Goal: Transaction & Acquisition: Book appointment/travel/reservation

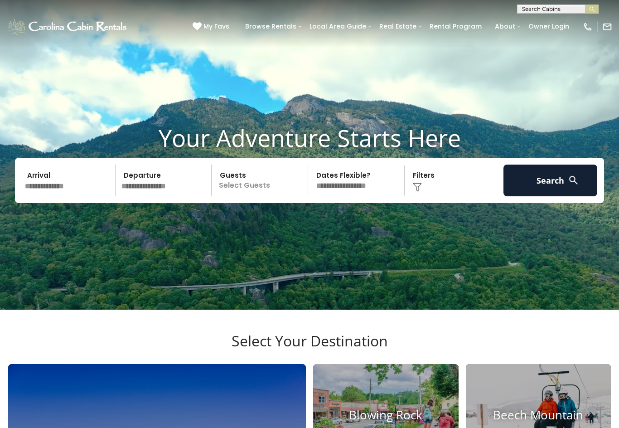
click at [68, 196] on input "text" at bounding box center [69, 181] width 94 height 32
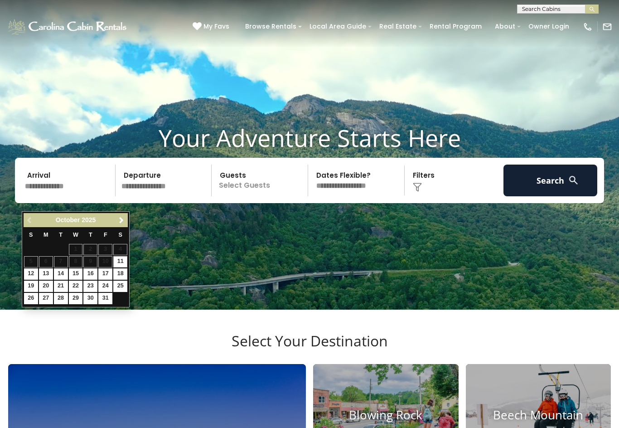
click at [124, 218] on span "Next" at bounding box center [121, 220] width 7 height 7
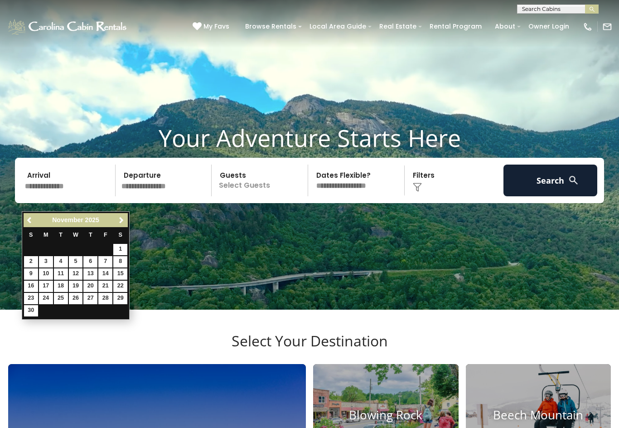
click at [120, 281] on link "22" at bounding box center [120, 286] width 14 height 11
type input "********"
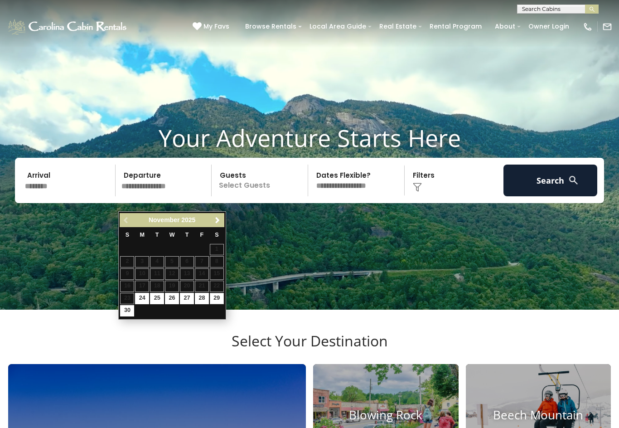
click at [220, 296] on link "29" at bounding box center [217, 298] width 14 height 11
type input "********"
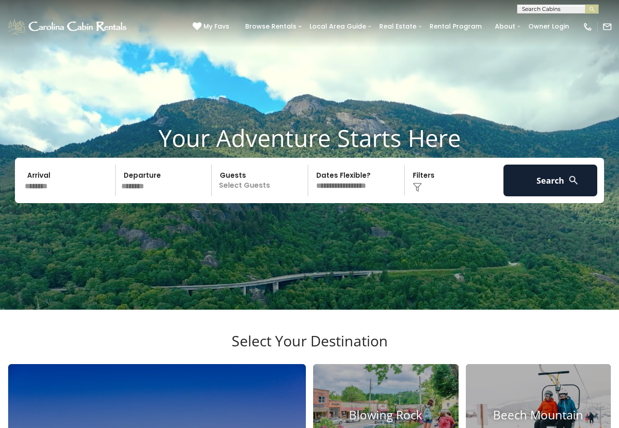
click at [554, 196] on button "Search" at bounding box center [551, 181] width 94 height 32
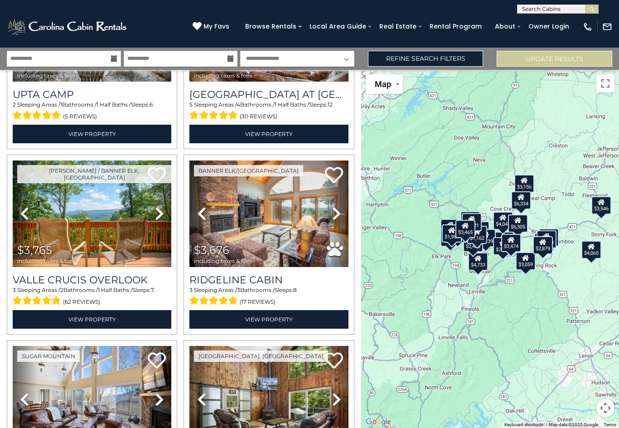
scroll to position [278, 0]
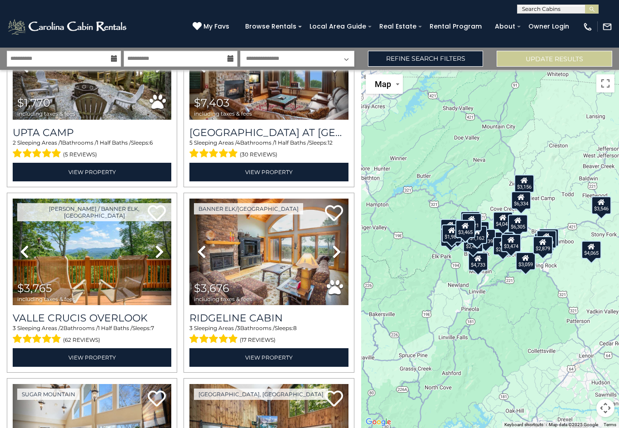
click at [265, 259] on img at bounding box center [268, 252] width 159 height 107
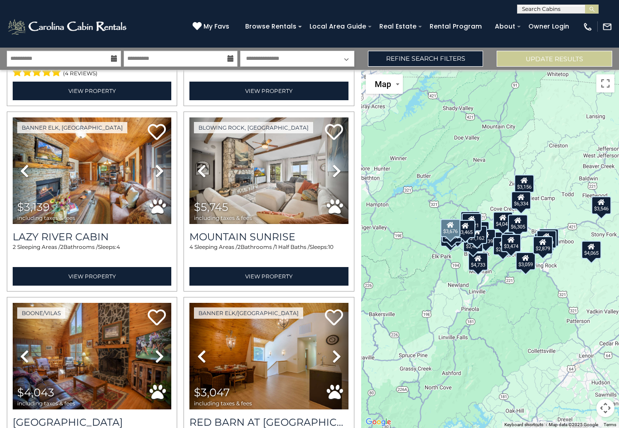
scroll to position [937, 0]
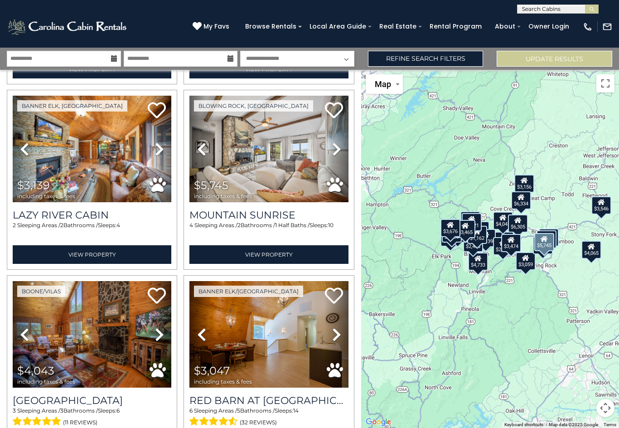
click at [277, 180] on img at bounding box center [268, 149] width 159 height 107
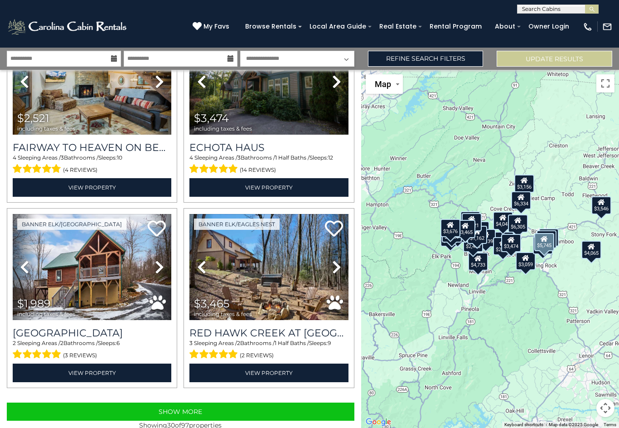
scroll to position [2488, 0]
click at [184, 414] on button "Show More" at bounding box center [181, 412] width 348 height 18
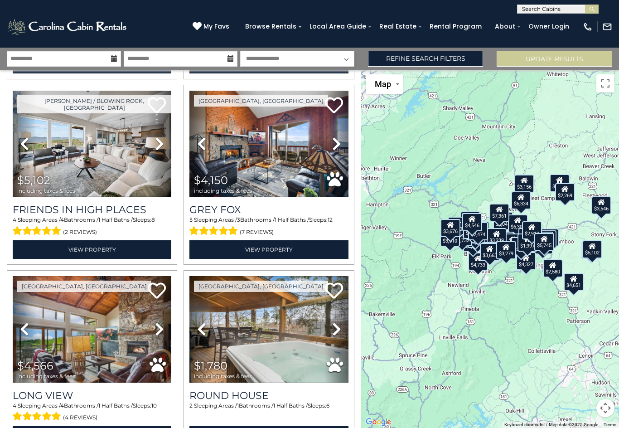
scroll to position [2797, 0]
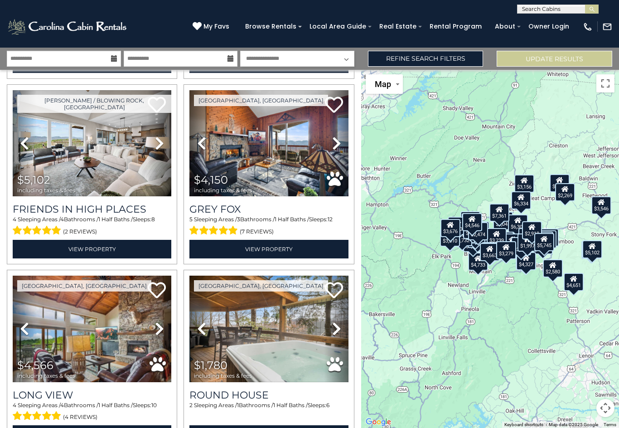
click at [456, 60] on link "Refine Search Filters" at bounding box center [426, 59] width 116 height 16
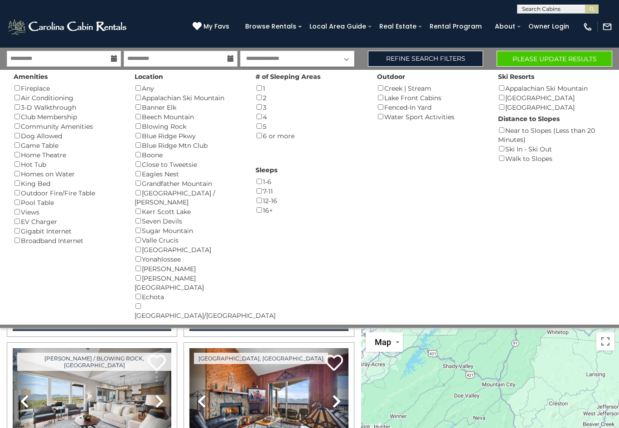
click at [14, 165] on div "Hot Tub ()" at bounding box center [67, 165] width 107 height 10
click at [573, 64] on button "Please Update Results" at bounding box center [555, 59] width 116 height 16
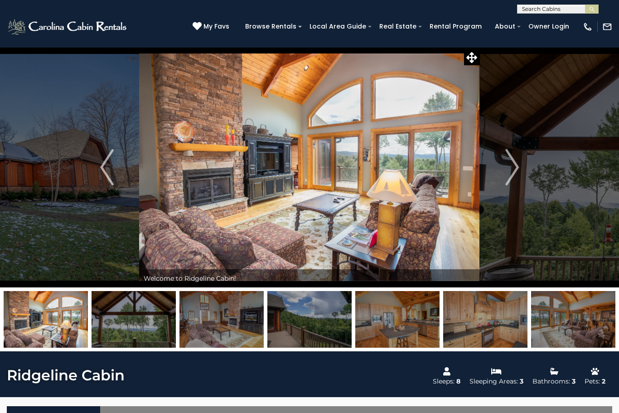
click at [507, 174] on img "Next" at bounding box center [512, 167] width 14 height 36
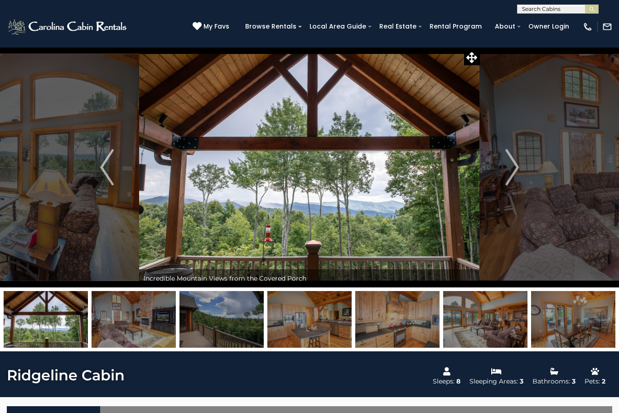
click at [518, 173] on img "Next" at bounding box center [512, 167] width 14 height 36
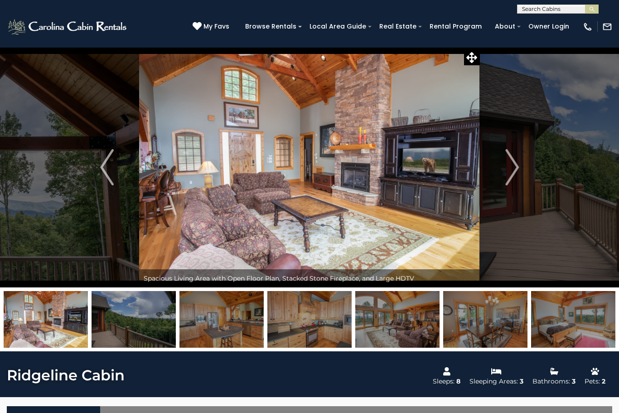
click at [514, 178] on img "Next" at bounding box center [512, 167] width 14 height 36
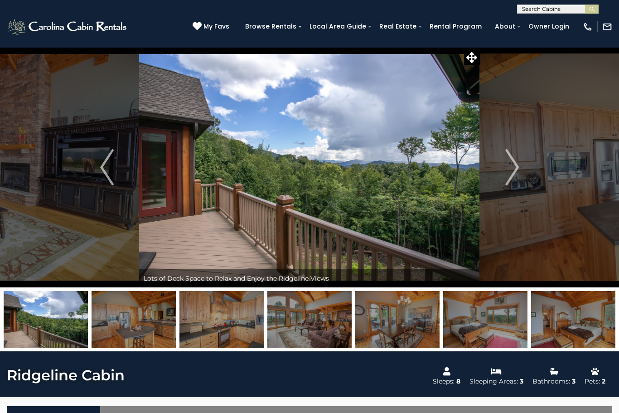
click at [519, 172] on img "Next" at bounding box center [512, 167] width 14 height 36
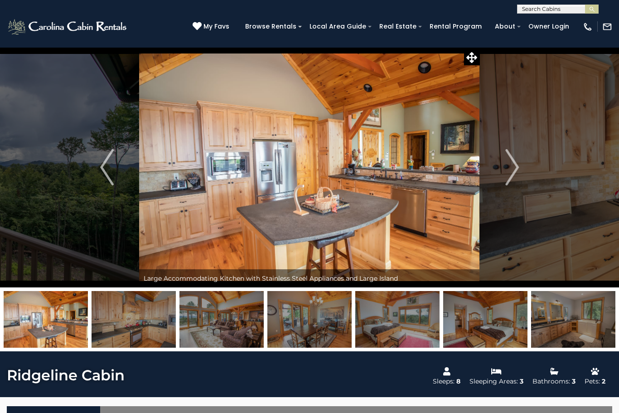
click at [516, 165] on img "Next" at bounding box center [512, 167] width 14 height 36
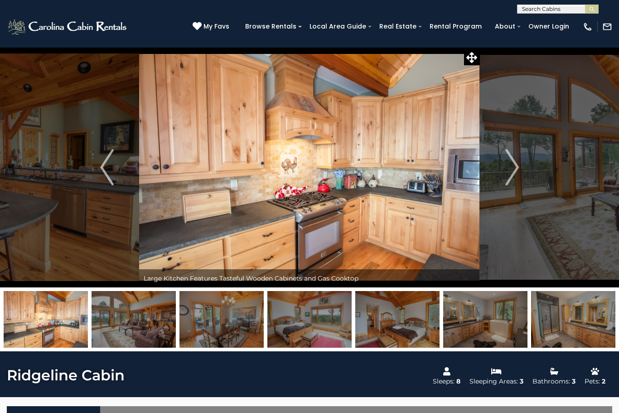
click at [510, 173] on img "Next" at bounding box center [512, 167] width 14 height 36
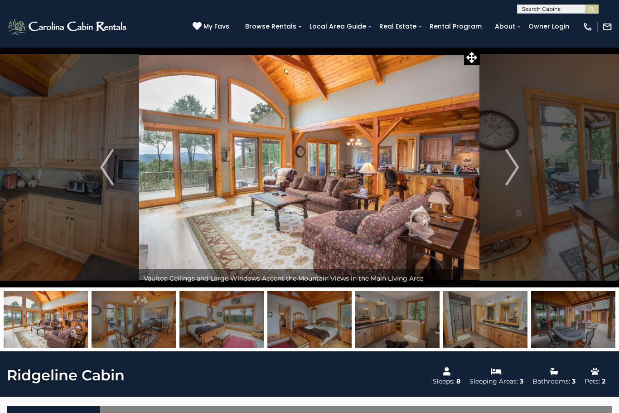
click at [518, 166] on img "Next" at bounding box center [512, 167] width 14 height 36
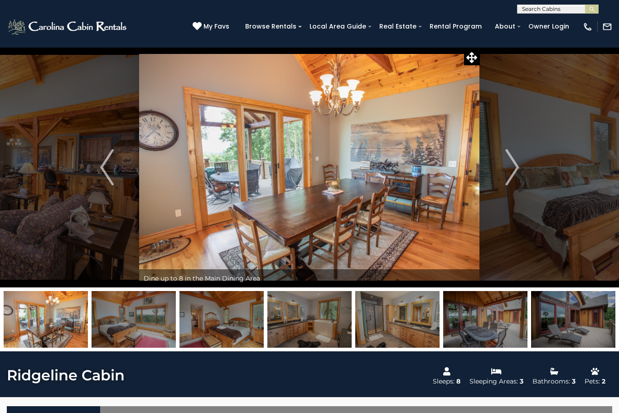
click at [513, 170] on img "Next" at bounding box center [512, 167] width 14 height 36
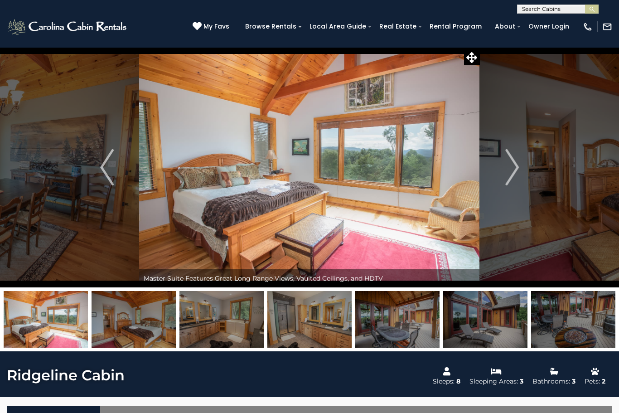
click at [516, 171] on img "Next" at bounding box center [512, 167] width 14 height 36
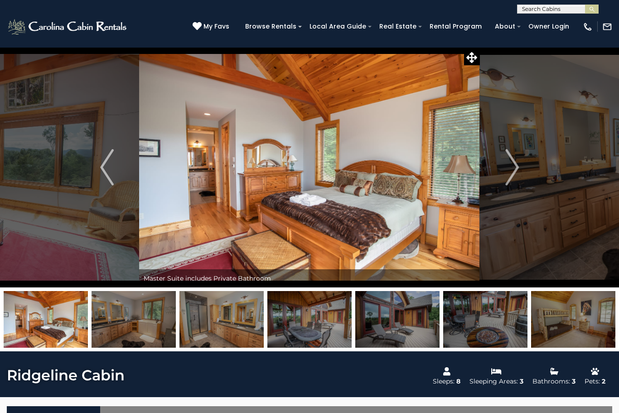
click at [508, 174] on img "Next" at bounding box center [512, 167] width 14 height 36
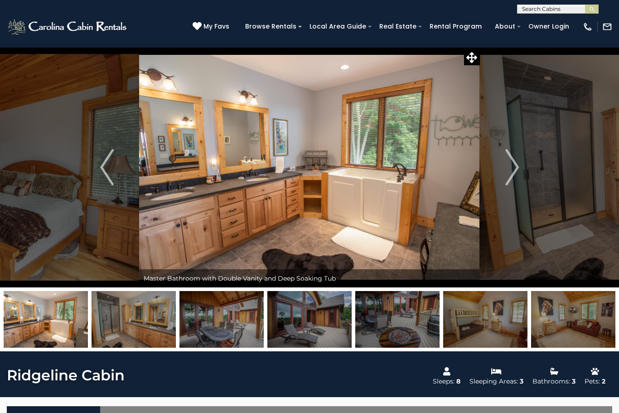
click at [513, 170] on img "Next" at bounding box center [512, 167] width 14 height 36
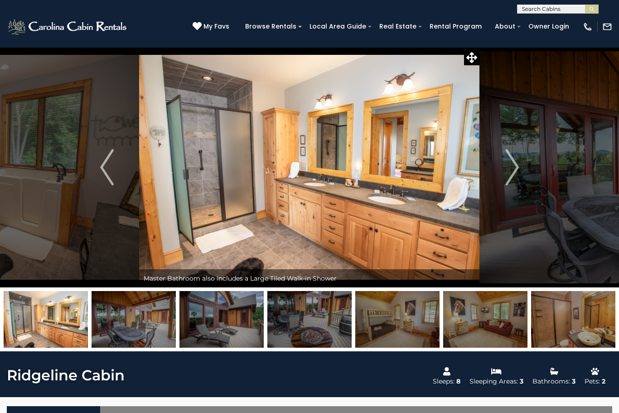
click at [512, 176] on img "Next" at bounding box center [512, 167] width 14 height 36
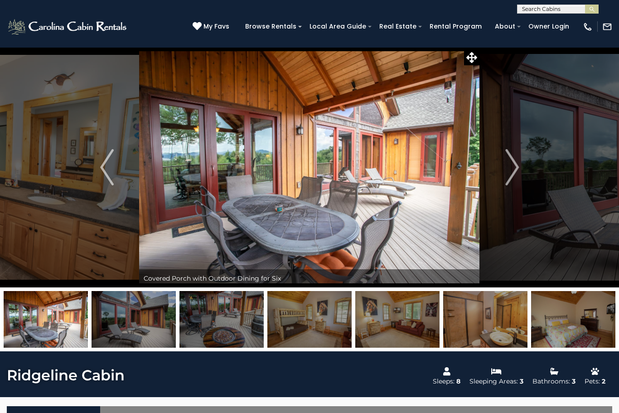
click at [513, 175] on img "Next" at bounding box center [512, 167] width 14 height 36
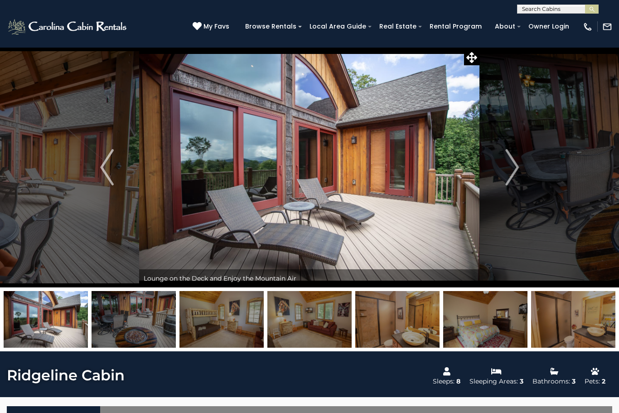
click at [516, 176] on img "Next" at bounding box center [512, 167] width 14 height 36
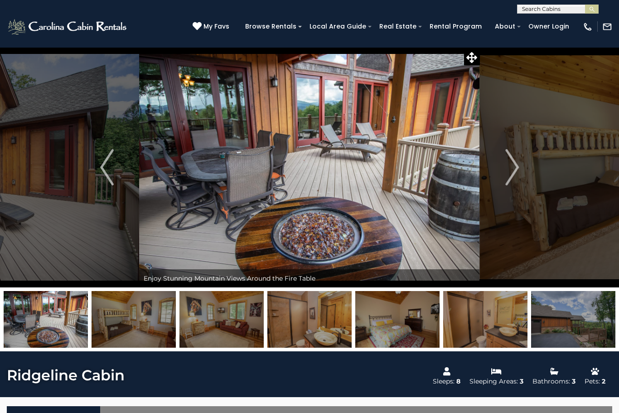
click at [512, 177] on img "Next" at bounding box center [512, 167] width 14 height 36
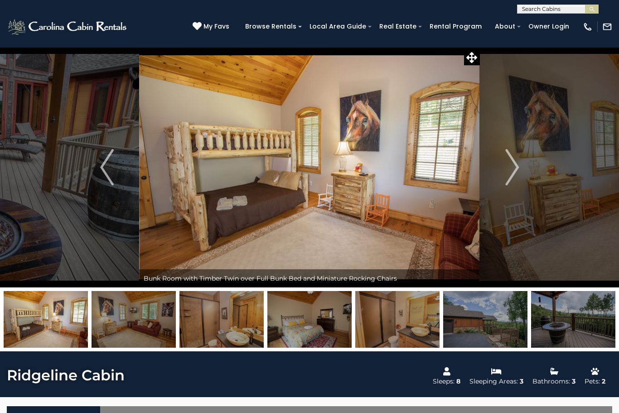
click at [509, 168] on img "Next" at bounding box center [512, 167] width 14 height 36
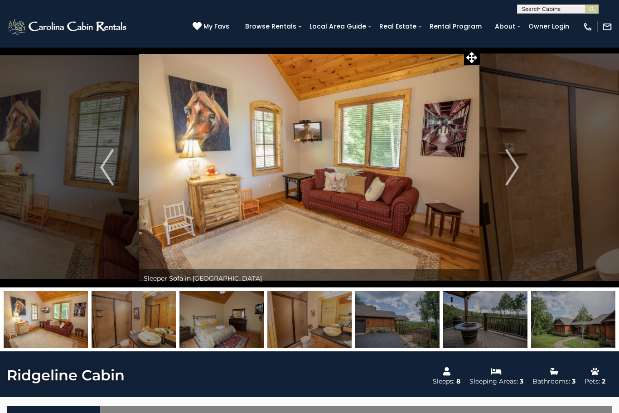
click at [511, 168] on img "Next" at bounding box center [512, 167] width 14 height 36
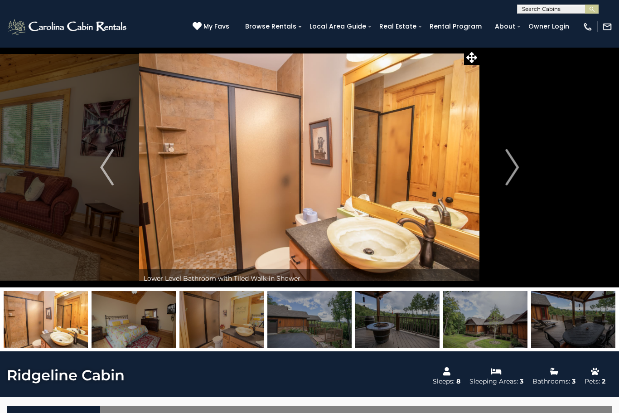
click at [507, 170] on img "Next" at bounding box center [512, 167] width 14 height 36
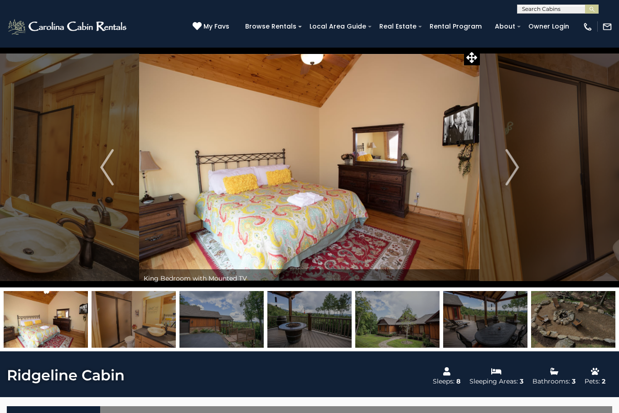
click at [514, 169] on img "Next" at bounding box center [512, 167] width 14 height 36
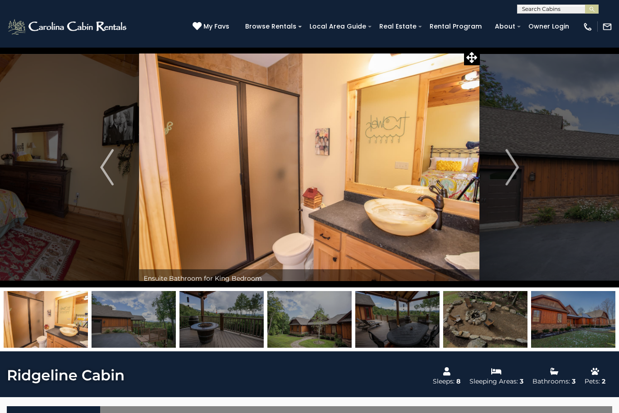
click at [509, 170] on img "Next" at bounding box center [512, 167] width 14 height 36
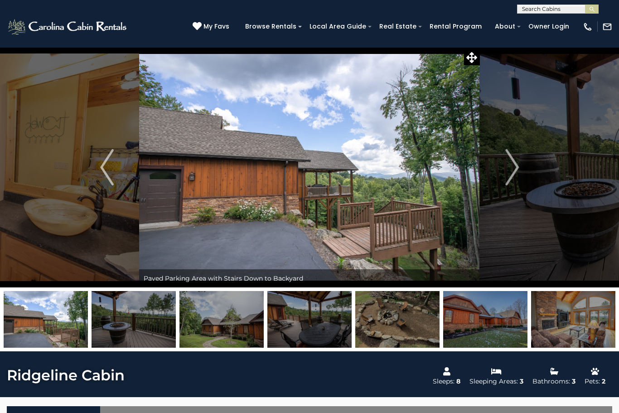
click at [510, 170] on img "Next" at bounding box center [512, 167] width 14 height 36
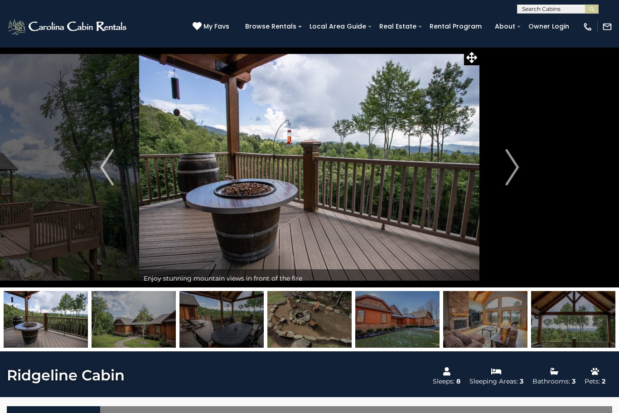
click at [507, 175] on img "Next" at bounding box center [512, 167] width 14 height 36
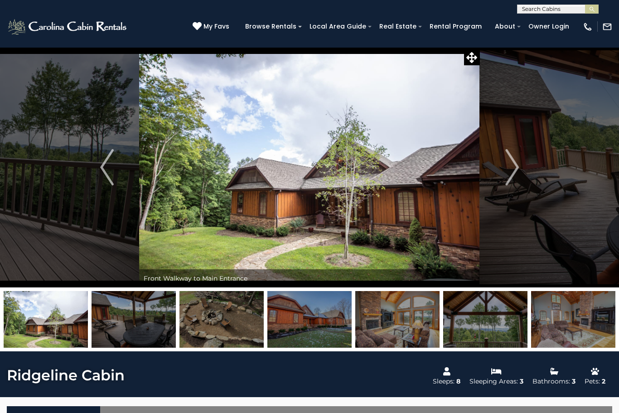
click at [513, 174] on img "Next" at bounding box center [512, 167] width 14 height 36
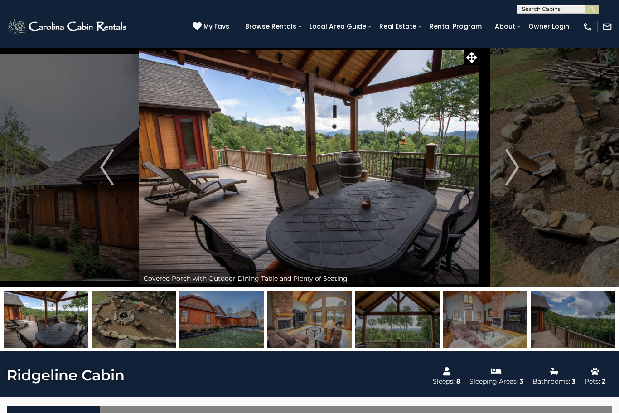
click at [518, 173] on img "Next" at bounding box center [512, 167] width 14 height 36
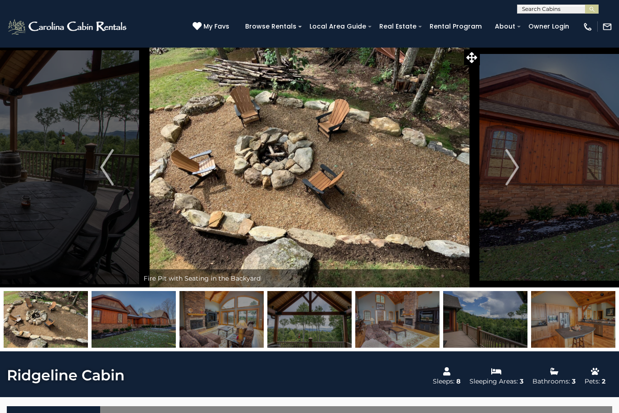
click at [515, 175] on img "Next" at bounding box center [512, 167] width 14 height 36
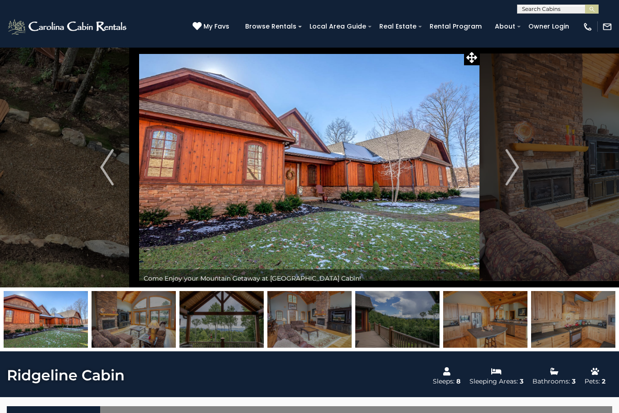
click at [516, 174] on img "Next" at bounding box center [512, 167] width 14 height 36
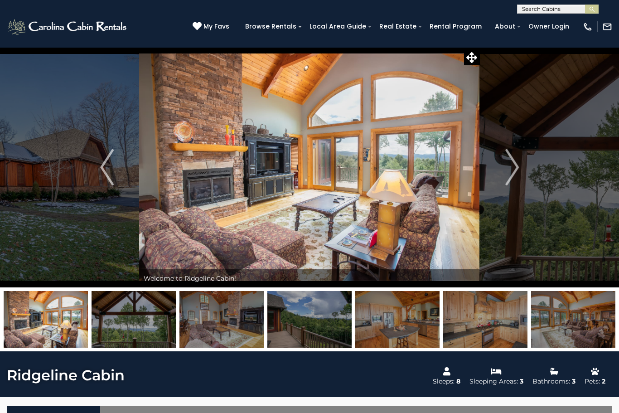
click at [518, 169] on img "Next" at bounding box center [512, 167] width 14 height 36
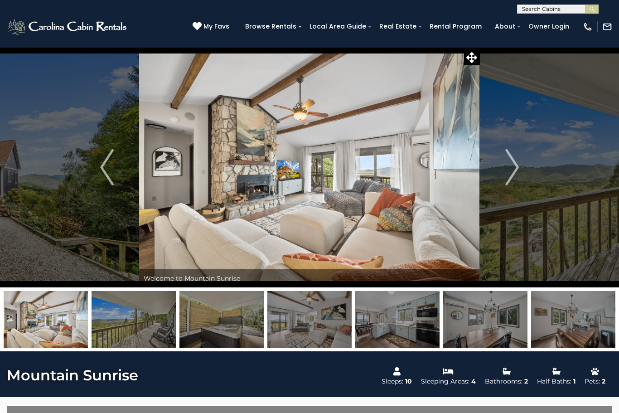
click at [503, 178] on button "Next" at bounding box center [512, 167] width 64 height 240
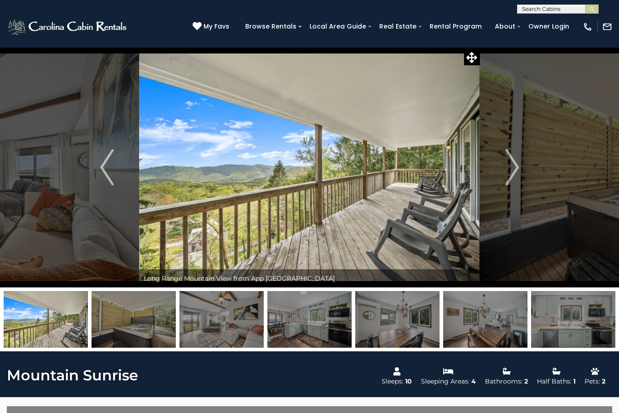
click at [515, 166] on img "Next" at bounding box center [512, 167] width 14 height 36
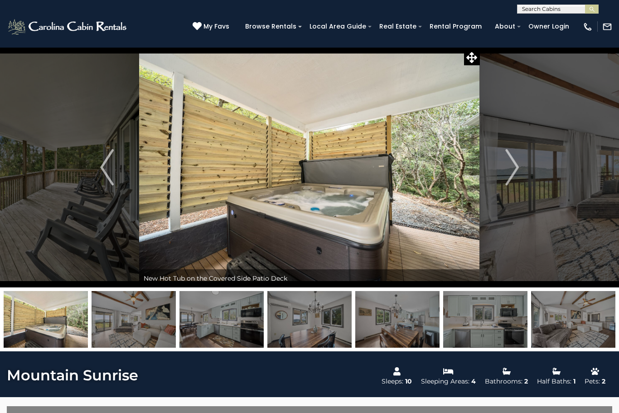
click at [514, 170] on img "Next" at bounding box center [512, 167] width 14 height 36
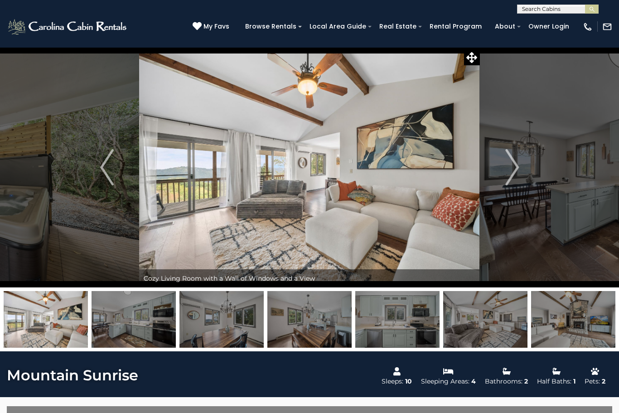
click at [511, 169] on img "Next" at bounding box center [512, 167] width 14 height 36
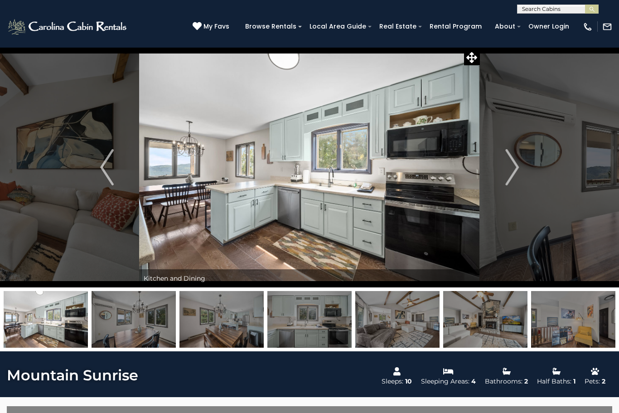
click at [519, 175] on button "Next" at bounding box center [512, 167] width 64 height 240
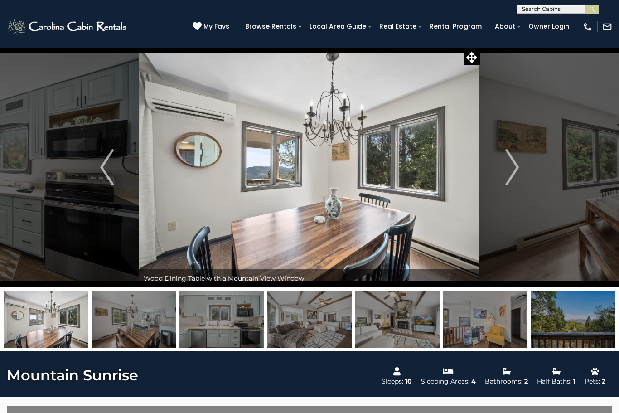
click at [519, 175] on img "Next" at bounding box center [512, 167] width 14 height 36
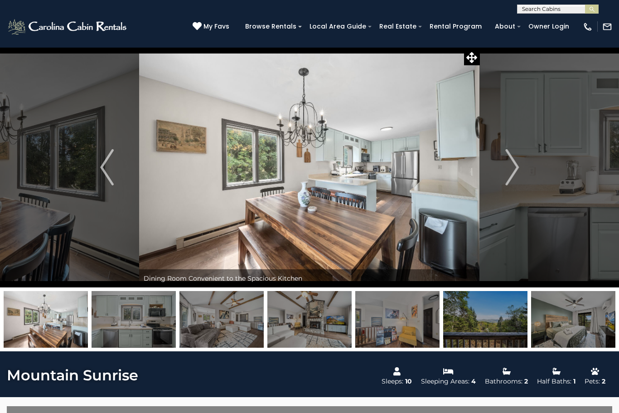
click at [521, 174] on button "Next" at bounding box center [512, 167] width 64 height 240
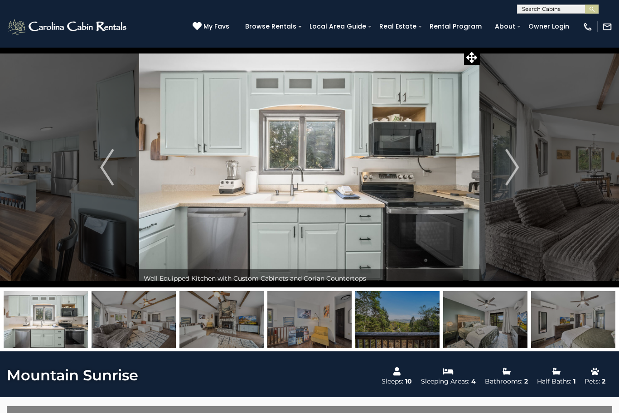
click at [522, 177] on button "Next" at bounding box center [512, 167] width 64 height 240
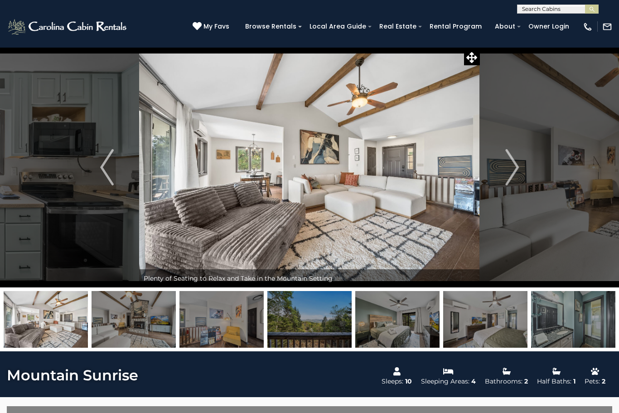
click at [526, 178] on button "Next" at bounding box center [512, 167] width 64 height 240
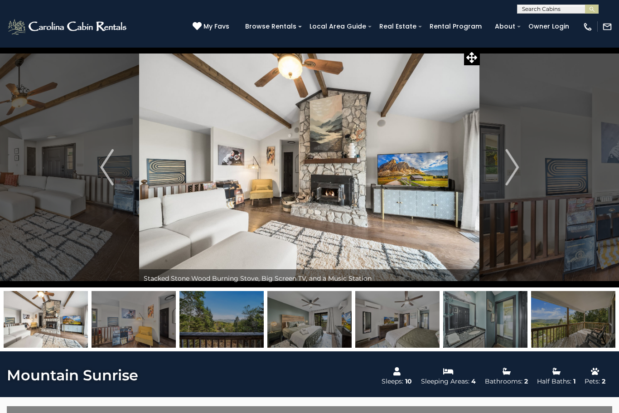
click at [525, 178] on button "Next" at bounding box center [512, 167] width 64 height 240
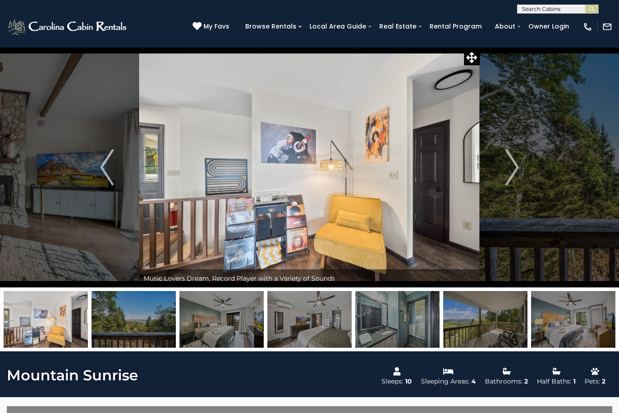
click at [518, 176] on img "Next" at bounding box center [512, 167] width 14 height 36
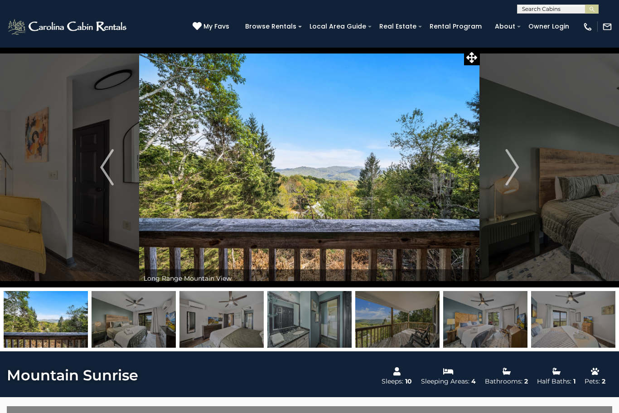
click at [515, 173] on img "Next" at bounding box center [512, 167] width 14 height 36
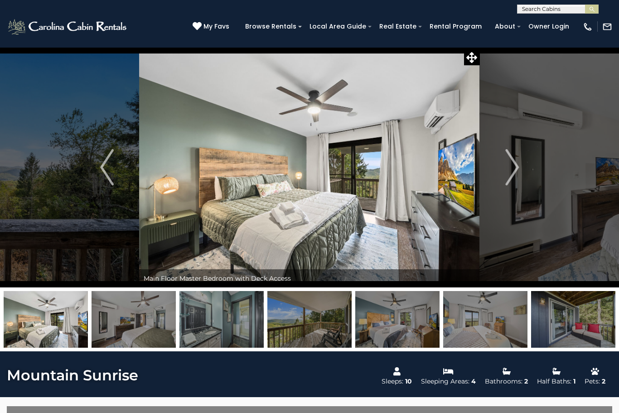
click at [519, 173] on button "Next" at bounding box center [512, 167] width 64 height 240
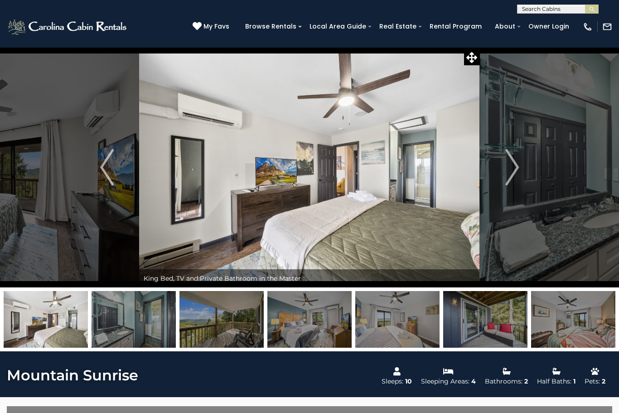
click at [517, 175] on img "Next" at bounding box center [512, 167] width 14 height 36
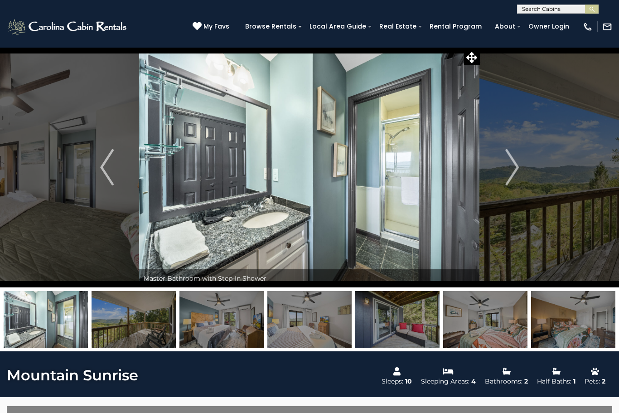
click at [518, 177] on img "Next" at bounding box center [512, 167] width 14 height 36
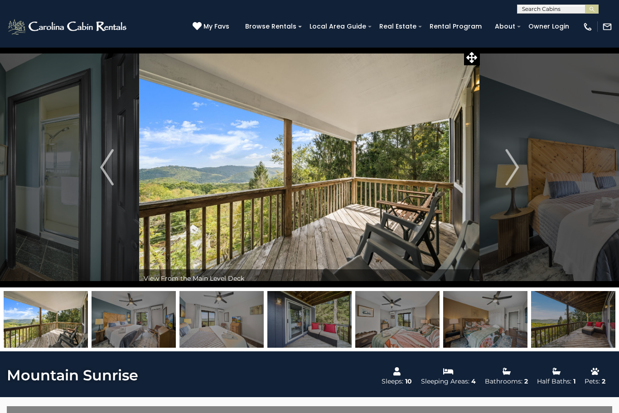
click at [516, 180] on img "Next" at bounding box center [512, 167] width 14 height 36
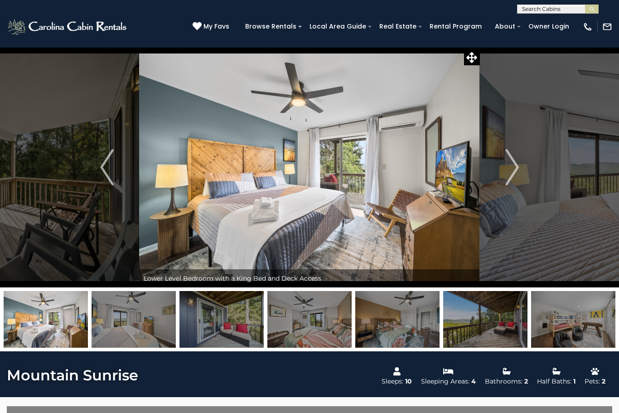
click at [512, 175] on img "Next" at bounding box center [512, 167] width 14 height 36
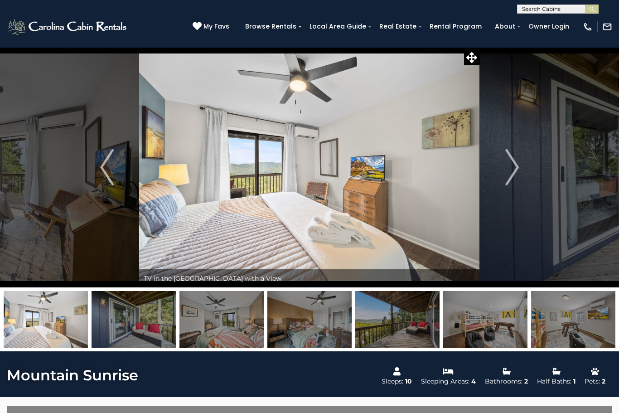
click at [509, 174] on img "Next" at bounding box center [512, 167] width 14 height 36
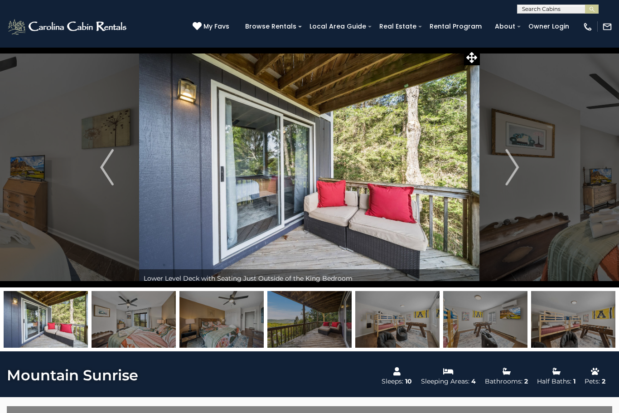
click at [515, 171] on img "Next" at bounding box center [512, 167] width 14 height 36
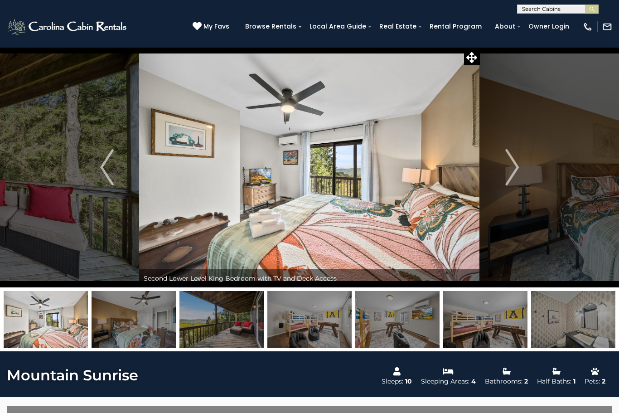
click at [518, 172] on img "Next" at bounding box center [512, 167] width 14 height 36
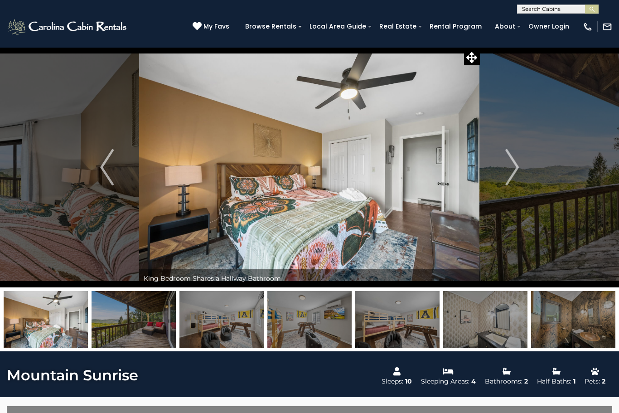
click at [522, 173] on button "Next" at bounding box center [512, 167] width 64 height 240
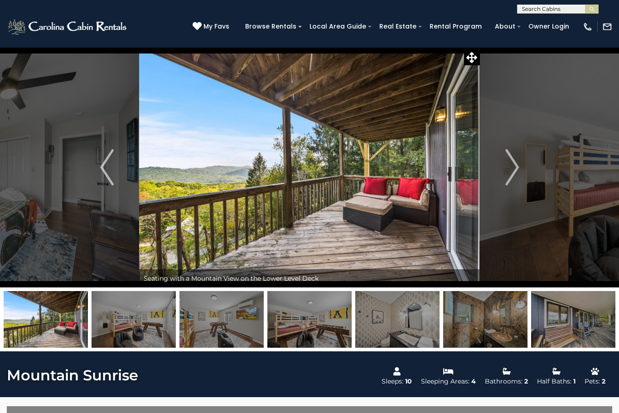
click at [512, 171] on img "Next" at bounding box center [512, 167] width 14 height 36
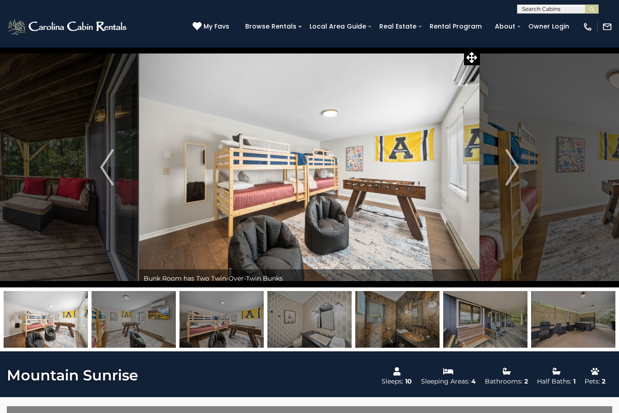
click at [518, 170] on img "Next" at bounding box center [512, 167] width 14 height 36
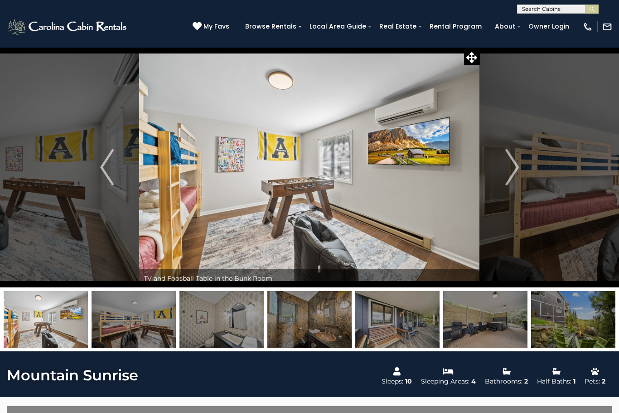
click at [519, 171] on img "Next" at bounding box center [512, 167] width 14 height 36
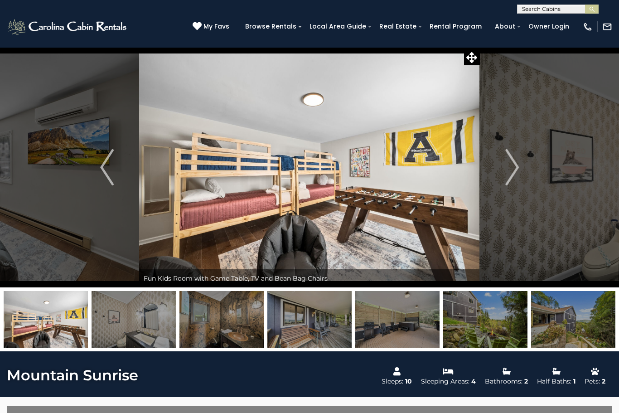
click at [515, 174] on img "Next" at bounding box center [512, 167] width 14 height 36
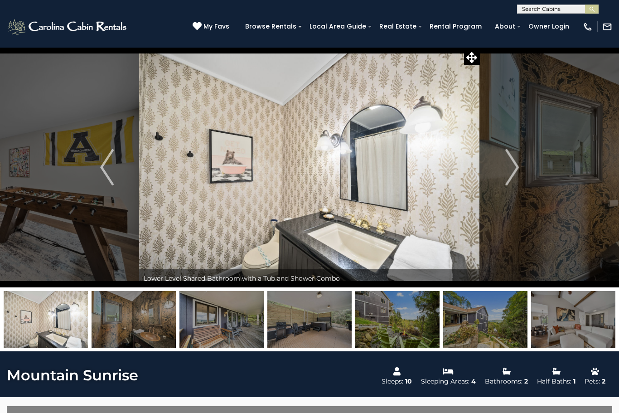
click at [522, 169] on button "Next" at bounding box center [512, 167] width 64 height 240
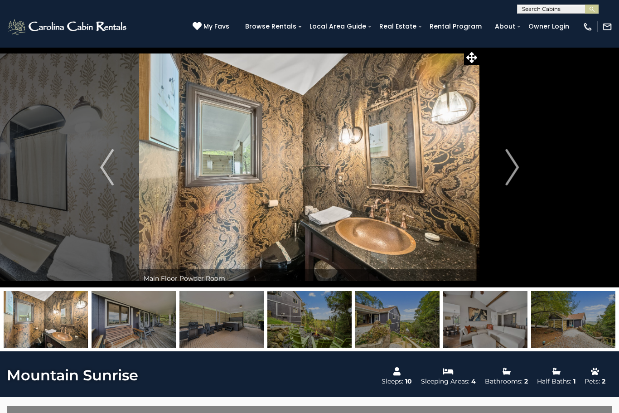
click at [516, 174] on img "Next" at bounding box center [512, 167] width 14 height 36
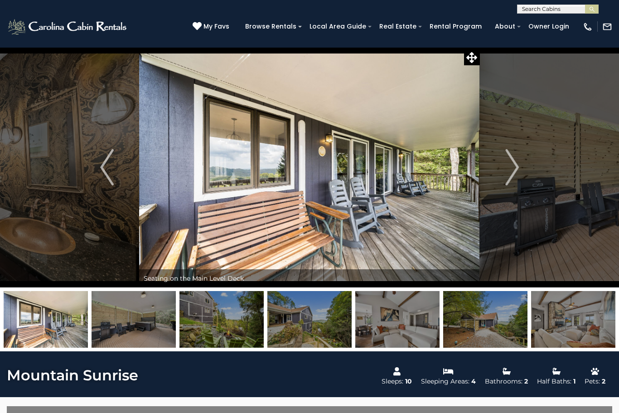
click at [515, 170] on img "Next" at bounding box center [512, 167] width 14 height 36
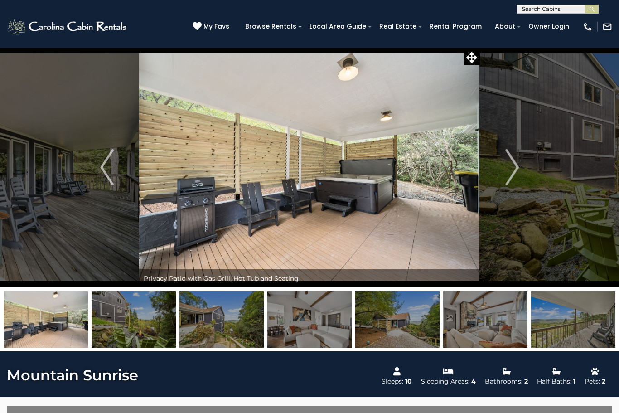
click at [512, 167] on img "Next" at bounding box center [512, 167] width 14 height 36
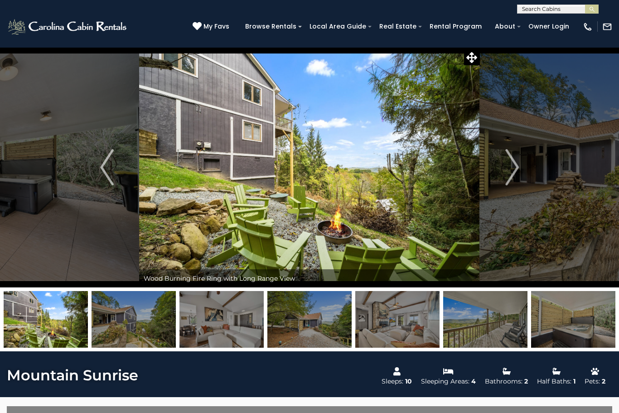
click at [515, 172] on img "Next" at bounding box center [512, 167] width 14 height 36
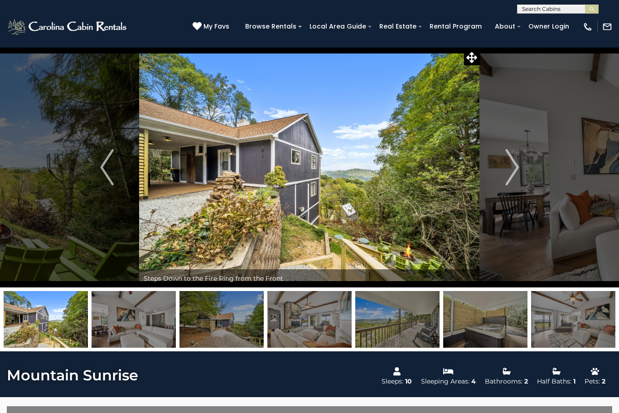
click at [510, 170] on img "Next" at bounding box center [512, 167] width 14 height 36
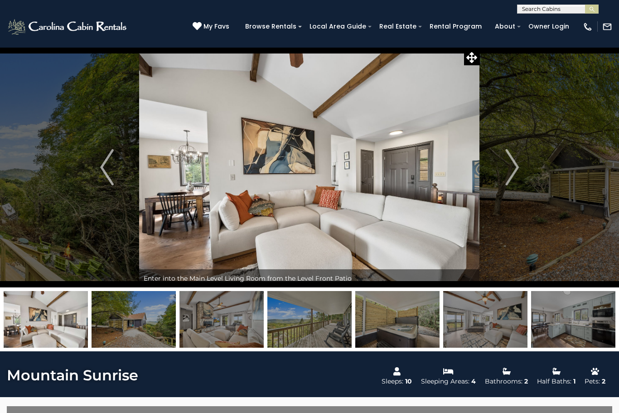
click at [514, 171] on img "Next" at bounding box center [512, 167] width 14 height 36
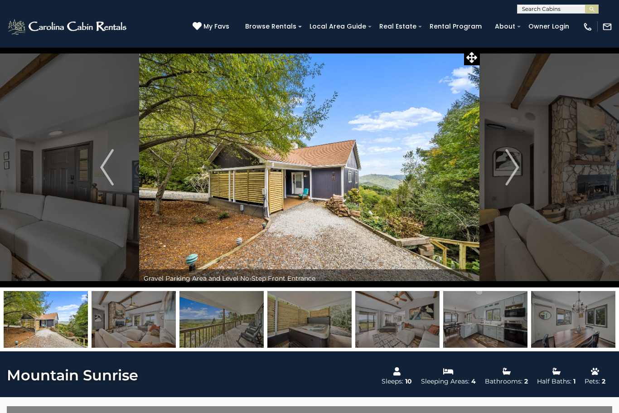
click at [510, 169] on img "Next" at bounding box center [512, 167] width 14 height 36
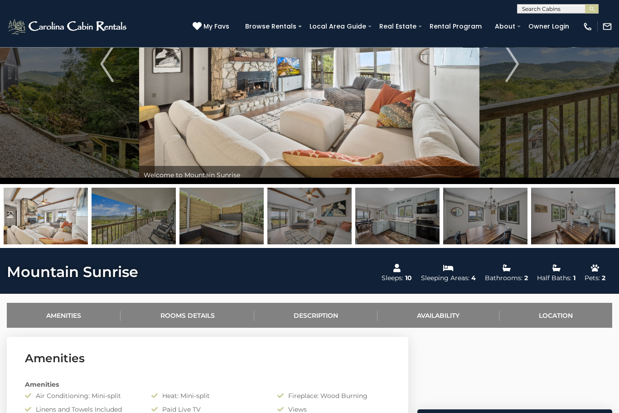
scroll to position [99, 0]
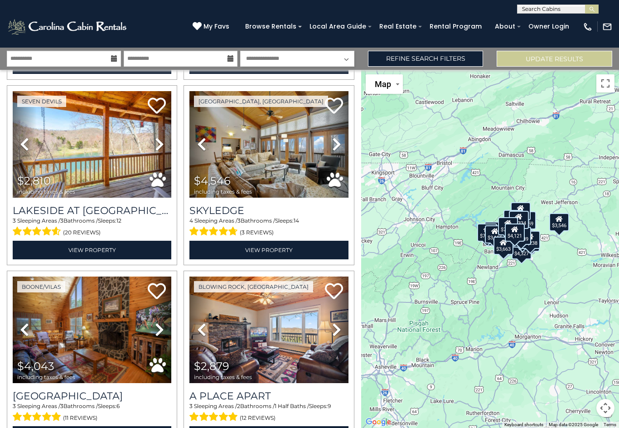
scroll to position [182, 0]
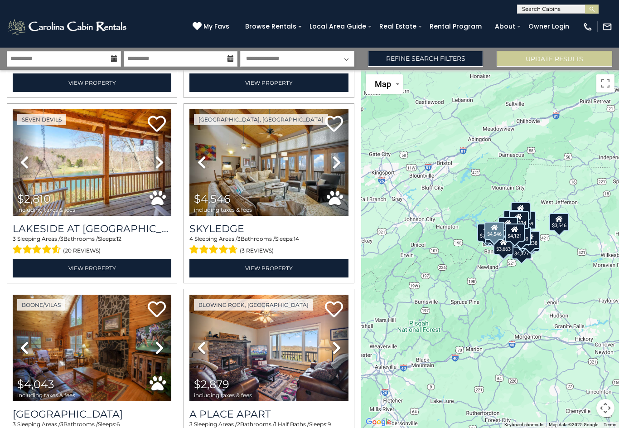
click at [309, 175] on img at bounding box center [268, 162] width 159 height 107
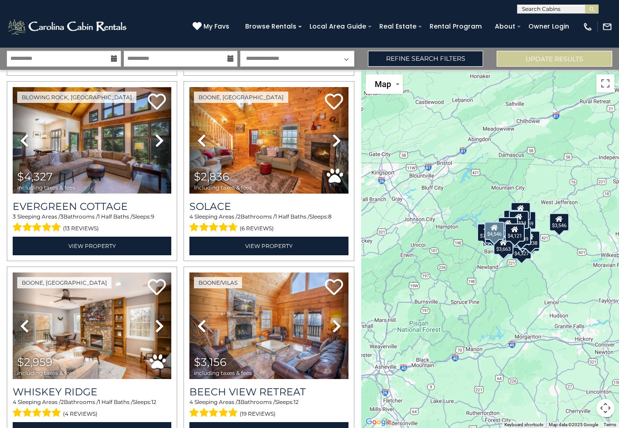
scroll to position [577, 0]
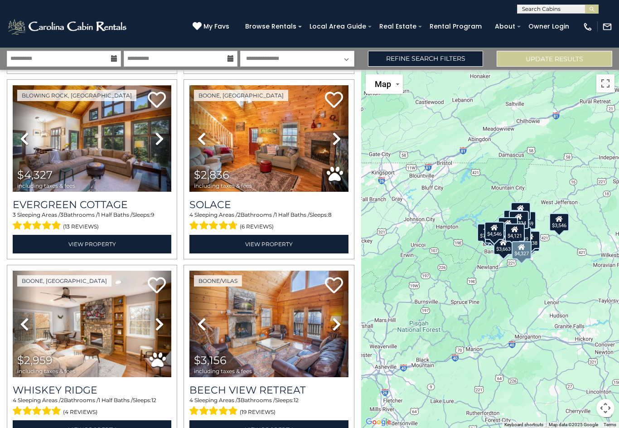
click at [107, 174] on img at bounding box center [92, 138] width 159 height 107
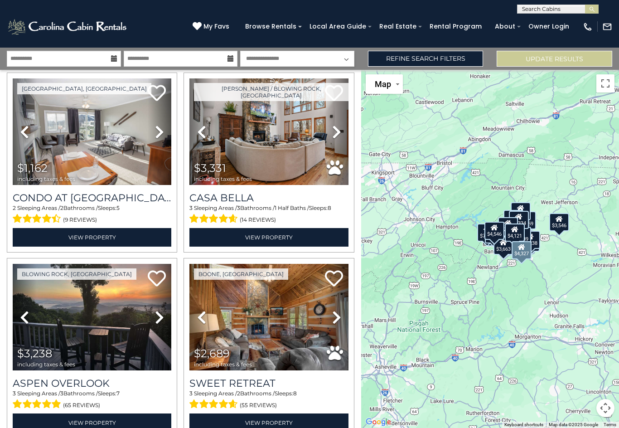
scroll to position [955, 0]
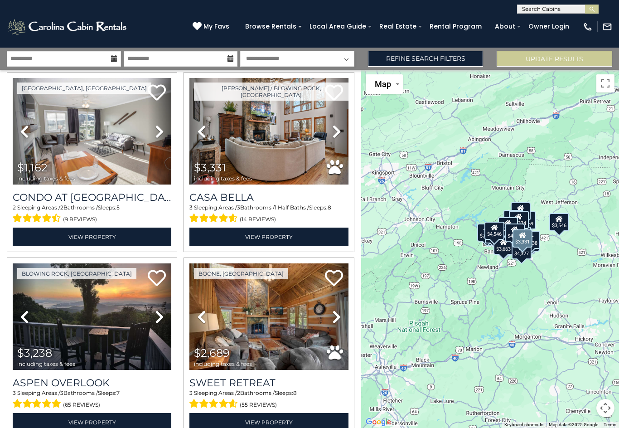
click at [282, 155] on img at bounding box center [268, 131] width 159 height 107
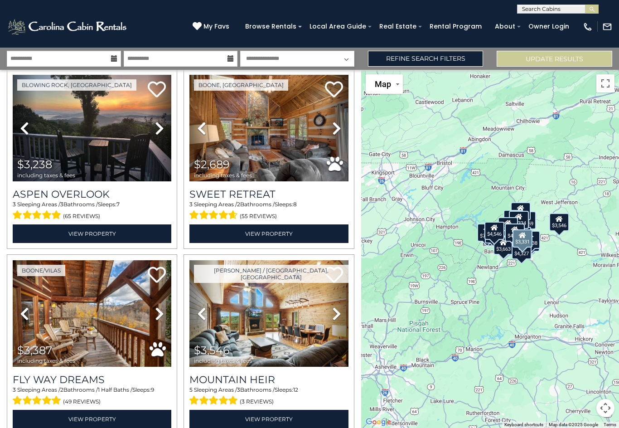
scroll to position [1144, 0]
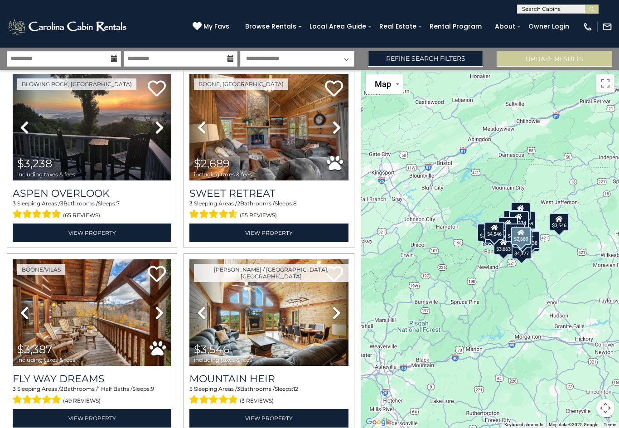
click at [288, 158] on img at bounding box center [268, 127] width 159 height 107
click at [114, 191] on h3 "Aspen Overlook" at bounding box center [92, 193] width 159 height 12
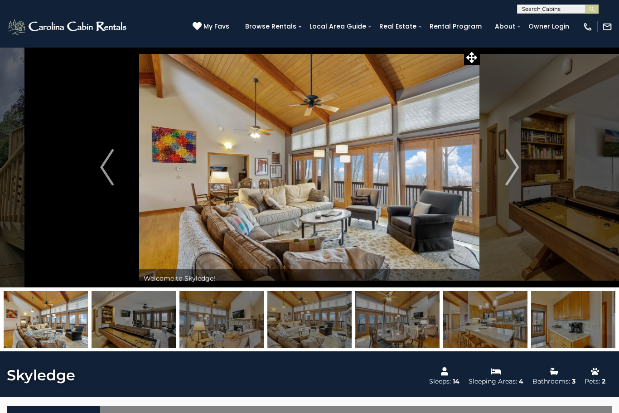
click at [505, 169] on button "Next" at bounding box center [512, 167] width 64 height 240
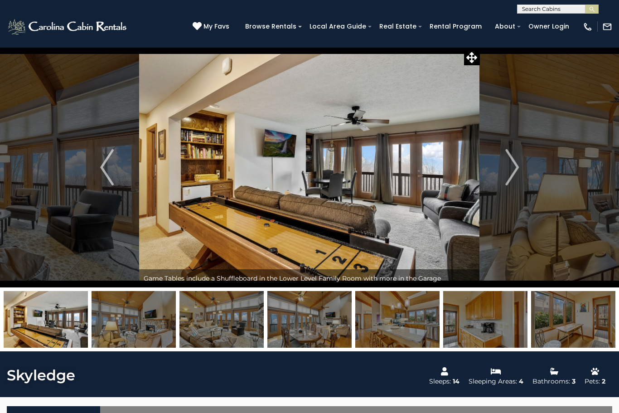
click at [508, 180] on img "Next" at bounding box center [512, 167] width 14 height 36
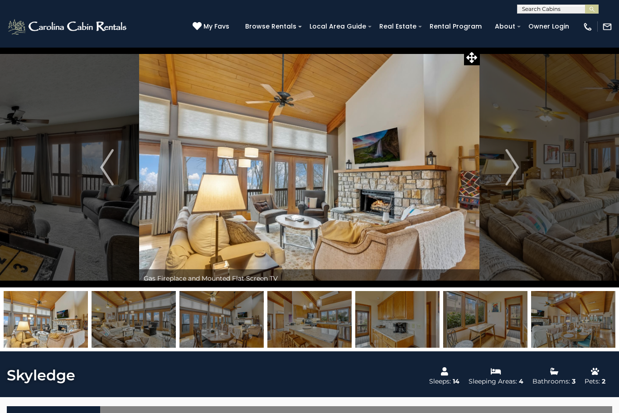
click at [516, 177] on img "Next" at bounding box center [512, 167] width 14 height 36
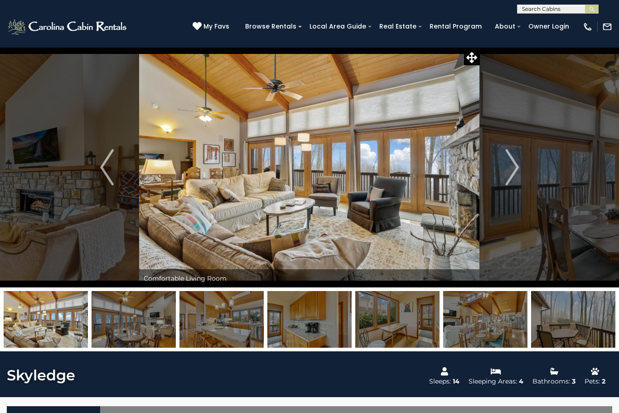
click at [514, 172] on img "Next" at bounding box center [512, 167] width 14 height 36
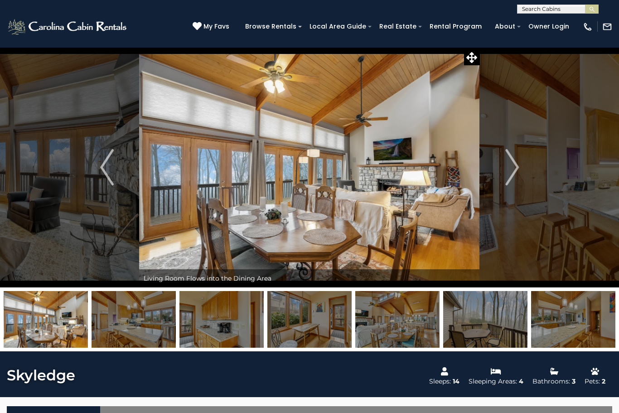
click at [502, 176] on button "Next" at bounding box center [512, 167] width 64 height 240
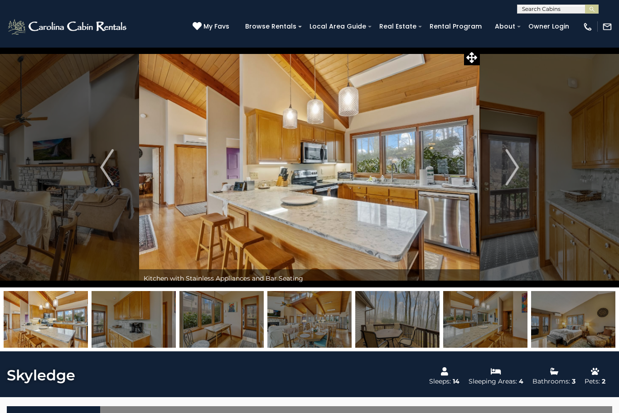
click at [509, 179] on img "Next" at bounding box center [512, 167] width 14 height 36
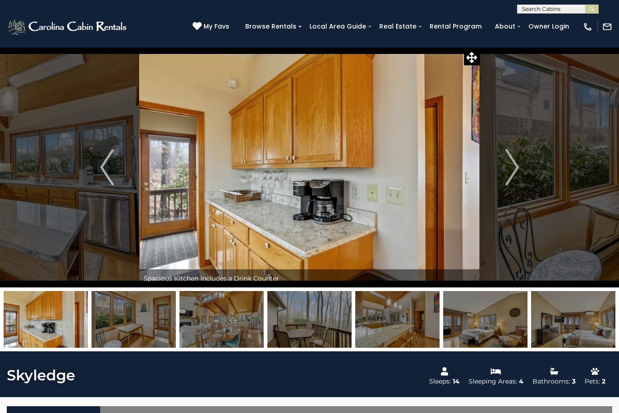
click at [504, 166] on button "Next" at bounding box center [512, 167] width 64 height 240
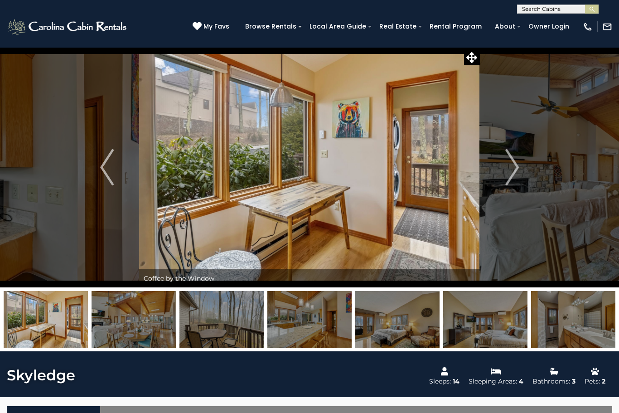
click at [523, 163] on button "Next" at bounding box center [512, 167] width 64 height 240
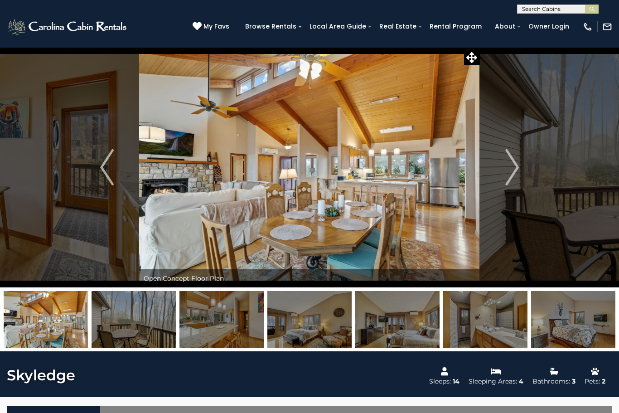
click at [509, 174] on img "Next" at bounding box center [512, 167] width 14 height 36
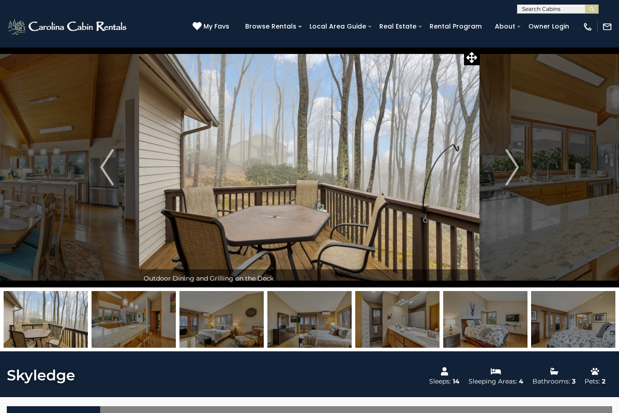
click at [521, 172] on button "Next" at bounding box center [512, 167] width 64 height 240
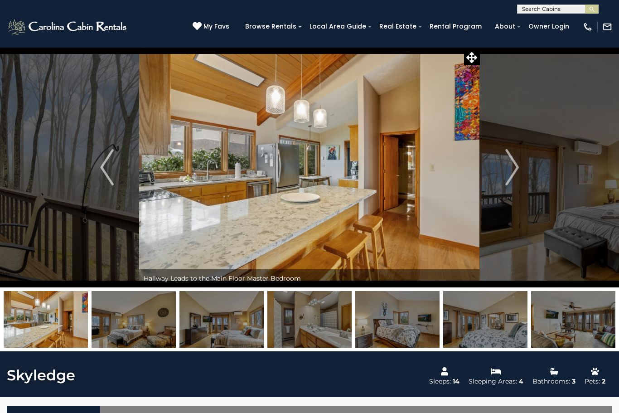
click at [518, 172] on img "Next" at bounding box center [512, 167] width 14 height 36
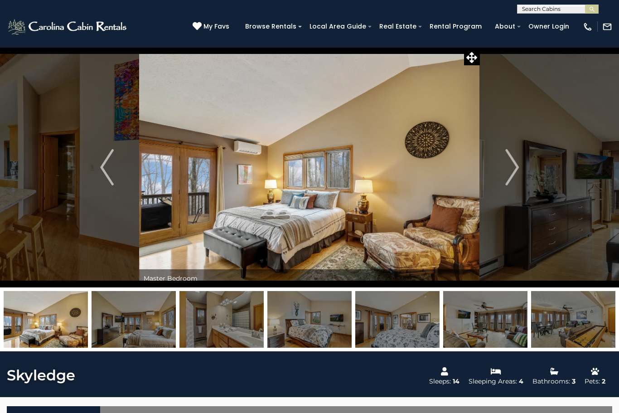
click at [515, 173] on img "Next" at bounding box center [512, 167] width 14 height 36
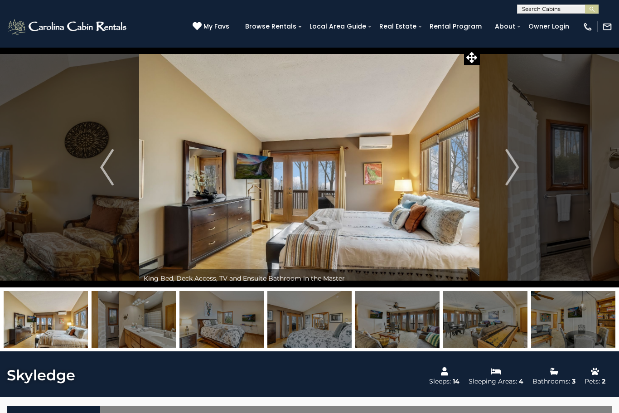
click at [523, 171] on button "Next" at bounding box center [512, 167] width 64 height 240
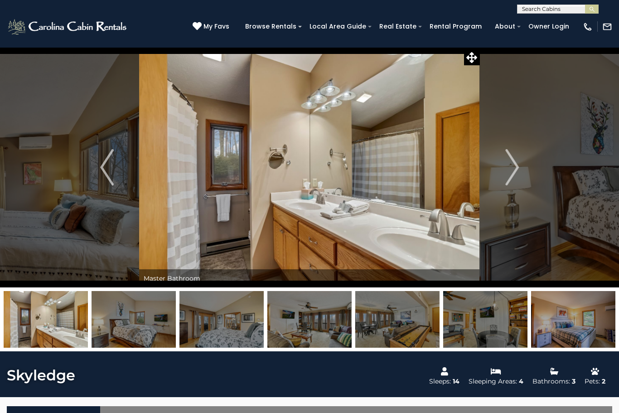
click at [515, 172] on img "Next" at bounding box center [512, 167] width 14 height 36
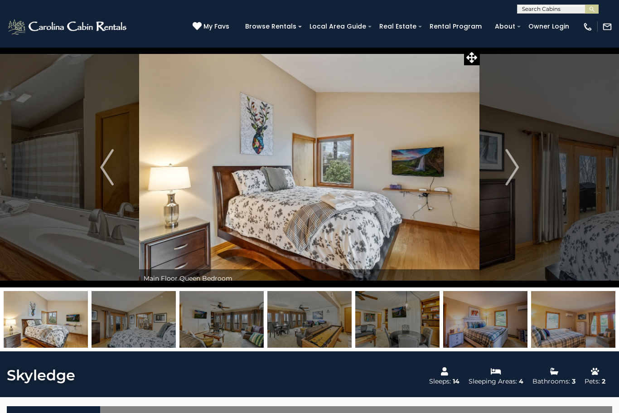
click at [513, 178] on img "Next" at bounding box center [512, 167] width 14 height 36
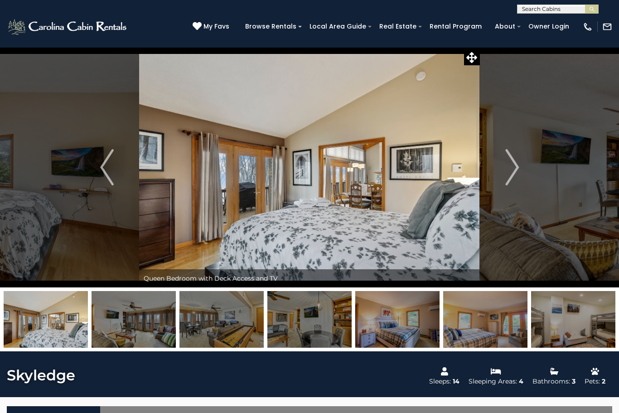
click at [518, 168] on img "Next" at bounding box center [512, 167] width 14 height 36
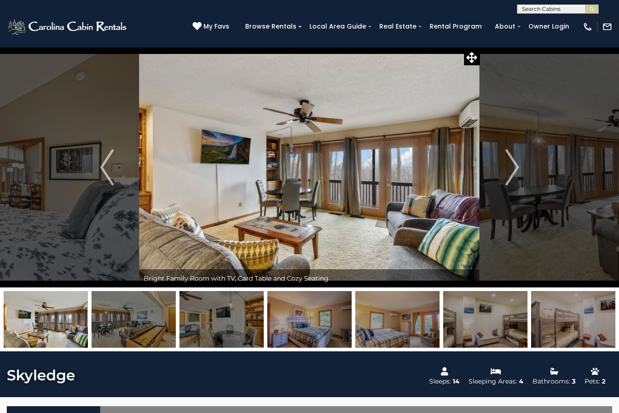
click at [517, 173] on img "Next" at bounding box center [512, 167] width 14 height 36
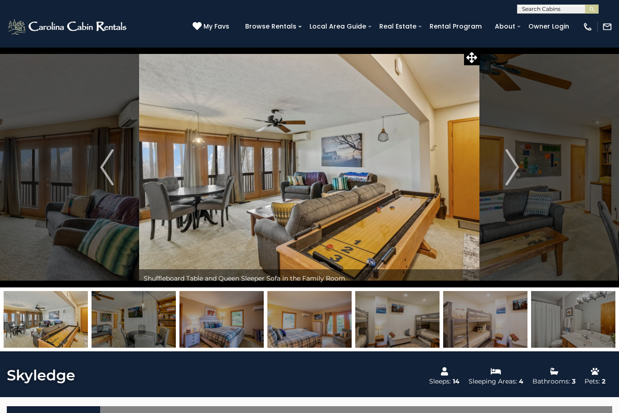
click at [519, 170] on img "Next" at bounding box center [512, 167] width 14 height 36
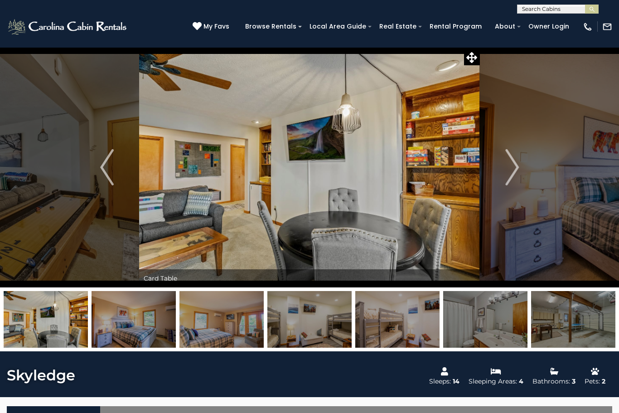
click at [524, 169] on button "Next" at bounding box center [512, 167] width 64 height 240
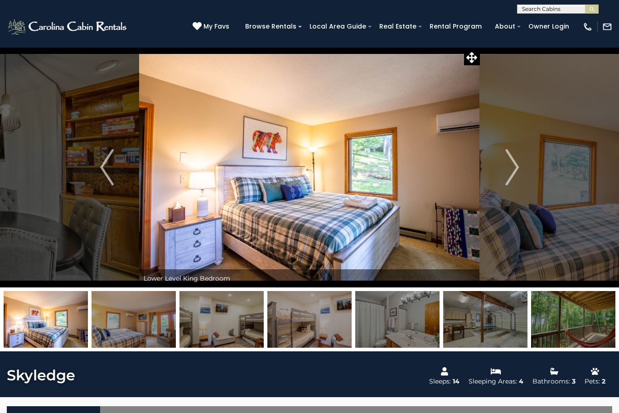
click at [520, 175] on button "Next" at bounding box center [512, 167] width 64 height 240
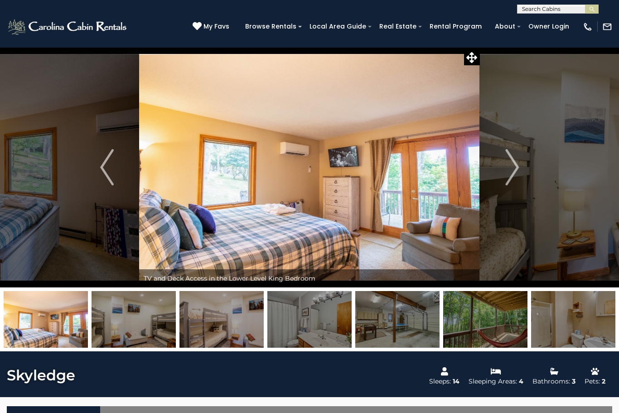
click at [523, 173] on button "Next" at bounding box center [512, 167] width 64 height 240
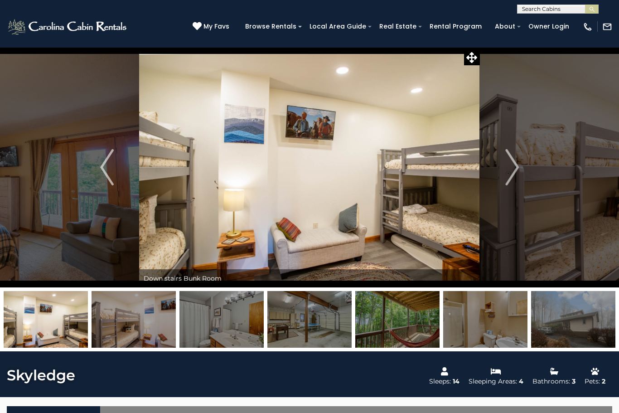
click at [524, 166] on button "Next" at bounding box center [512, 167] width 64 height 240
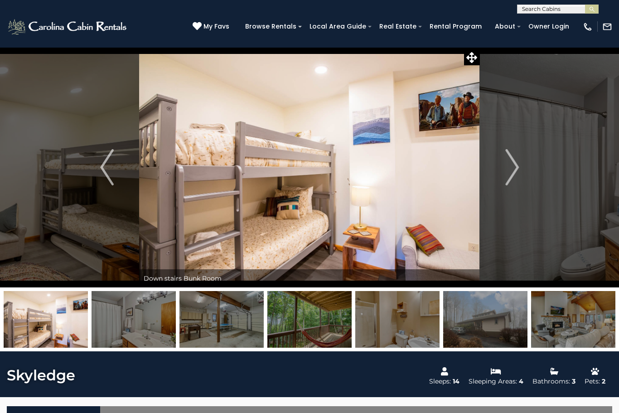
click at [518, 174] on img "Next" at bounding box center [512, 167] width 14 height 36
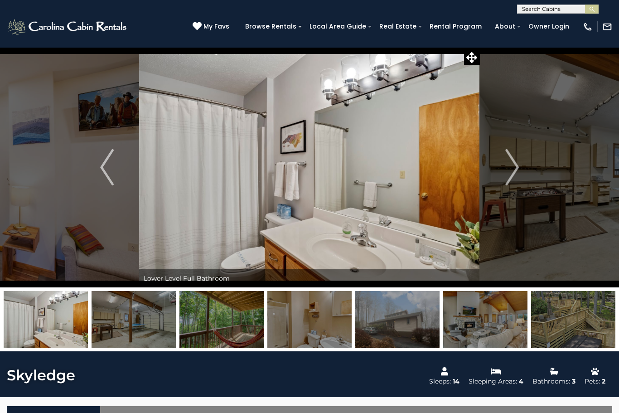
click at [519, 170] on img "Next" at bounding box center [512, 167] width 14 height 36
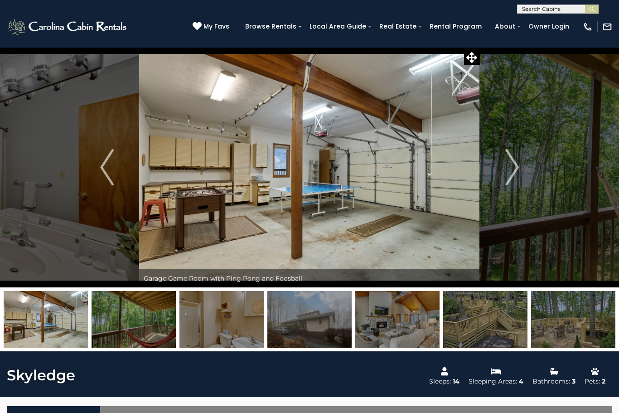
click at [520, 171] on button "Next" at bounding box center [512, 167] width 64 height 240
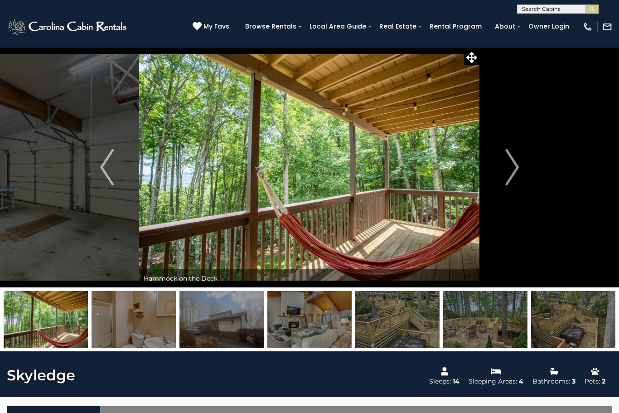
click at [512, 168] on img "Next" at bounding box center [512, 167] width 14 height 36
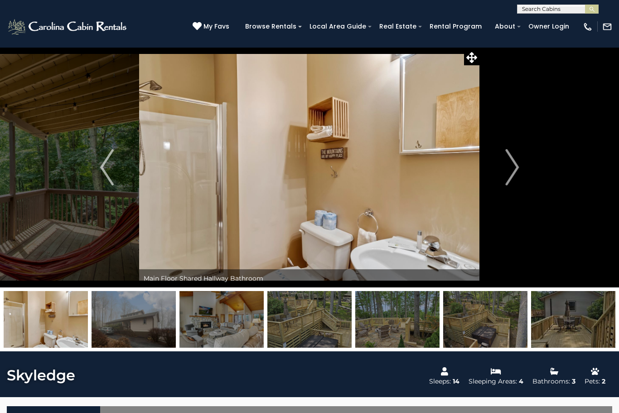
click at [511, 173] on img "Next" at bounding box center [512, 167] width 14 height 36
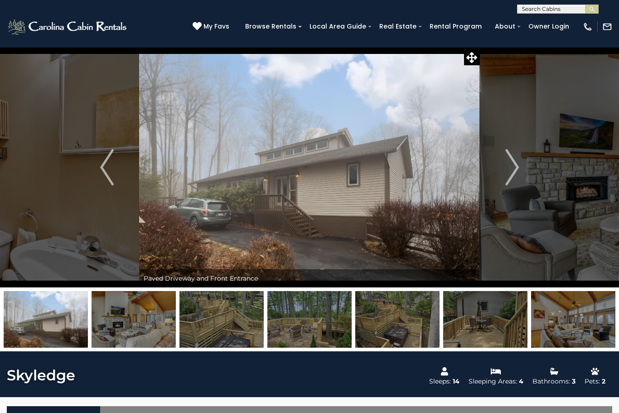
click at [510, 174] on img "Next" at bounding box center [512, 167] width 14 height 36
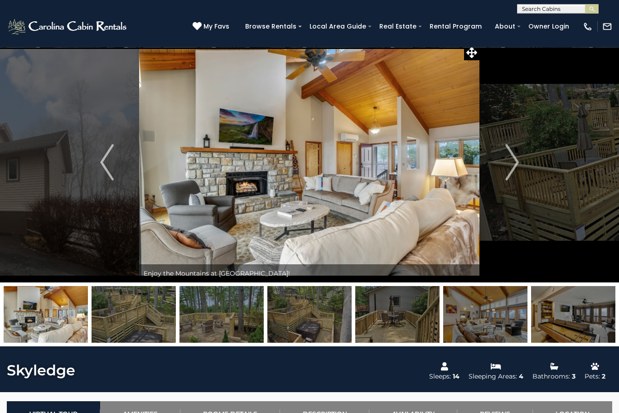
scroll to position [6, 0]
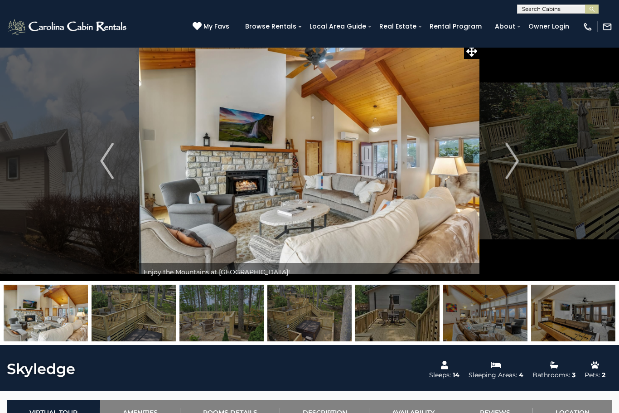
click at [513, 157] on img "Next" at bounding box center [512, 161] width 14 height 36
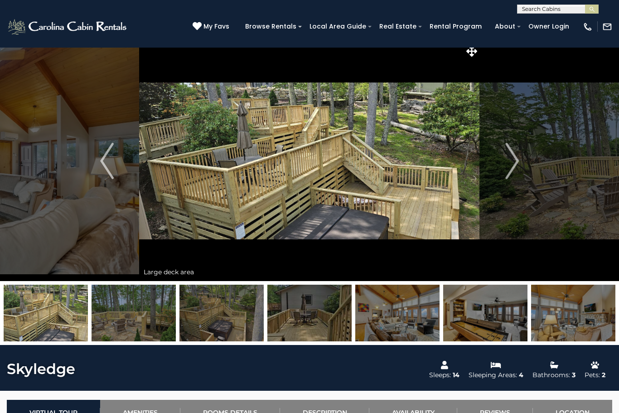
click at [510, 164] on img "Next" at bounding box center [512, 161] width 14 height 36
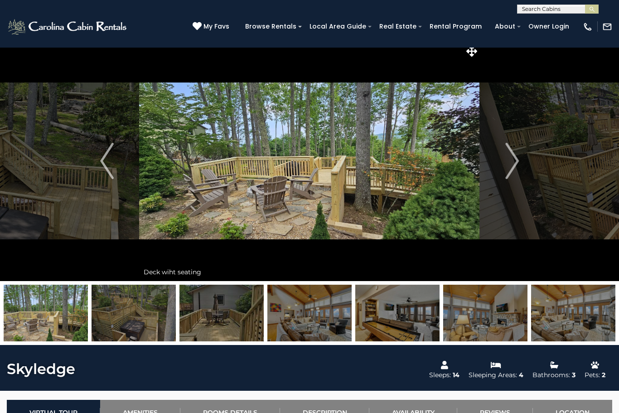
click at [500, 173] on button "Next" at bounding box center [512, 161] width 64 height 240
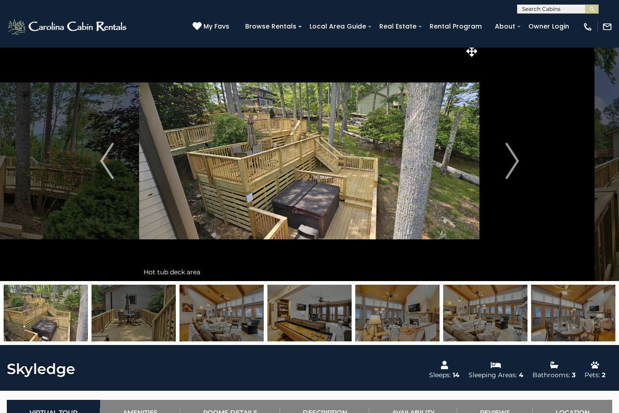
click at [519, 170] on img "Next" at bounding box center [512, 161] width 14 height 36
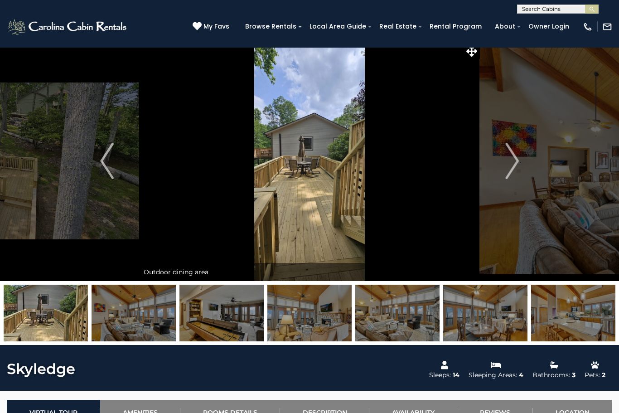
click at [509, 178] on img "Next" at bounding box center [512, 161] width 14 height 36
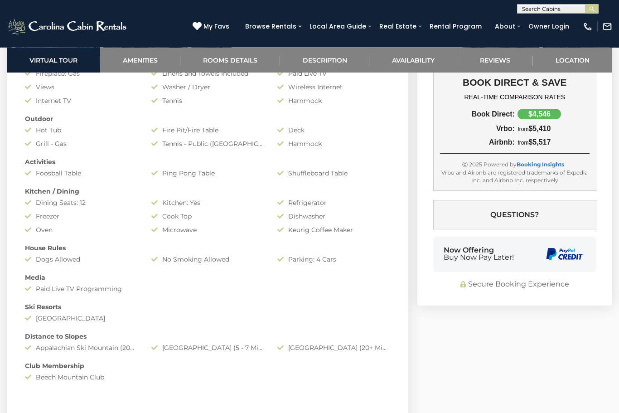
scroll to position [709, 0]
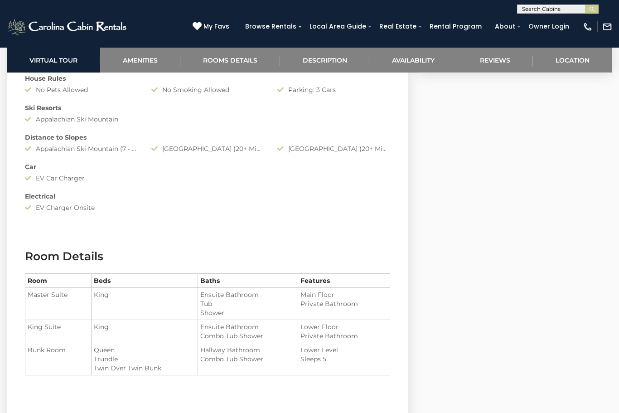
scroll to position [894, 0]
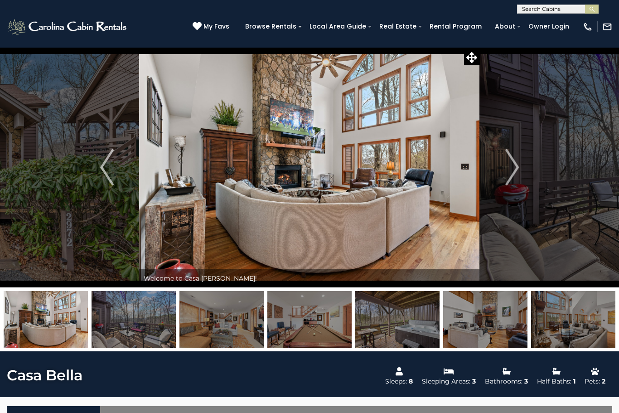
click at [507, 167] on img "Next" at bounding box center [512, 167] width 14 height 36
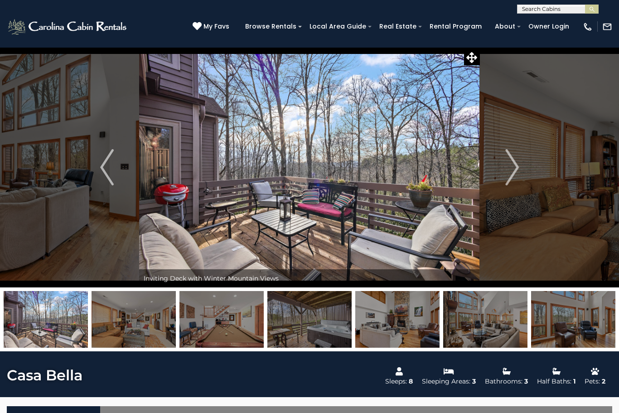
click at [513, 176] on img "Next" at bounding box center [512, 167] width 14 height 36
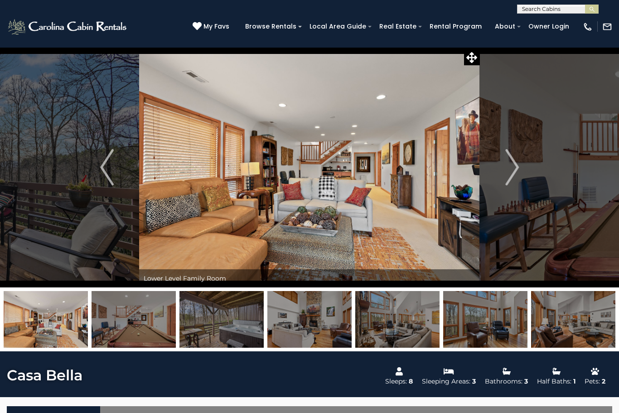
click at [503, 177] on button "Next" at bounding box center [512, 167] width 64 height 240
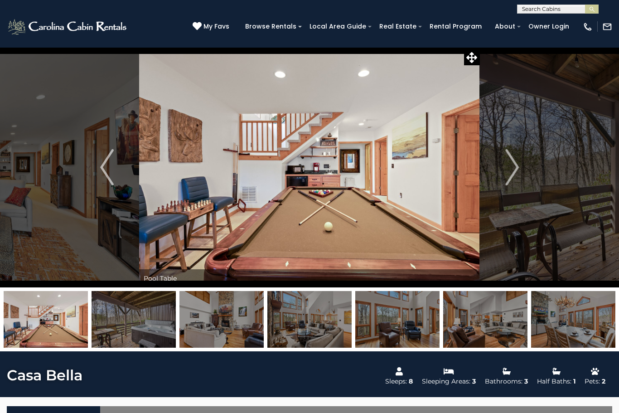
click at [511, 166] on img "Next" at bounding box center [512, 167] width 14 height 36
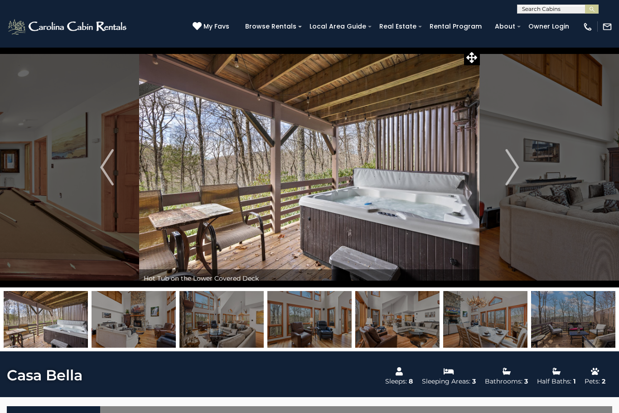
click at [517, 165] on img "Next" at bounding box center [512, 167] width 14 height 36
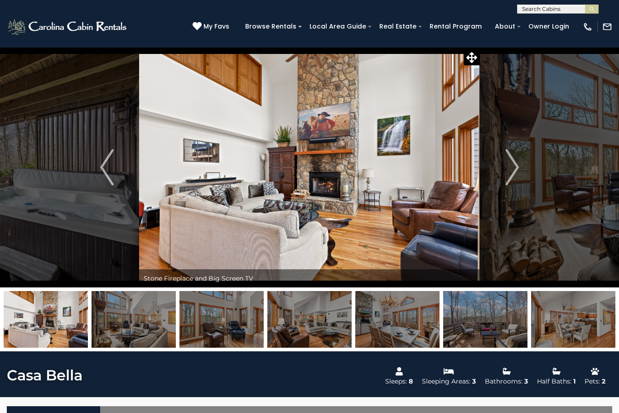
click at [524, 166] on button "Next" at bounding box center [512, 167] width 64 height 240
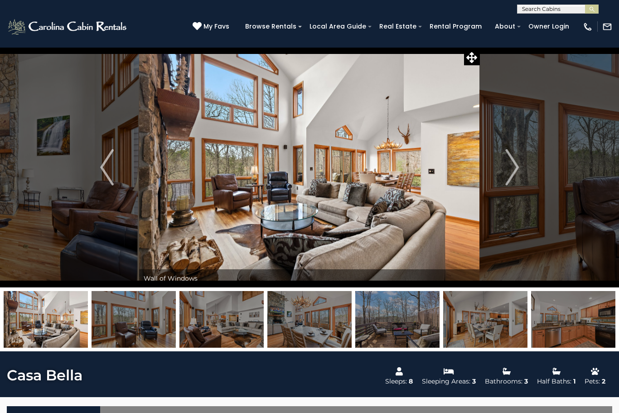
click at [525, 168] on button "Next" at bounding box center [512, 167] width 64 height 240
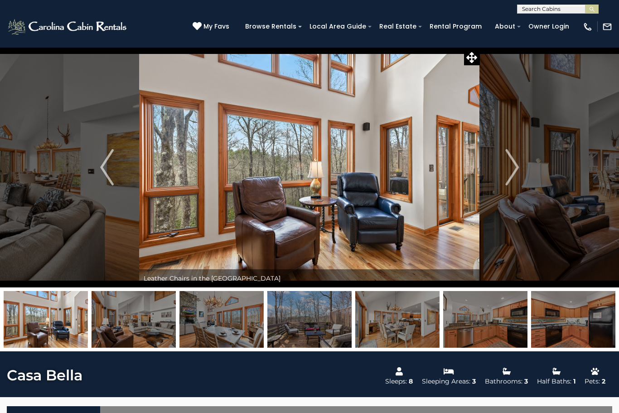
click at [515, 173] on img "Next" at bounding box center [512, 167] width 14 height 36
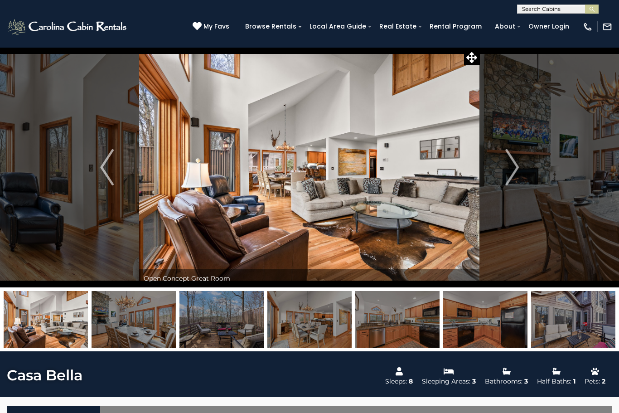
click at [516, 175] on img "Next" at bounding box center [512, 167] width 14 height 36
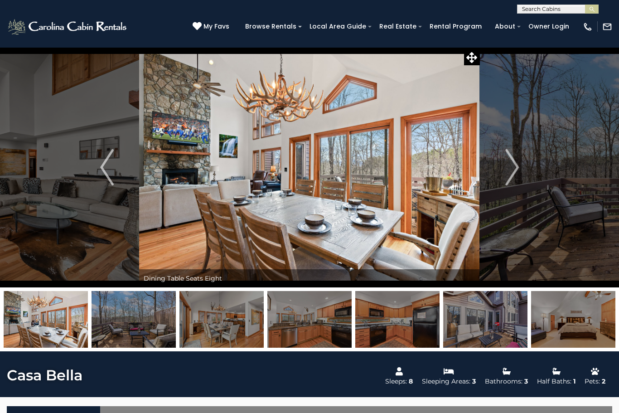
click at [510, 165] on img "Next" at bounding box center [512, 167] width 14 height 36
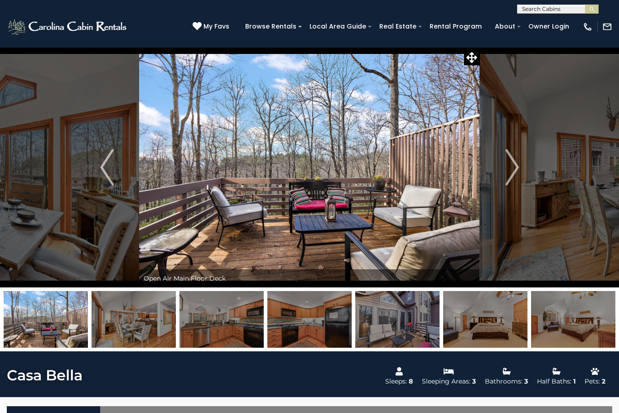
click at [516, 175] on img "Next" at bounding box center [512, 167] width 14 height 36
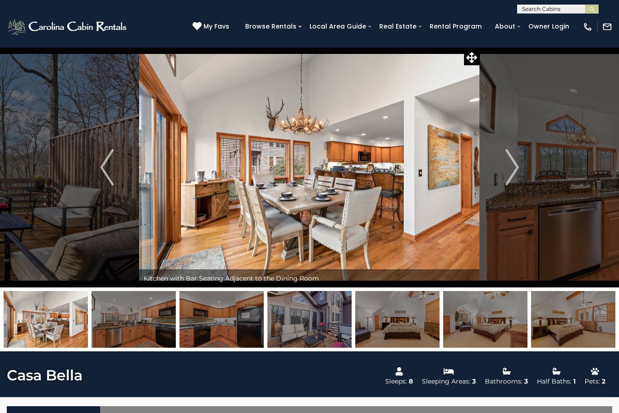
click at [522, 166] on button "Next" at bounding box center [512, 167] width 64 height 240
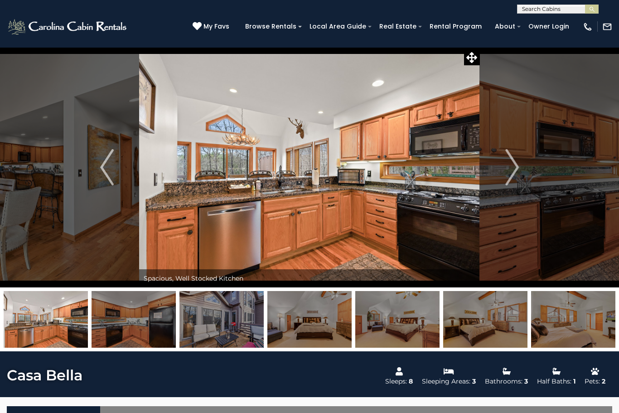
click at [521, 167] on button "Next" at bounding box center [512, 167] width 64 height 240
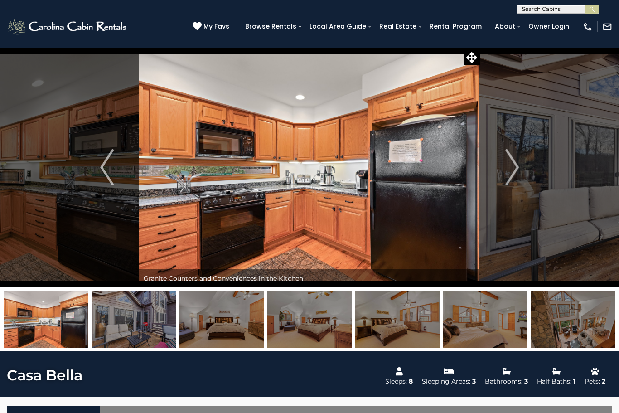
click at [516, 170] on img "Next" at bounding box center [512, 167] width 14 height 36
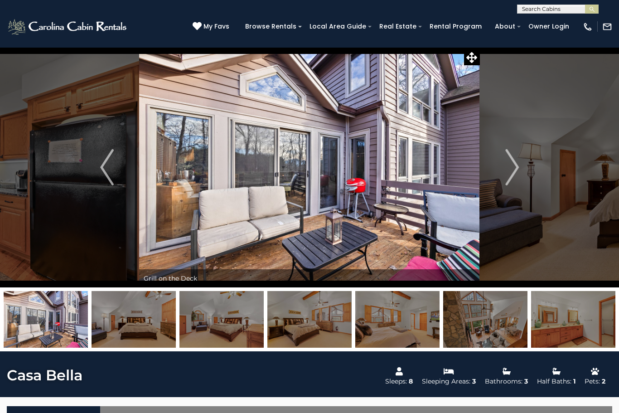
click at [511, 171] on img "Next" at bounding box center [512, 167] width 14 height 36
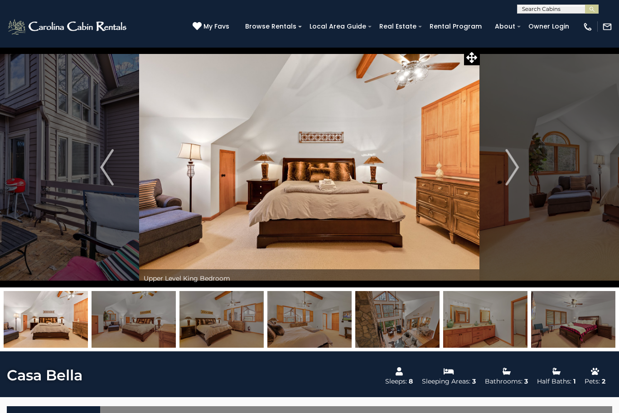
click at [517, 169] on img "Next" at bounding box center [512, 167] width 14 height 36
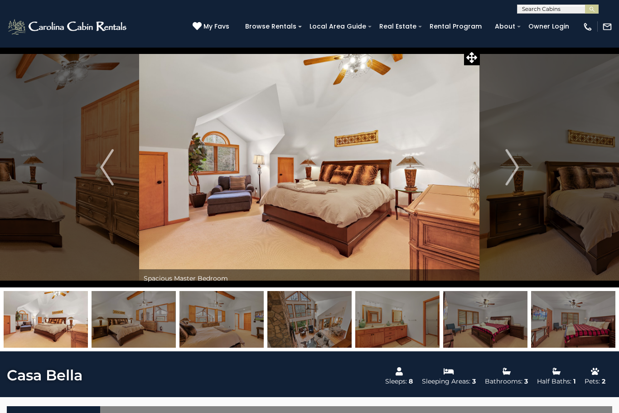
click at [510, 176] on img "Next" at bounding box center [512, 167] width 14 height 36
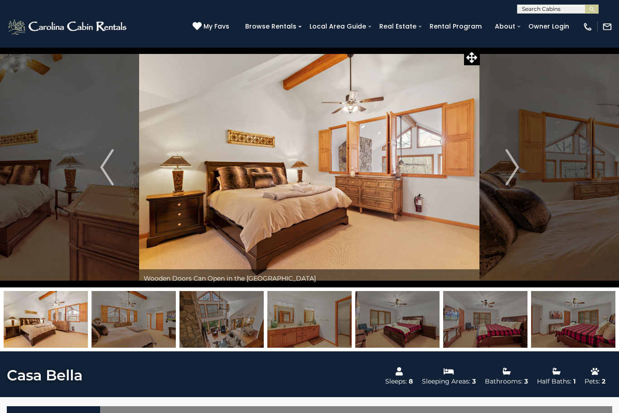
click at [502, 184] on button "Next" at bounding box center [512, 167] width 64 height 240
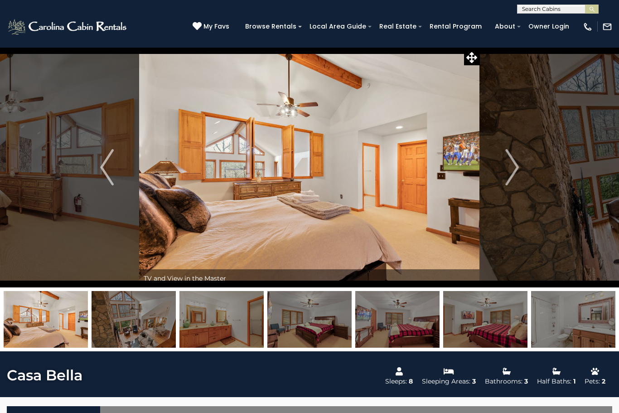
click at [509, 179] on img "Next" at bounding box center [512, 167] width 14 height 36
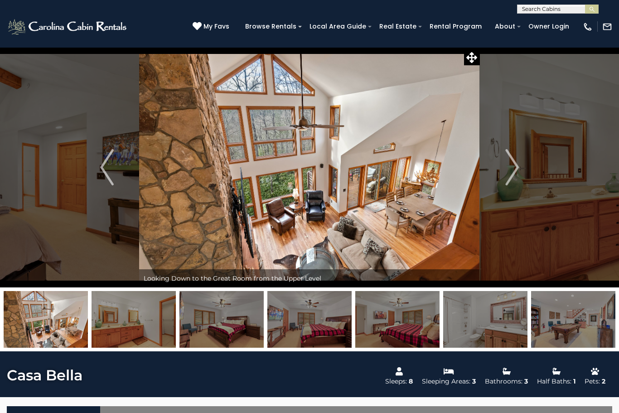
click at [506, 181] on img "Next" at bounding box center [512, 167] width 14 height 36
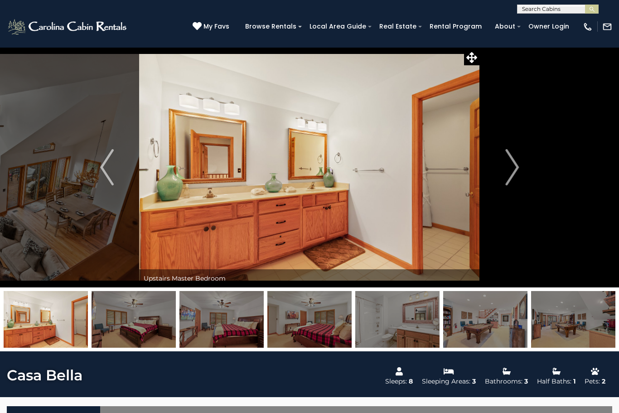
click at [510, 175] on img "Next" at bounding box center [512, 167] width 14 height 36
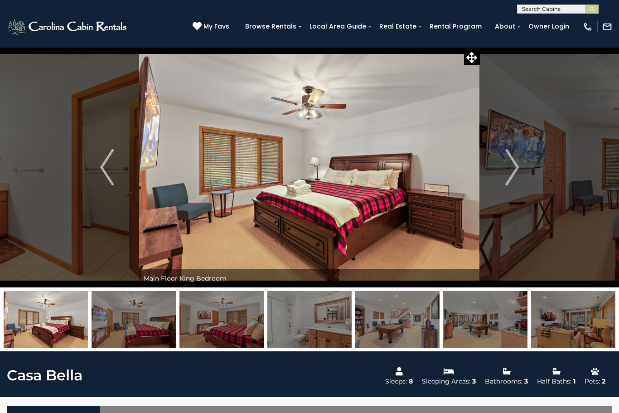
click at [512, 173] on img "Next" at bounding box center [512, 167] width 14 height 36
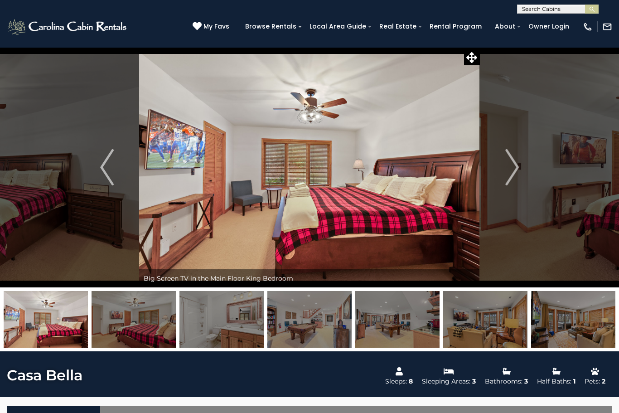
click at [498, 175] on button "Next" at bounding box center [512, 167] width 64 height 240
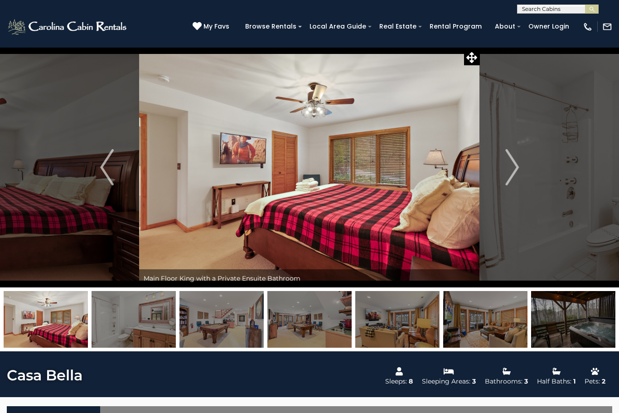
click at [509, 173] on img "Next" at bounding box center [512, 167] width 14 height 36
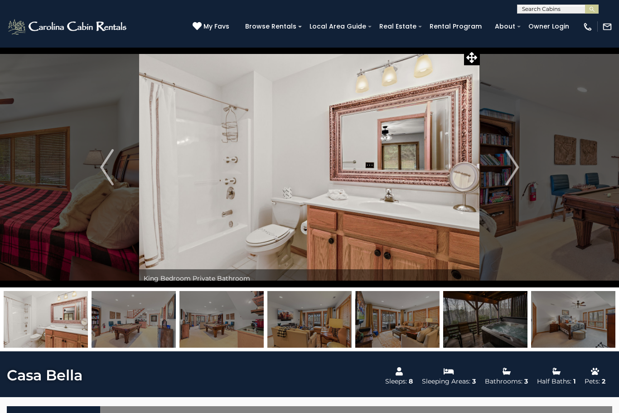
click at [505, 173] on img "Next" at bounding box center [512, 167] width 14 height 36
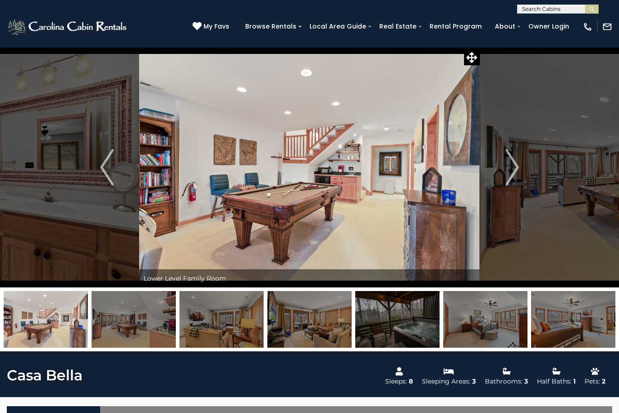
click at [508, 174] on img "Next" at bounding box center [512, 167] width 14 height 36
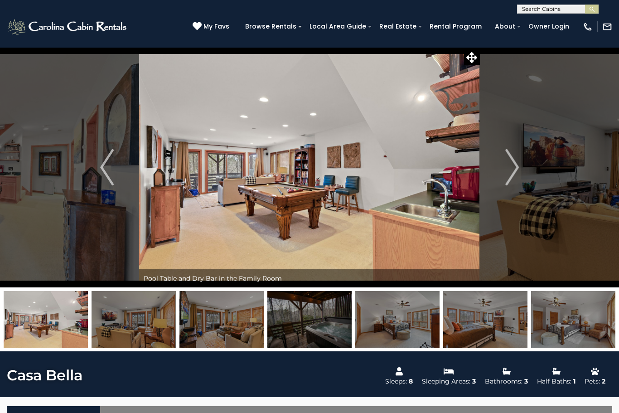
click at [504, 177] on button "Next" at bounding box center [512, 167] width 64 height 240
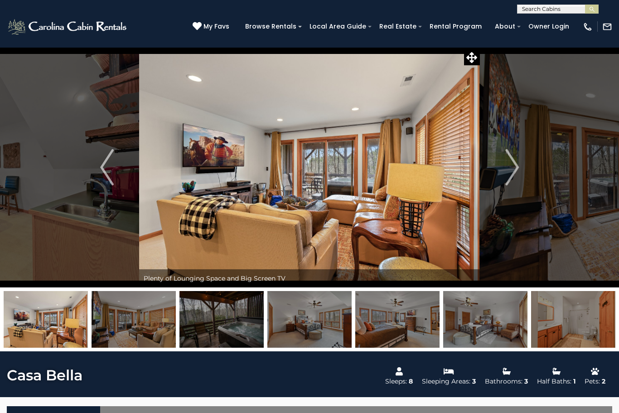
click at [505, 170] on button "Next" at bounding box center [512, 167] width 64 height 240
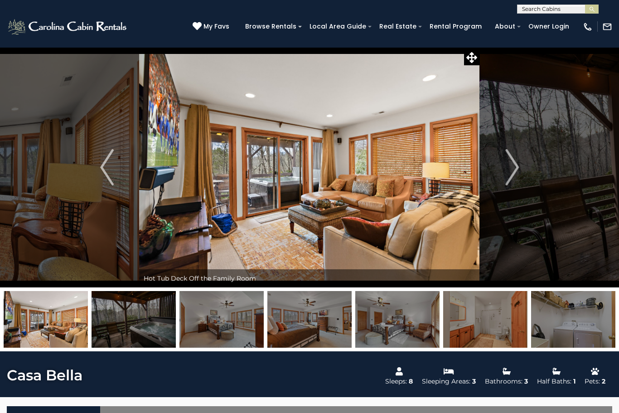
click at [507, 162] on img "Next" at bounding box center [512, 167] width 14 height 36
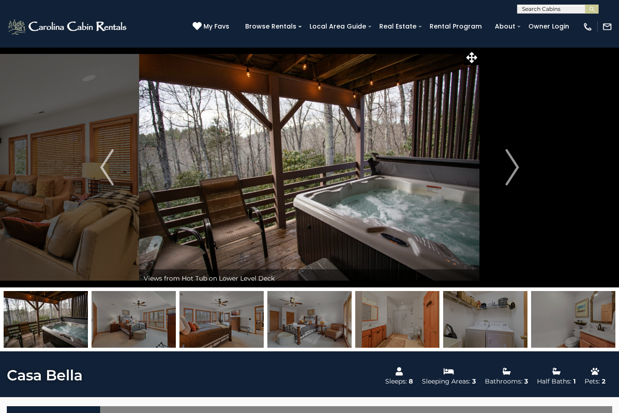
click at [508, 162] on img "Next" at bounding box center [512, 167] width 14 height 36
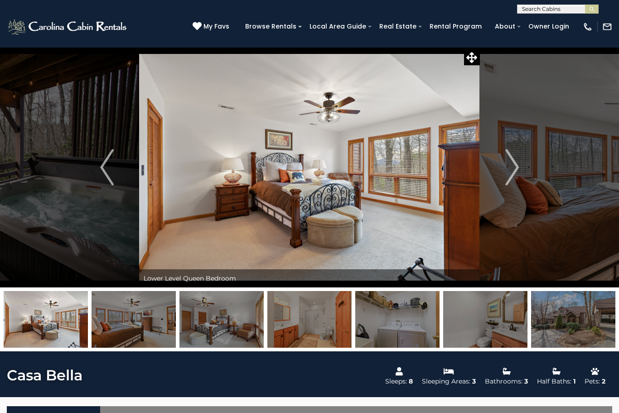
click at [496, 172] on button "Next" at bounding box center [512, 167] width 64 height 240
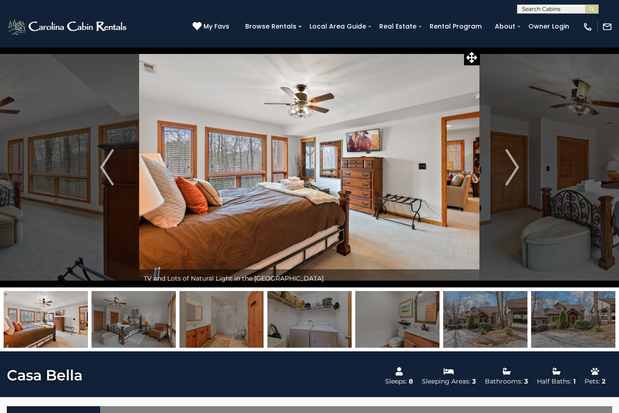
click at [502, 173] on button "Next" at bounding box center [512, 167] width 64 height 240
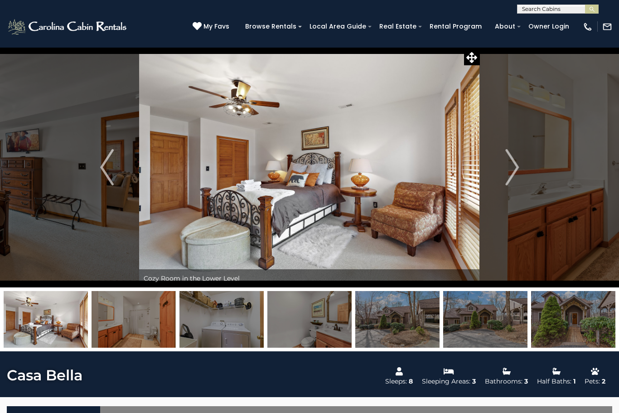
click at [513, 173] on img "Next" at bounding box center [512, 167] width 14 height 36
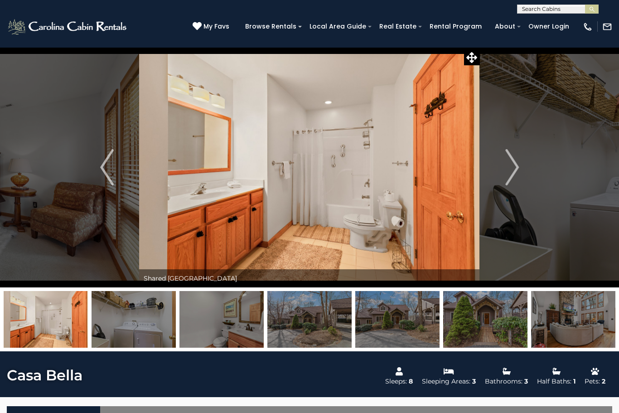
click at [510, 174] on img "Next" at bounding box center [512, 167] width 14 height 36
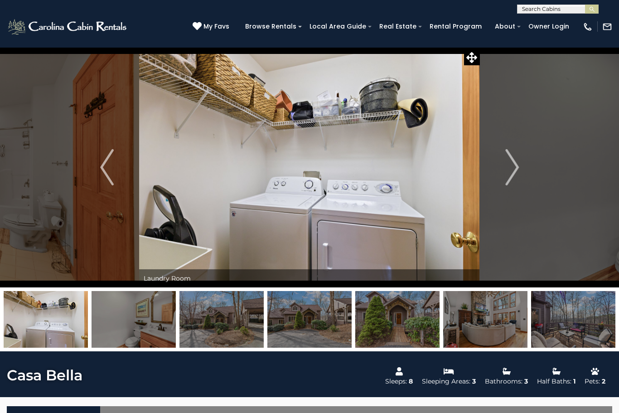
click at [509, 175] on img "Next" at bounding box center [512, 167] width 14 height 36
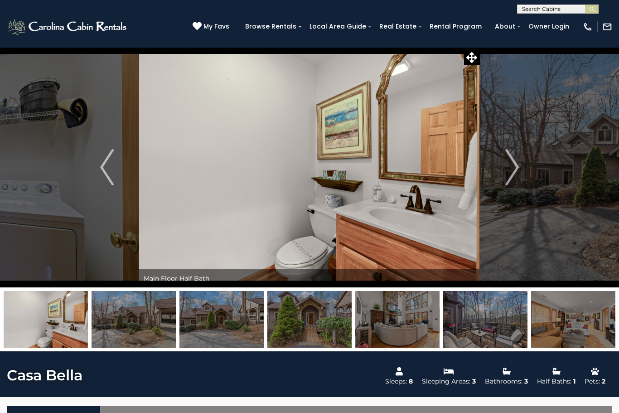
click at [508, 176] on img "Next" at bounding box center [512, 167] width 14 height 36
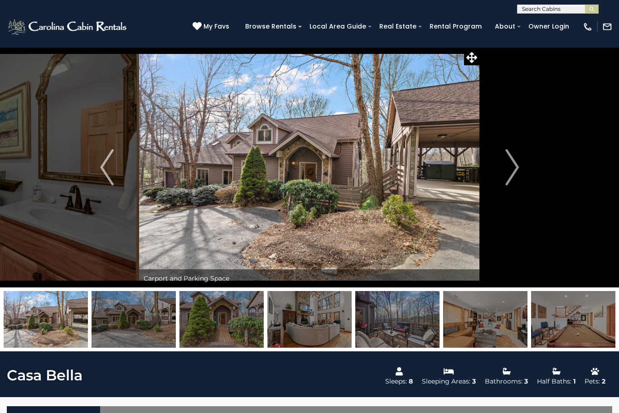
click at [507, 173] on img "Next" at bounding box center [512, 167] width 14 height 36
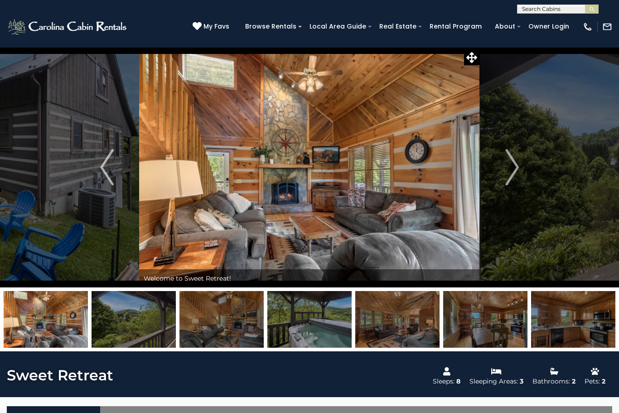
click at [512, 164] on img "Next" at bounding box center [512, 167] width 14 height 36
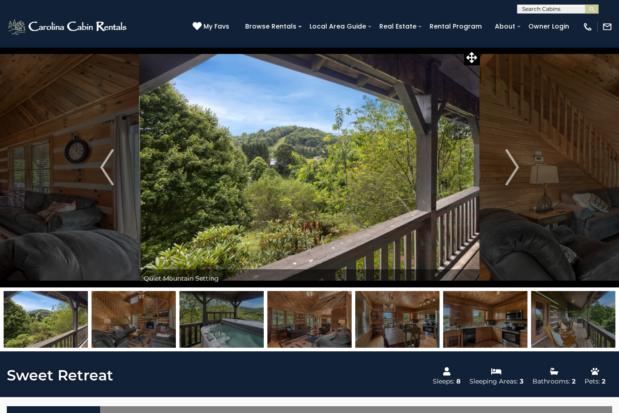
click at [504, 173] on button "Next" at bounding box center [512, 167] width 64 height 240
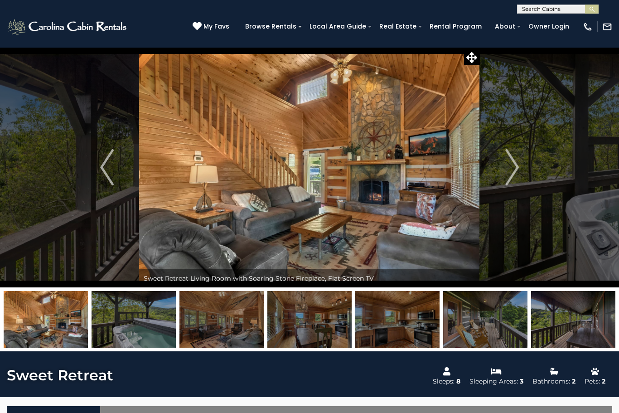
click at [505, 169] on img "Next" at bounding box center [512, 167] width 14 height 36
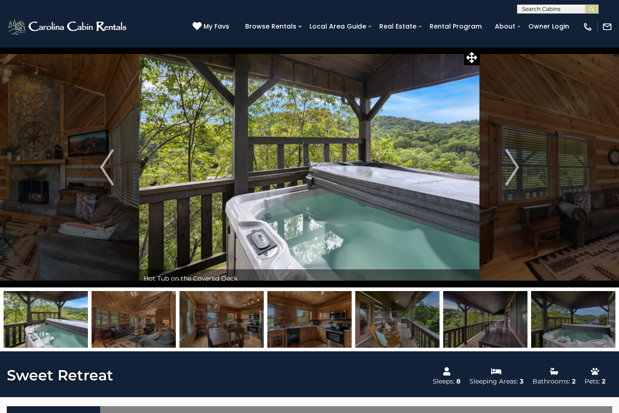
click at [511, 167] on img "Next" at bounding box center [512, 167] width 14 height 36
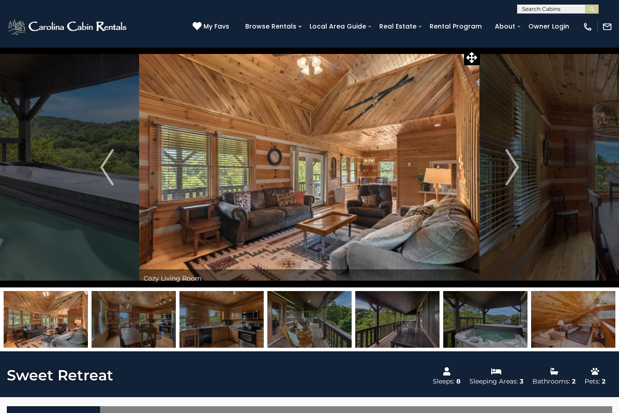
click at [518, 160] on img "Next" at bounding box center [512, 167] width 14 height 36
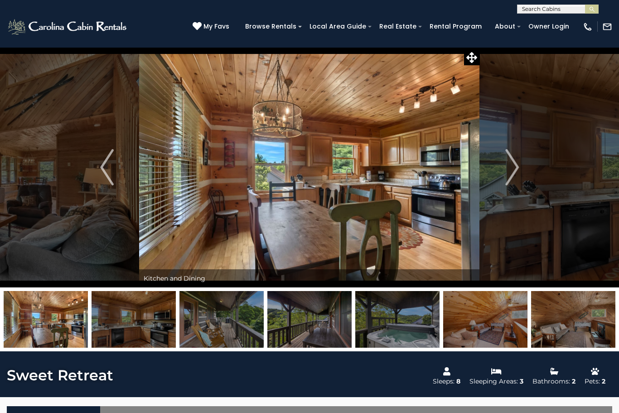
click at [507, 170] on img "Next" at bounding box center [512, 167] width 14 height 36
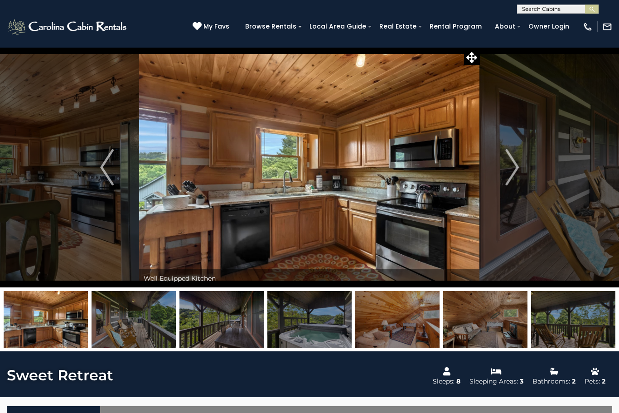
click at [508, 173] on img "Next" at bounding box center [512, 167] width 14 height 36
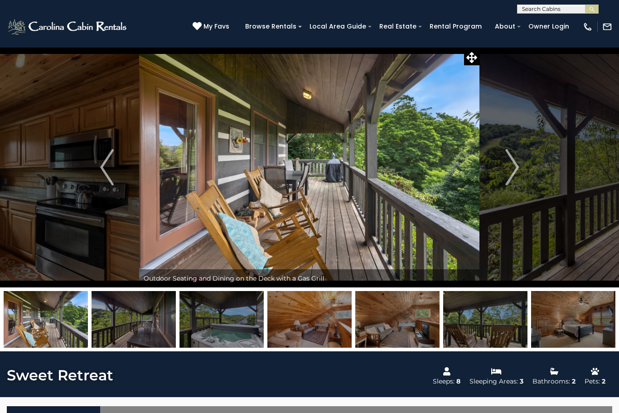
click at [505, 165] on img "Next" at bounding box center [512, 167] width 14 height 36
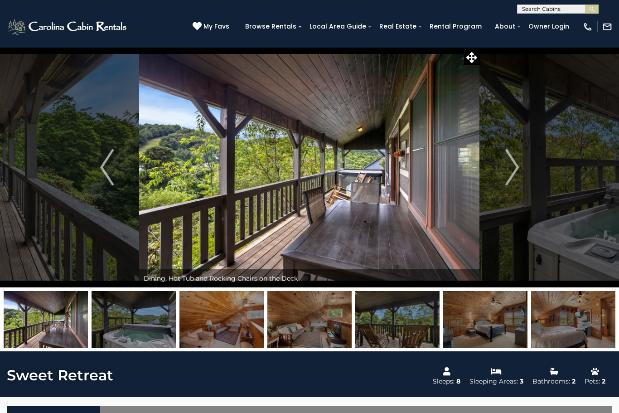
click at [507, 164] on img "Next" at bounding box center [512, 167] width 14 height 36
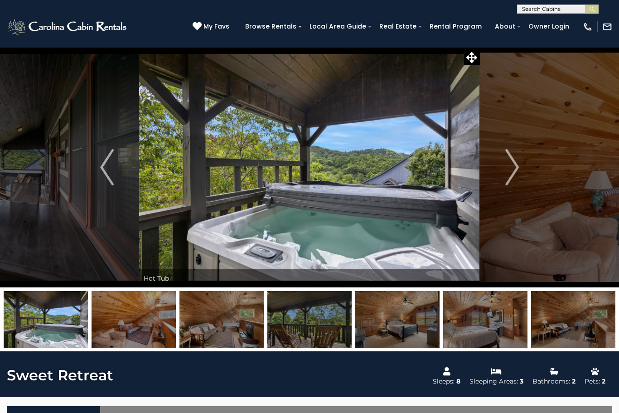
click at [505, 178] on img "Next" at bounding box center [512, 167] width 14 height 36
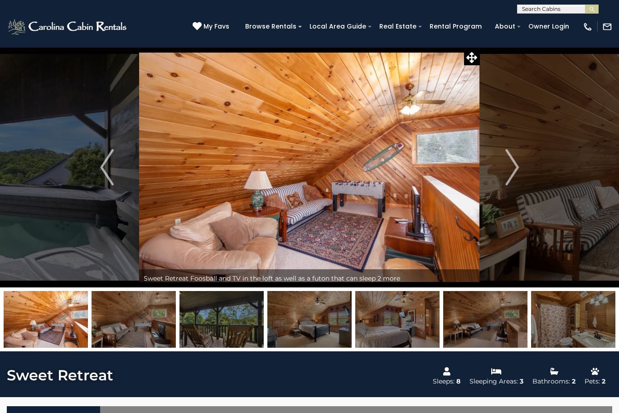
click at [510, 169] on img "Next" at bounding box center [512, 167] width 14 height 36
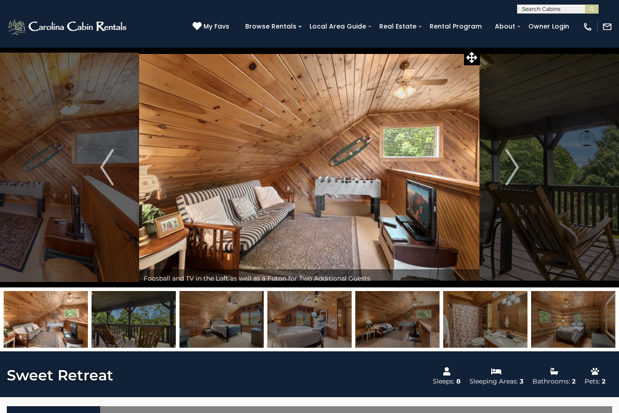
click at [507, 174] on img "Next" at bounding box center [512, 167] width 14 height 36
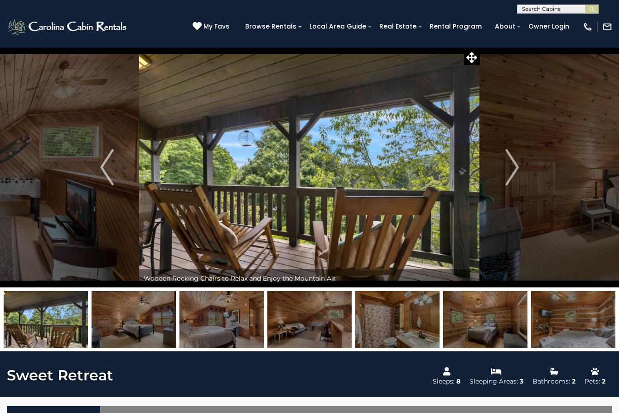
click at [516, 174] on img "Next" at bounding box center [512, 167] width 14 height 36
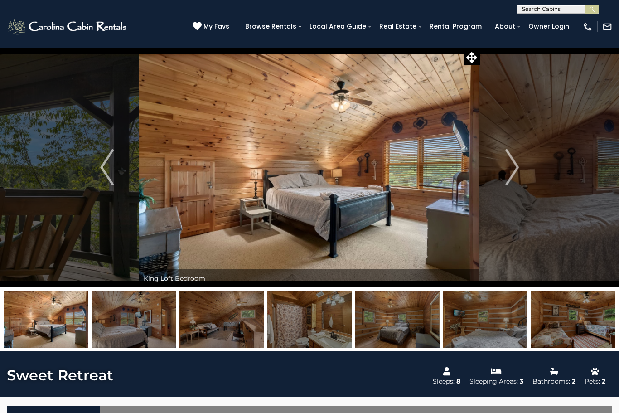
click at [520, 170] on button "Next" at bounding box center [512, 167] width 64 height 240
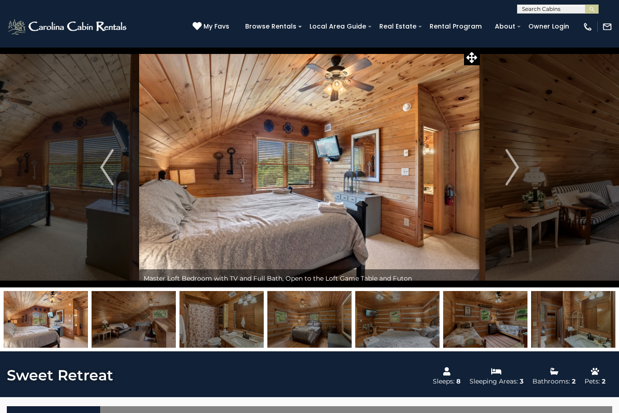
click at [512, 174] on img "Next" at bounding box center [512, 167] width 14 height 36
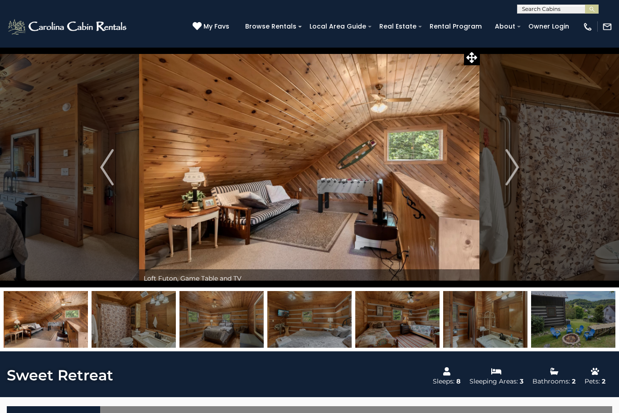
click at [517, 172] on img "Next" at bounding box center [512, 167] width 14 height 36
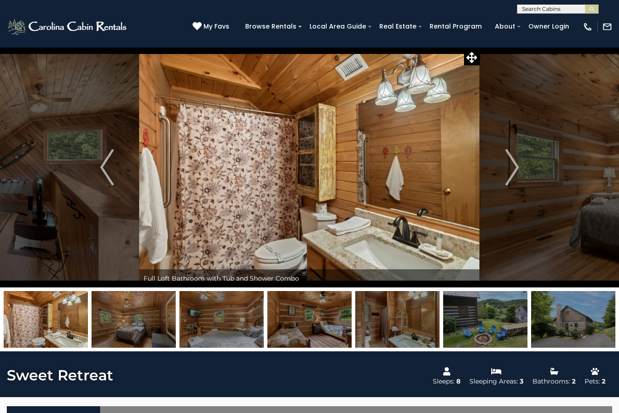
click at [509, 174] on img "Next" at bounding box center [512, 167] width 14 height 36
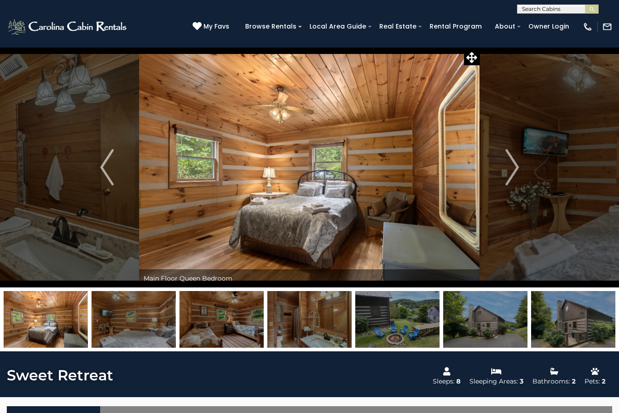
click at [515, 173] on img "Next" at bounding box center [512, 167] width 14 height 36
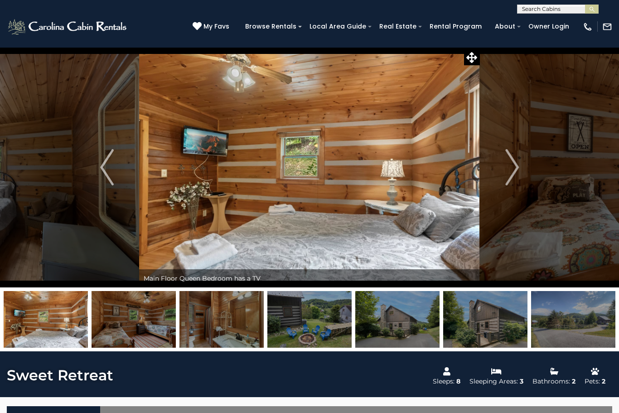
click at [520, 172] on button "Next" at bounding box center [512, 167] width 64 height 240
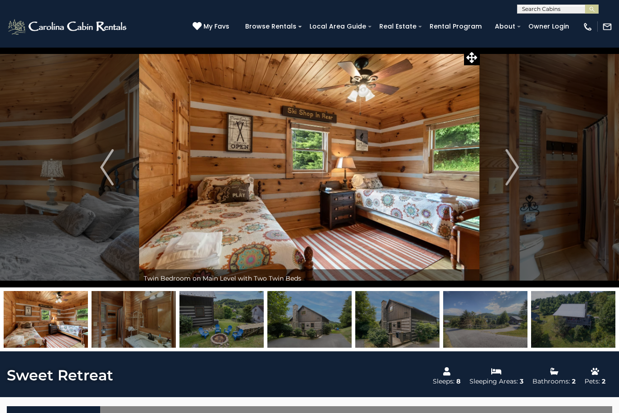
click at [518, 174] on img "Next" at bounding box center [512, 167] width 14 height 36
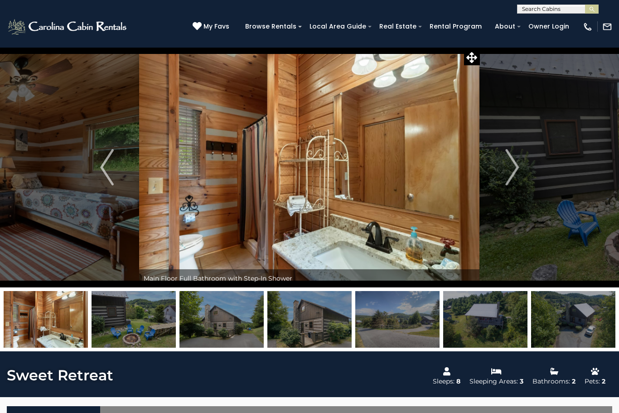
click at [520, 170] on button "Next" at bounding box center [512, 167] width 64 height 240
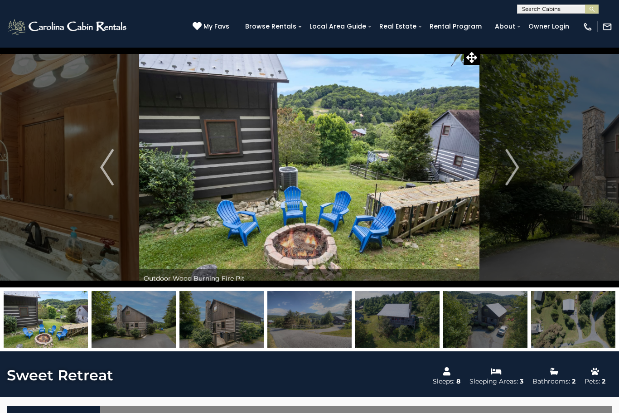
click at [518, 172] on img "Next" at bounding box center [512, 167] width 14 height 36
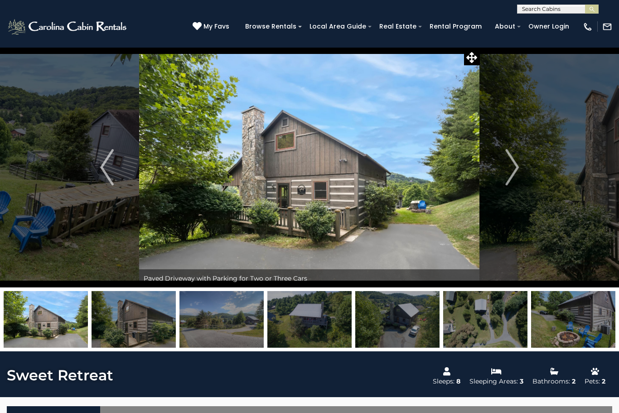
click at [514, 175] on img "Next" at bounding box center [512, 167] width 14 height 36
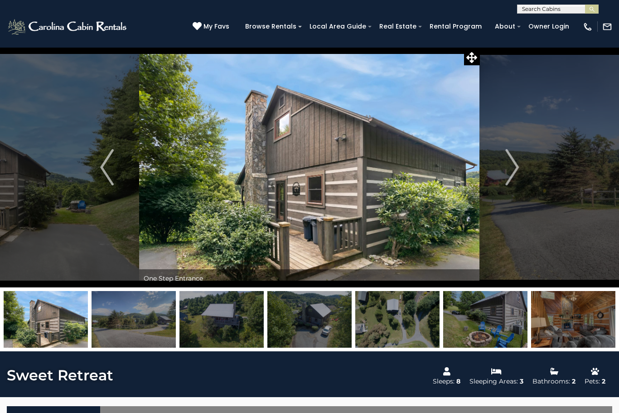
click at [522, 169] on button "Next" at bounding box center [512, 167] width 64 height 240
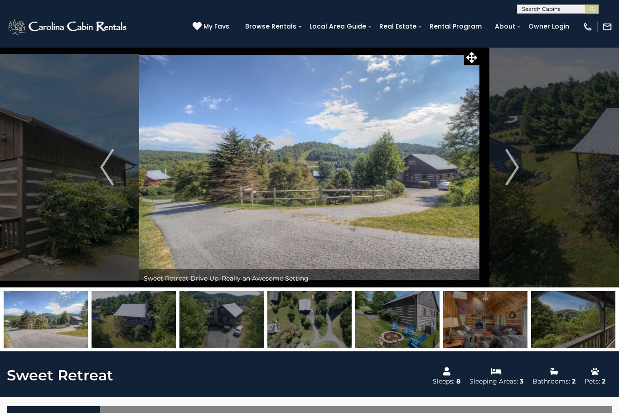
click at [519, 172] on img "Next" at bounding box center [512, 167] width 14 height 36
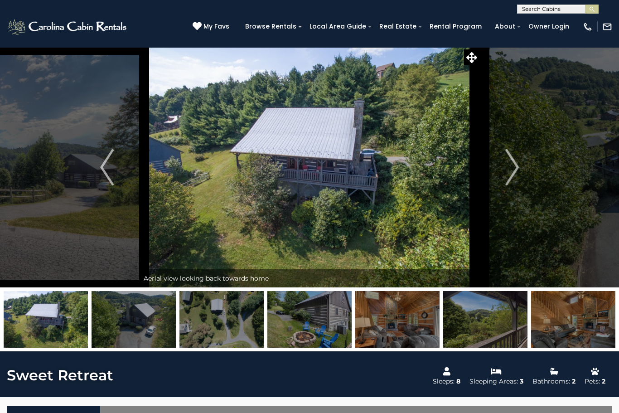
click at [525, 172] on button "Next" at bounding box center [512, 167] width 64 height 240
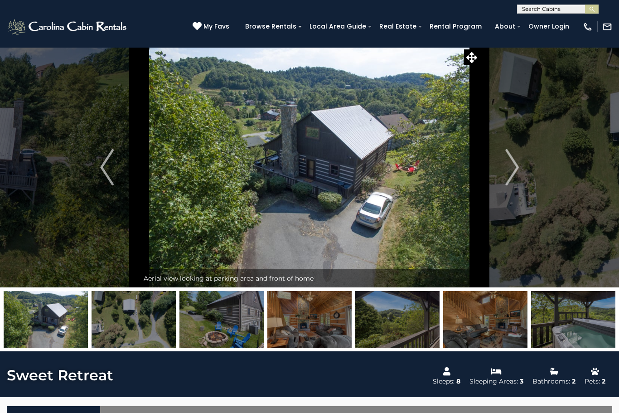
click at [519, 165] on img "Next" at bounding box center [512, 167] width 14 height 36
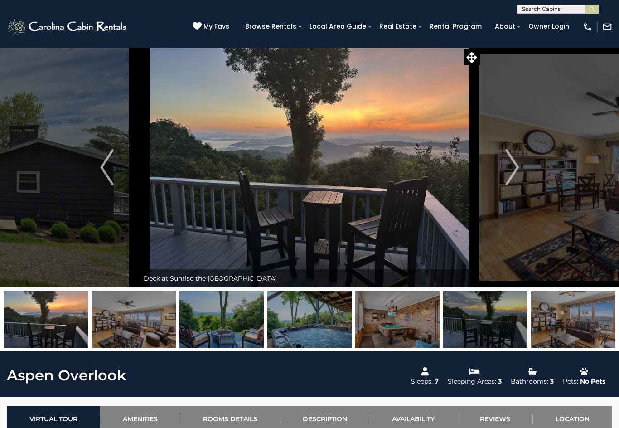
click at [112, 170] on img "Previous" at bounding box center [107, 167] width 14 height 36
click at [514, 171] on img "Next" at bounding box center [512, 167] width 14 height 36
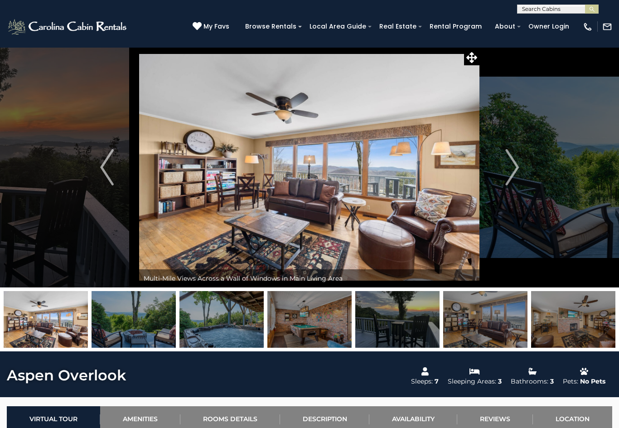
click at [507, 170] on img "Next" at bounding box center [512, 167] width 14 height 36
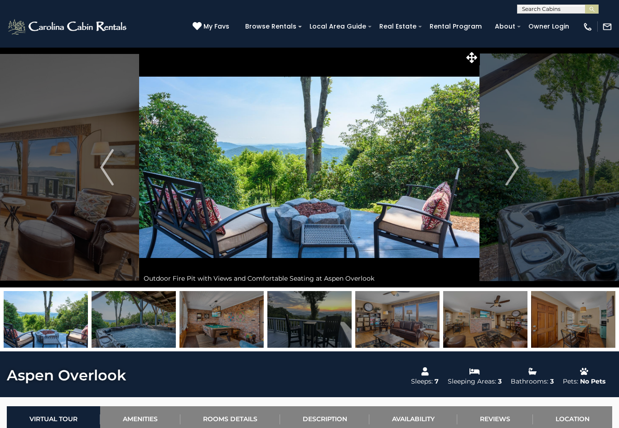
click at [509, 175] on img "Next" at bounding box center [512, 167] width 14 height 36
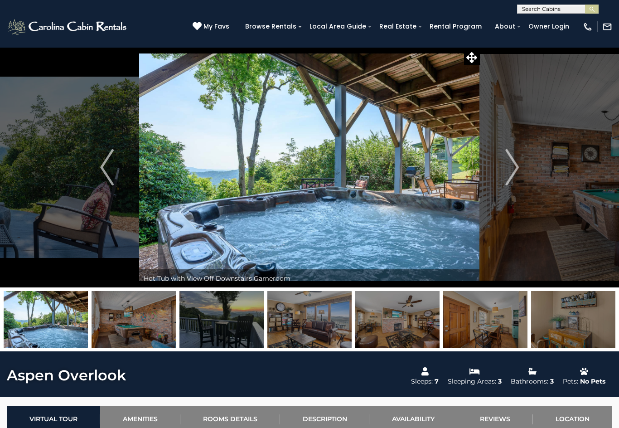
click at [515, 172] on img "Next" at bounding box center [512, 167] width 14 height 36
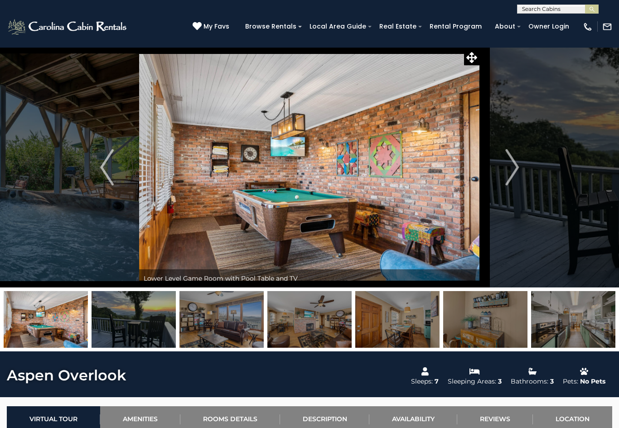
click at [511, 173] on img "Next" at bounding box center [512, 167] width 14 height 36
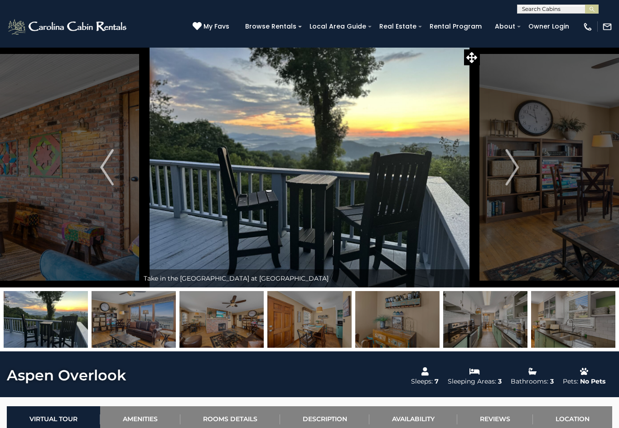
click at [518, 173] on img "Next" at bounding box center [512, 167] width 14 height 36
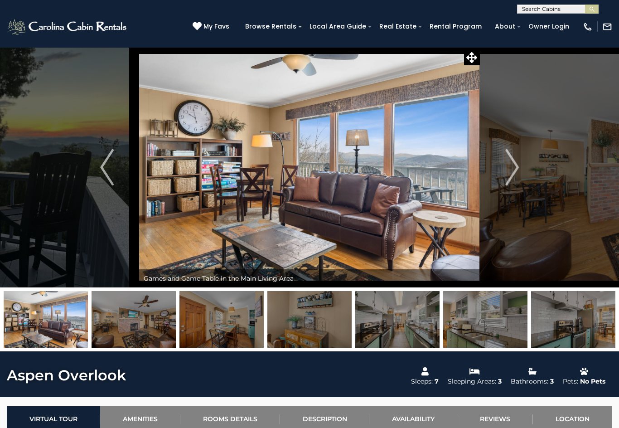
click at [515, 174] on img "Next" at bounding box center [512, 167] width 14 height 36
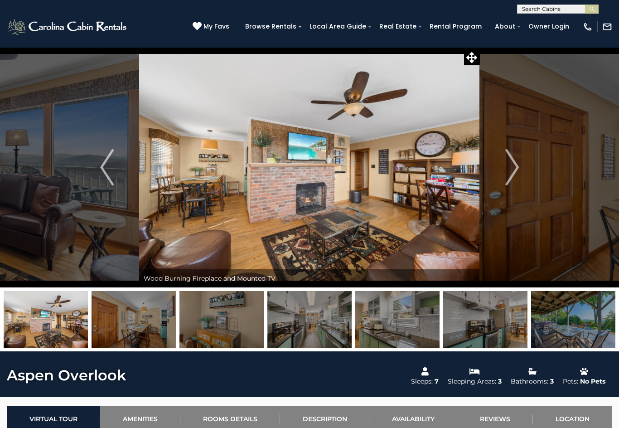
click at [507, 175] on img "Next" at bounding box center [512, 167] width 14 height 36
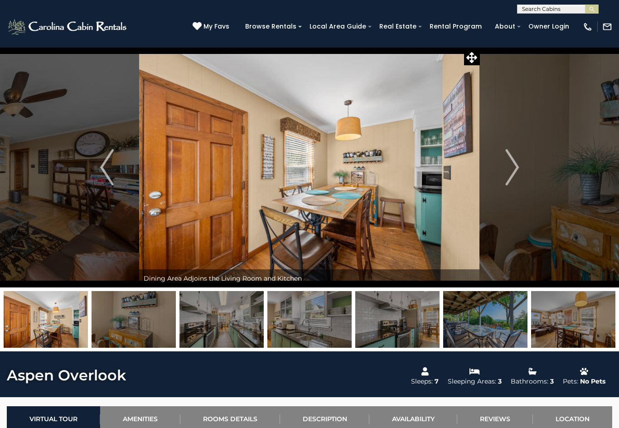
click at [507, 172] on img "Next" at bounding box center [512, 167] width 14 height 36
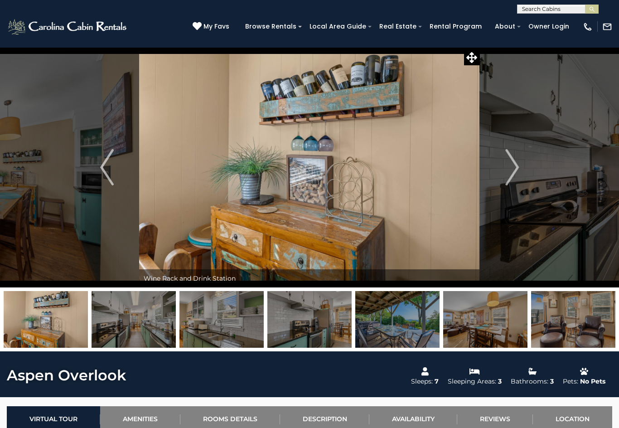
click at [509, 171] on img "Next" at bounding box center [512, 167] width 14 height 36
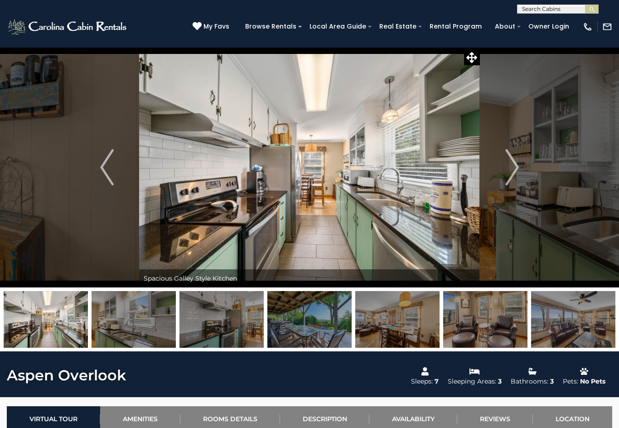
click at [516, 172] on img "Next" at bounding box center [512, 167] width 14 height 36
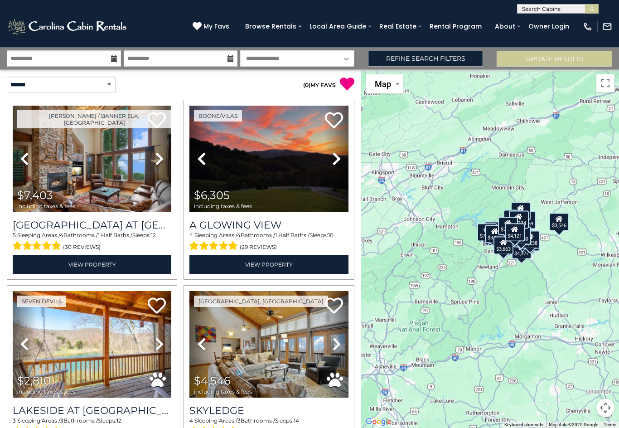
scroll to position [15, 0]
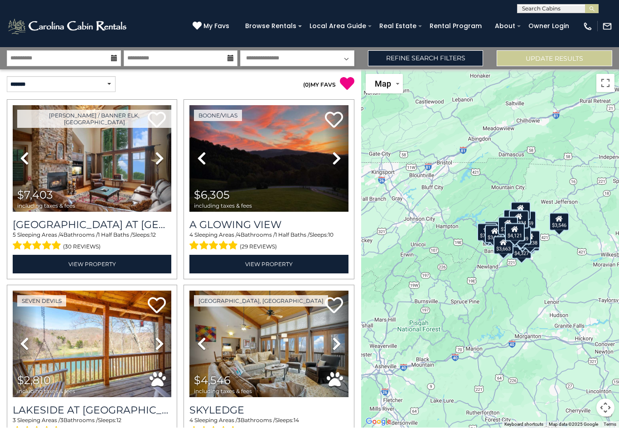
click at [445, 51] on link "Refine Search Filters" at bounding box center [426, 59] width 116 height 16
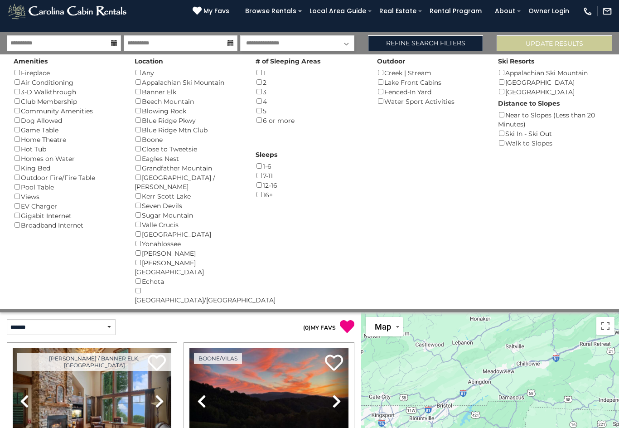
click at [561, 45] on button "Update Results" at bounding box center [555, 43] width 116 height 16
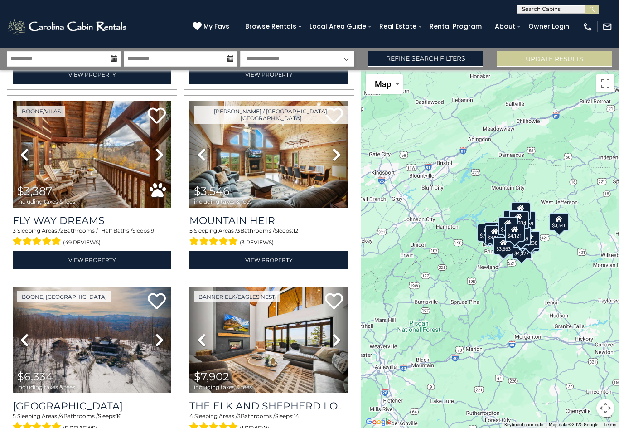
scroll to position [1303, 0]
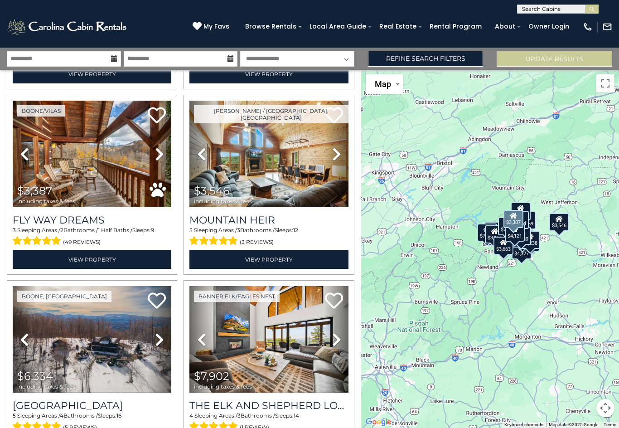
click at [117, 187] on img at bounding box center [92, 154] width 159 height 107
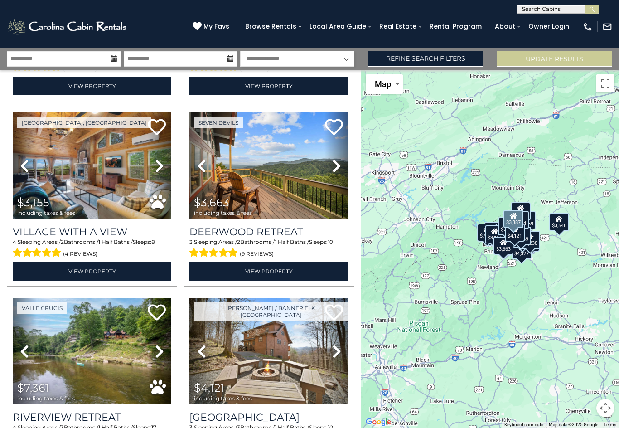
scroll to position [1680, 0]
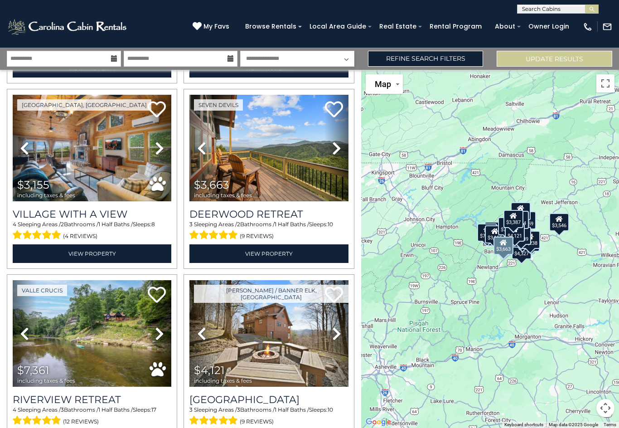
click at [298, 167] on img at bounding box center [268, 148] width 159 height 107
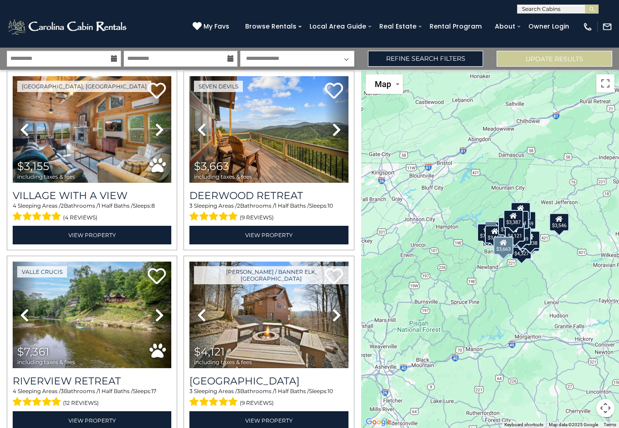
scroll to position [1703, 0]
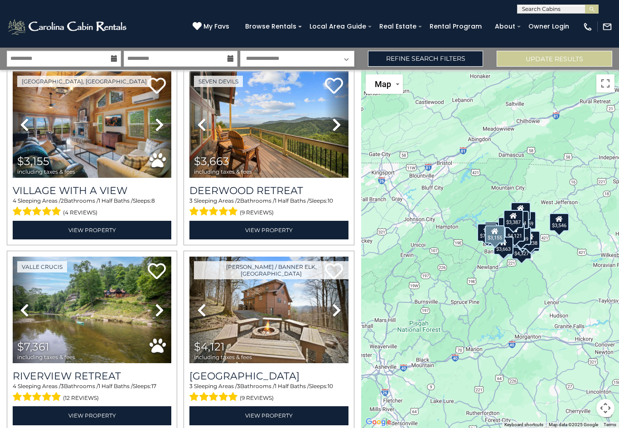
click at [107, 160] on img at bounding box center [92, 124] width 159 height 107
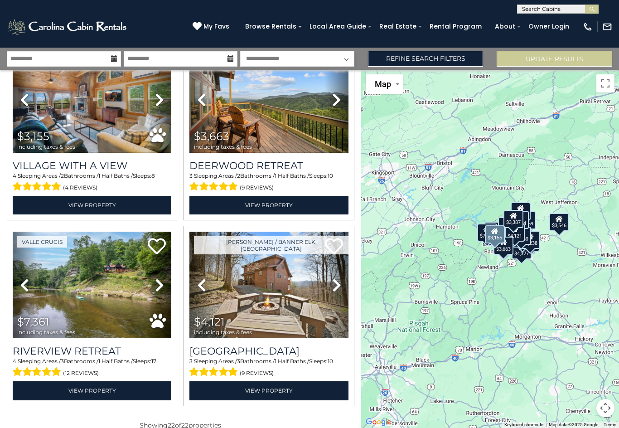
scroll to position [15, 0]
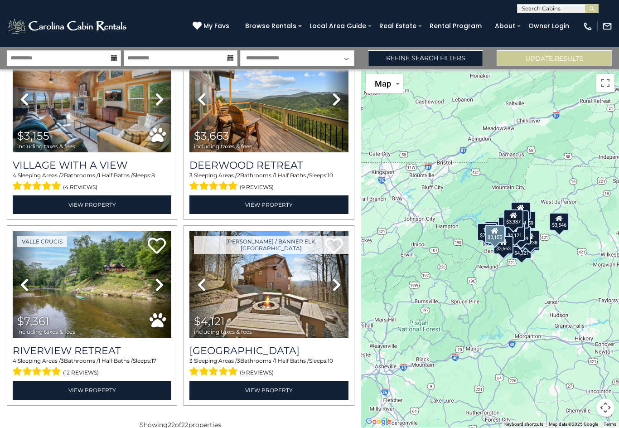
click at [428, 51] on link "Refine Search Filters" at bounding box center [426, 59] width 116 height 16
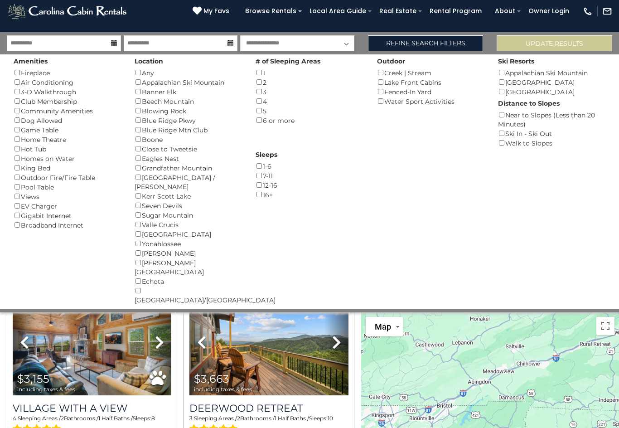
click at [11, 125] on div "Amenities Fireplace () Air Conditioning () 3-D Walkthrough () Club Membership (…" at bounding box center [67, 141] width 121 height 175
click at [27, 125] on div "Game Table ()" at bounding box center [67, 130] width 107 height 10
click at [566, 49] on button "Please Update Results" at bounding box center [555, 43] width 116 height 16
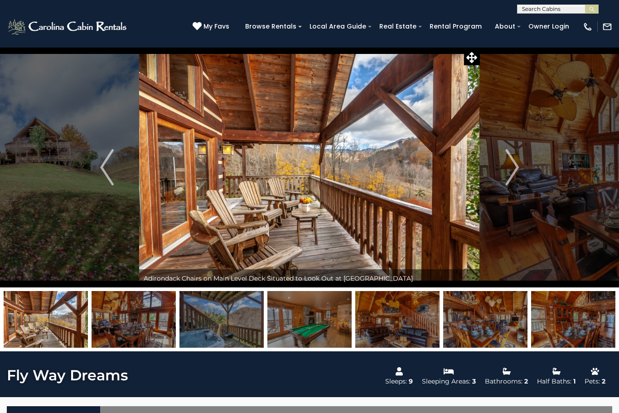
click at [506, 170] on img "Next" at bounding box center [512, 167] width 14 height 36
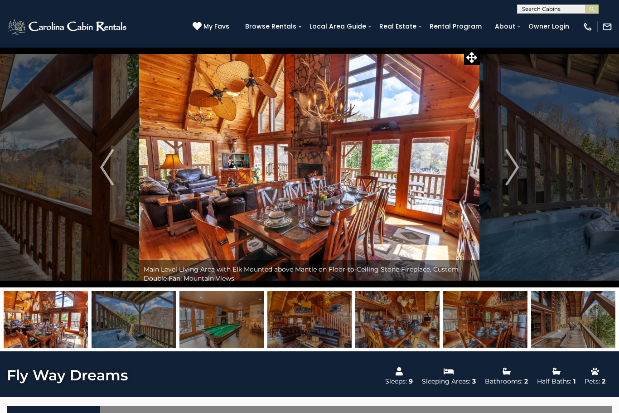
click at [507, 170] on img "Next" at bounding box center [512, 167] width 14 height 36
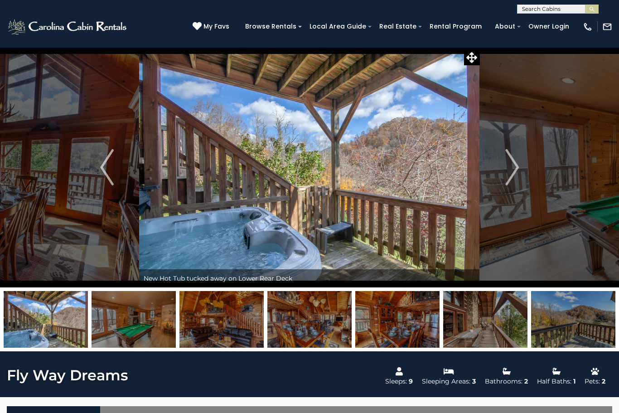
click at [513, 175] on img "Next" at bounding box center [512, 167] width 14 height 36
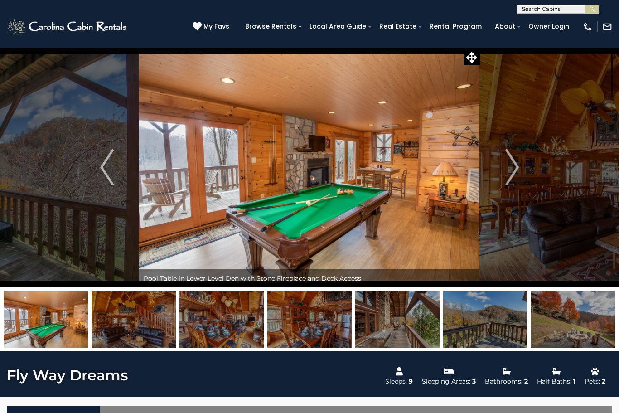
click at [521, 173] on button "Next" at bounding box center [512, 167] width 64 height 240
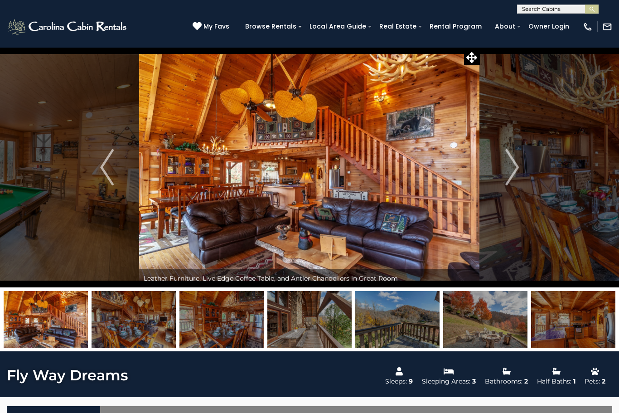
click at [513, 168] on img "Next" at bounding box center [512, 167] width 14 height 36
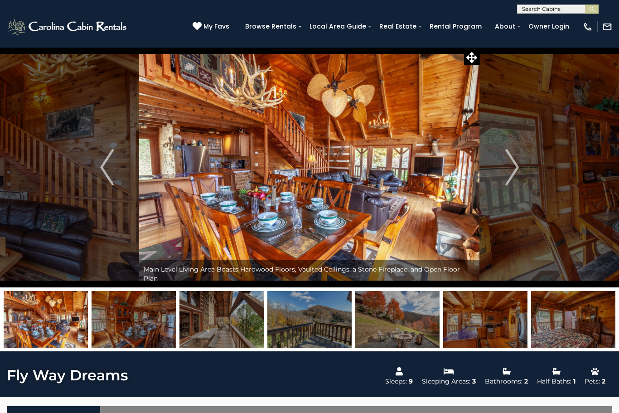
click at [522, 163] on button "Next" at bounding box center [512, 167] width 64 height 240
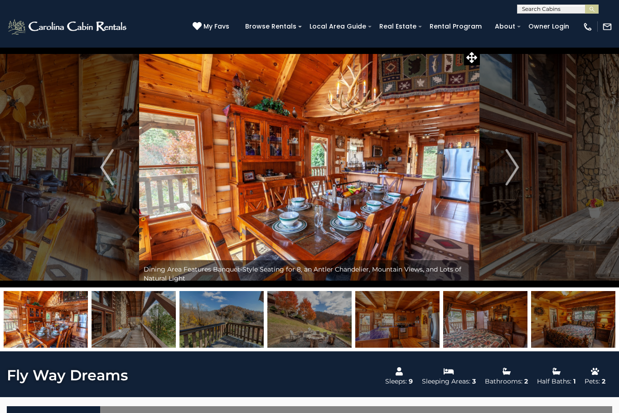
click at [516, 167] on img "Next" at bounding box center [512, 167] width 14 height 36
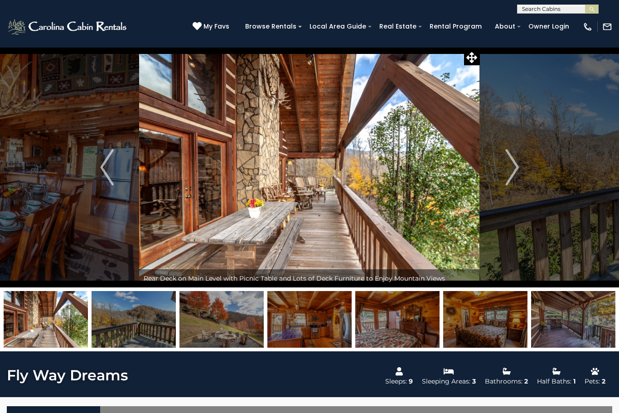
click at [523, 167] on button "Next" at bounding box center [512, 167] width 64 height 240
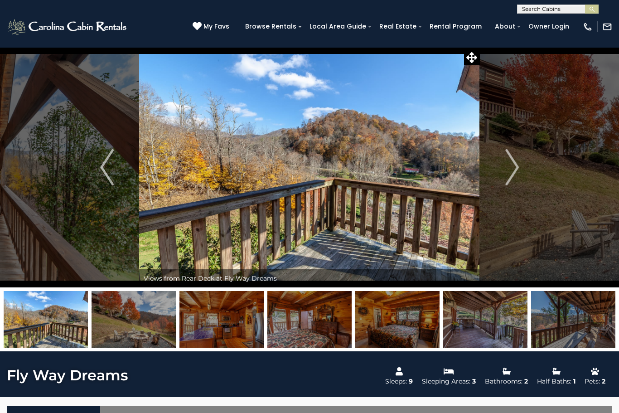
click at [508, 172] on img "Next" at bounding box center [512, 167] width 14 height 36
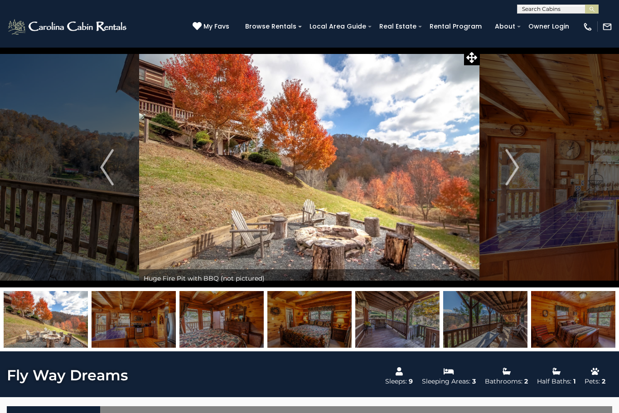
click at [520, 168] on button "Next" at bounding box center [512, 167] width 64 height 240
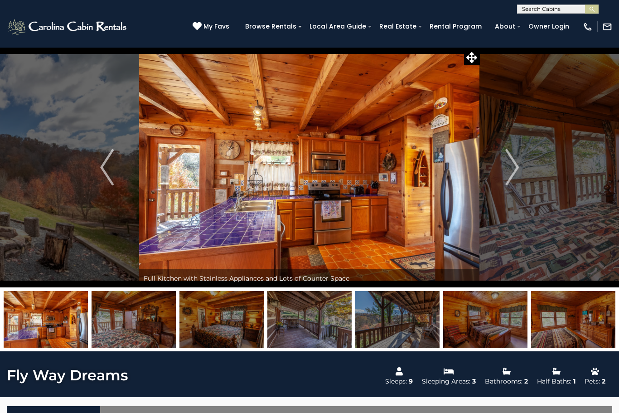
click at [507, 166] on img "Next" at bounding box center [512, 167] width 14 height 36
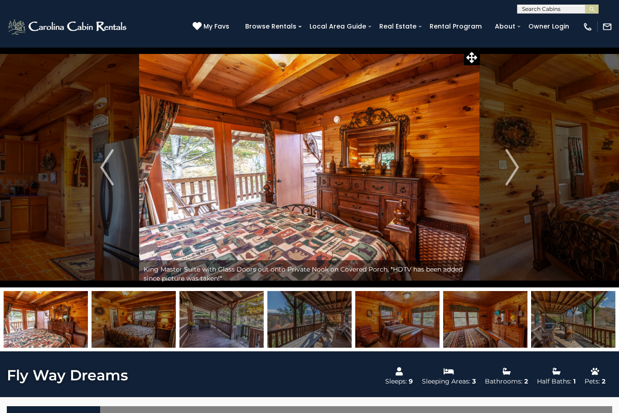
click at [514, 168] on img "Next" at bounding box center [512, 167] width 14 height 36
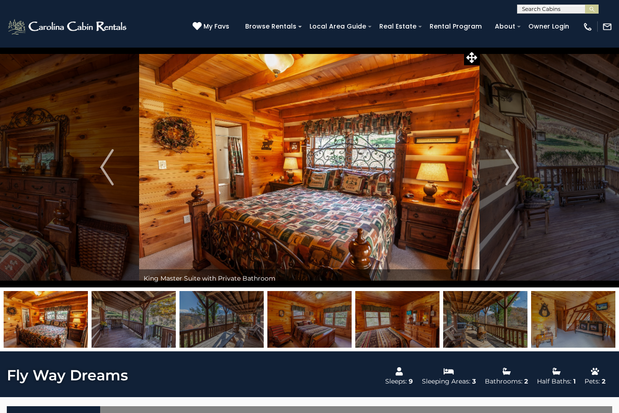
click at [518, 171] on img "Next" at bounding box center [512, 167] width 14 height 36
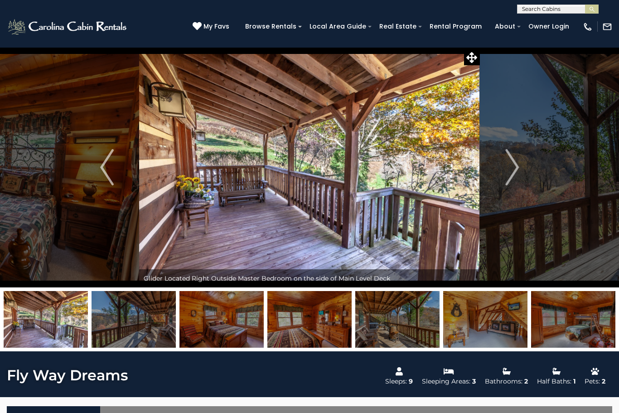
click at [520, 170] on button "Next" at bounding box center [512, 167] width 64 height 240
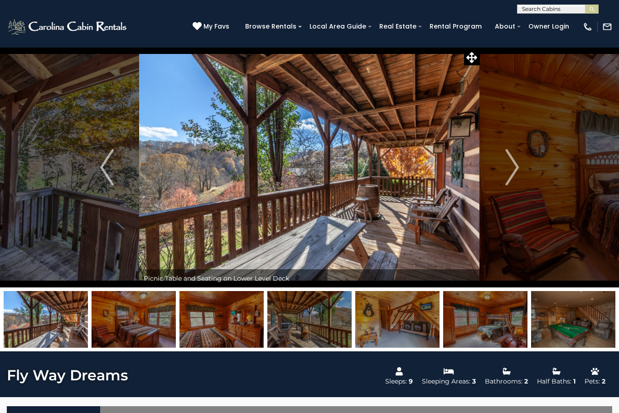
click at [521, 175] on button "Next" at bounding box center [512, 167] width 64 height 240
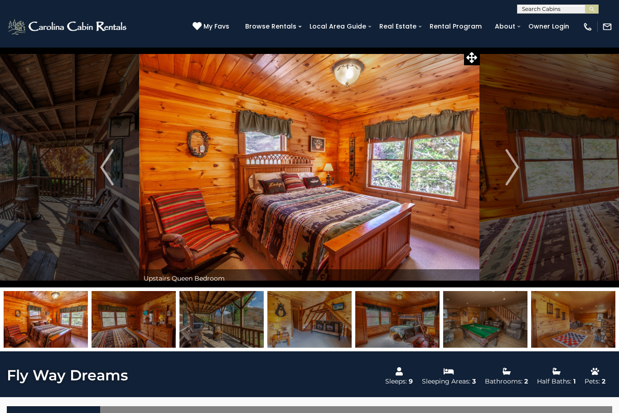
click at [519, 174] on img "Next" at bounding box center [512, 167] width 14 height 36
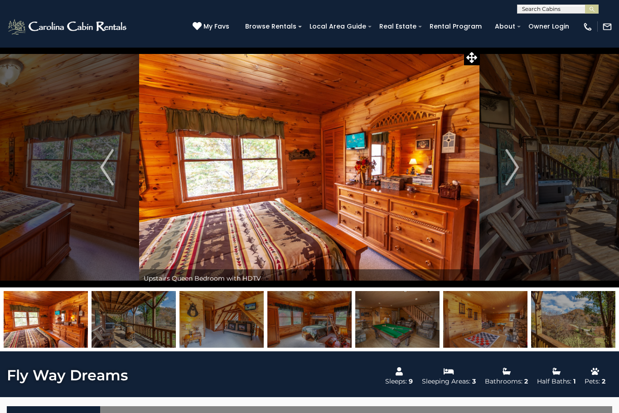
click at [515, 173] on img "Next" at bounding box center [512, 167] width 14 height 36
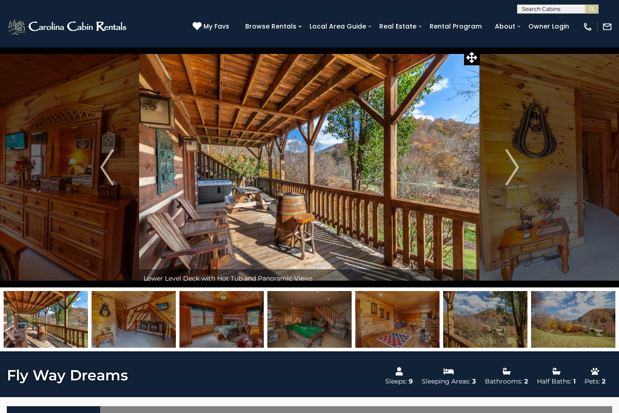
click at [509, 169] on img "Next" at bounding box center [512, 167] width 14 height 36
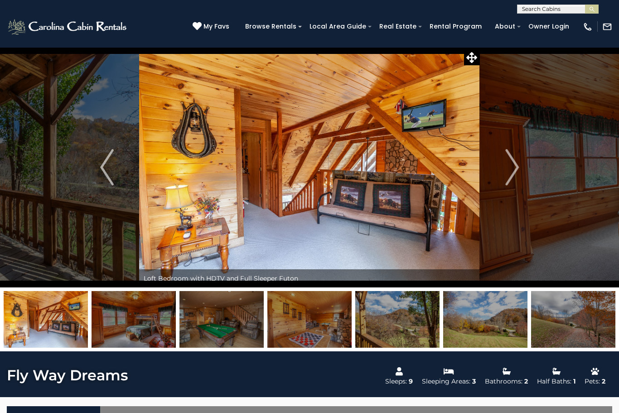
click at [515, 169] on img "Next" at bounding box center [512, 167] width 14 height 36
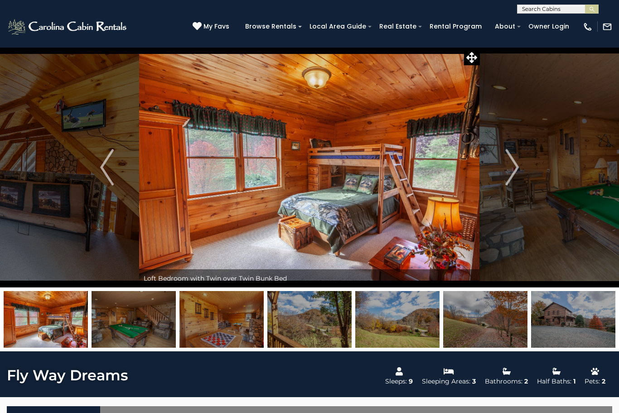
click at [515, 164] on img "Next" at bounding box center [512, 167] width 14 height 36
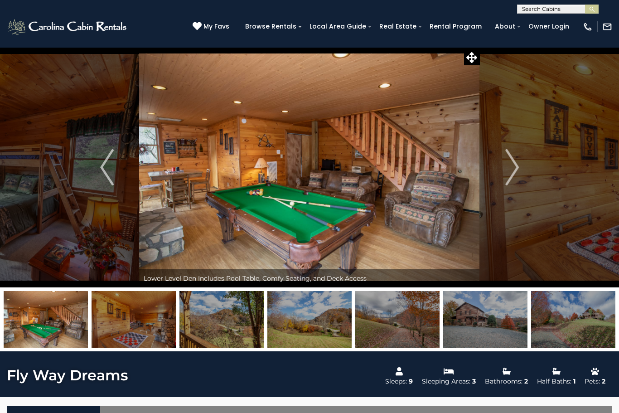
click at [507, 168] on img "Next" at bounding box center [512, 167] width 14 height 36
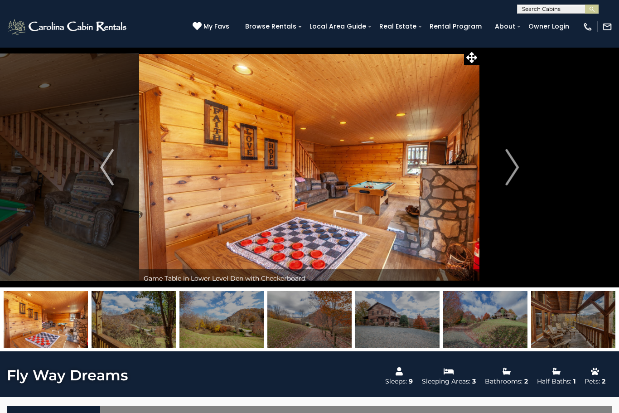
click at [507, 164] on img "Next" at bounding box center [512, 167] width 14 height 36
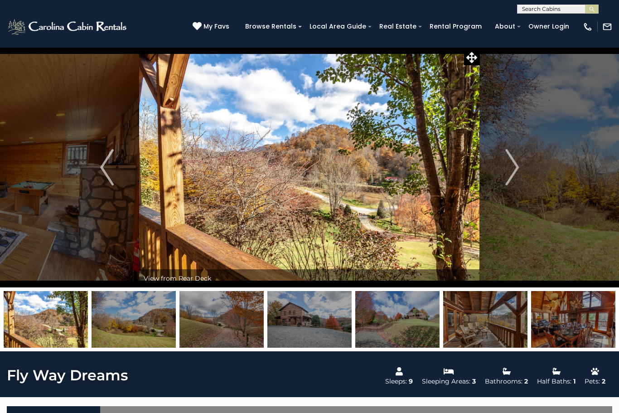
click at [511, 169] on img "Next" at bounding box center [512, 167] width 14 height 36
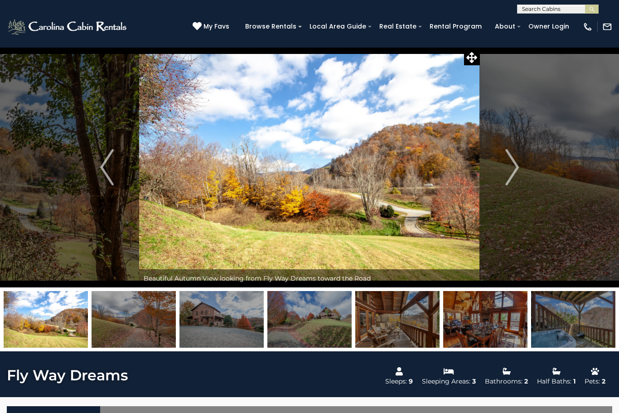
click at [512, 164] on img "Next" at bounding box center [512, 167] width 14 height 36
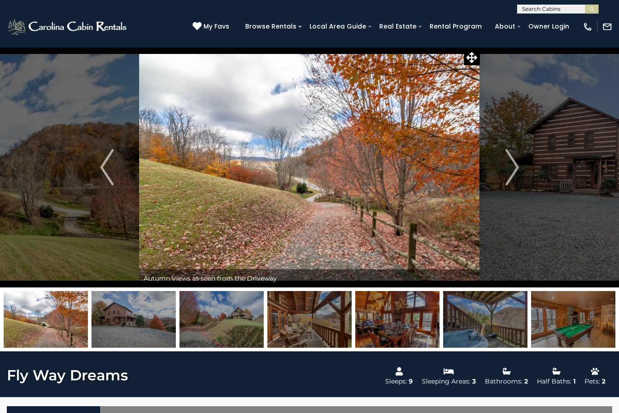
click at [509, 165] on img "Next" at bounding box center [512, 167] width 14 height 36
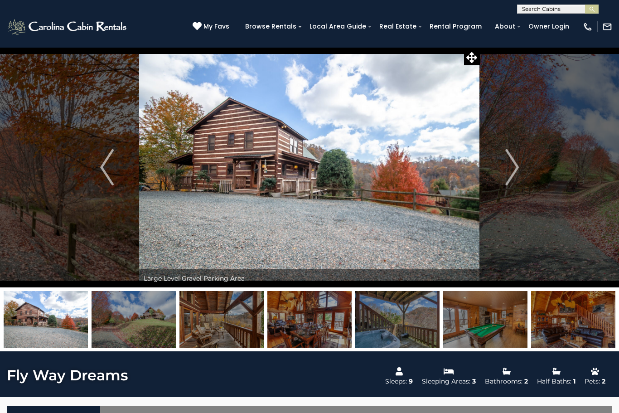
click at [508, 165] on img "Next" at bounding box center [512, 167] width 14 height 36
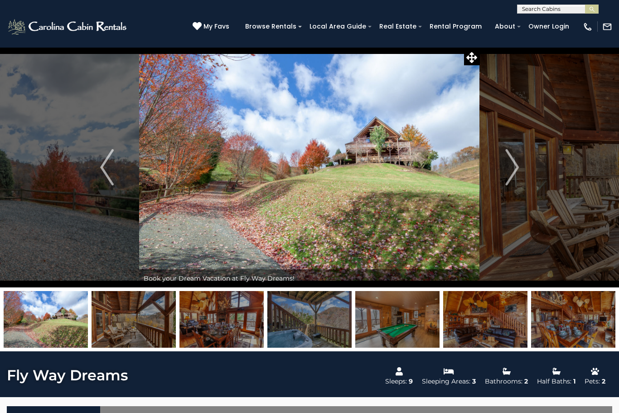
click at [515, 171] on img "Next" at bounding box center [512, 167] width 14 height 36
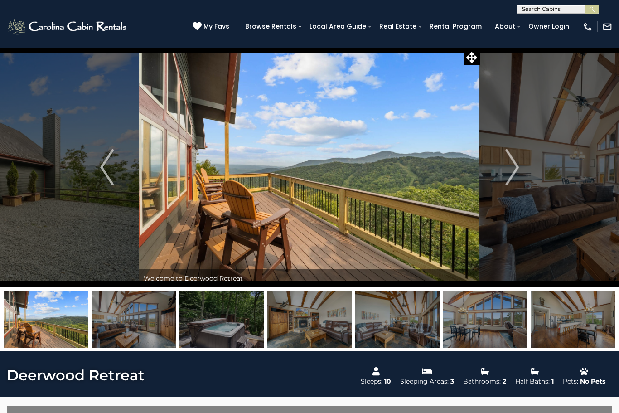
click at [506, 168] on img "Next" at bounding box center [512, 167] width 14 height 36
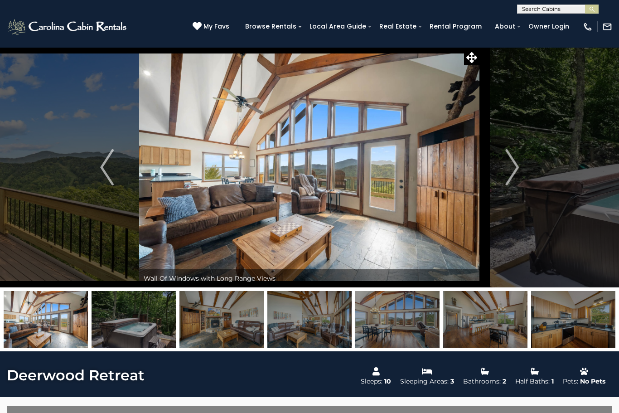
click at [506, 179] on img "Next" at bounding box center [512, 167] width 14 height 36
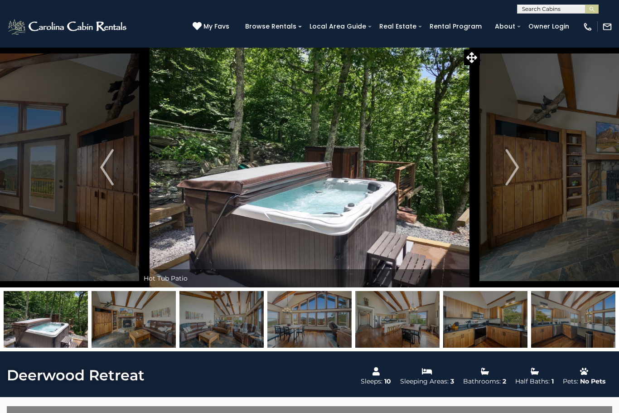
click at [516, 172] on img "Next" at bounding box center [512, 167] width 14 height 36
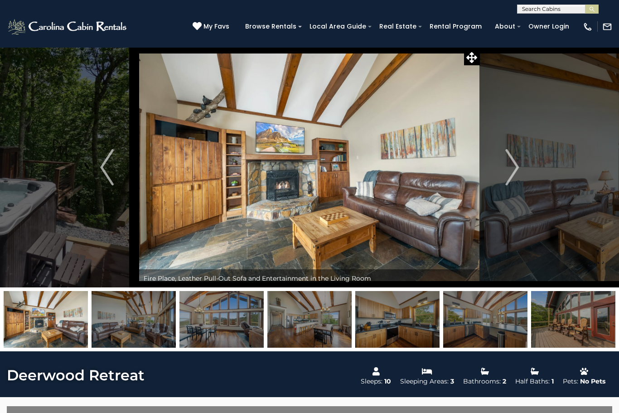
click at [513, 167] on img "Next" at bounding box center [512, 167] width 14 height 36
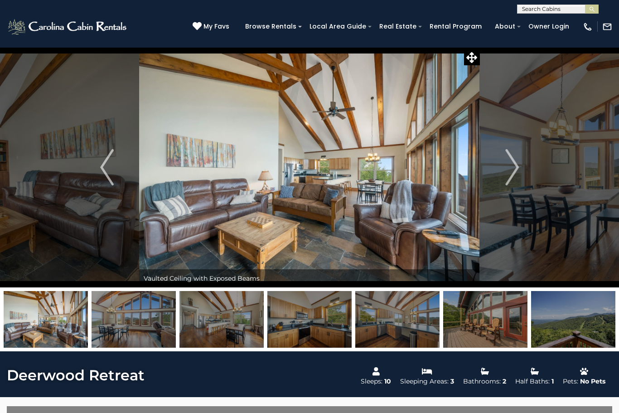
click at [518, 162] on img "Next" at bounding box center [512, 167] width 14 height 36
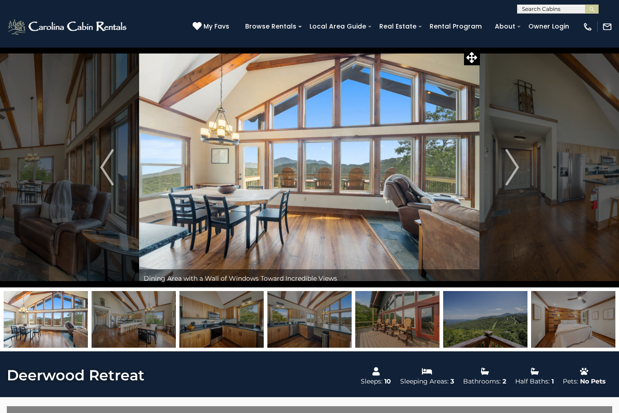
click at [514, 168] on img "Next" at bounding box center [512, 167] width 14 height 36
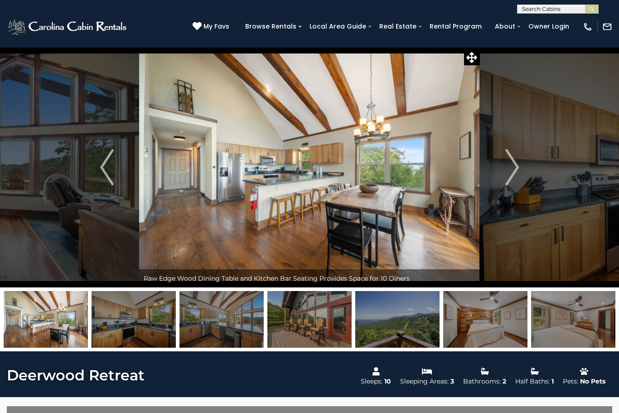
click at [511, 172] on img "Next" at bounding box center [512, 167] width 14 height 36
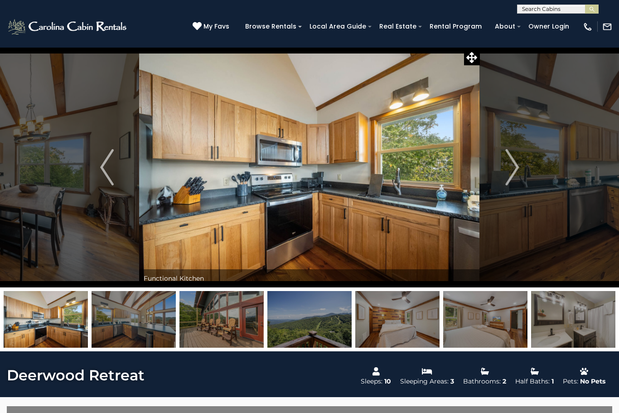
click at [512, 172] on img "Next" at bounding box center [512, 167] width 14 height 36
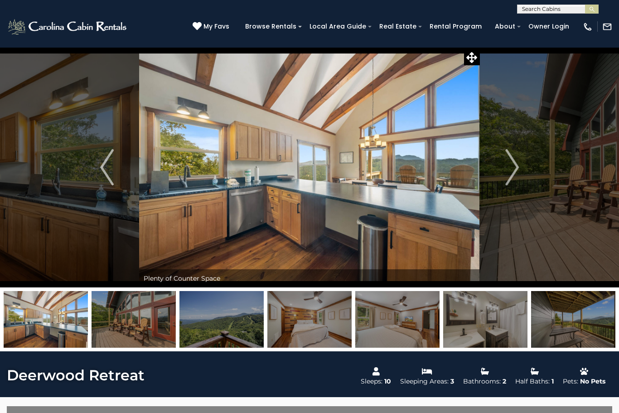
click at [506, 167] on img "Next" at bounding box center [512, 167] width 14 height 36
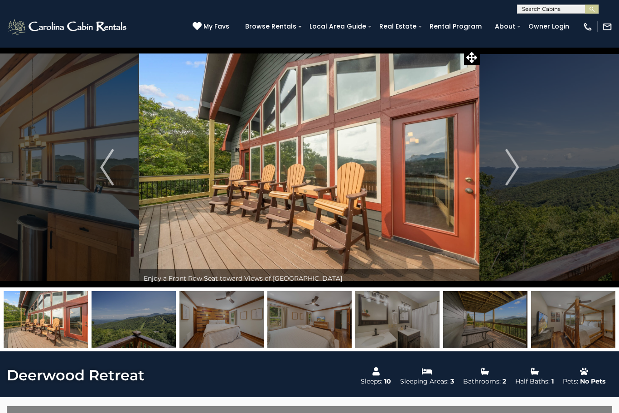
click at [513, 170] on img "Next" at bounding box center [512, 167] width 14 height 36
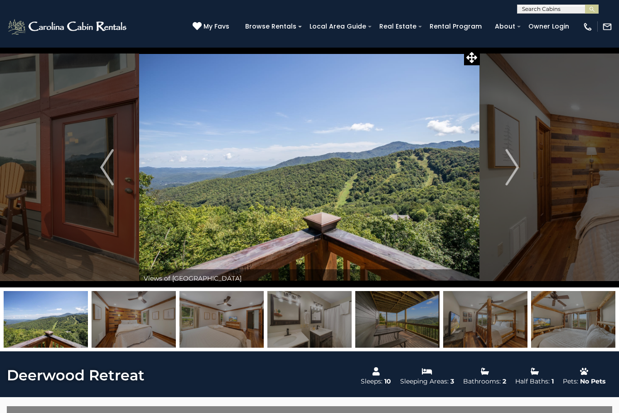
click at [512, 171] on img "Next" at bounding box center [512, 167] width 14 height 36
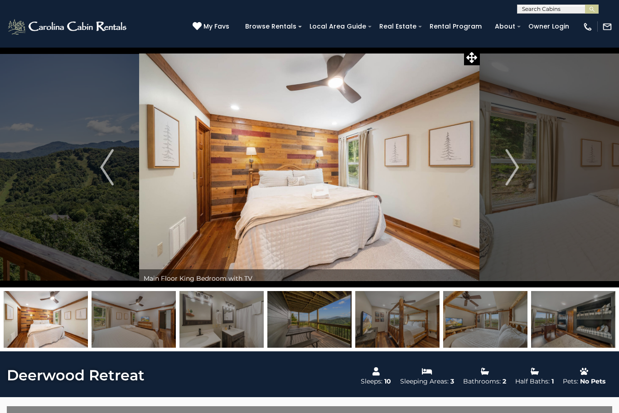
click at [517, 168] on img "Next" at bounding box center [512, 167] width 14 height 36
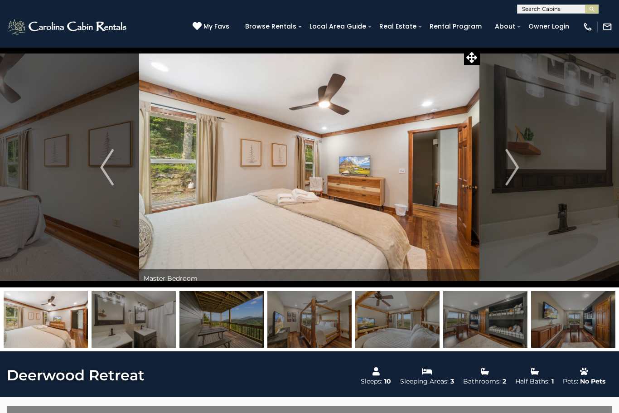
click at [508, 169] on img "Next" at bounding box center [512, 167] width 14 height 36
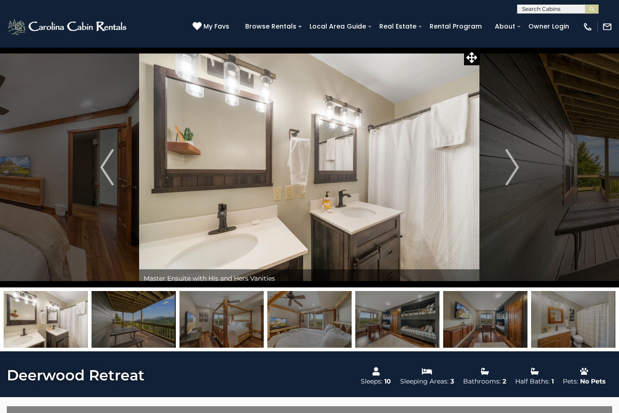
click at [514, 175] on img "Next" at bounding box center [512, 167] width 14 height 36
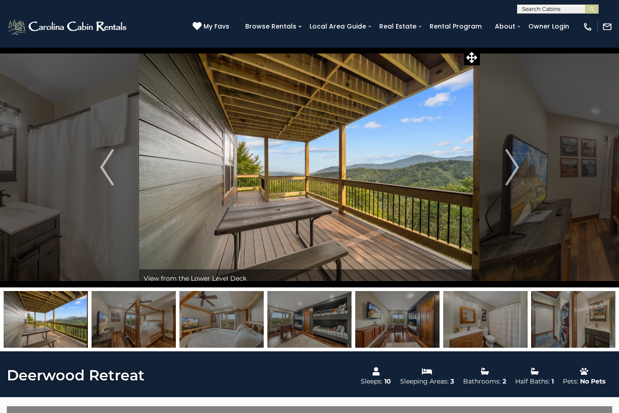
click at [514, 171] on img "Next" at bounding box center [512, 167] width 14 height 36
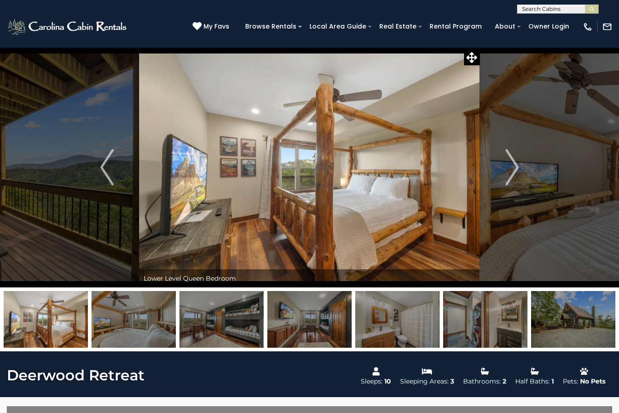
click at [516, 172] on img "Next" at bounding box center [512, 167] width 14 height 36
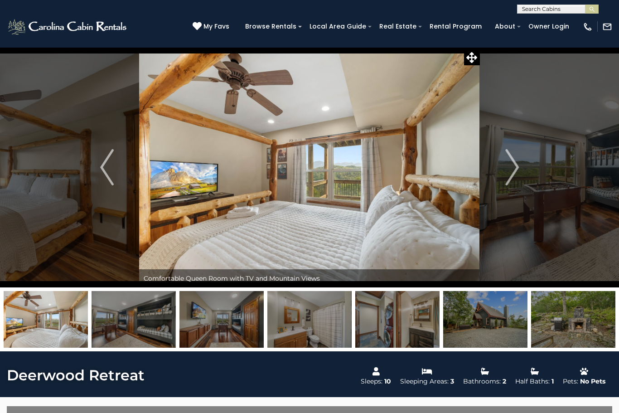
click at [515, 167] on img "Next" at bounding box center [512, 167] width 14 height 36
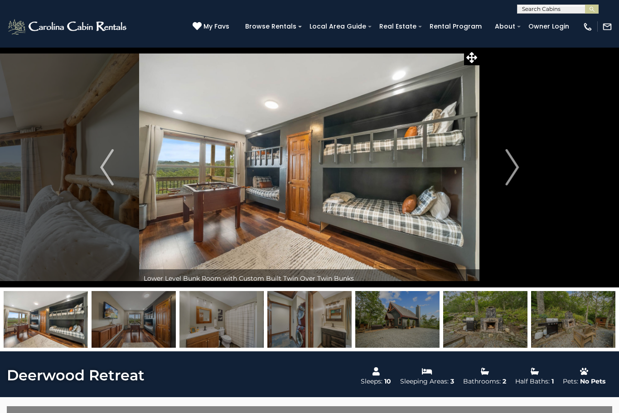
click at [514, 170] on img "Next" at bounding box center [512, 167] width 14 height 36
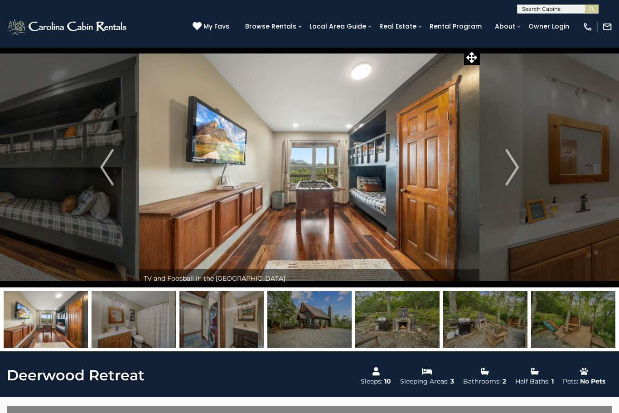
click at [510, 172] on img "Next" at bounding box center [512, 167] width 14 height 36
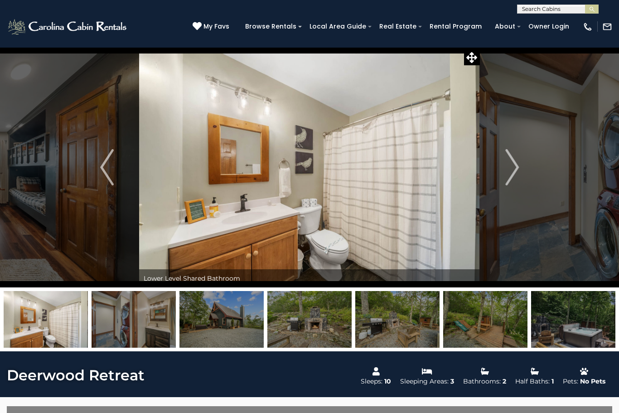
click at [517, 170] on img "Next" at bounding box center [512, 167] width 14 height 36
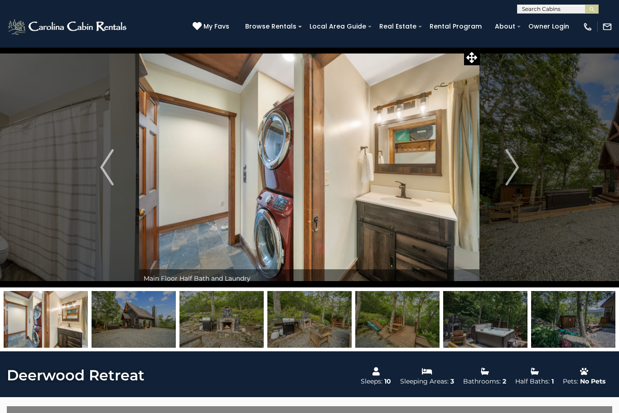
click at [517, 171] on img "Next" at bounding box center [512, 167] width 14 height 36
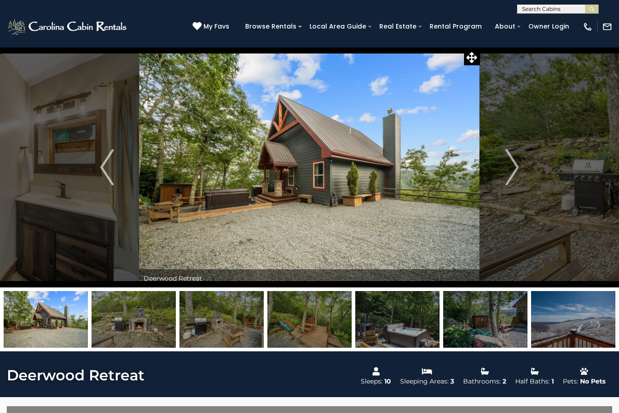
click at [521, 170] on button "Next" at bounding box center [512, 167] width 64 height 240
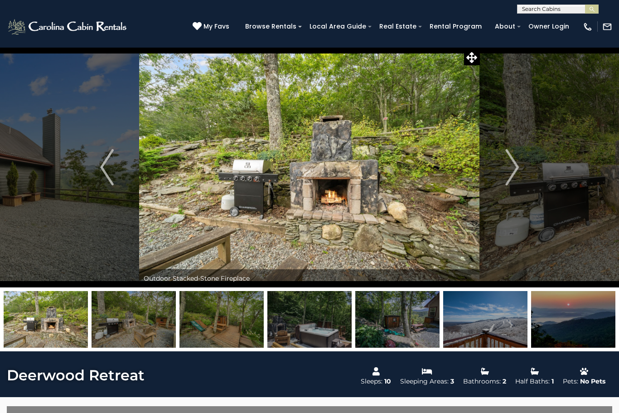
click at [512, 176] on img "Next" at bounding box center [512, 167] width 14 height 36
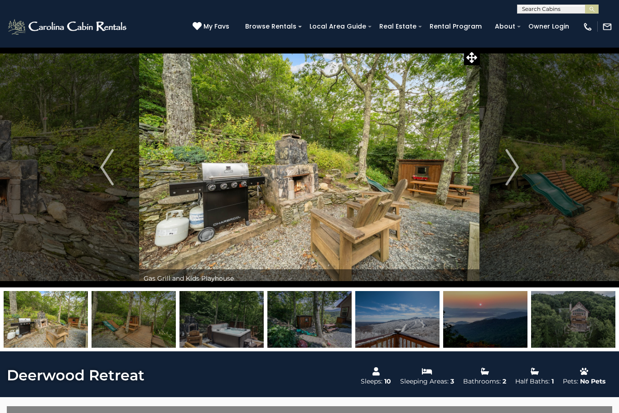
click at [516, 171] on img "Next" at bounding box center [512, 167] width 14 height 36
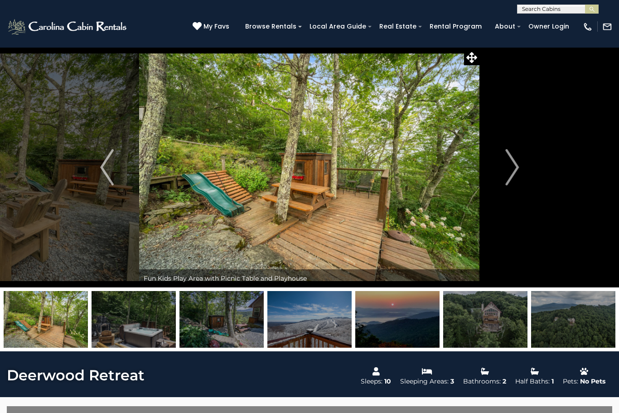
click at [514, 169] on img "Next" at bounding box center [512, 167] width 14 height 36
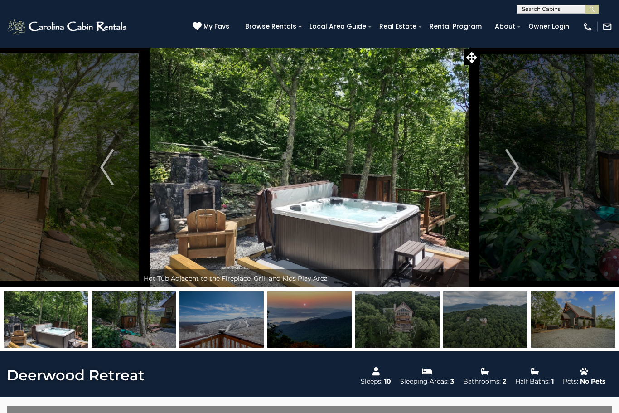
click at [521, 177] on button "Next" at bounding box center [512, 167] width 64 height 240
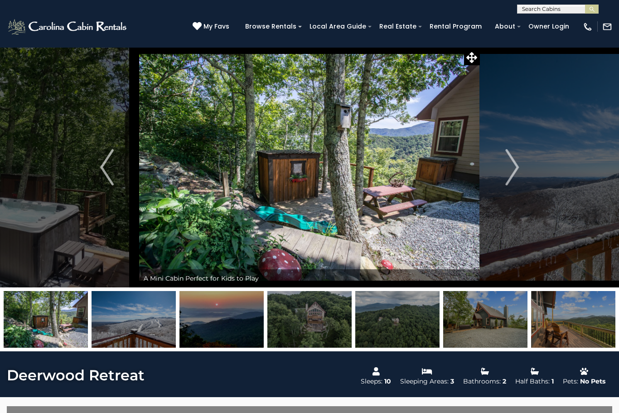
click at [526, 172] on button "Next" at bounding box center [512, 167] width 64 height 240
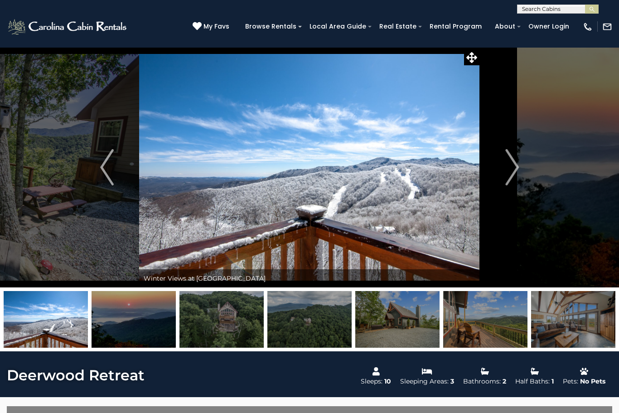
click at [521, 173] on button "Next" at bounding box center [512, 167] width 64 height 240
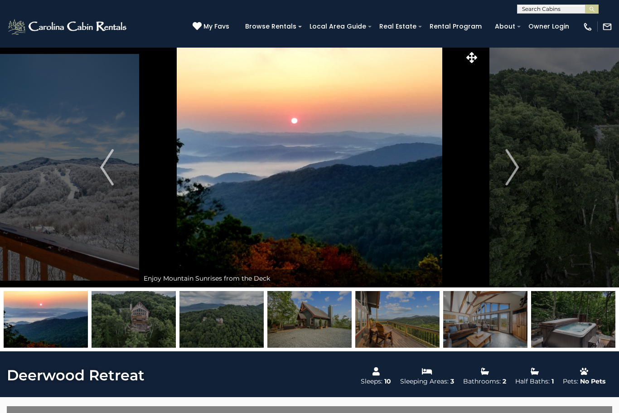
click at [512, 174] on img "Next" at bounding box center [512, 167] width 14 height 36
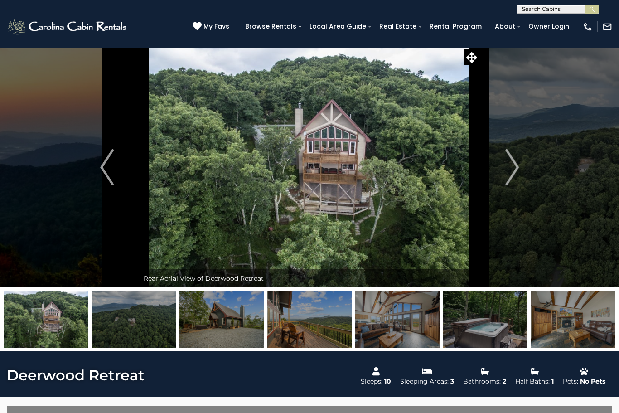
click at [519, 165] on button "Next" at bounding box center [512, 167] width 64 height 240
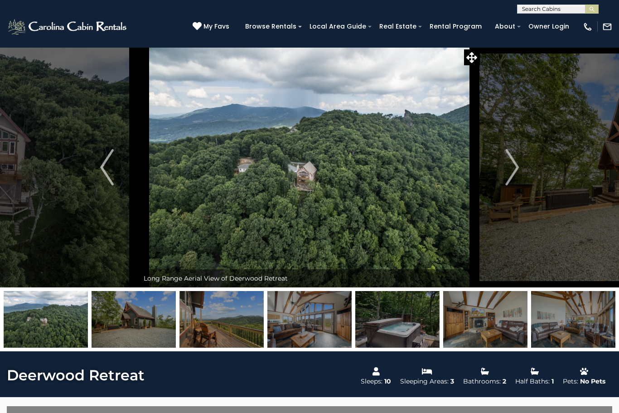
click at [508, 164] on img "Next" at bounding box center [512, 167] width 14 height 36
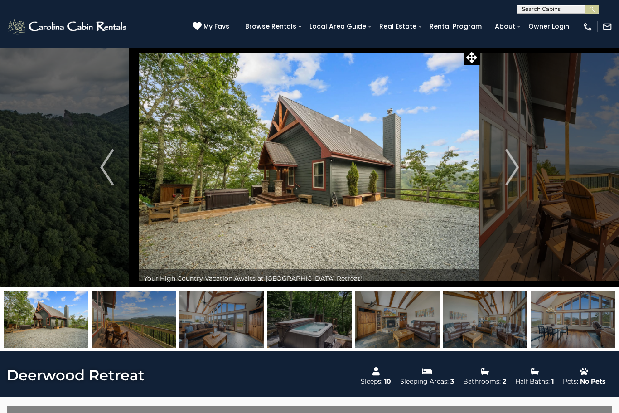
click at [519, 166] on img "Next" at bounding box center [512, 167] width 14 height 36
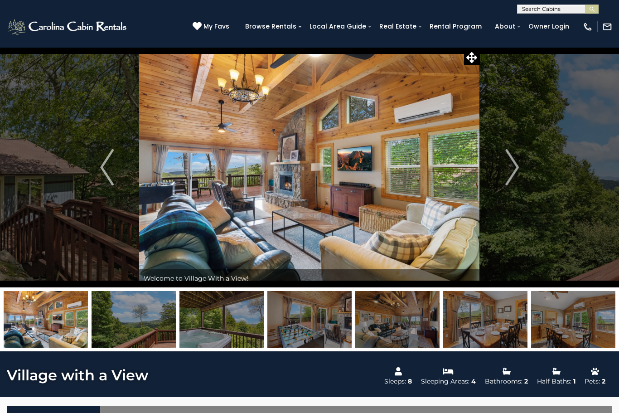
click at [514, 168] on img "Next" at bounding box center [512, 167] width 14 height 36
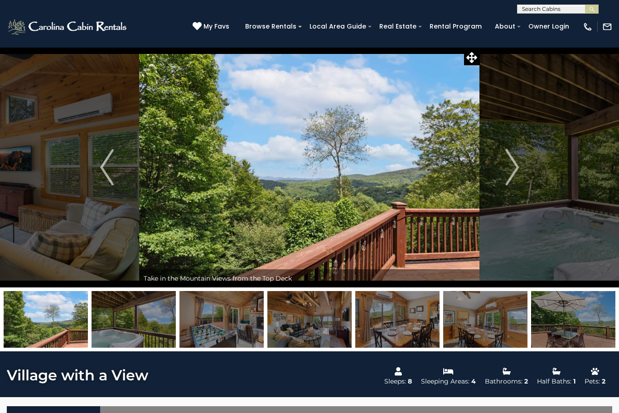
click at [504, 172] on button "Next" at bounding box center [512, 167] width 64 height 240
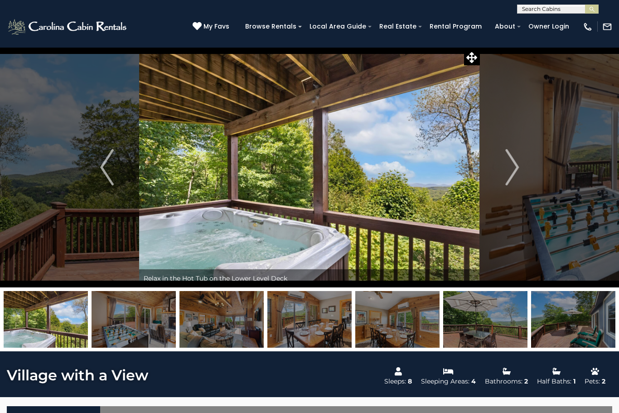
click at [511, 173] on img "Next" at bounding box center [512, 167] width 14 height 36
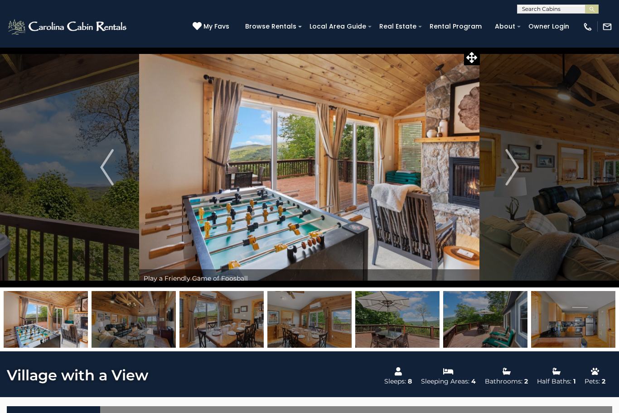
click at [503, 167] on button "Next" at bounding box center [512, 167] width 64 height 240
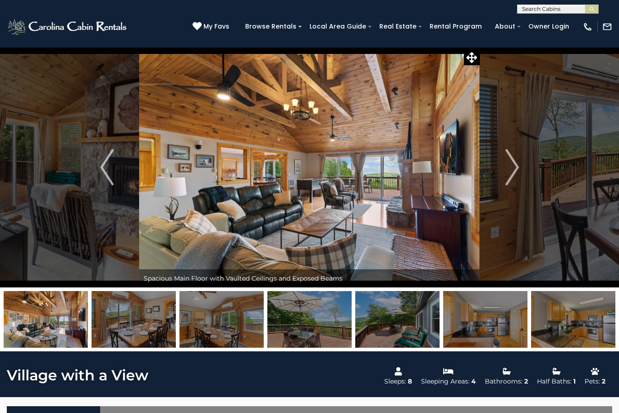
click at [507, 168] on img "Next" at bounding box center [512, 167] width 14 height 36
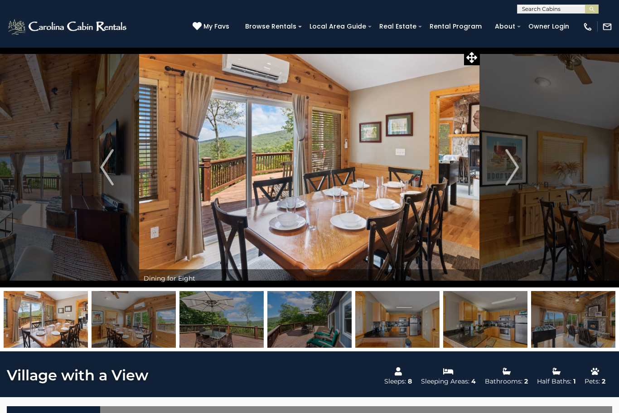
click at [509, 171] on img "Next" at bounding box center [512, 167] width 14 height 36
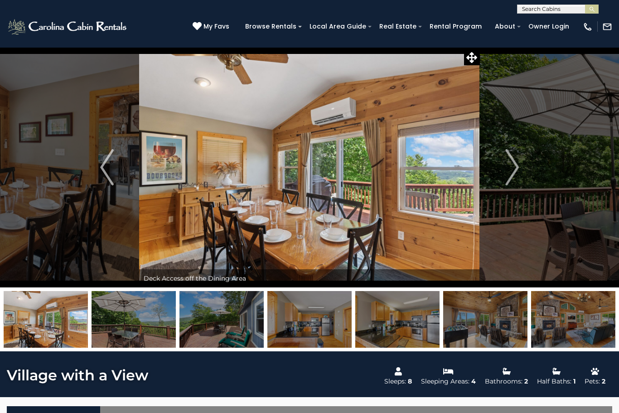
click at [508, 171] on img "Next" at bounding box center [512, 167] width 14 height 36
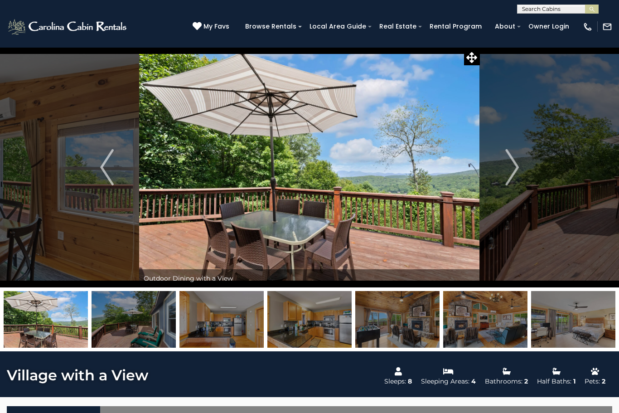
click at [506, 173] on img "Next" at bounding box center [512, 167] width 14 height 36
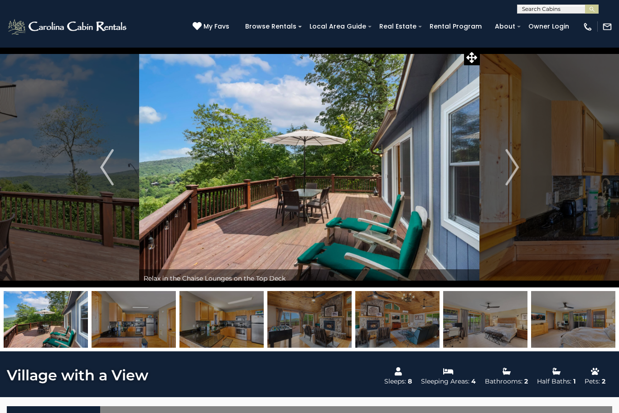
click at [506, 175] on img "Next" at bounding box center [512, 167] width 14 height 36
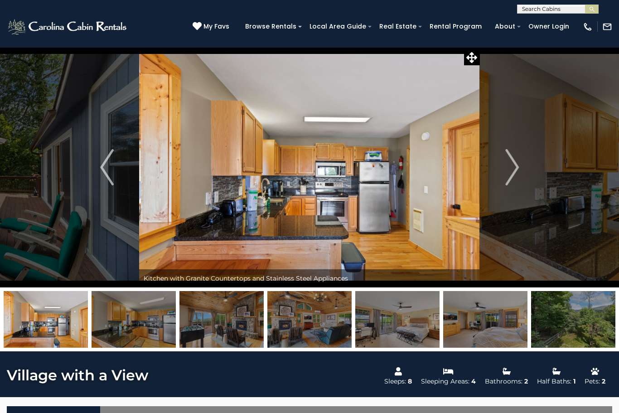
click at [508, 168] on img "Next" at bounding box center [512, 167] width 14 height 36
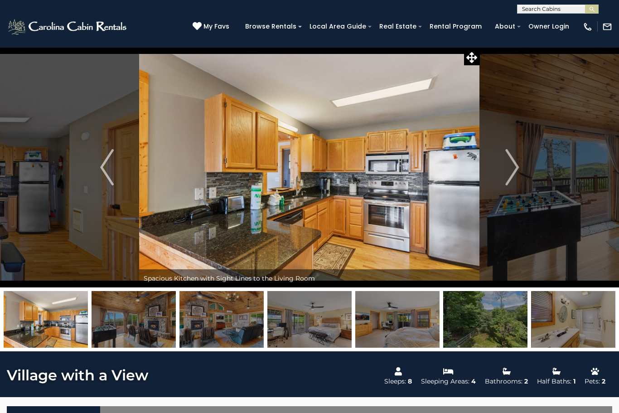
click at [508, 171] on img "Next" at bounding box center [512, 167] width 14 height 36
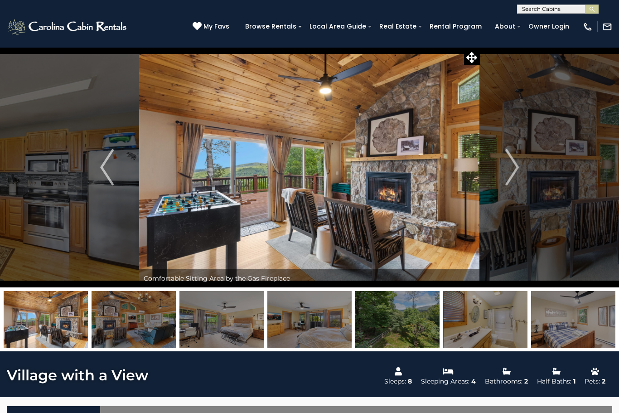
click at [515, 177] on img "Next" at bounding box center [512, 167] width 14 height 36
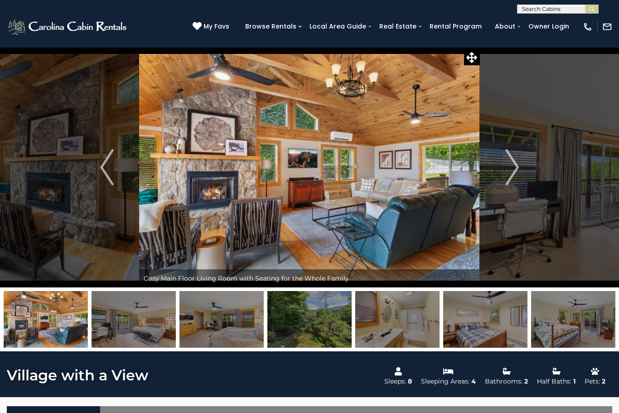
click at [515, 170] on img "Next" at bounding box center [512, 167] width 14 height 36
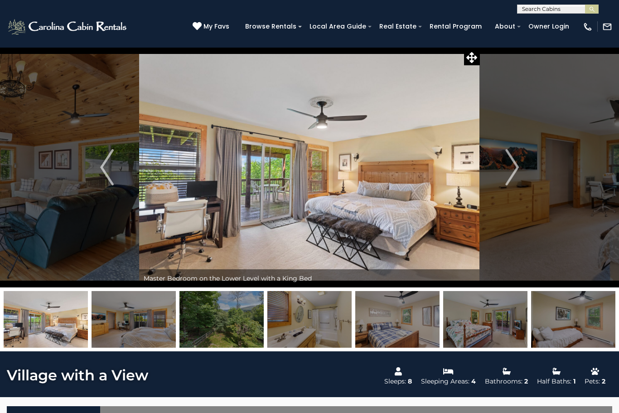
click at [519, 169] on button "Next" at bounding box center [512, 167] width 64 height 240
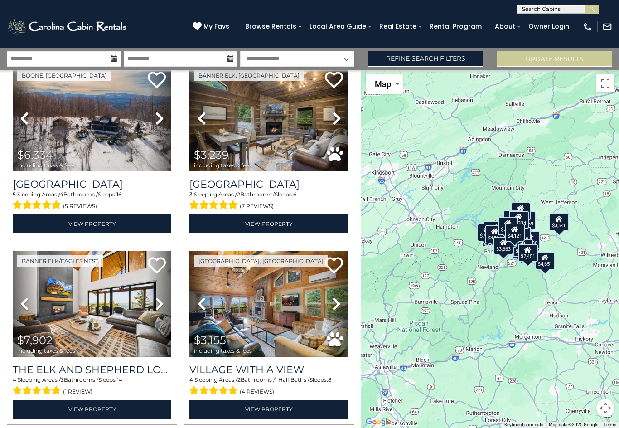
scroll to position [2080, 0]
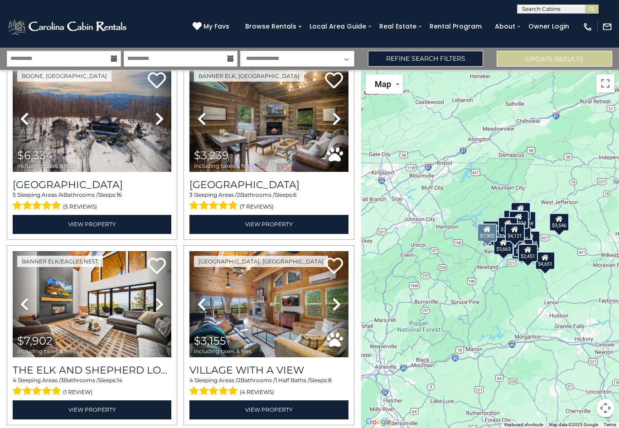
click at [155, 306] on link "Next" at bounding box center [160, 304] width 24 height 107
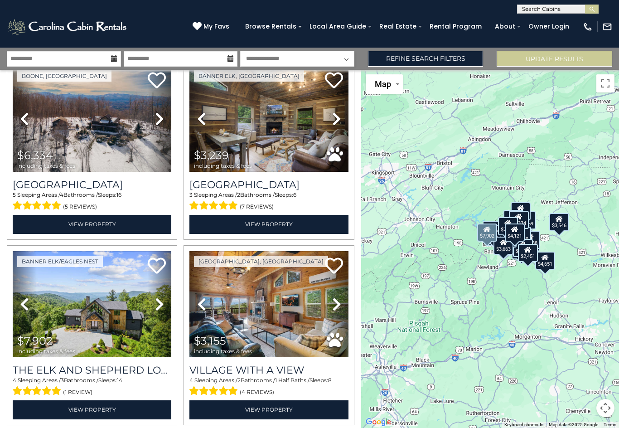
click at [160, 305] on icon at bounding box center [159, 304] width 9 height 15
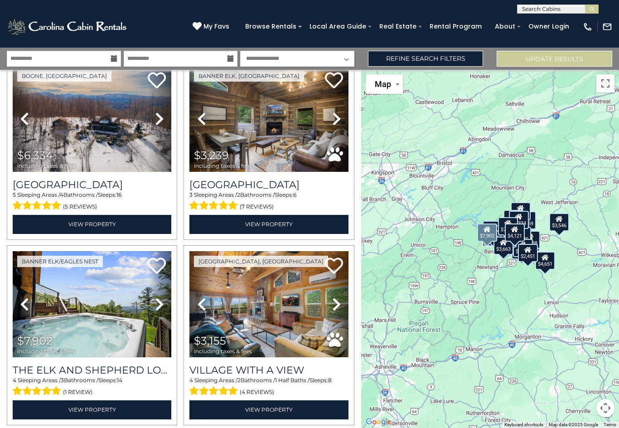
click at [156, 308] on icon at bounding box center [159, 304] width 9 height 15
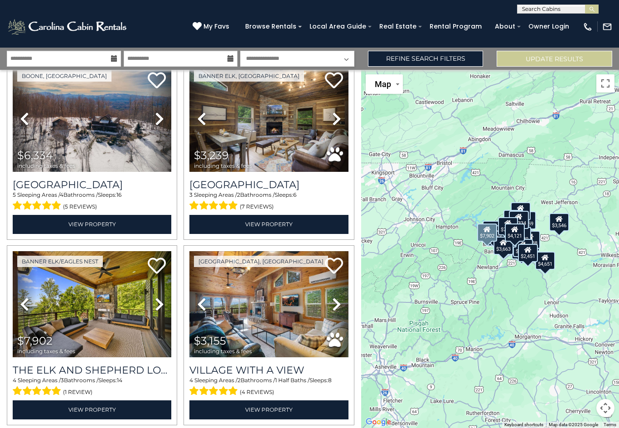
click at [160, 308] on icon at bounding box center [159, 304] width 9 height 15
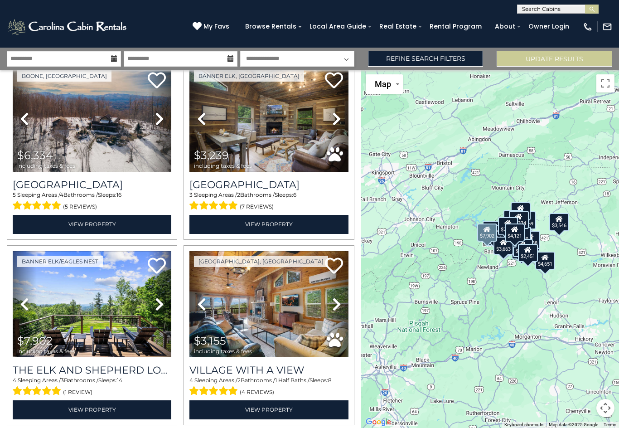
click at [161, 305] on icon at bounding box center [159, 304] width 9 height 15
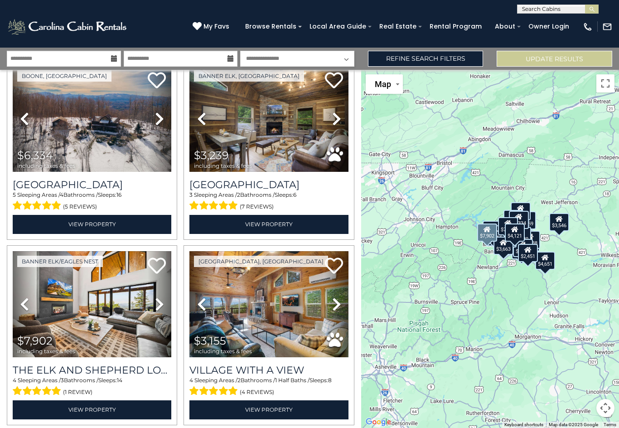
click at [158, 306] on icon at bounding box center [159, 304] width 9 height 15
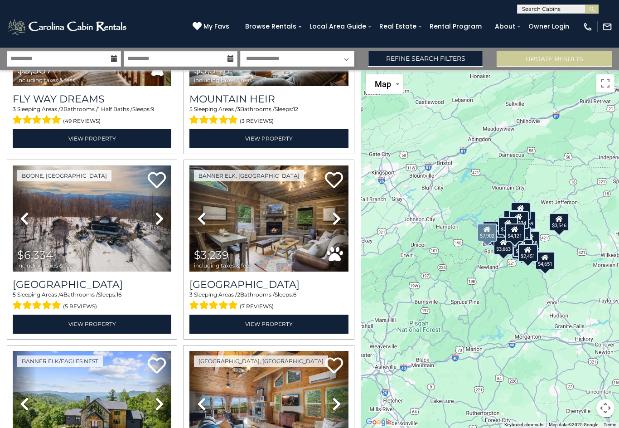
scroll to position [1973, 0]
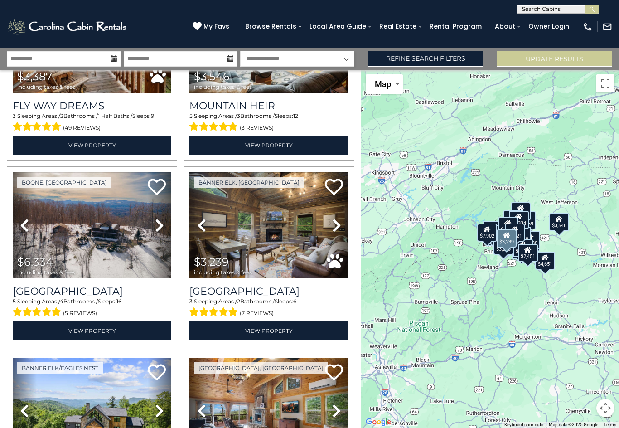
click at [293, 235] on img at bounding box center [268, 225] width 159 height 107
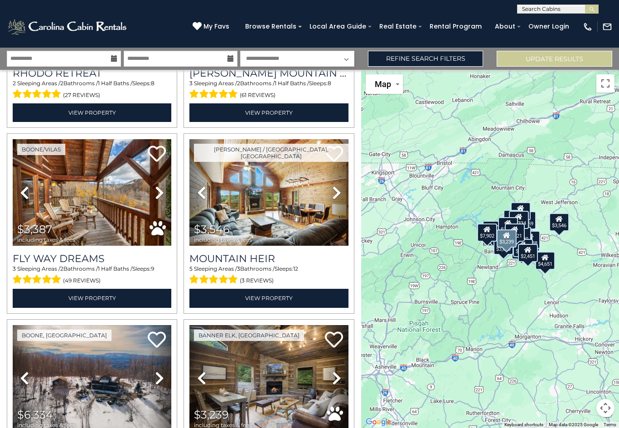
scroll to position [1820, 0]
click at [276, 197] on img at bounding box center [268, 192] width 159 height 107
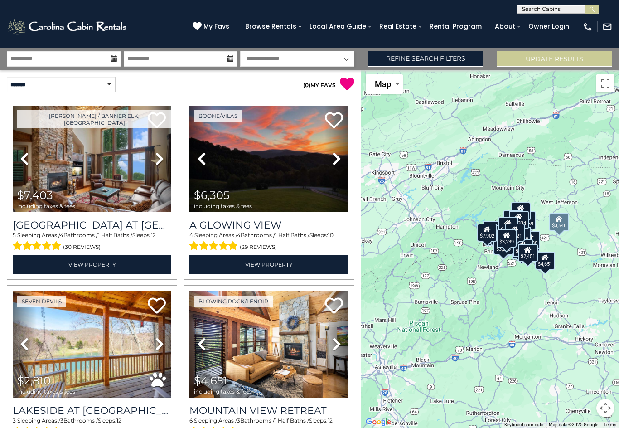
scroll to position [0, 0]
click at [448, 61] on link "Refine Search Filters" at bounding box center [426, 59] width 116 height 16
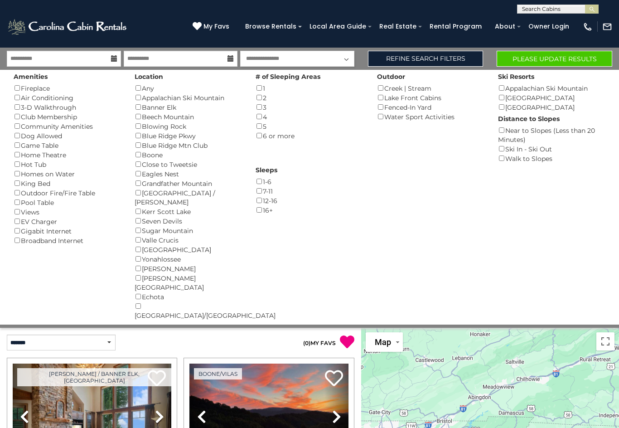
click at [14, 83] on div "Amenities Fireplace () Air Conditioning () 3-D Walkthrough () Club Membership (…" at bounding box center [67, 157] width 121 height 175
click at [14, 93] on div "Air Conditioning ()" at bounding box center [67, 98] width 107 height 10
click at [561, 58] on button "Please Update Results" at bounding box center [555, 59] width 116 height 16
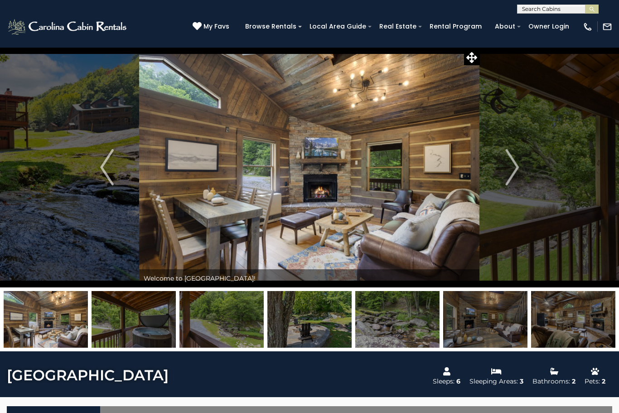
click at [512, 165] on img "Next" at bounding box center [512, 167] width 14 height 36
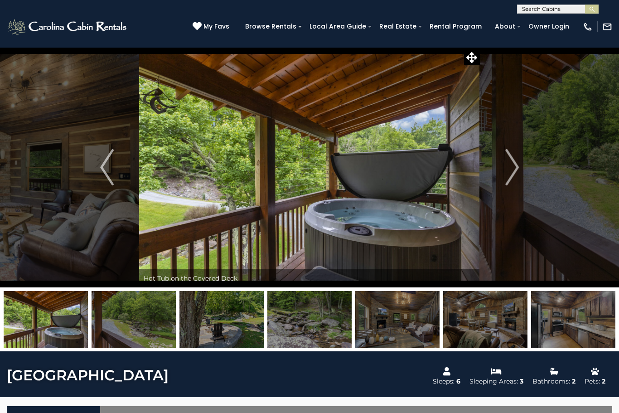
click at [519, 183] on img "Next" at bounding box center [512, 167] width 14 height 36
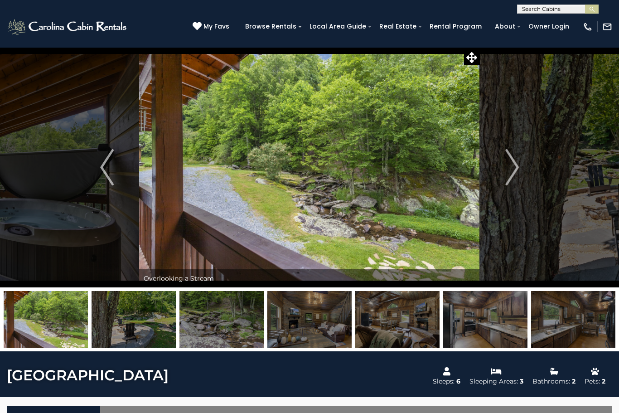
click at [514, 173] on img "Next" at bounding box center [512, 167] width 14 height 36
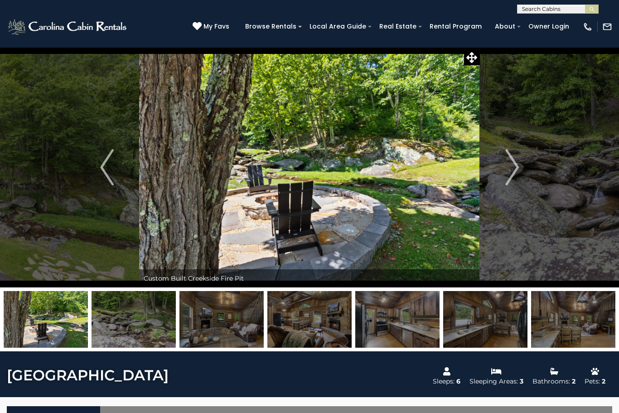
click at [509, 168] on img "Next" at bounding box center [512, 167] width 14 height 36
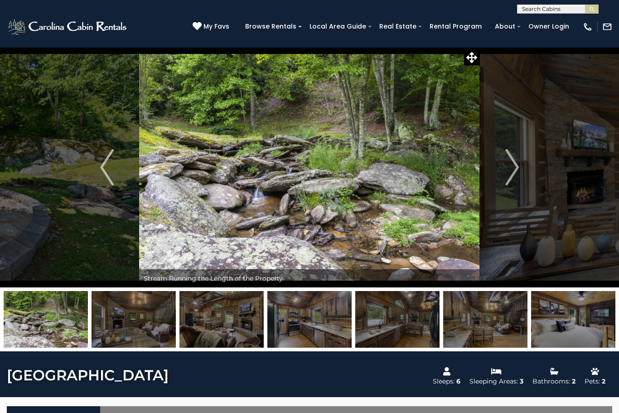
click at [518, 168] on img "Next" at bounding box center [512, 167] width 14 height 36
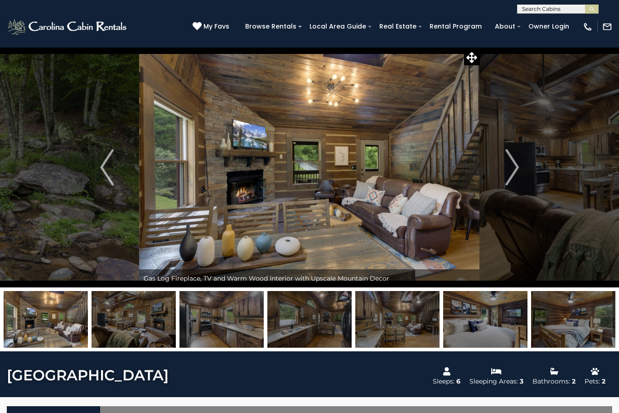
click at [510, 170] on img "Next" at bounding box center [512, 167] width 14 height 36
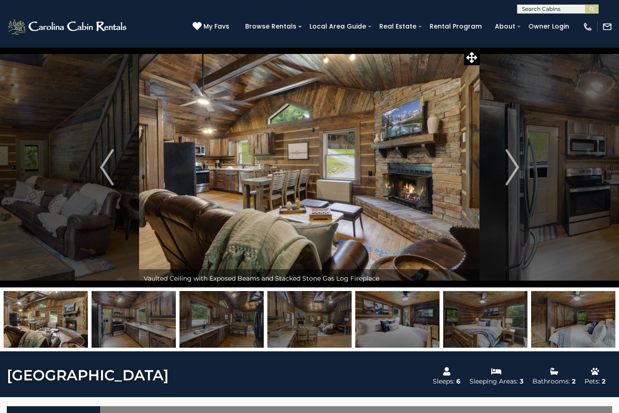
click at [515, 171] on img "Next" at bounding box center [512, 167] width 14 height 36
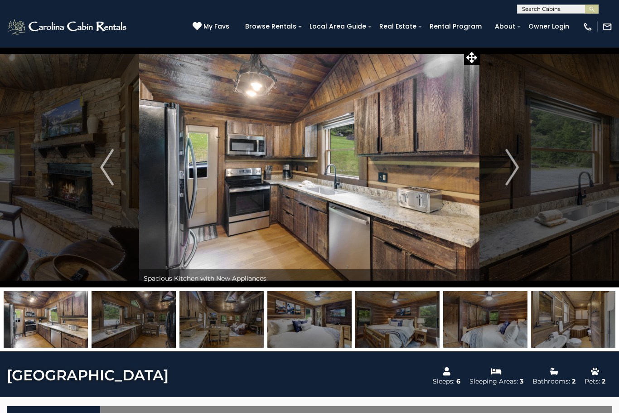
click at [517, 174] on img "Next" at bounding box center [512, 167] width 14 height 36
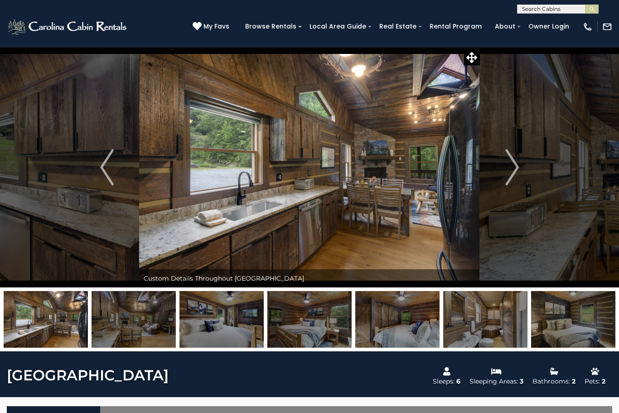
click at [516, 175] on img "Next" at bounding box center [512, 167] width 14 height 36
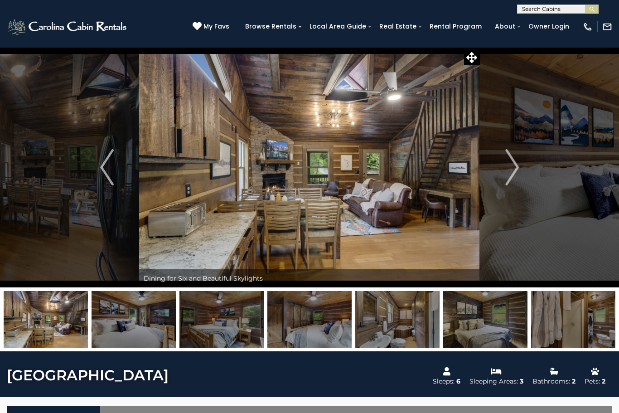
click at [519, 175] on img "Next" at bounding box center [512, 167] width 14 height 36
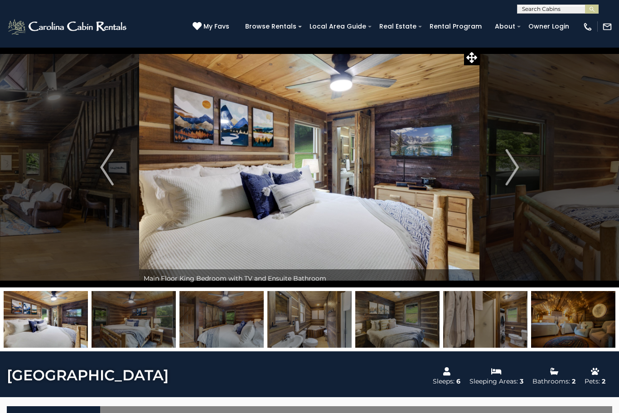
click at [514, 175] on img "Next" at bounding box center [512, 167] width 14 height 36
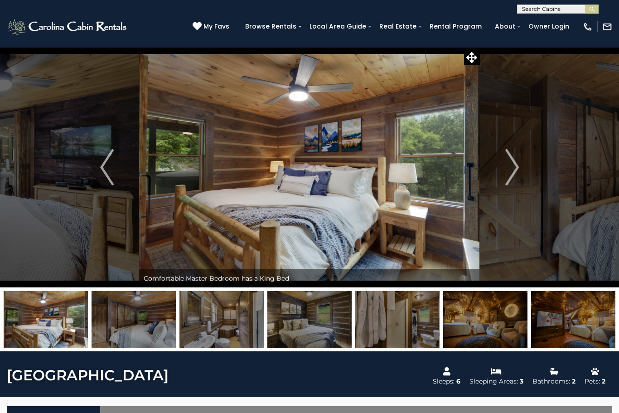
click at [514, 174] on img "Next" at bounding box center [512, 167] width 14 height 36
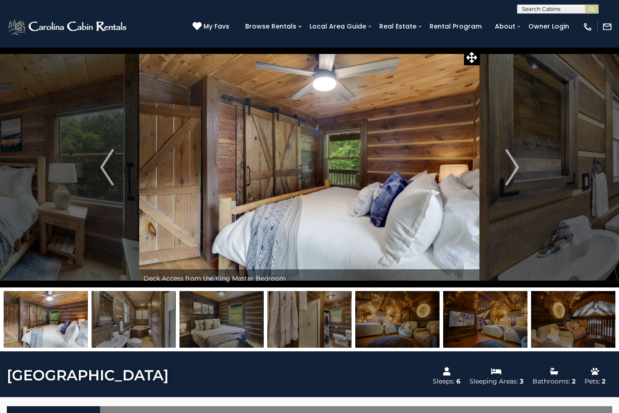
click at [516, 173] on img "Next" at bounding box center [512, 167] width 14 height 36
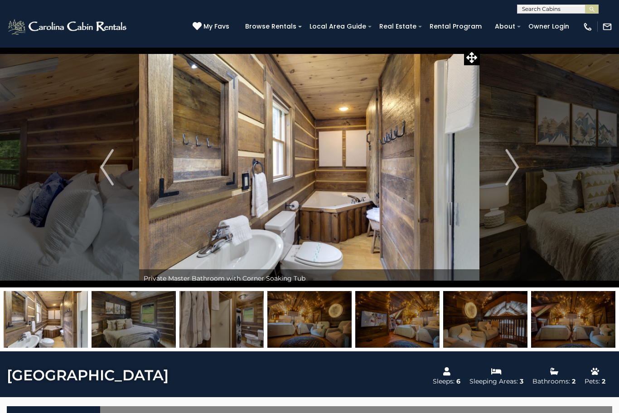
click at [515, 175] on img "Next" at bounding box center [512, 167] width 14 height 36
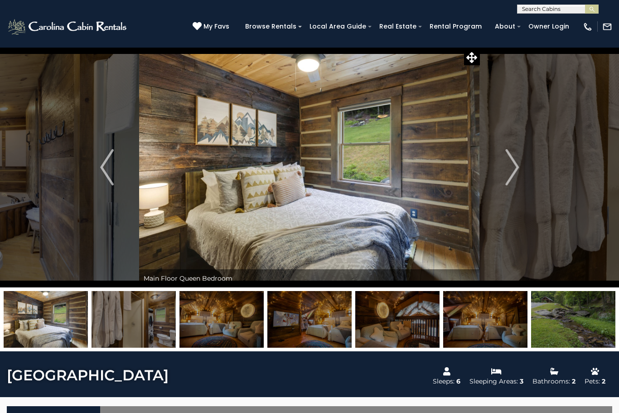
click at [520, 173] on button "Next" at bounding box center [512, 167] width 64 height 240
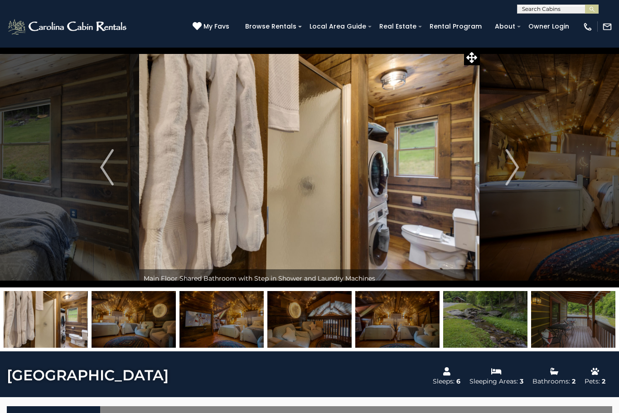
click at [520, 172] on button "Next" at bounding box center [512, 167] width 64 height 240
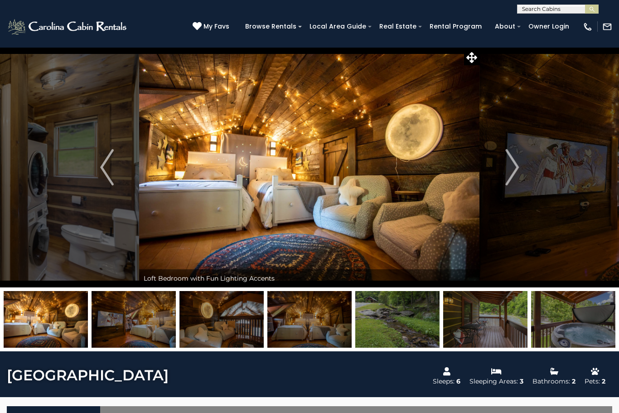
click at [510, 171] on img "Next" at bounding box center [512, 167] width 14 height 36
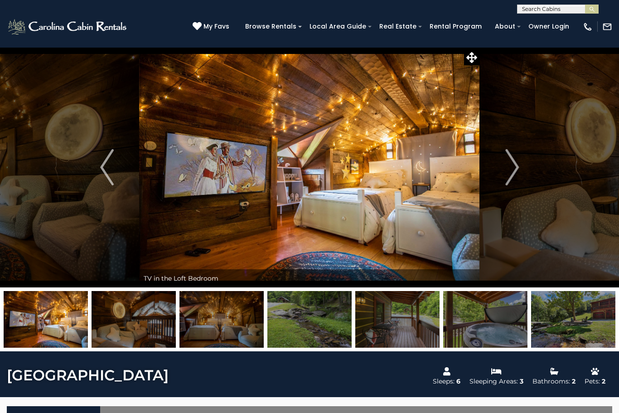
click at [511, 177] on img "Next" at bounding box center [512, 167] width 14 height 36
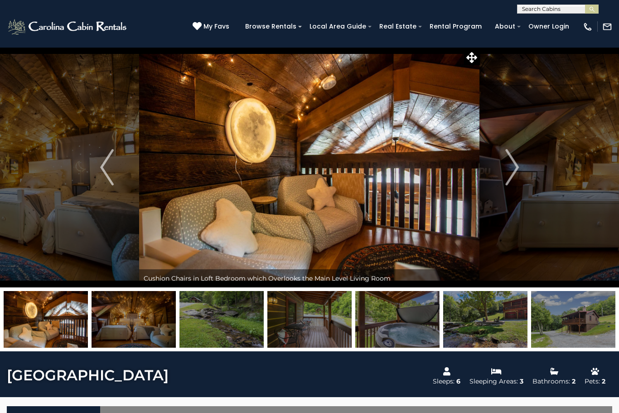
click at [507, 174] on img "Next" at bounding box center [512, 167] width 14 height 36
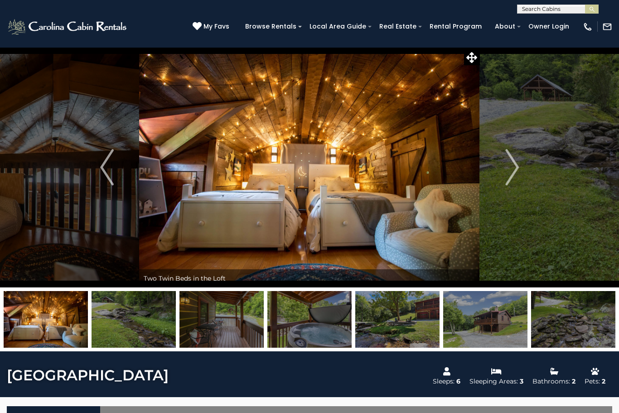
click at [515, 175] on img "Next" at bounding box center [512, 167] width 14 height 36
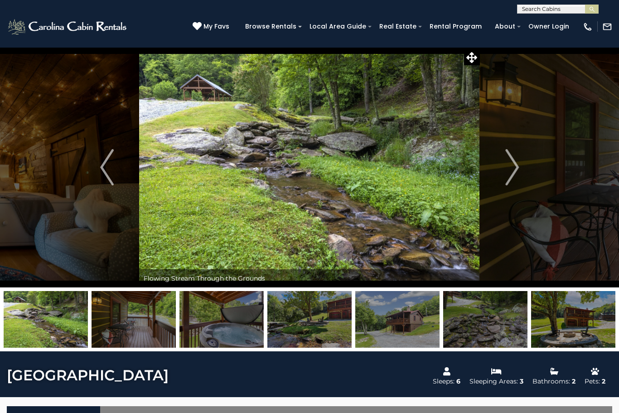
click at [516, 170] on img "Next" at bounding box center [512, 167] width 14 height 36
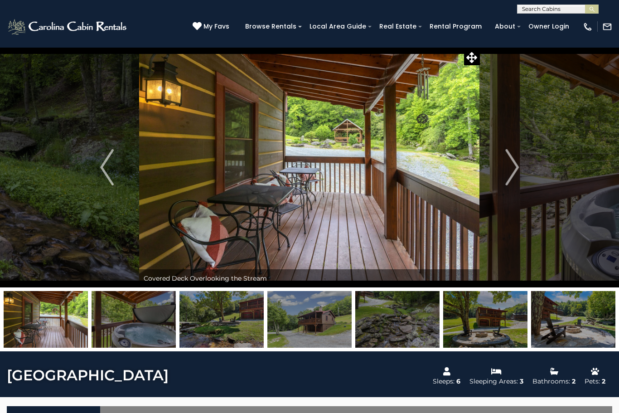
click at [514, 173] on img "Next" at bounding box center [512, 167] width 14 height 36
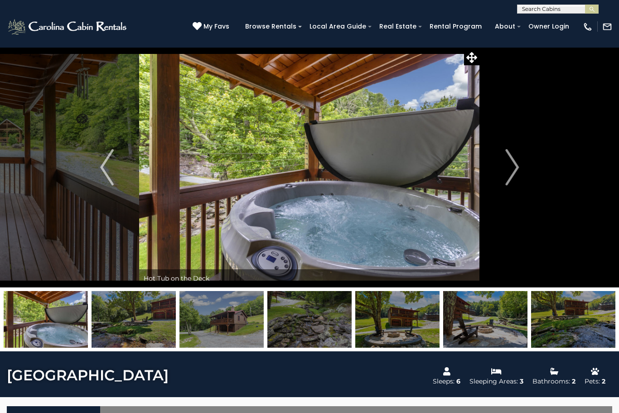
click at [510, 173] on img "Next" at bounding box center [512, 167] width 14 height 36
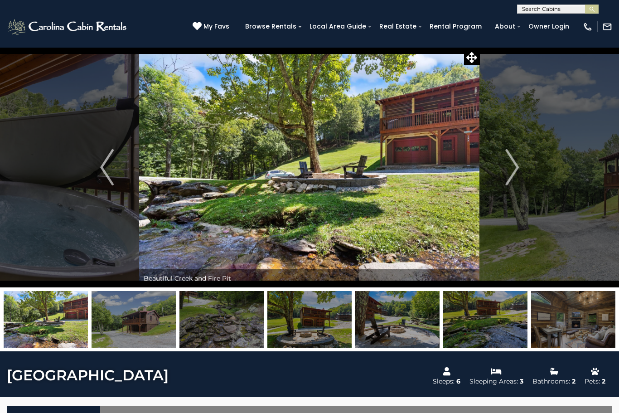
click at [515, 171] on img "Next" at bounding box center [512, 167] width 14 height 36
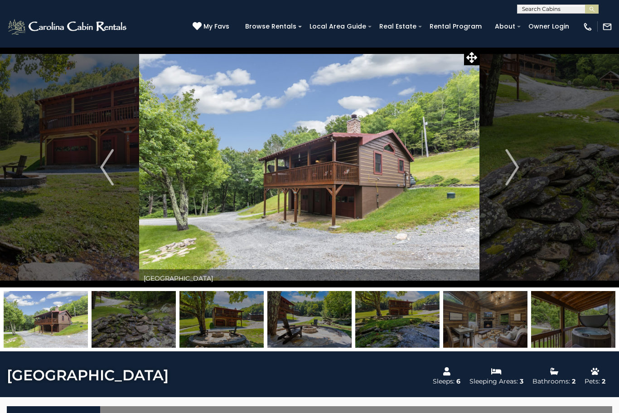
click at [517, 170] on img "Next" at bounding box center [512, 167] width 14 height 36
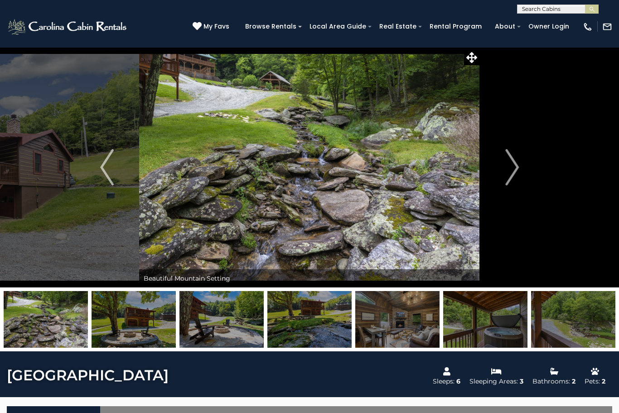
click at [515, 169] on img "Next" at bounding box center [512, 167] width 14 height 36
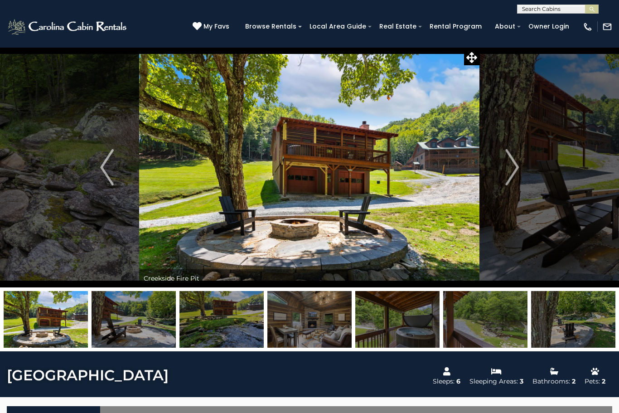
click at [513, 170] on img "Next" at bounding box center [512, 167] width 14 height 36
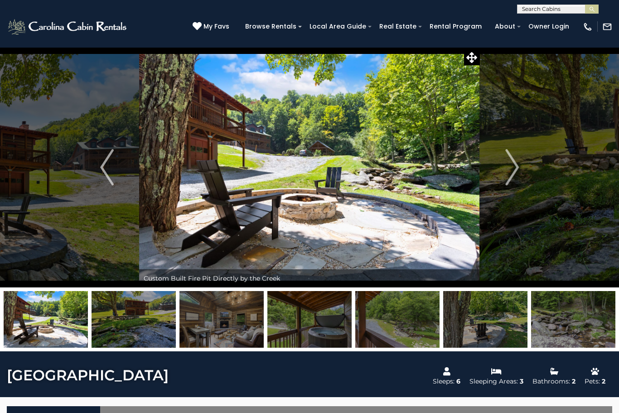
click at [517, 170] on img "Next" at bounding box center [512, 167] width 14 height 36
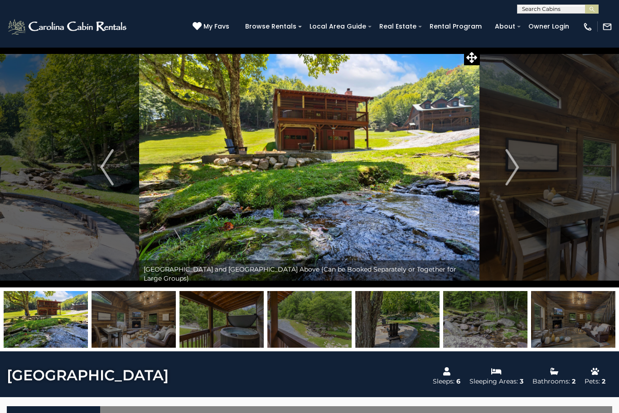
click at [510, 167] on img "Next" at bounding box center [512, 167] width 14 height 36
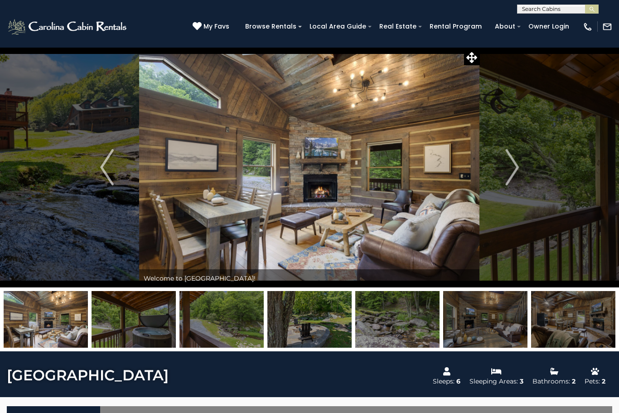
click at [116, 165] on button "Previous" at bounding box center [107, 167] width 64 height 240
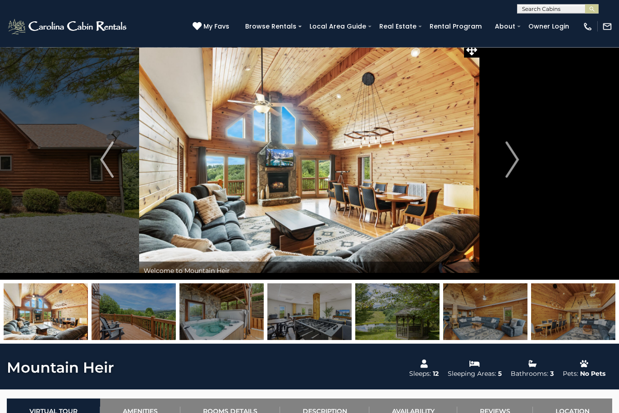
scroll to position [8, 0]
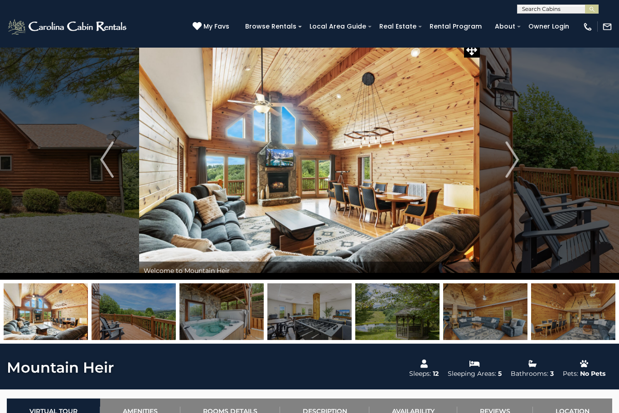
click at [512, 157] on img "Next" at bounding box center [512, 159] width 14 height 36
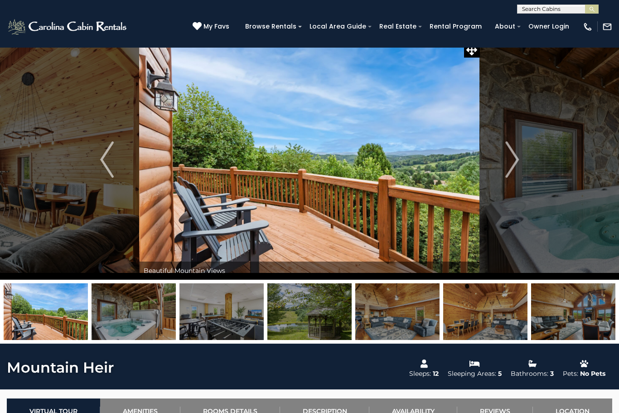
click at [509, 161] on img "Next" at bounding box center [512, 159] width 14 height 36
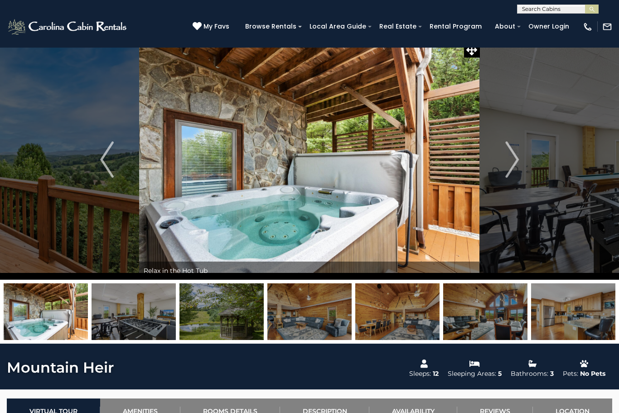
click at [509, 162] on img "Next" at bounding box center [512, 159] width 14 height 36
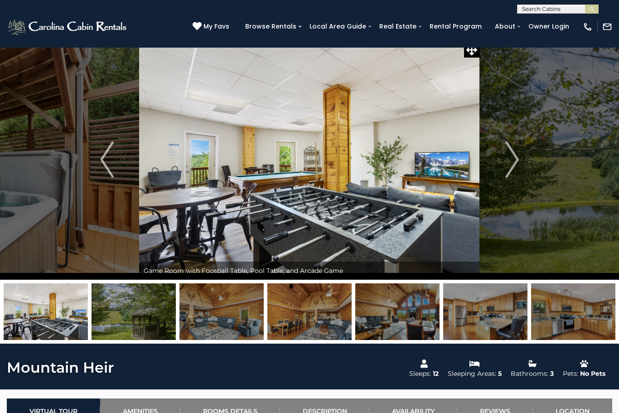
click at [514, 165] on img "Next" at bounding box center [512, 159] width 14 height 36
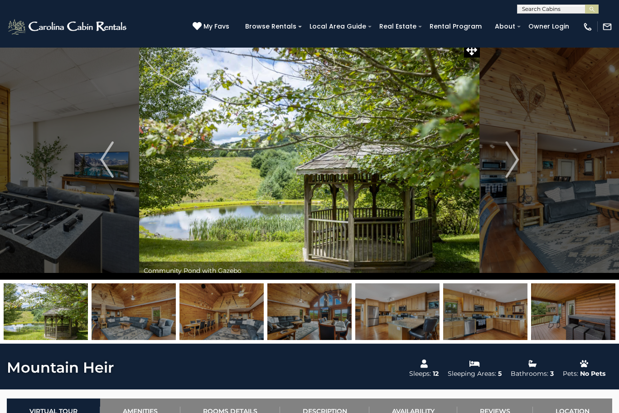
click at [519, 157] on img "Next" at bounding box center [512, 159] width 14 height 36
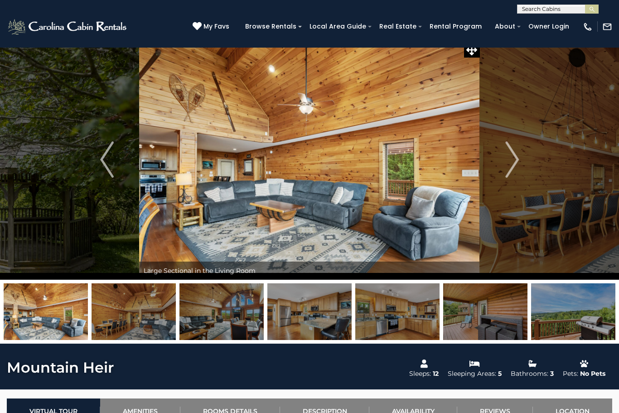
click at [515, 160] on img "Next" at bounding box center [512, 159] width 14 height 36
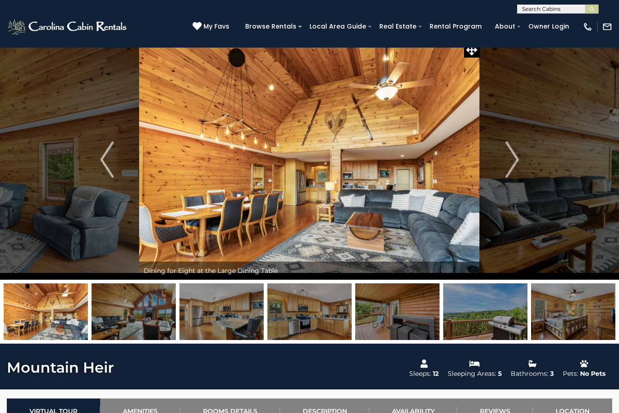
click at [510, 172] on img "Next" at bounding box center [512, 159] width 14 height 36
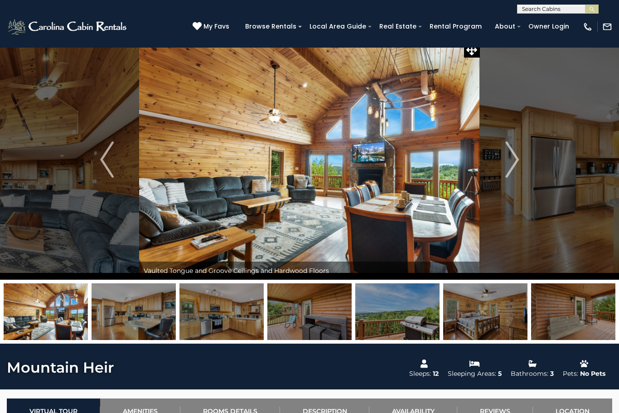
click at [512, 169] on img "Next" at bounding box center [512, 159] width 14 height 36
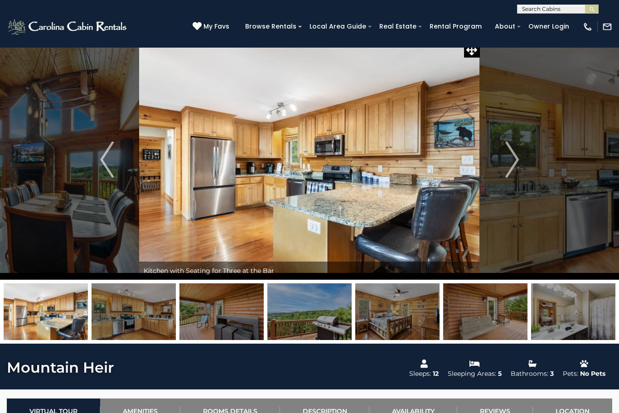
click at [513, 169] on img "Next" at bounding box center [512, 159] width 14 height 36
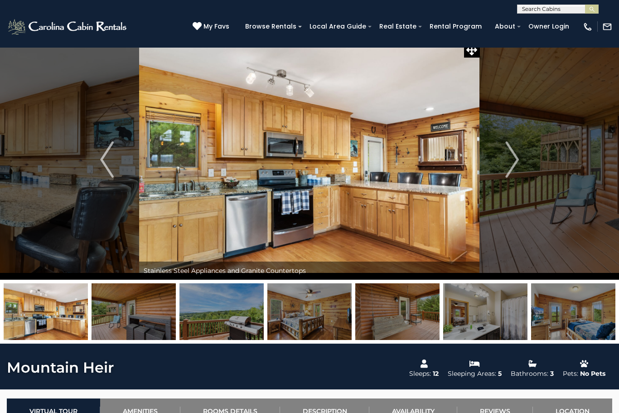
click at [515, 168] on img "Next" at bounding box center [512, 159] width 14 height 36
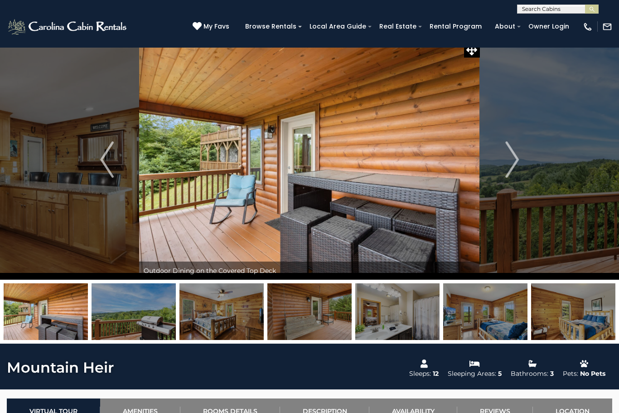
click at [520, 165] on button "Next" at bounding box center [512, 159] width 64 height 240
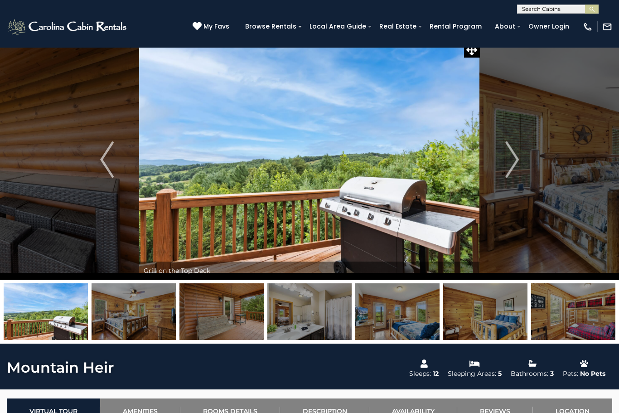
click at [518, 167] on img "Next" at bounding box center [512, 159] width 14 height 36
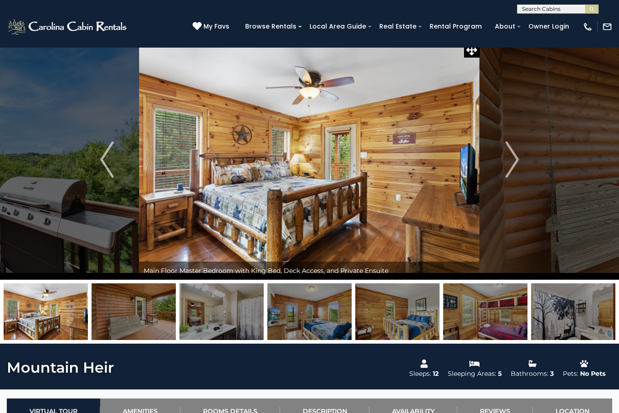
click at [514, 167] on img "Next" at bounding box center [512, 159] width 14 height 36
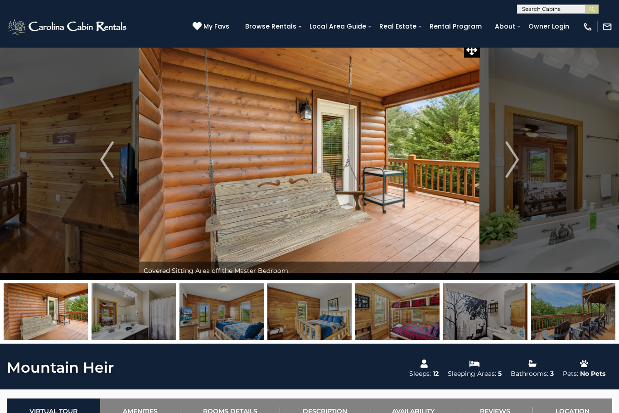
click at [511, 168] on img "Next" at bounding box center [512, 159] width 14 height 36
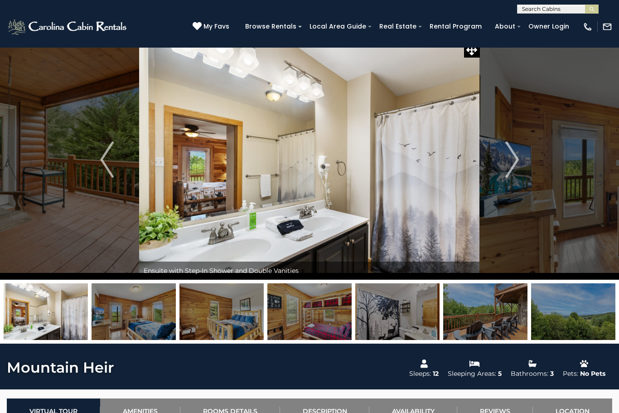
click at [515, 166] on img "Next" at bounding box center [512, 159] width 14 height 36
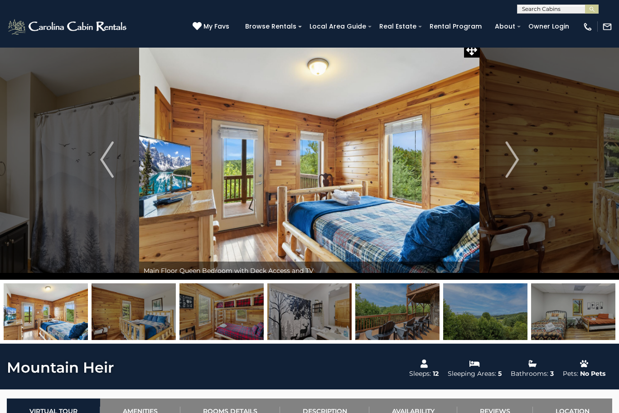
click at [517, 166] on img "Next" at bounding box center [512, 159] width 14 height 36
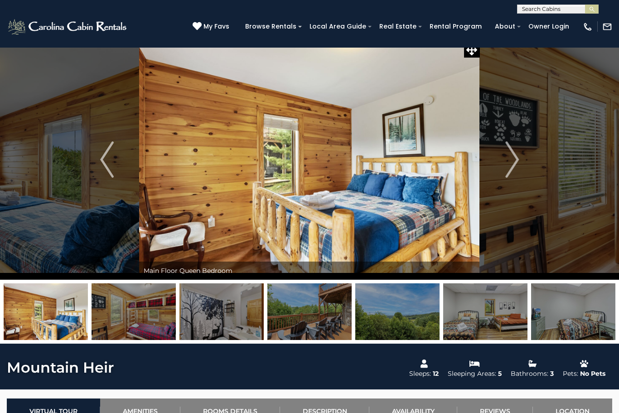
click at [510, 165] on img "Next" at bounding box center [512, 159] width 14 height 36
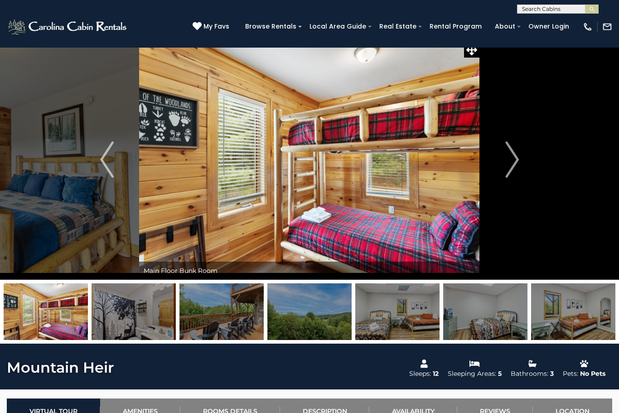
scroll to position [0, 0]
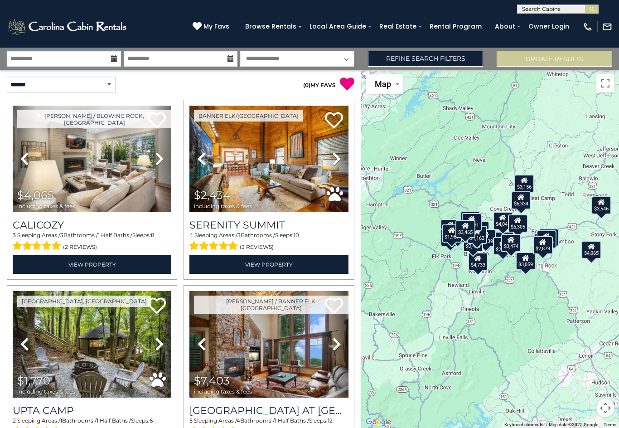
click at [51, 64] on input "**********" at bounding box center [64, 59] width 114 height 16
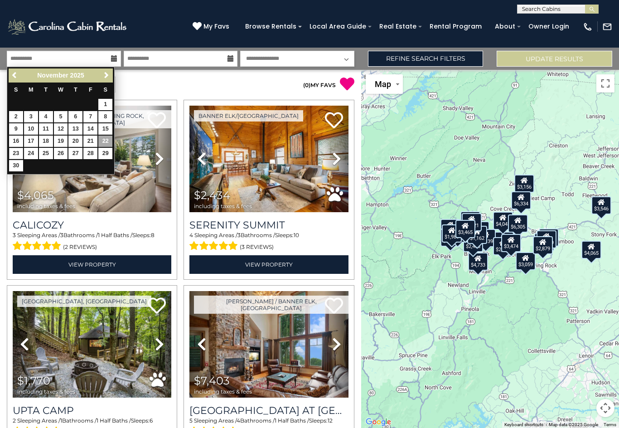
click at [19, 151] on link "23" at bounding box center [16, 153] width 14 height 11
type input "********"
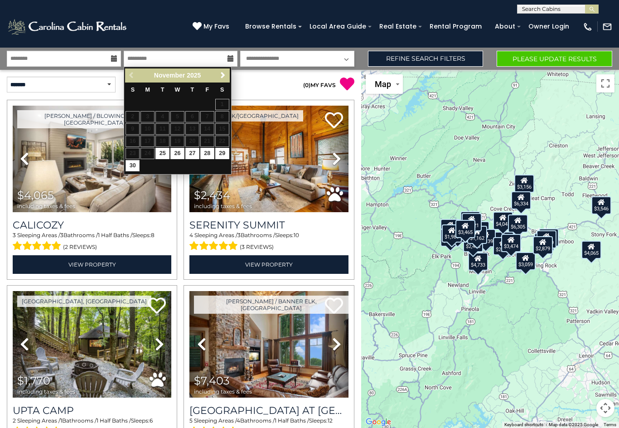
click at [129, 165] on link "30" at bounding box center [133, 165] width 14 height 11
type input "********"
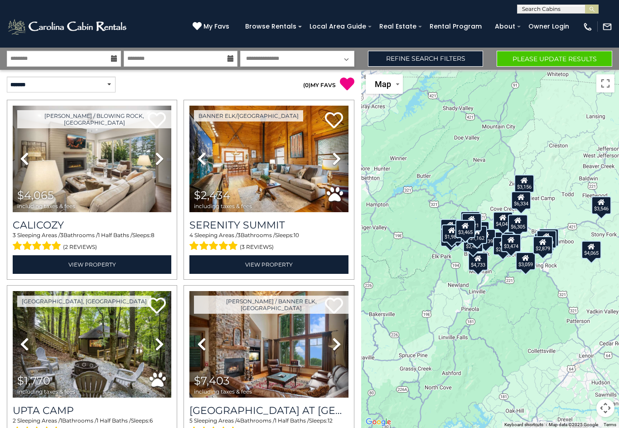
click at [549, 58] on button "Please Update Results" at bounding box center [555, 59] width 116 height 16
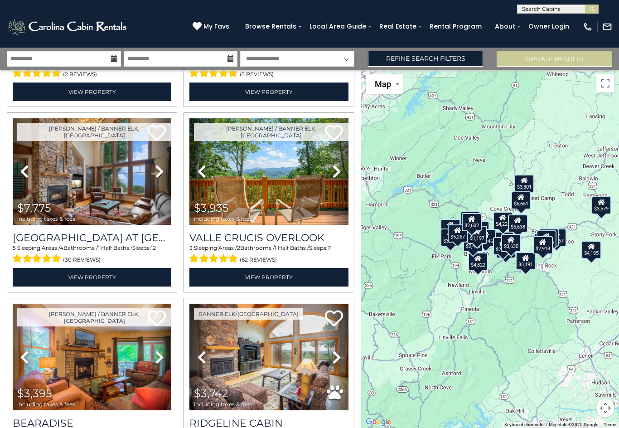
scroll to position [373, 0]
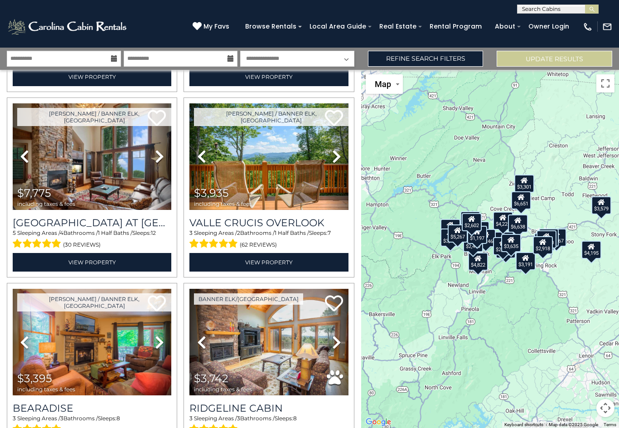
click at [424, 66] on link "Refine Search Filters" at bounding box center [426, 59] width 116 height 16
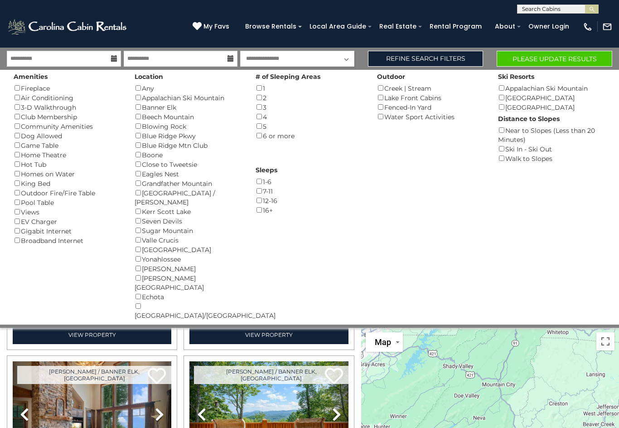
click at [553, 63] on button "Please Update Results" at bounding box center [555, 59] width 116 height 16
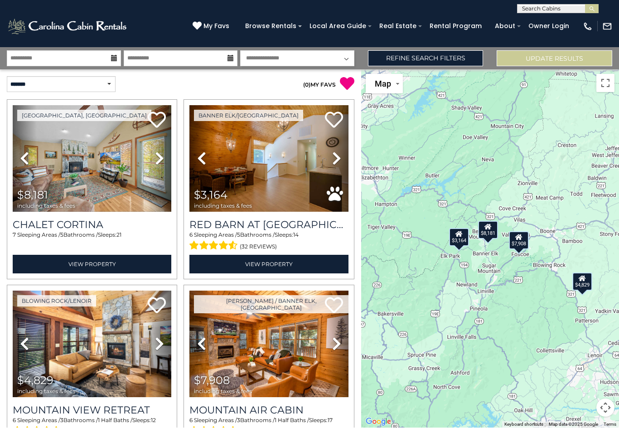
click at [452, 51] on link "Refine Search Filters" at bounding box center [426, 59] width 116 height 16
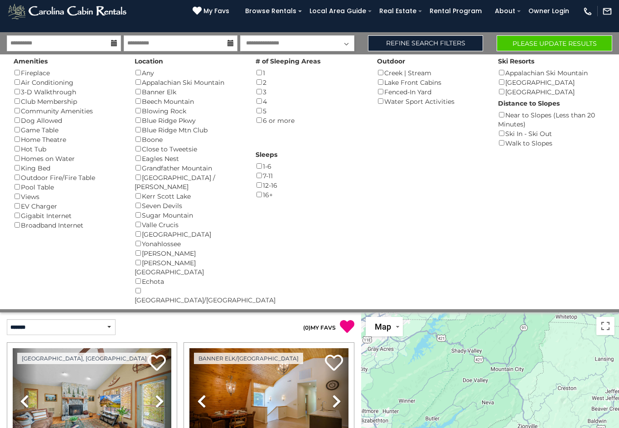
click at [570, 46] on button "Please Update Results" at bounding box center [555, 43] width 116 height 16
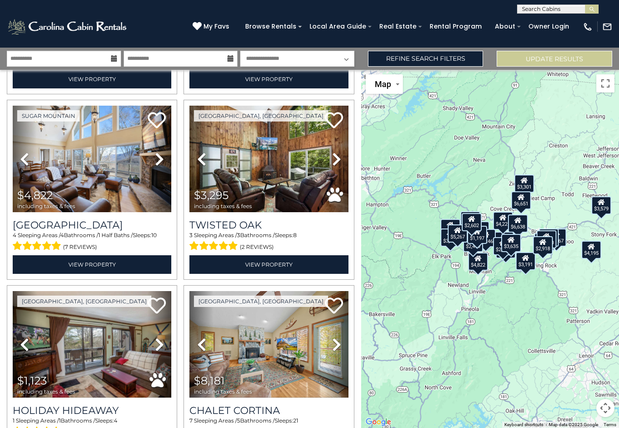
scroll to position [749, 0]
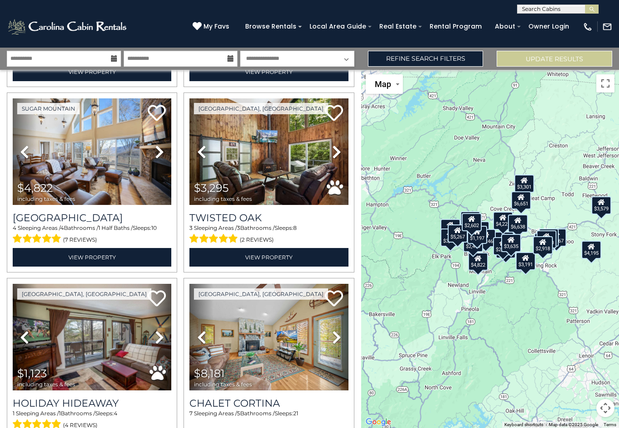
click at [92, 175] on img at bounding box center [92, 151] width 159 height 107
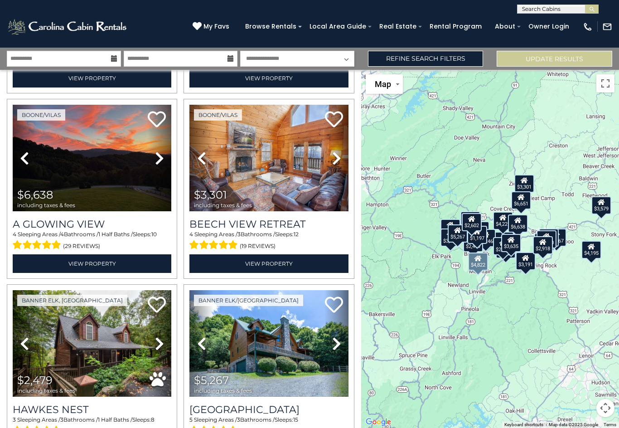
scroll to position [1485, 0]
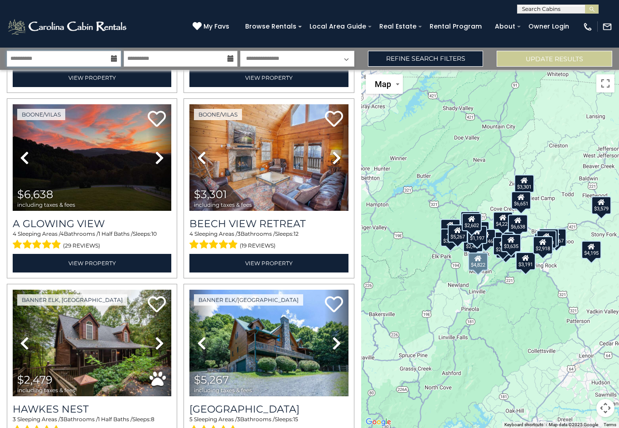
click at [72, 58] on input "**********" at bounding box center [64, 59] width 114 height 16
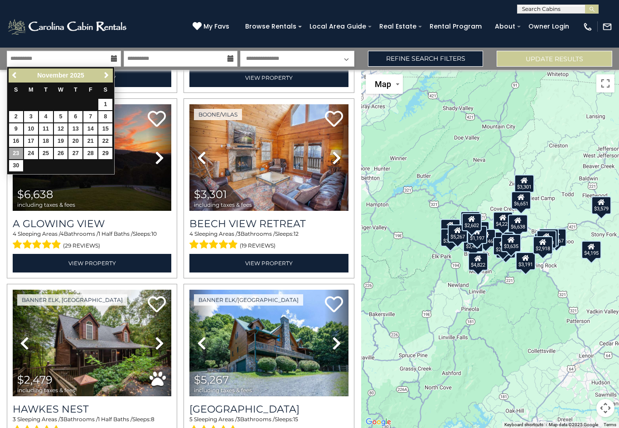
click at [108, 139] on link "22" at bounding box center [105, 141] width 14 height 11
type input "********"
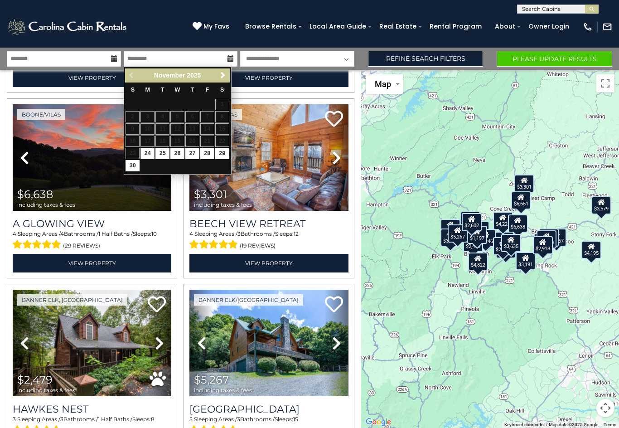
click at [229, 153] on link "29" at bounding box center [222, 153] width 14 height 11
type input "********"
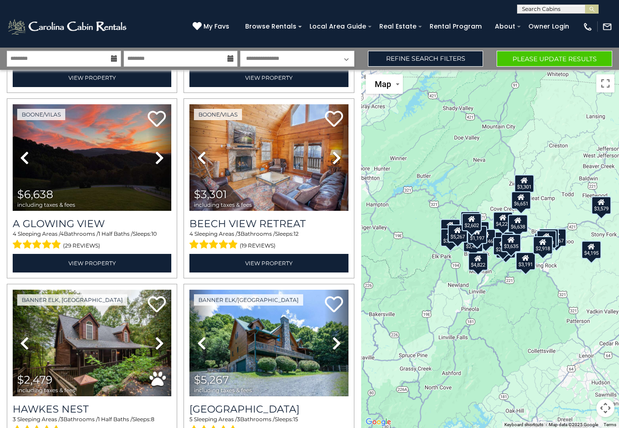
click at [120, 181] on img at bounding box center [92, 157] width 159 height 107
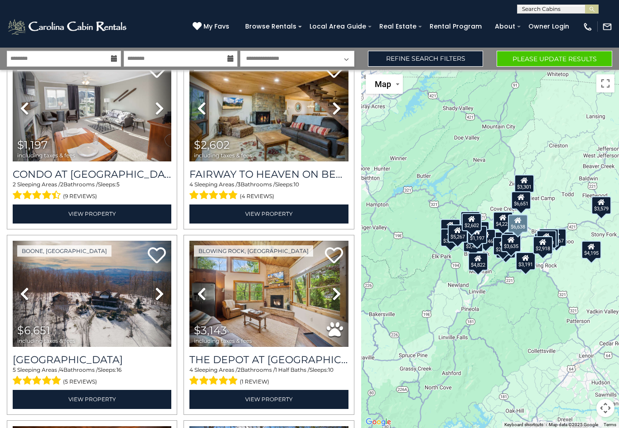
scroll to position [2092, 0]
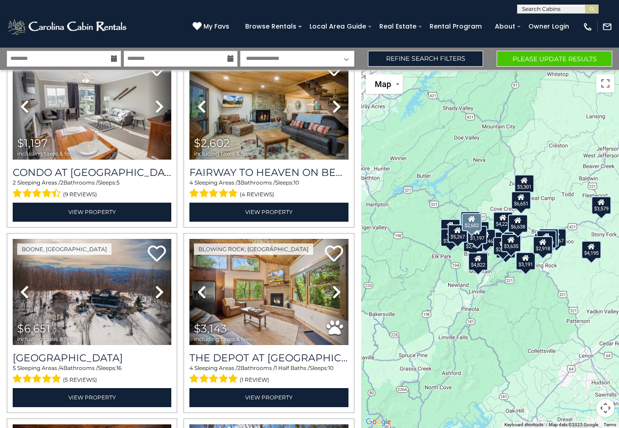
click at [280, 136] on img at bounding box center [268, 106] width 159 height 107
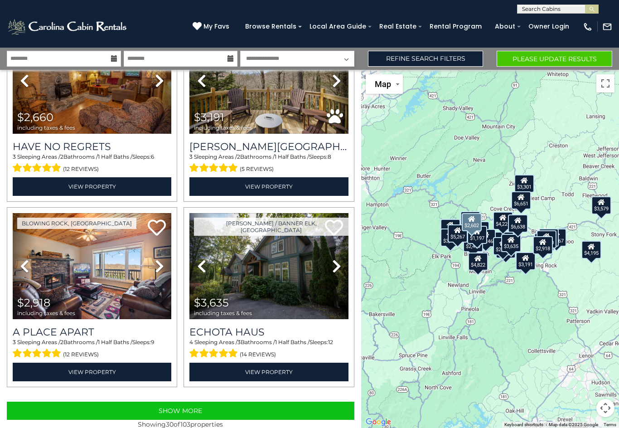
scroll to position [2488, 0]
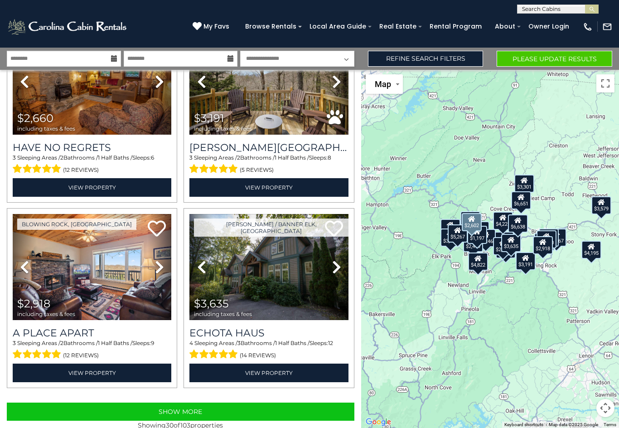
click at [432, 65] on link "Refine Search Filters" at bounding box center [426, 59] width 116 height 16
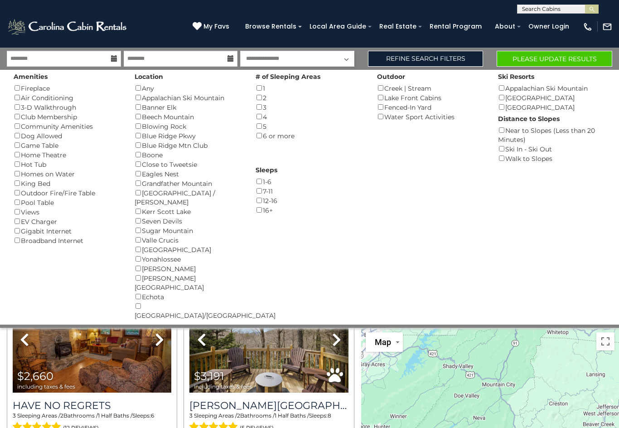
click at [551, 62] on button "Please Update Results" at bounding box center [555, 59] width 116 height 16
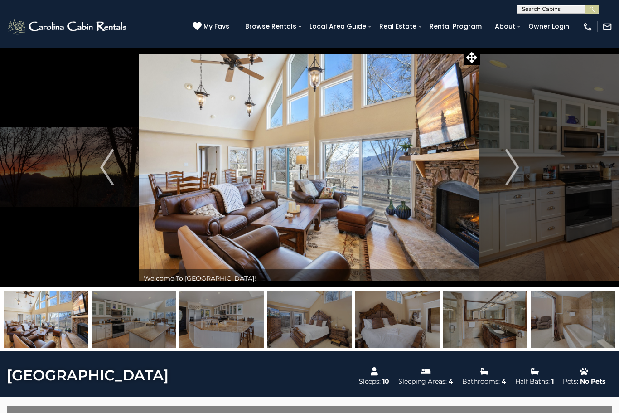
click at [518, 167] on img "Next" at bounding box center [512, 167] width 14 height 36
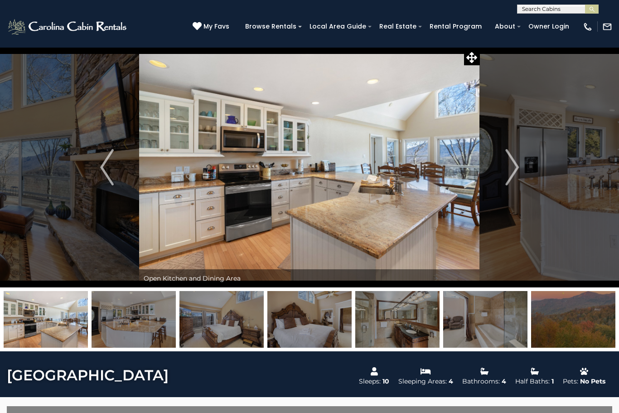
click at [514, 168] on img "Next" at bounding box center [512, 167] width 14 height 36
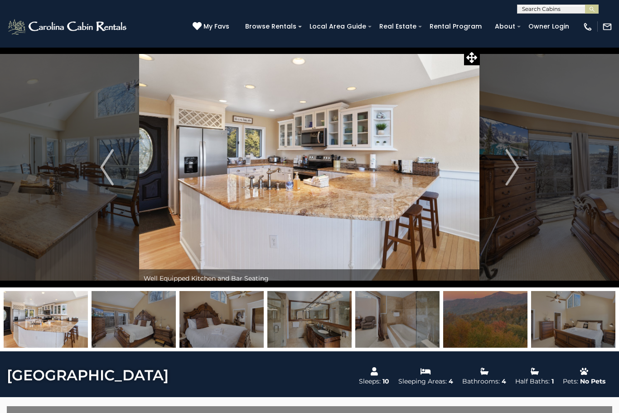
click at [510, 181] on img "Next" at bounding box center [512, 167] width 14 height 36
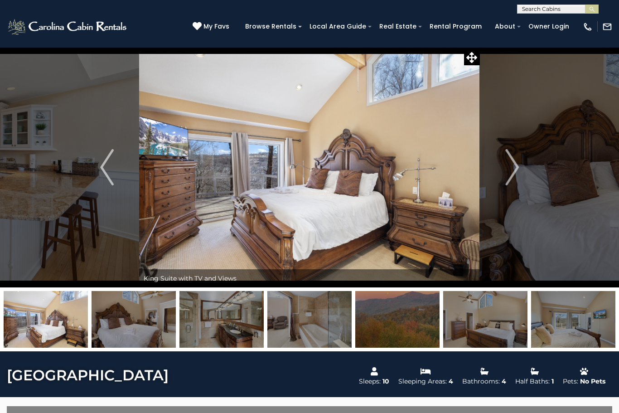
click at [519, 175] on img "Next" at bounding box center [512, 167] width 14 height 36
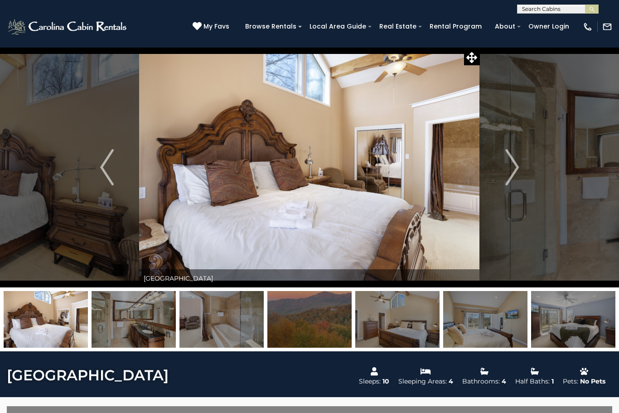
click at [515, 172] on img "Next" at bounding box center [512, 167] width 14 height 36
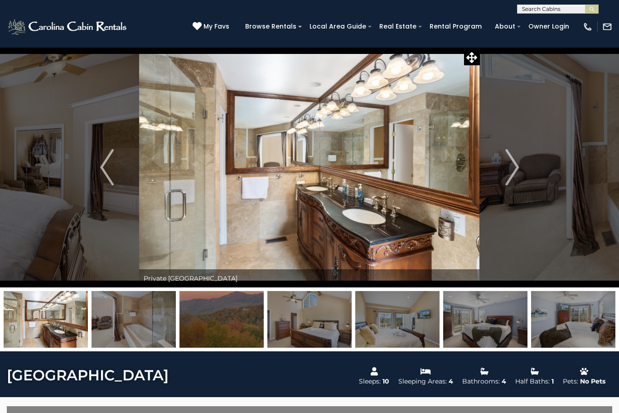
click at [515, 171] on img "Next" at bounding box center [512, 167] width 14 height 36
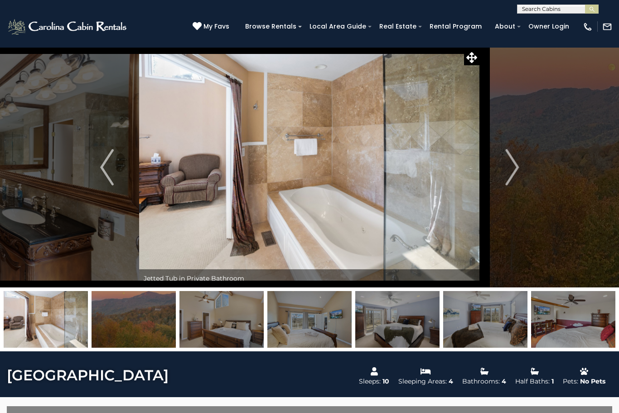
click at [512, 174] on img "Next" at bounding box center [512, 167] width 14 height 36
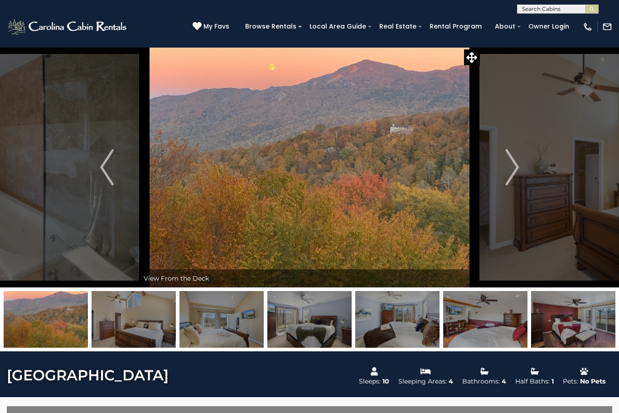
click at [512, 173] on img "Next" at bounding box center [512, 167] width 14 height 36
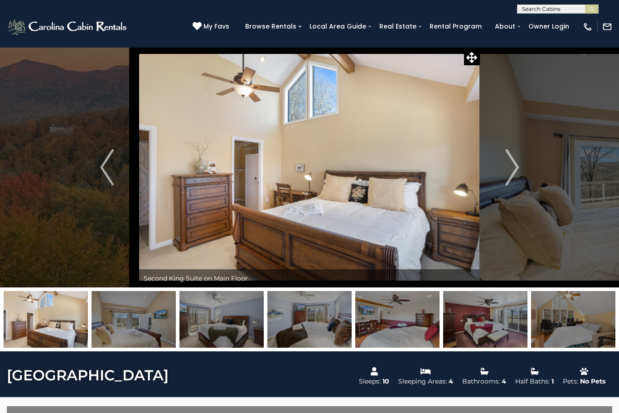
click at [516, 172] on img "Next" at bounding box center [512, 167] width 14 height 36
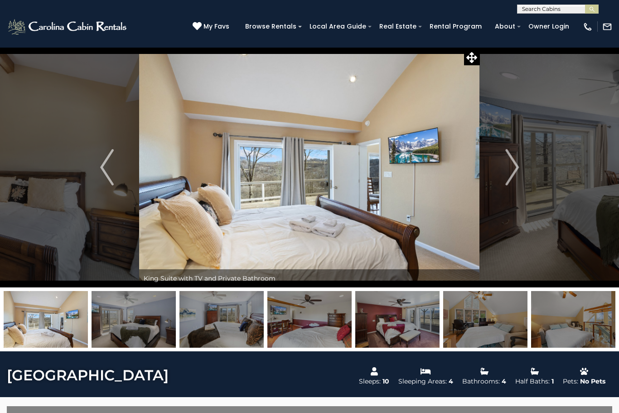
click at [521, 169] on button "Next" at bounding box center [512, 167] width 64 height 240
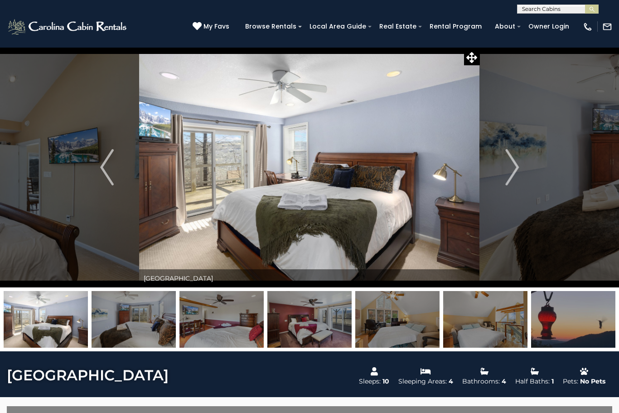
click at [520, 169] on button "Next" at bounding box center [512, 167] width 64 height 240
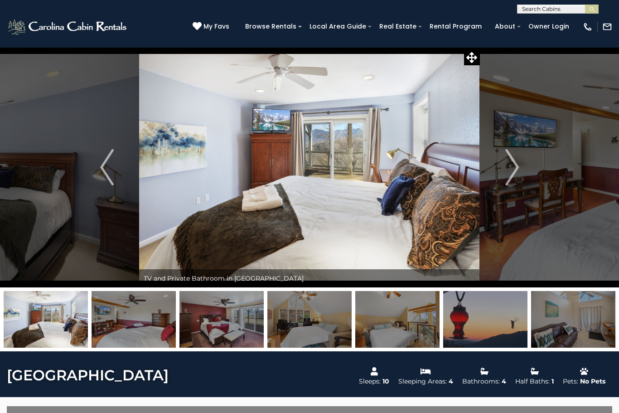
click at [511, 172] on img "Next" at bounding box center [512, 167] width 14 height 36
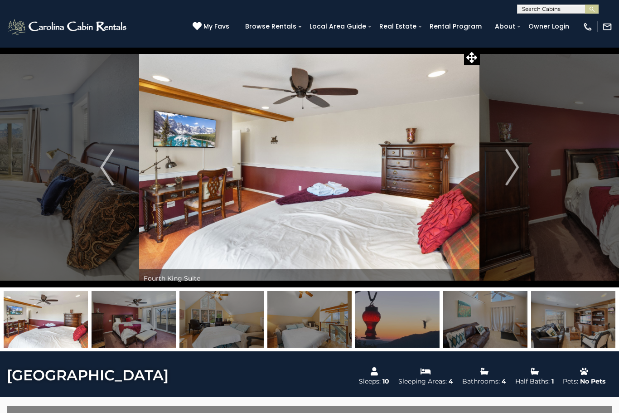
click at [517, 169] on img "Next" at bounding box center [512, 167] width 14 height 36
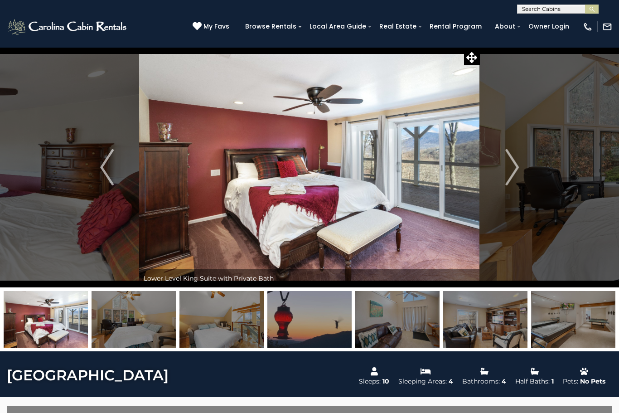
click at [521, 171] on button "Next" at bounding box center [512, 167] width 64 height 240
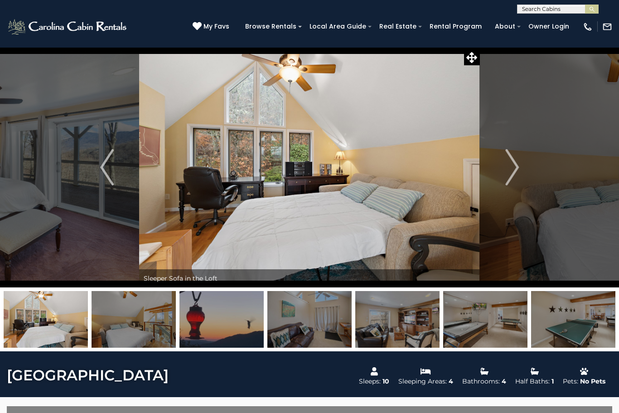
click at [515, 173] on img "Next" at bounding box center [512, 167] width 14 height 36
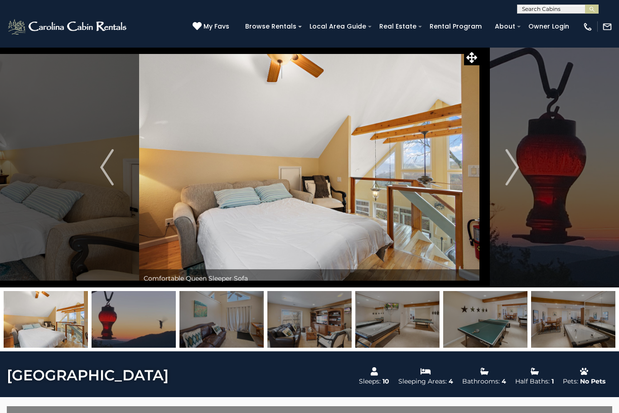
click at [519, 178] on img "Next" at bounding box center [512, 167] width 14 height 36
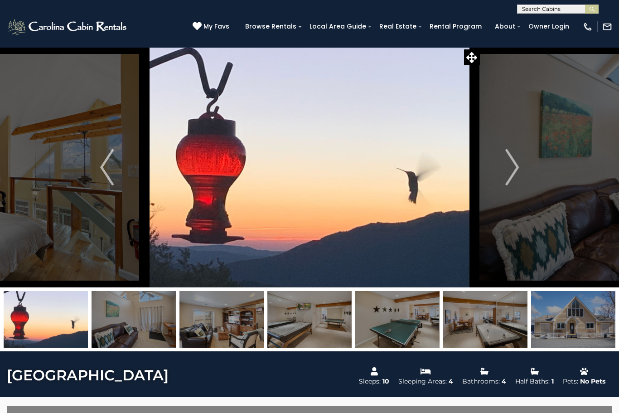
click at [512, 176] on img "Next" at bounding box center [512, 167] width 14 height 36
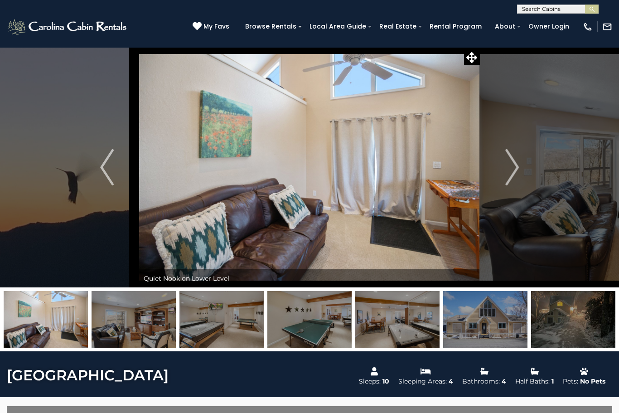
click at [515, 171] on img "Next" at bounding box center [512, 167] width 14 height 36
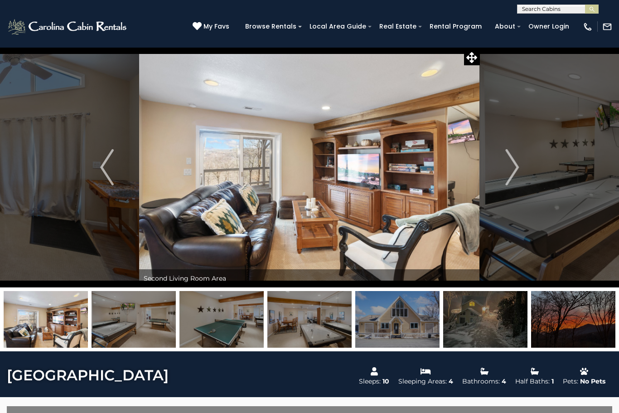
click at [522, 170] on button "Next" at bounding box center [512, 167] width 64 height 240
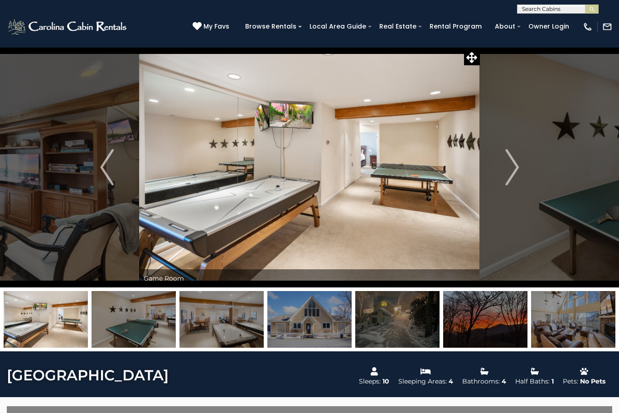
click at [512, 169] on img "Next" at bounding box center [512, 167] width 14 height 36
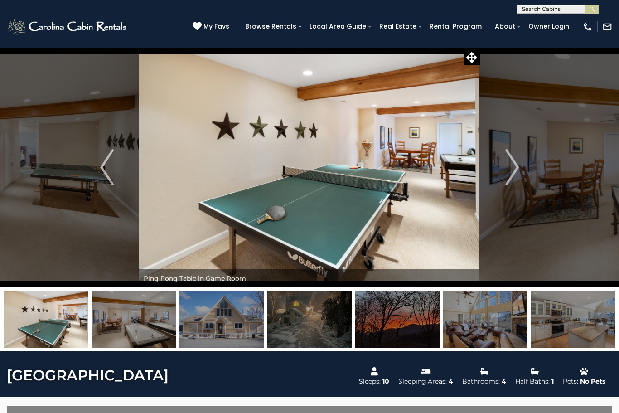
click at [519, 167] on img "Next" at bounding box center [512, 167] width 14 height 36
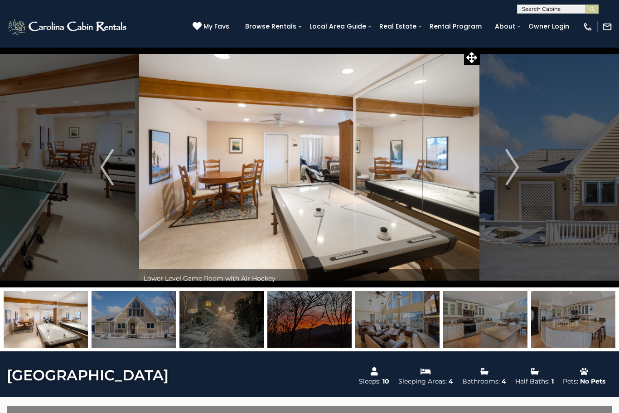
click at [527, 173] on button "Next" at bounding box center [512, 167] width 64 height 240
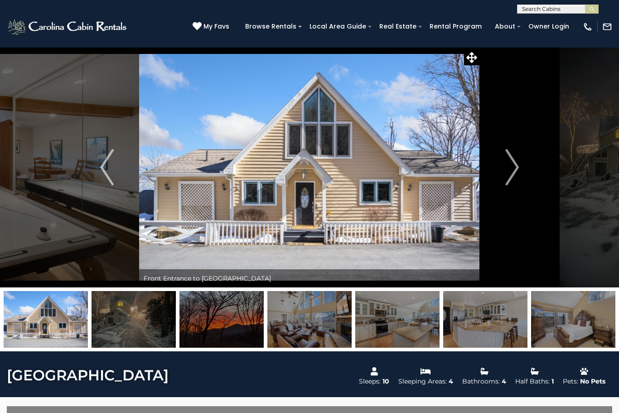
click at [525, 171] on button "Next" at bounding box center [512, 167] width 64 height 240
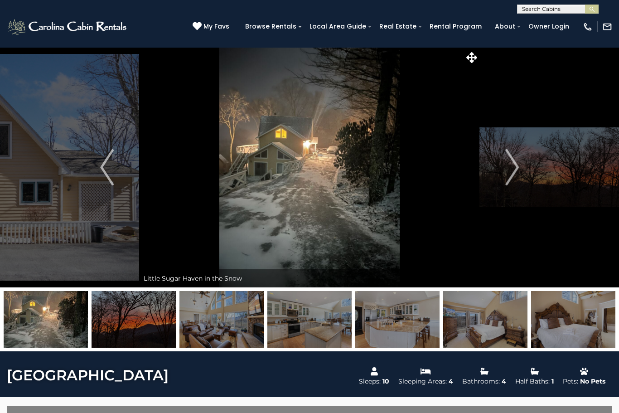
click at [514, 176] on img "Next" at bounding box center [512, 167] width 14 height 36
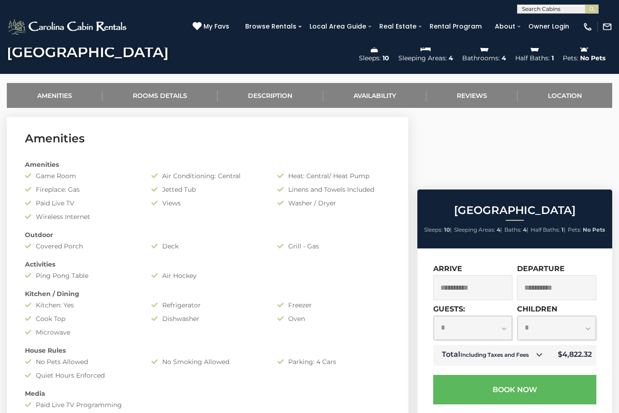
click at [384, 95] on link "Availability" at bounding box center [374, 95] width 103 height 25
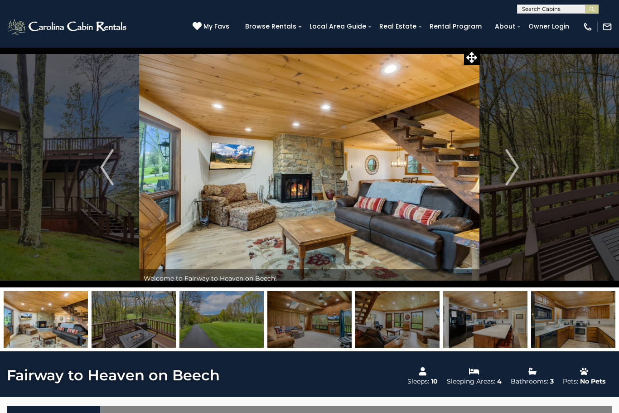
click at [515, 163] on img "Next" at bounding box center [512, 167] width 14 height 36
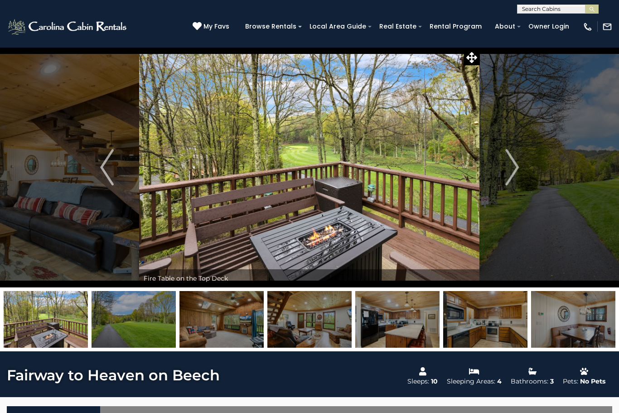
click at [510, 169] on img "Next" at bounding box center [512, 167] width 14 height 36
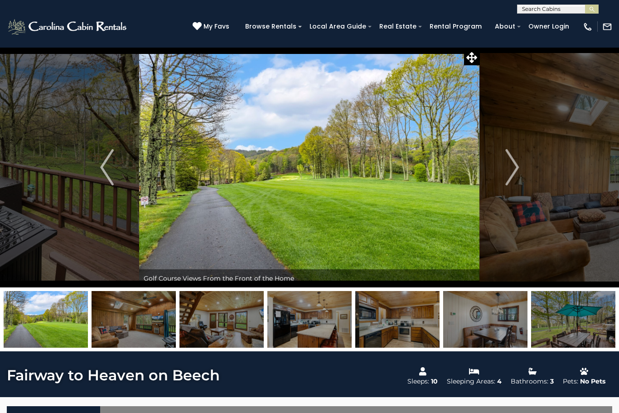
click at [505, 174] on button "Next" at bounding box center [512, 167] width 64 height 240
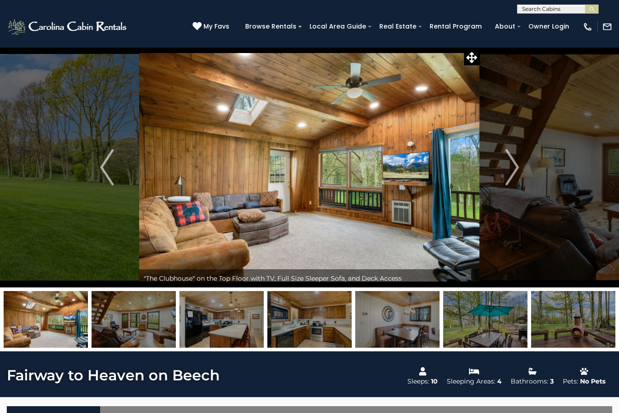
click at [507, 176] on img "Next" at bounding box center [512, 167] width 14 height 36
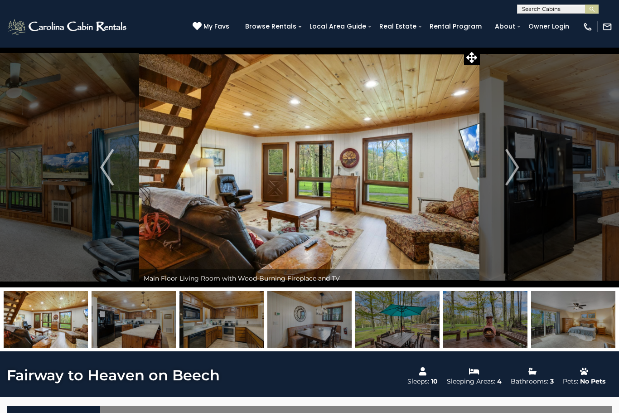
click at [513, 174] on img "Next" at bounding box center [512, 167] width 14 height 36
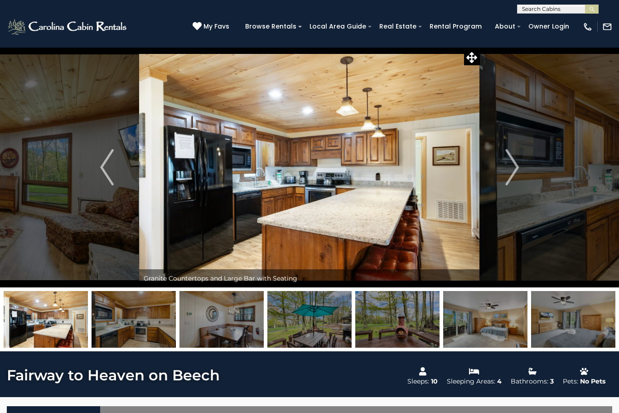
click at [509, 168] on img "Next" at bounding box center [512, 167] width 14 height 36
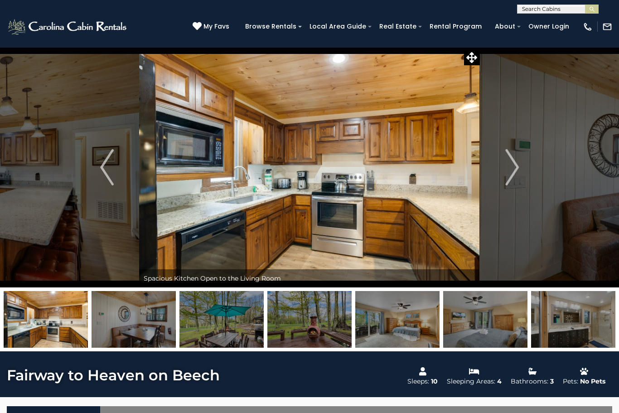
click at [517, 175] on img "Next" at bounding box center [512, 167] width 14 height 36
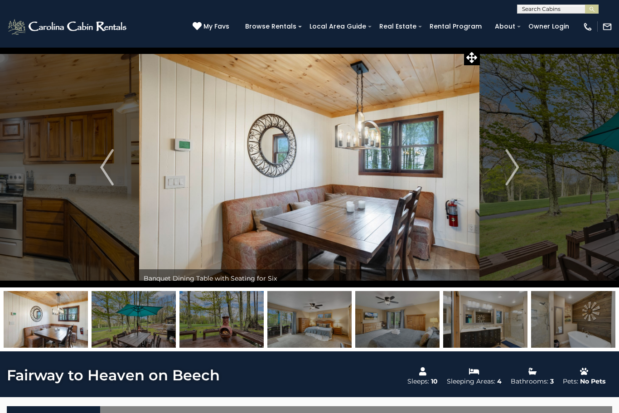
click at [523, 174] on button "Next" at bounding box center [512, 167] width 64 height 240
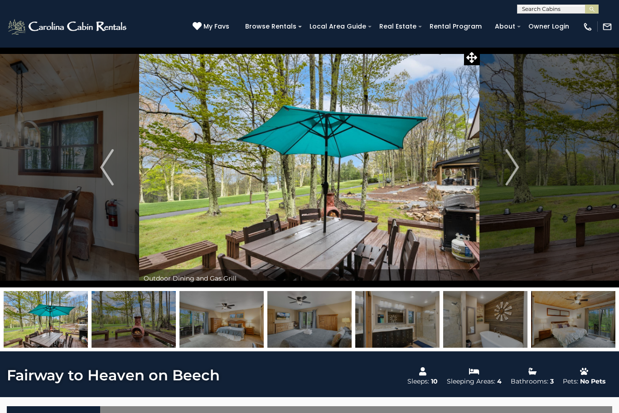
click at [510, 174] on img "Next" at bounding box center [512, 167] width 14 height 36
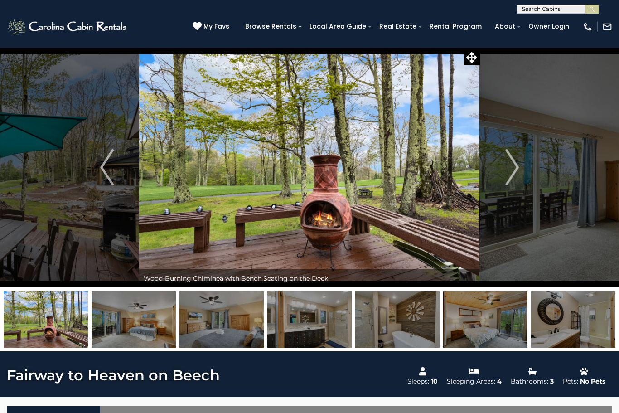
click at [515, 170] on img "Next" at bounding box center [512, 167] width 14 height 36
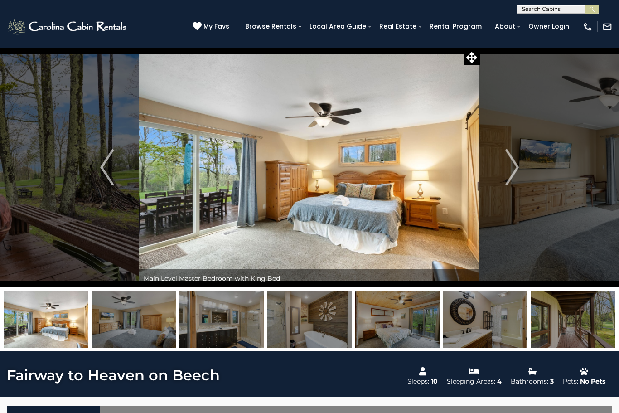
click at [511, 169] on img "Next" at bounding box center [512, 167] width 14 height 36
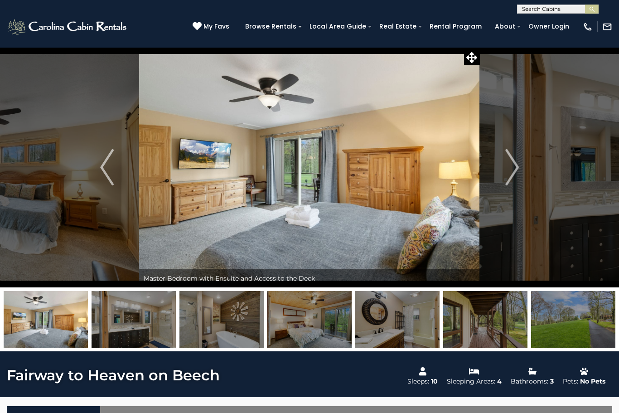
click at [509, 170] on img "Next" at bounding box center [512, 167] width 14 height 36
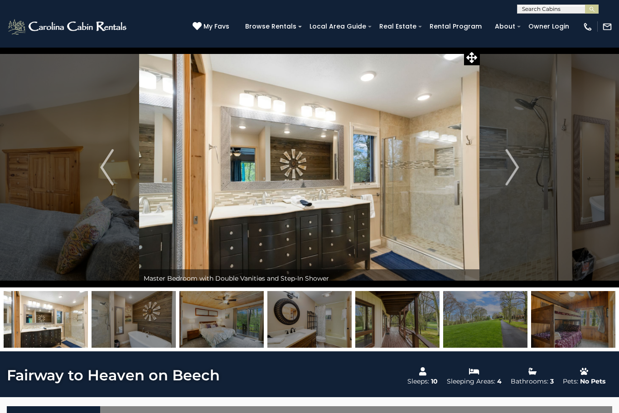
click at [515, 170] on img "Next" at bounding box center [512, 167] width 14 height 36
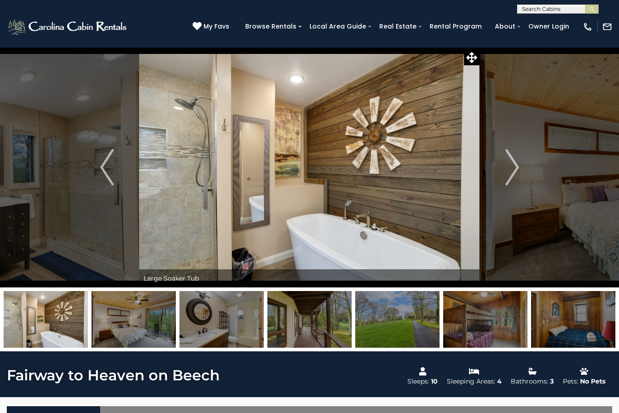
click at [515, 167] on img "Next" at bounding box center [512, 167] width 14 height 36
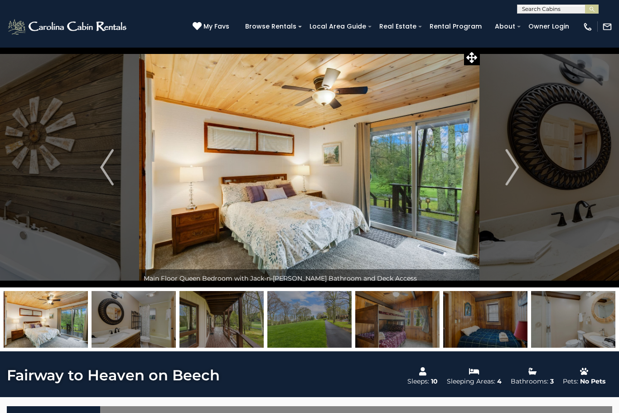
click at [525, 165] on button "Next" at bounding box center [512, 167] width 64 height 240
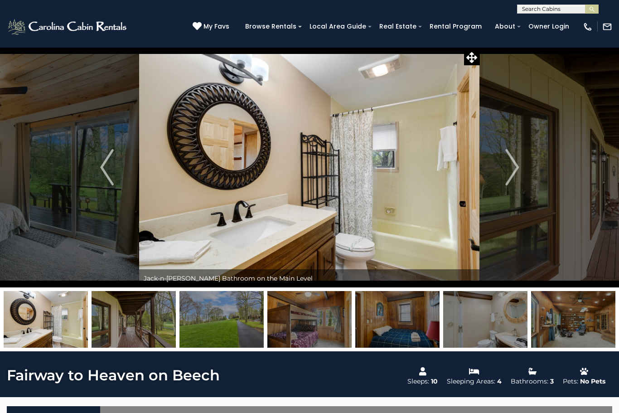
click at [521, 170] on button "Next" at bounding box center [512, 167] width 64 height 240
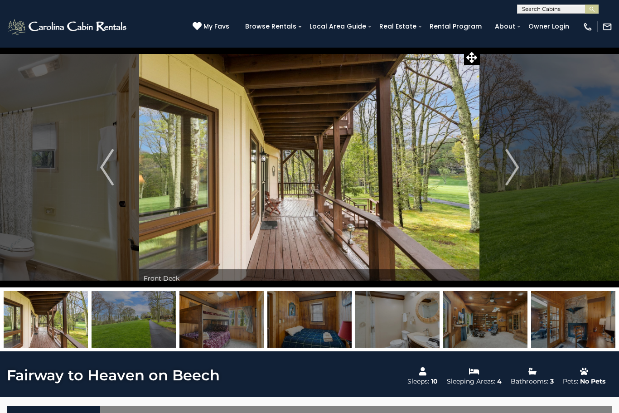
click at [516, 165] on img "Next" at bounding box center [512, 167] width 14 height 36
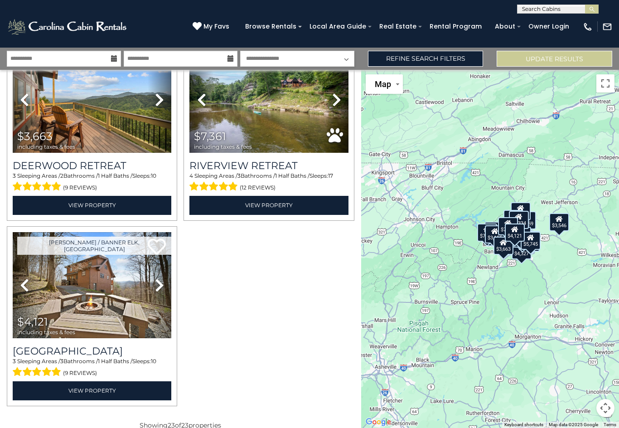
scroll to position [15, 0]
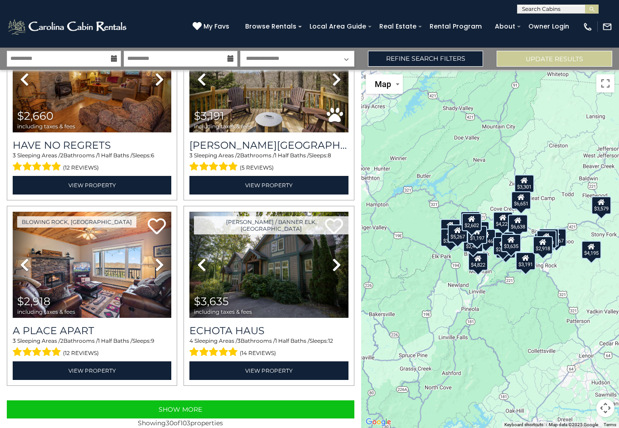
scroll to position [2488, 0]
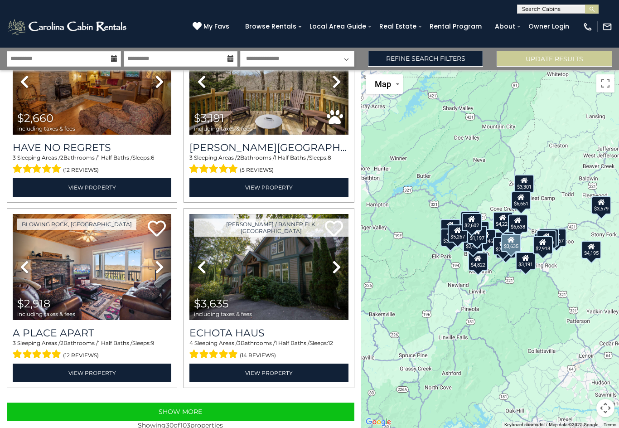
click at [256, 368] on link "View Property" at bounding box center [268, 373] width 159 height 19
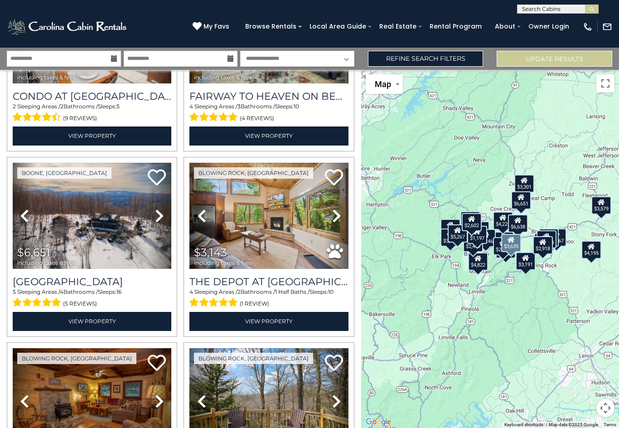
scroll to position [2179, 0]
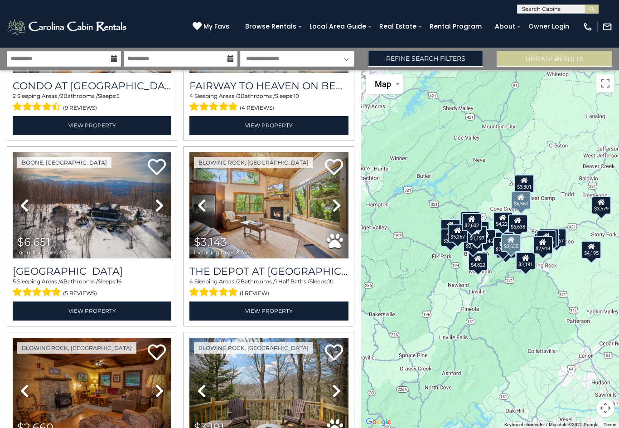
click at [108, 237] on img at bounding box center [92, 205] width 159 height 107
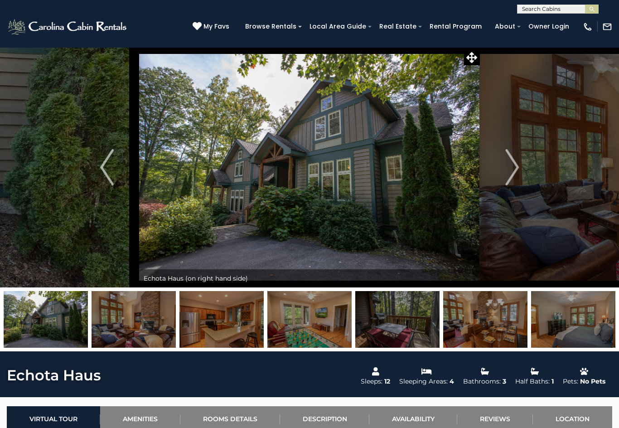
click at [515, 172] on img "Next" at bounding box center [512, 167] width 14 height 36
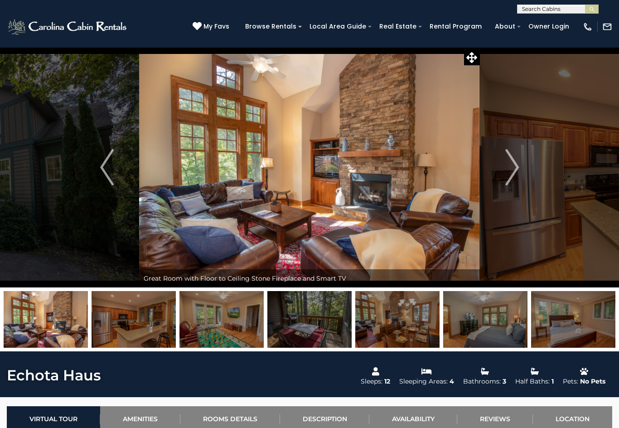
click at [507, 168] on img "Next" at bounding box center [512, 167] width 14 height 36
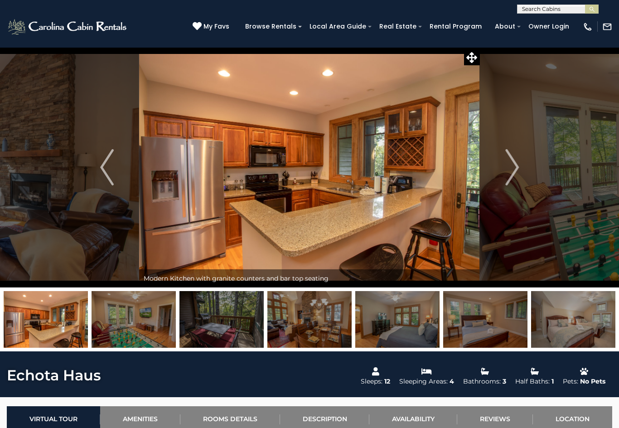
click at [509, 170] on img "Next" at bounding box center [512, 167] width 14 height 36
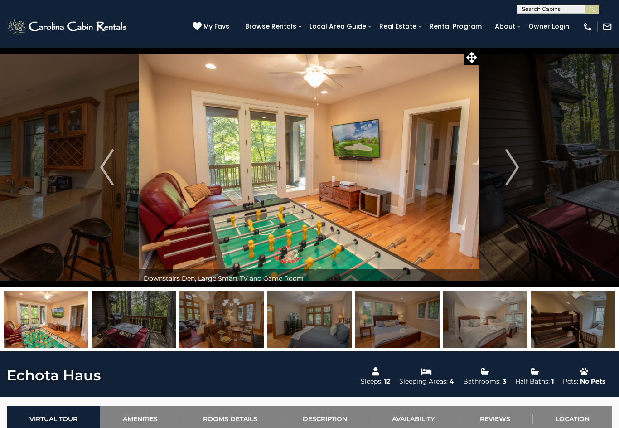
click at [508, 176] on img "Next" at bounding box center [512, 167] width 14 height 36
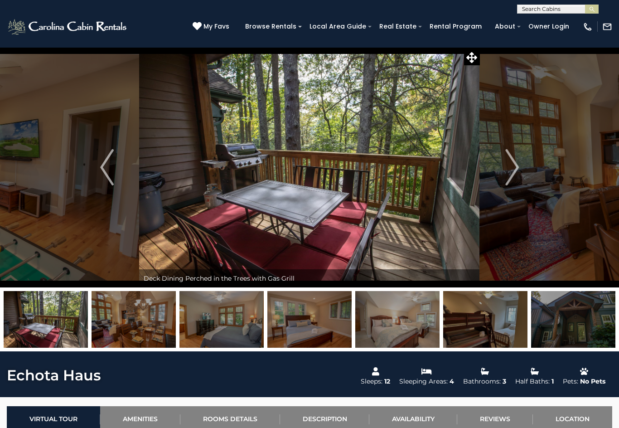
click at [507, 168] on img "Next" at bounding box center [512, 167] width 14 height 36
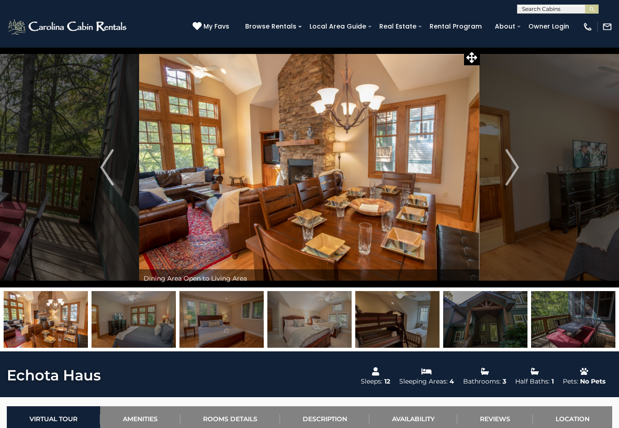
click at [509, 170] on img "Next" at bounding box center [512, 167] width 14 height 36
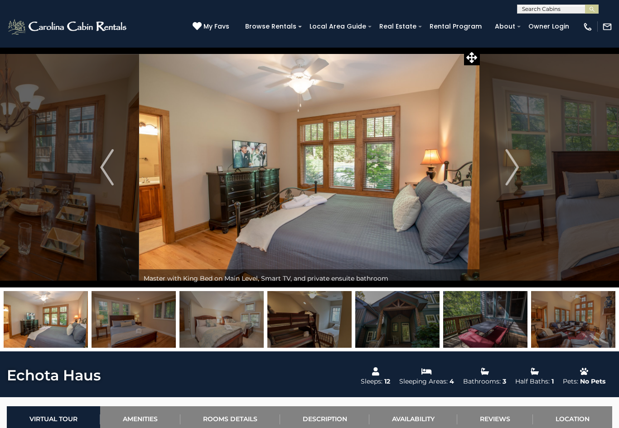
click at [511, 169] on img "Next" at bounding box center [512, 167] width 14 height 36
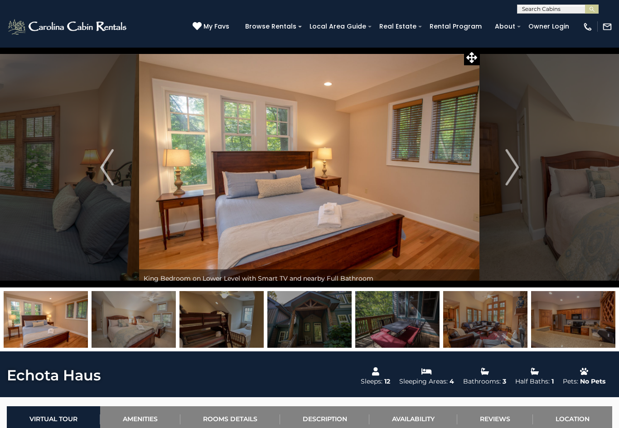
click at [507, 170] on img "Next" at bounding box center [512, 167] width 14 height 36
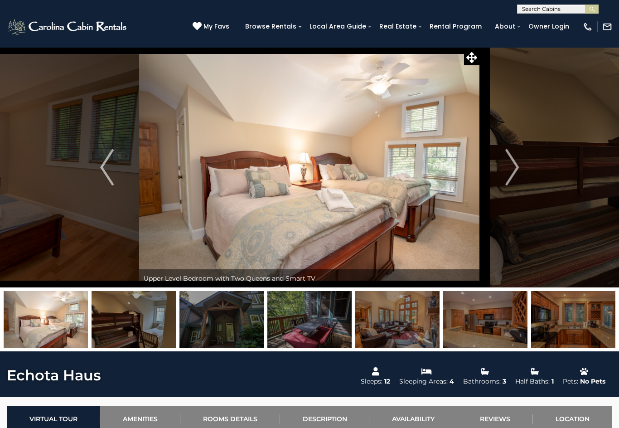
click at [509, 161] on img "Next" at bounding box center [512, 167] width 14 height 36
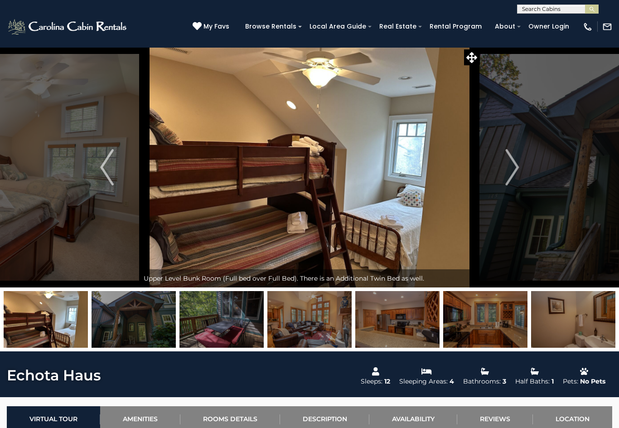
click at [512, 174] on img "Next" at bounding box center [512, 167] width 14 height 36
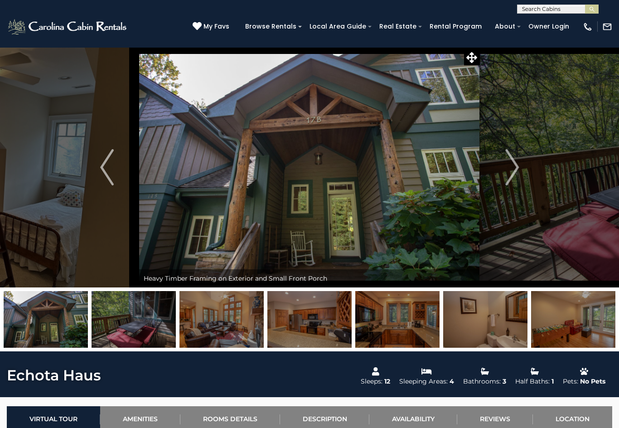
click at [515, 174] on img "Next" at bounding box center [512, 167] width 14 height 36
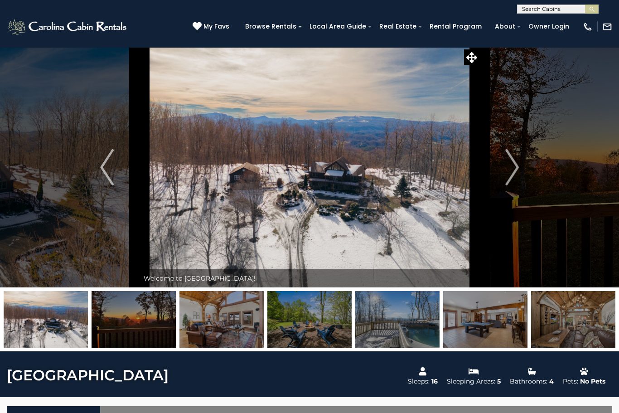
click at [514, 167] on img "Next" at bounding box center [512, 167] width 14 height 36
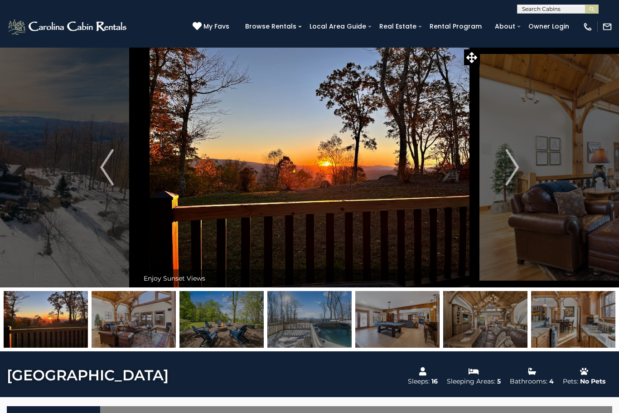
click at [515, 172] on img "Next" at bounding box center [512, 167] width 14 height 36
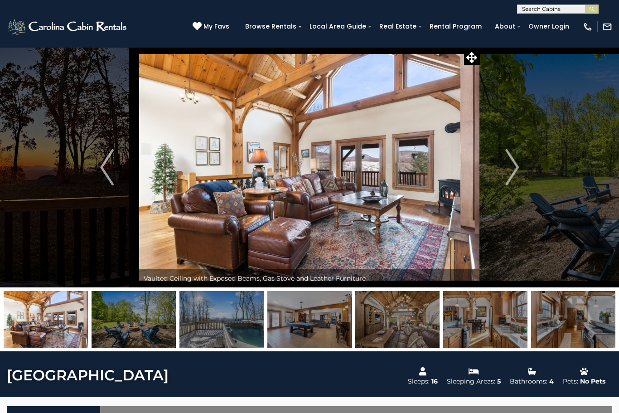
click at [500, 167] on button "Next" at bounding box center [512, 167] width 64 height 240
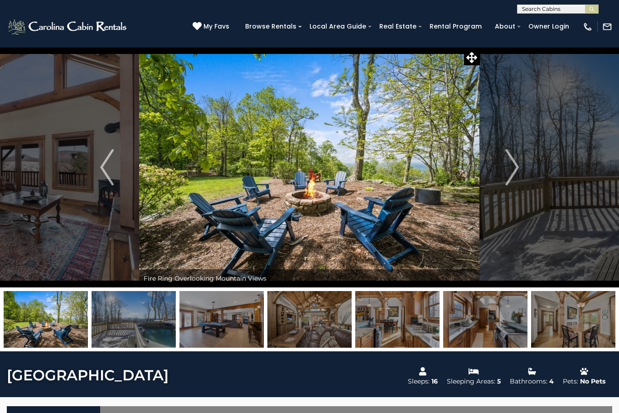
click at [509, 175] on img "Next" at bounding box center [512, 167] width 14 height 36
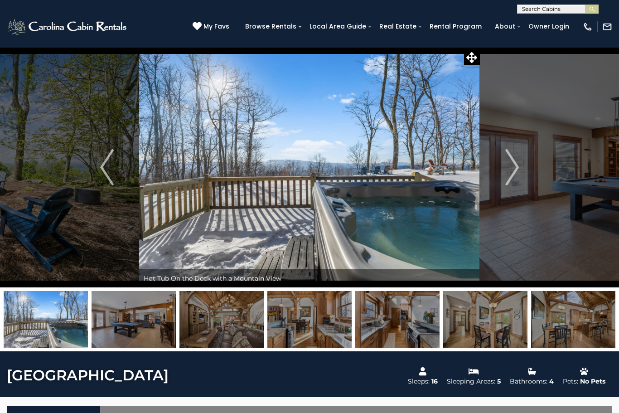
click at [515, 163] on img "Next" at bounding box center [512, 167] width 14 height 36
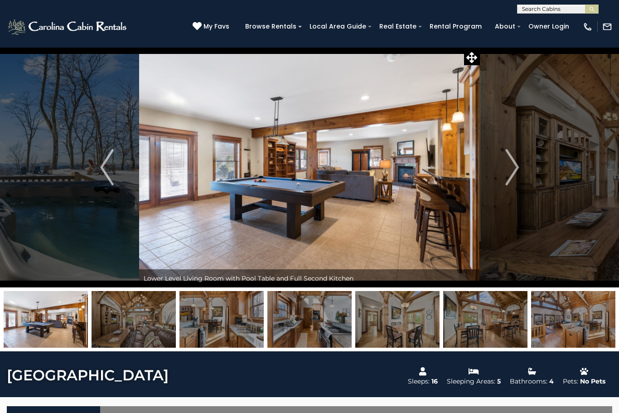
click at [502, 167] on button "Next" at bounding box center [512, 167] width 64 height 240
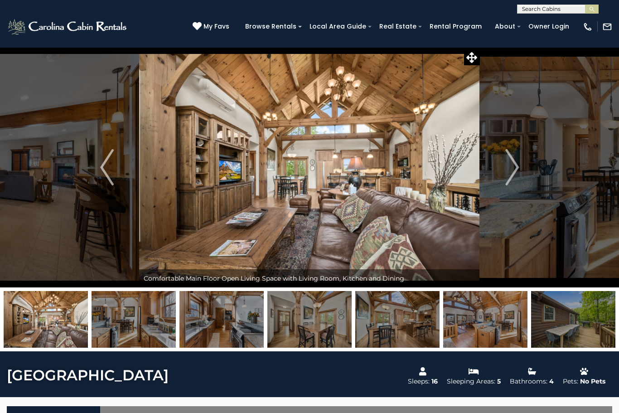
click at [501, 175] on button "Next" at bounding box center [512, 167] width 64 height 240
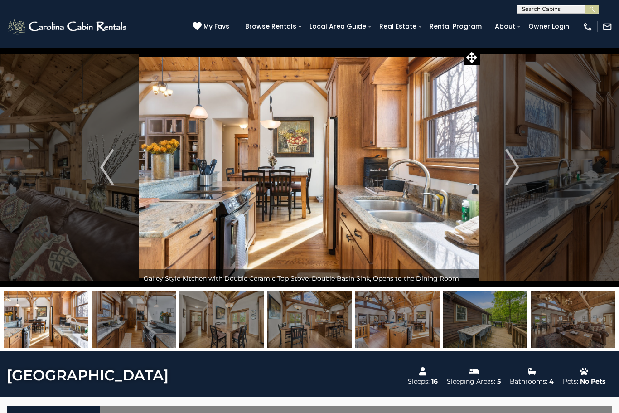
click at [508, 170] on img "Next" at bounding box center [512, 167] width 14 height 36
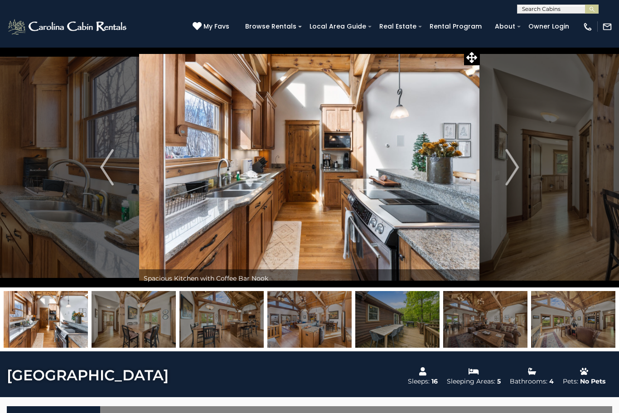
click at [518, 173] on img "Next" at bounding box center [512, 167] width 14 height 36
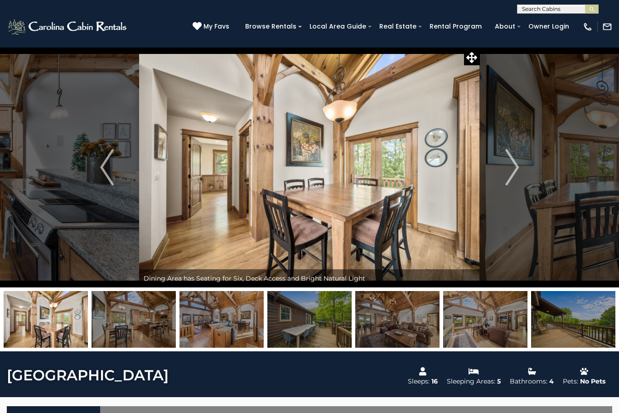
click at [516, 170] on img "Next" at bounding box center [512, 167] width 14 height 36
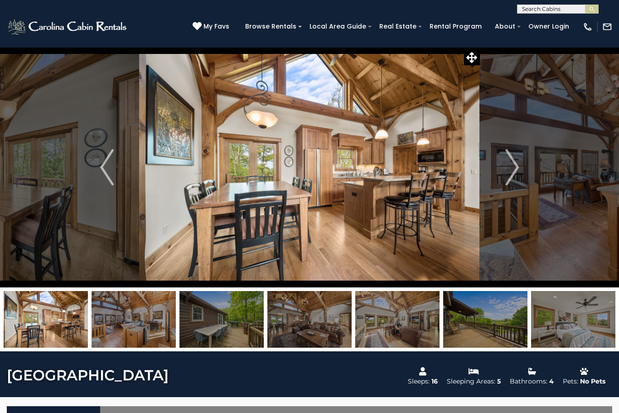
click at [518, 166] on img "Next" at bounding box center [512, 167] width 14 height 36
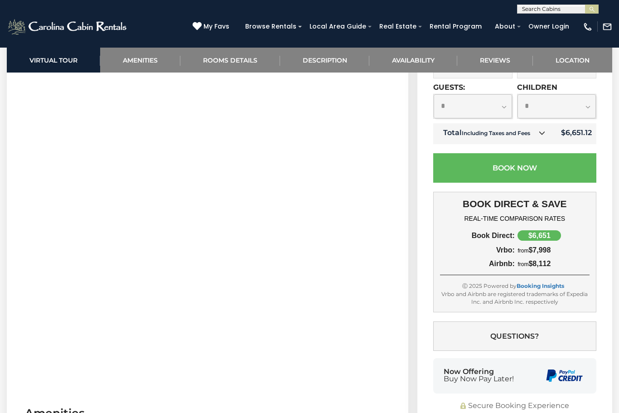
scroll to position [504, 0]
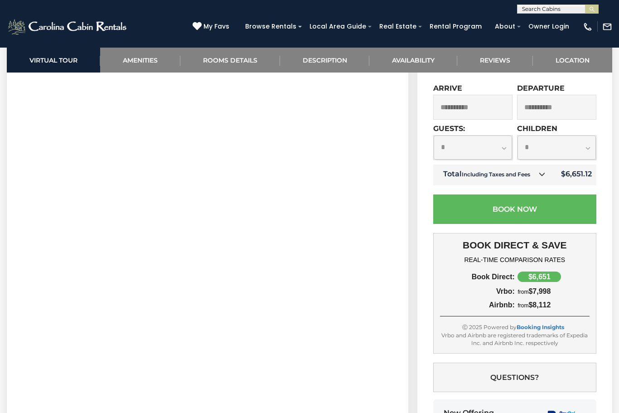
click at [477, 120] on input "**********" at bounding box center [472, 107] width 79 height 25
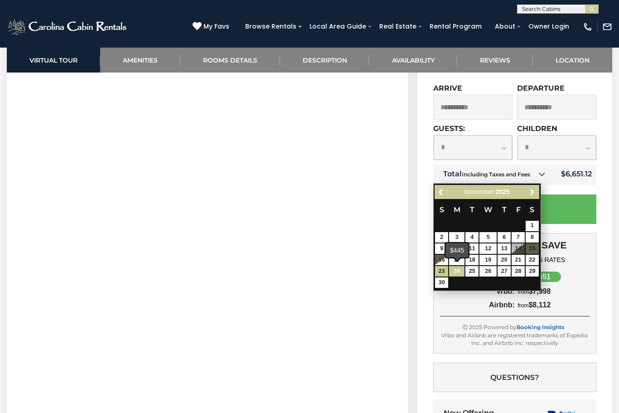
click at [456, 268] on link "24" at bounding box center [456, 271] width 15 height 10
type input "**********"
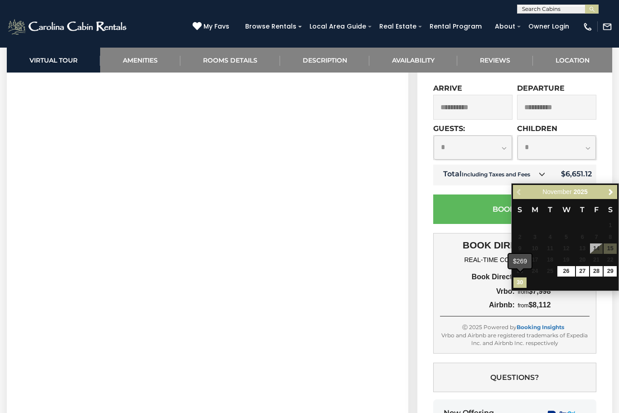
click at [518, 282] on link "30" at bounding box center [520, 282] width 13 height 10
type input "**********"
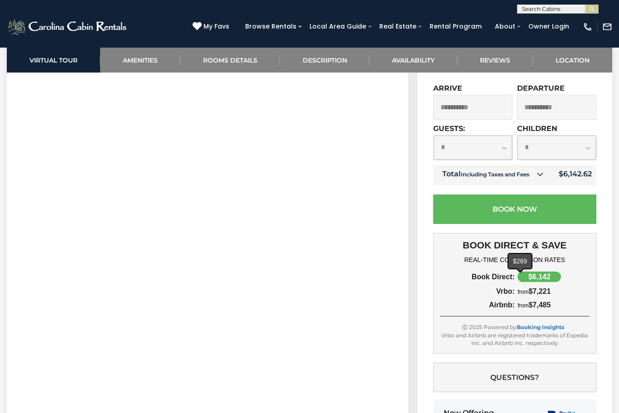
click at [460, 120] on input "**********" at bounding box center [472, 107] width 79 height 25
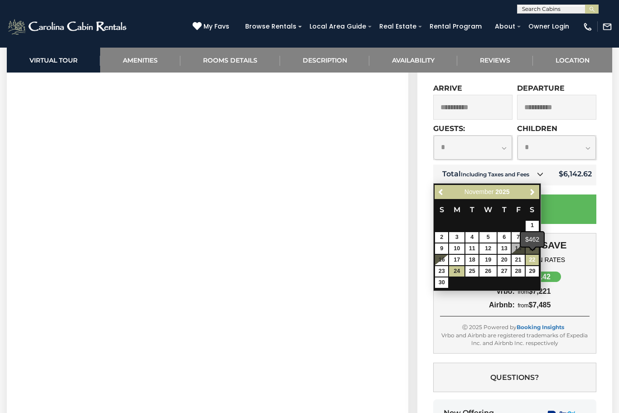
click at [538, 258] on link "22" at bounding box center [532, 260] width 13 height 10
type input "**********"
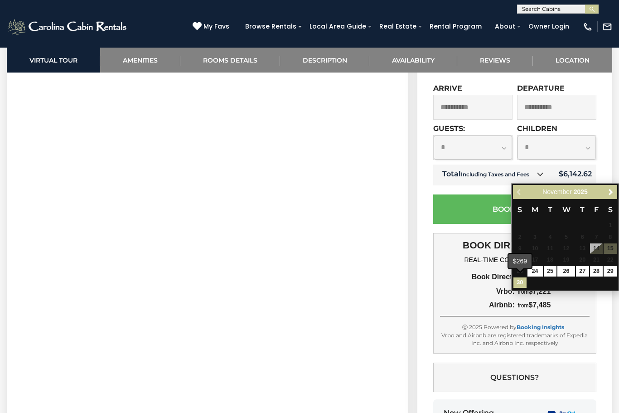
click at [515, 284] on link "30" at bounding box center [520, 282] width 13 height 10
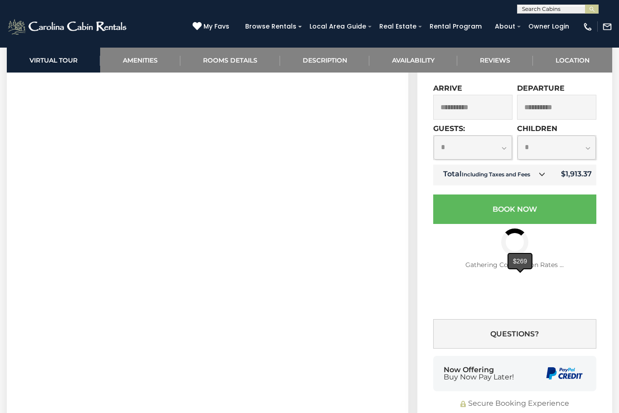
click at [465, 120] on input "**********" at bounding box center [472, 107] width 79 height 25
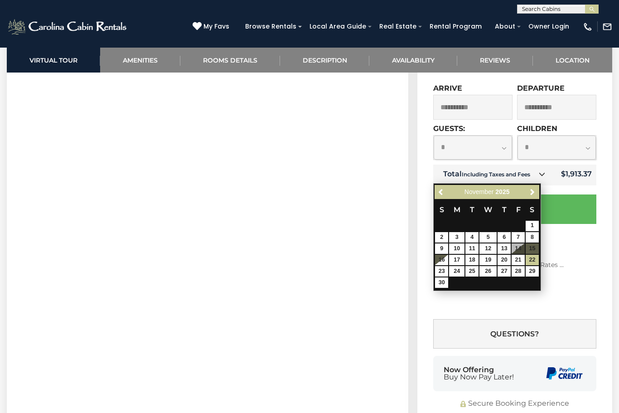
click at [571, 120] on input "**********" at bounding box center [556, 107] width 79 height 25
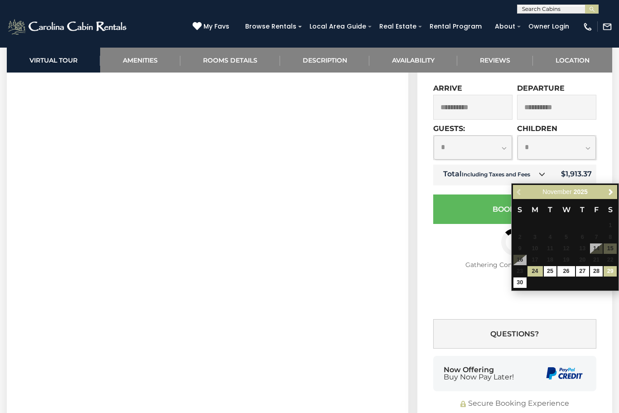
click at [616, 269] on link "29" at bounding box center [610, 271] width 13 height 10
type input "**********"
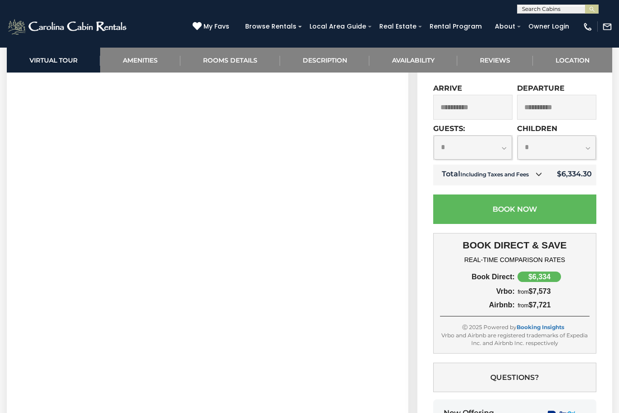
click at [519, 185] on td "Total Including Taxes and Fees" at bounding box center [491, 175] width 116 height 21
click at [536, 180] on link at bounding box center [539, 175] width 12 height 12
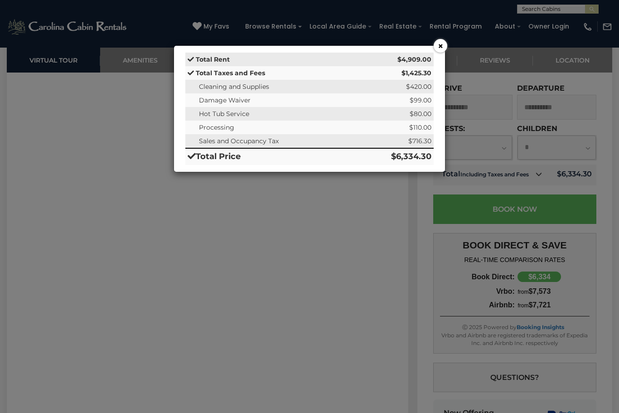
click at [439, 44] on button "×" at bounding box center [441, 46] width 14 height 14
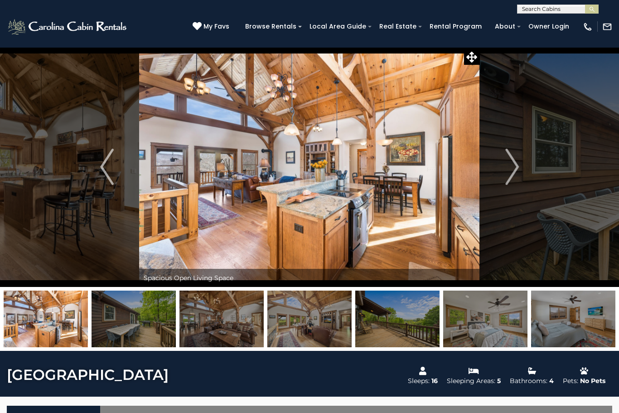
scroll to position [0, 0]
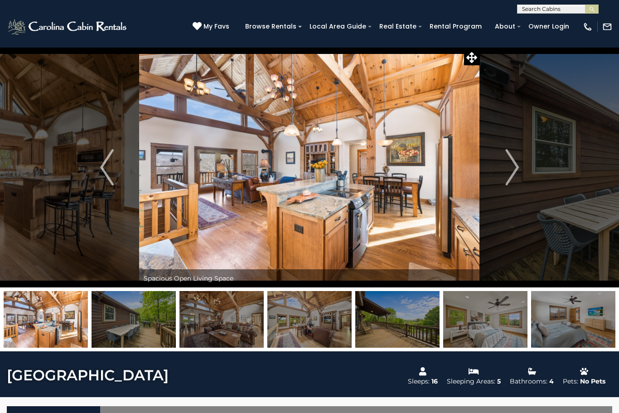
click at [512, 171] on img "Next" at bounding box center [512, 167] width 14 height 36
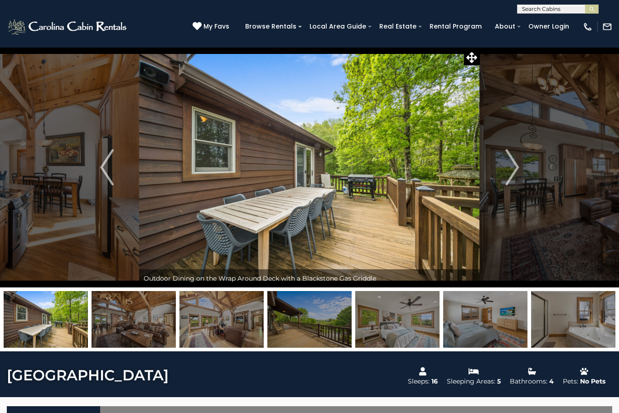
click at [519, 173] on button "Next" at bounding box center [512, 167] width 64 height 240
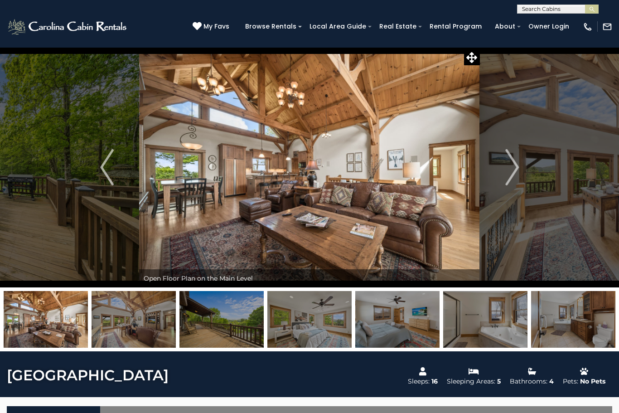
click at [511, 170] on img "Next" at bounding box center [512, 167] width 14 height 36
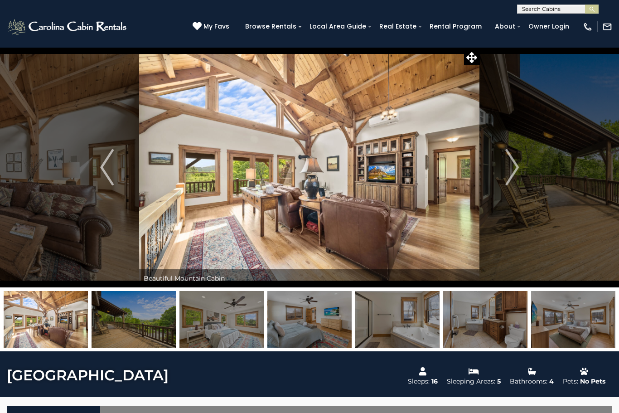
click at [512, 176] on img "Next" at bounding box center [512, 167] width 14 height 36
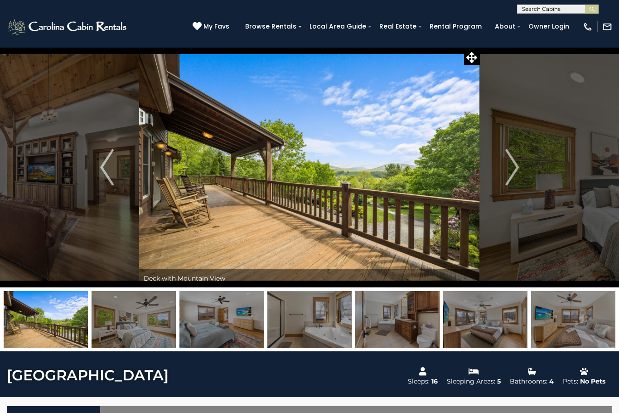
click at [513, 173] on img "Next" at bounding box center [512, 167] width 14 height 36
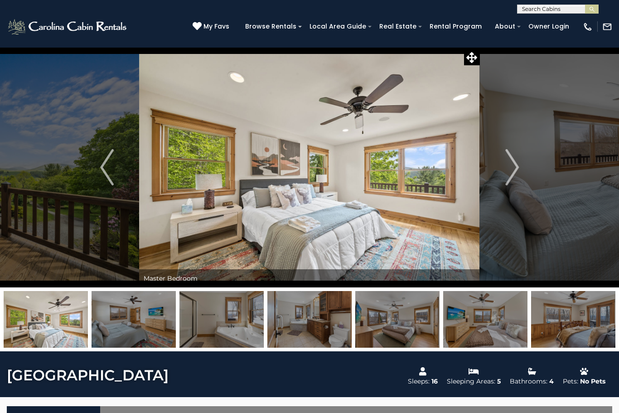
click at [510, 172] on img "Next" at bounding box center [512, 167] width 14 height 36
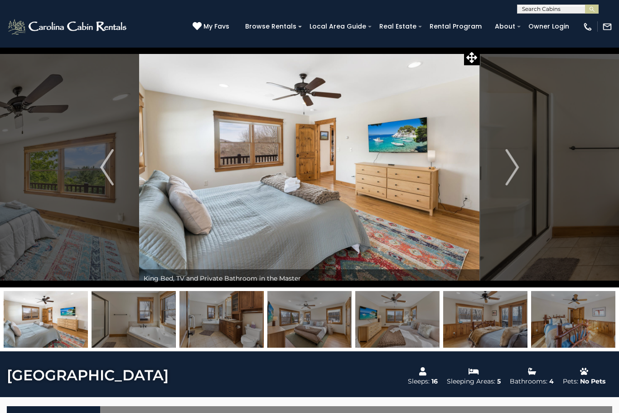
click at [513, 165] on img "Next" at bounding box center [512, 167] width 14 height 36
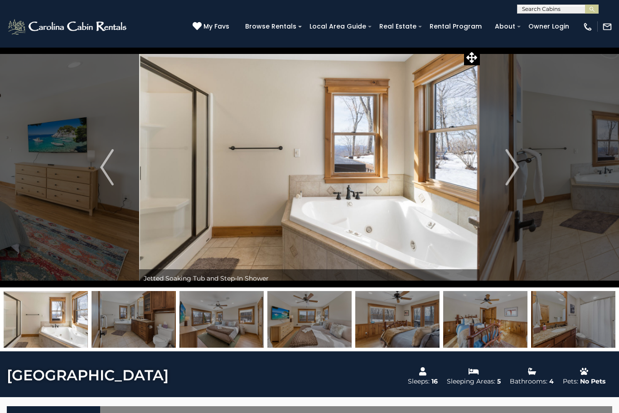
click at [514, 169] on img "Next" at bounding box center [512, 167] width 14 height 36
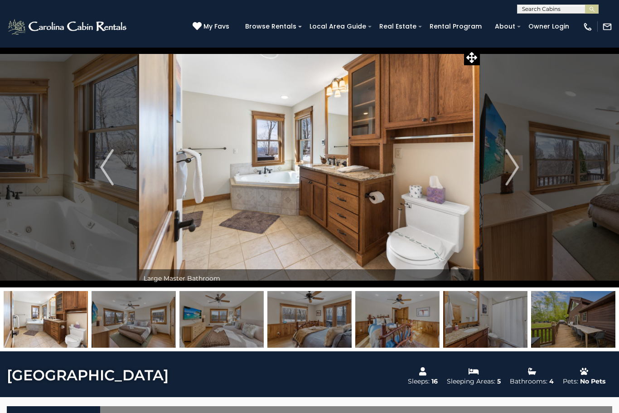
click at [510, 173] on img "Next" at bounding box center [512, 167] width 14 height 36
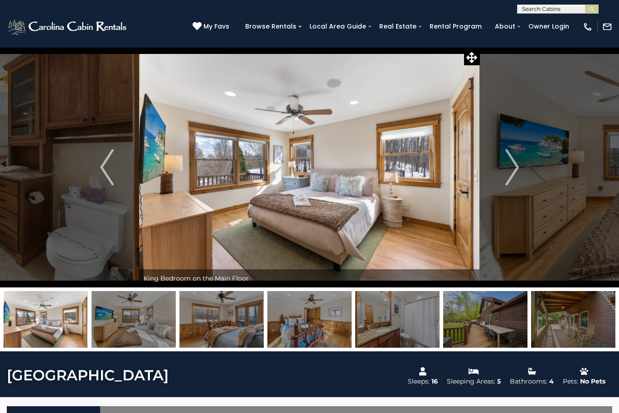
click at [515, 171] on img "Next" at bounding box center [512, 167] width 14 height 36
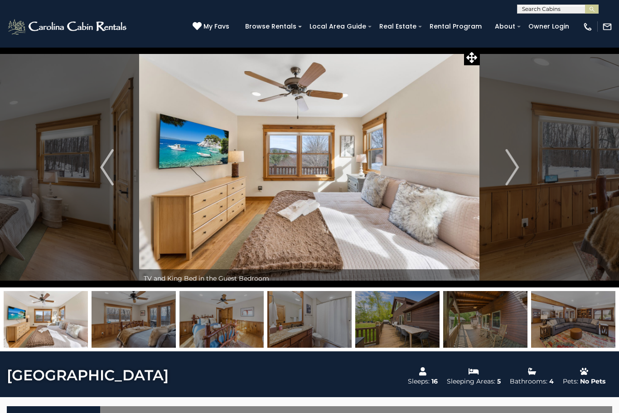
click at [526, 171] on button "Next" at bounding box center [512, 167] width 64 height 240
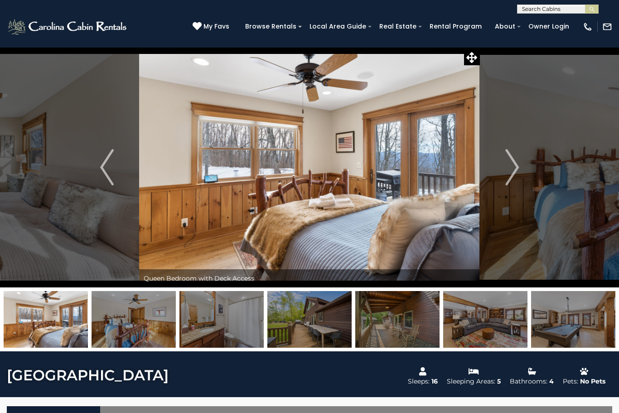
click at [526, 167] on button "Next" at bounding box center [512, 167] width 64 height 240
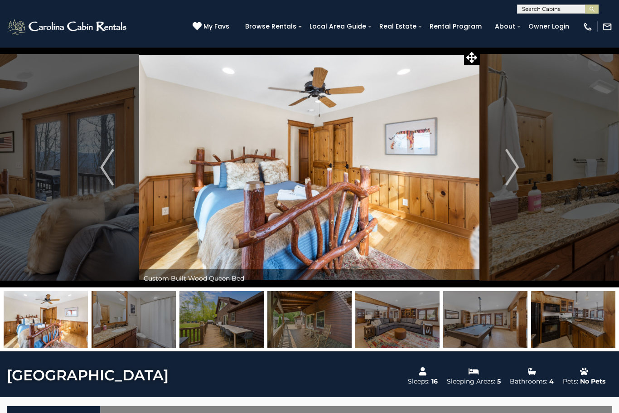
click at [512, 173] on img "Next" at bounding box center [512, 167] width 14 height 36
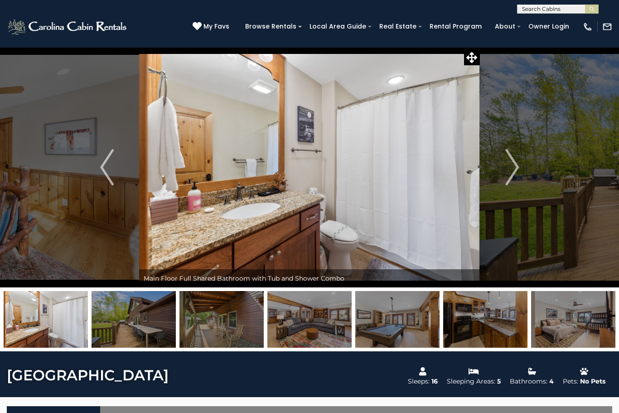
click at [522, 169] on button "Next" at bounding box center [512, 167] width 64 height 240
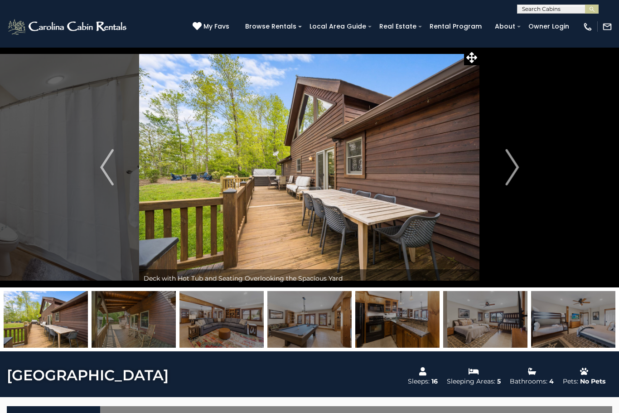
click at [518, 175] on img "Next" at bounding box center [512, 167] width 14 height 36
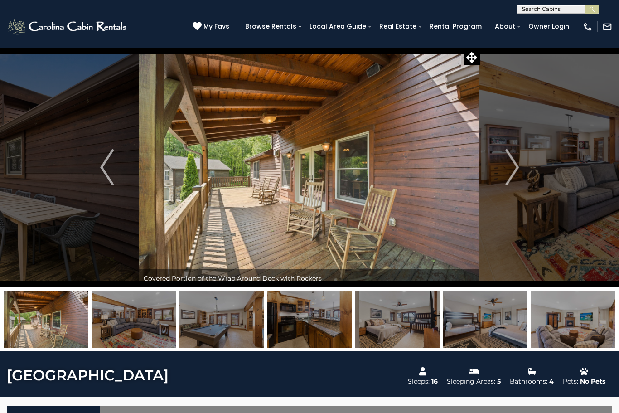
click at [520, 173] on button "Next" at bounding box center [512, 167] width 64 height 240
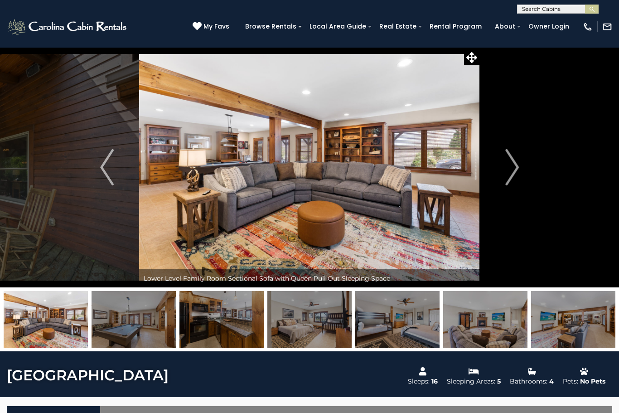
click at [524, 166] on button "Next" at bounding box center [512, 167] width 64 height 240
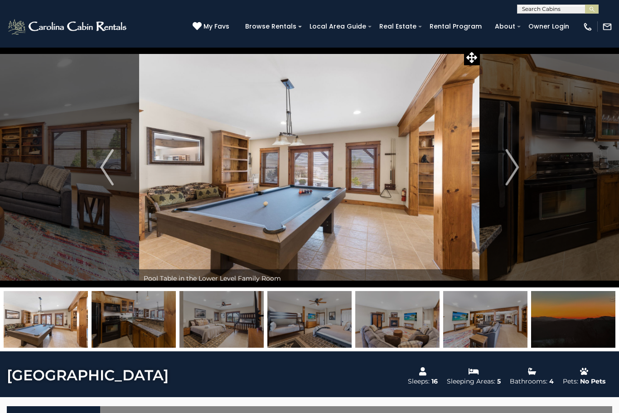
click at [519, 168] on button "Next" at bounding box center [512, 167] width 64 height 240
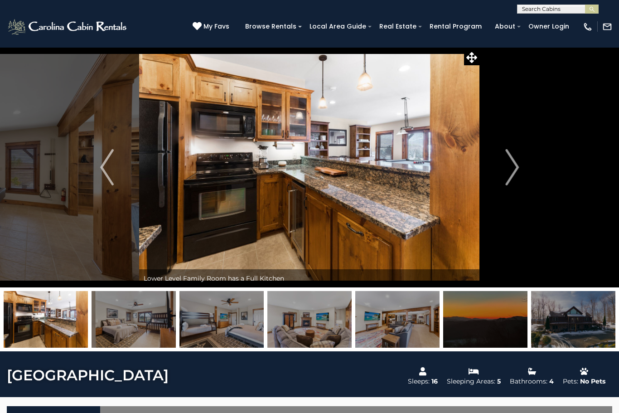
click at [518, 170] on img "Next" at bounding box center [512, 167] width 14 height 36
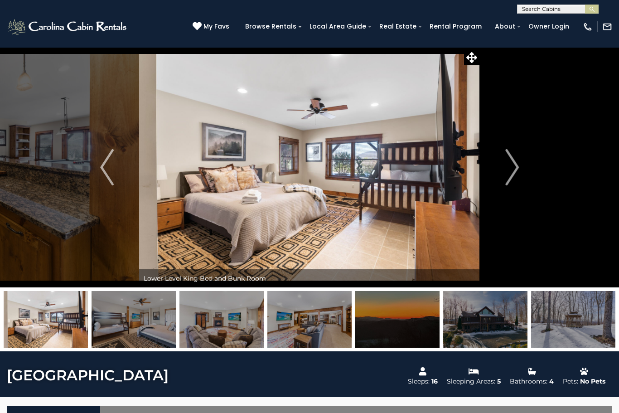
click at [522, 166] on button "Next" at bounding box center [512, 167] width 64 height 240
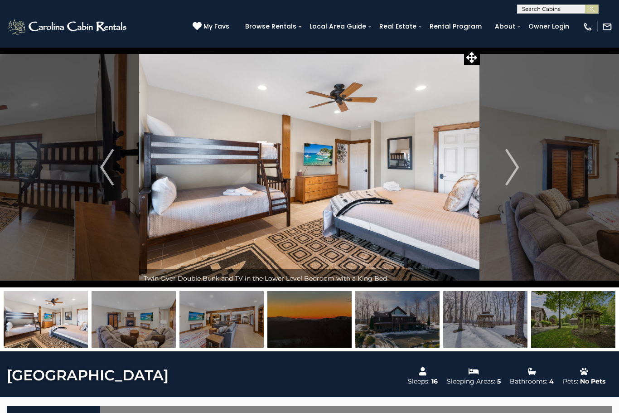
click at [527, 170] on button "Next" at bounding box center [512, 167] width 64 height 240
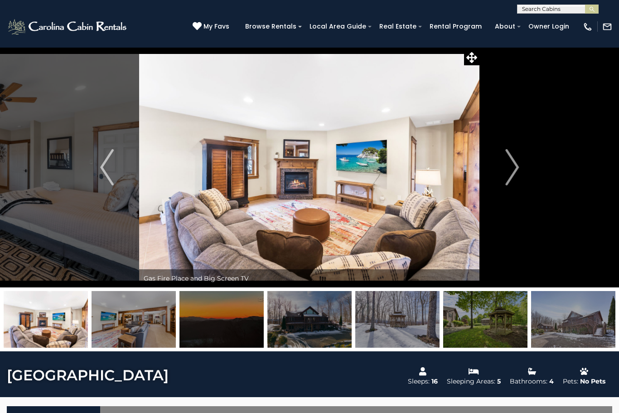
click at [522, 172] on button "Next" at bounding box center [512, 167] width 64 height 240
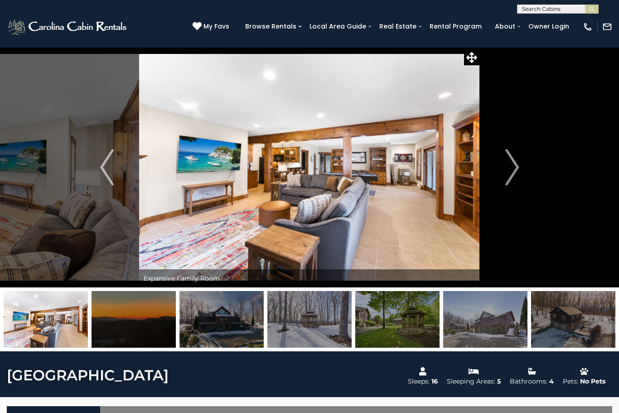
click at [517, 164] on img "Next" at bounding box center [512, 167] width 14 height 36
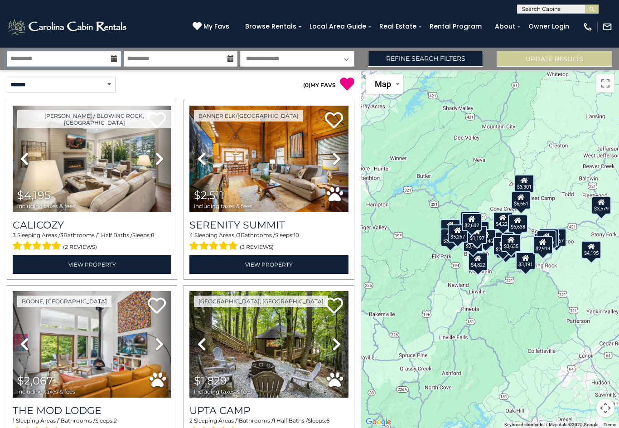
click at [68, 60] on input "**********" at bounding box center [64, 59] width 114 height 16
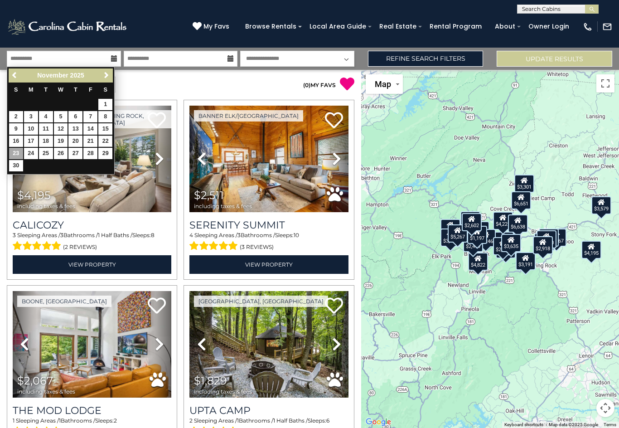
click at [101, 138] on link "22" at bounding box center [105, 141] width 14 height 11
type input "********"
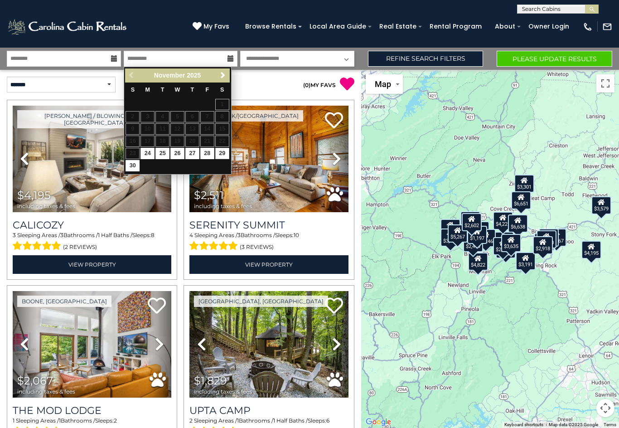
click at [224, 155] on link "29" at bounding box center [222, 153] width 14 height 11
type input "********"
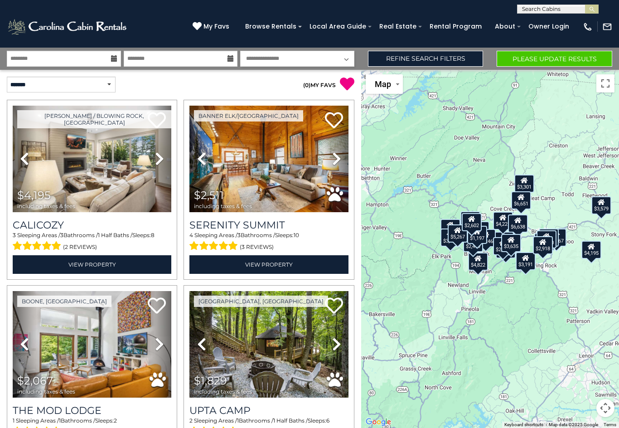
click at [549, 58] on button "Please Update Results" at bounding box center [555, 59] width 116 height 16
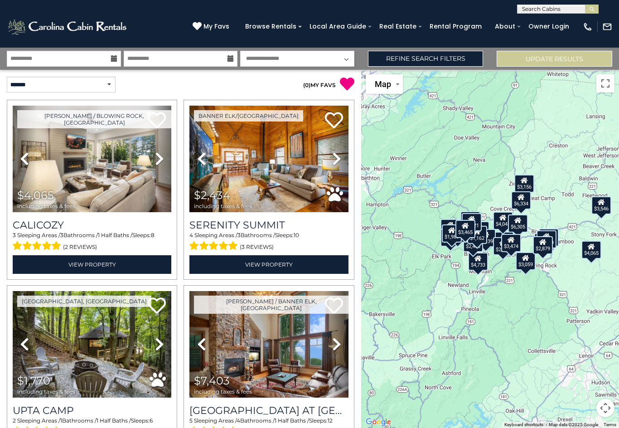
click at [128, 204] on img at bounding box center [92, 159] width 159 height 107
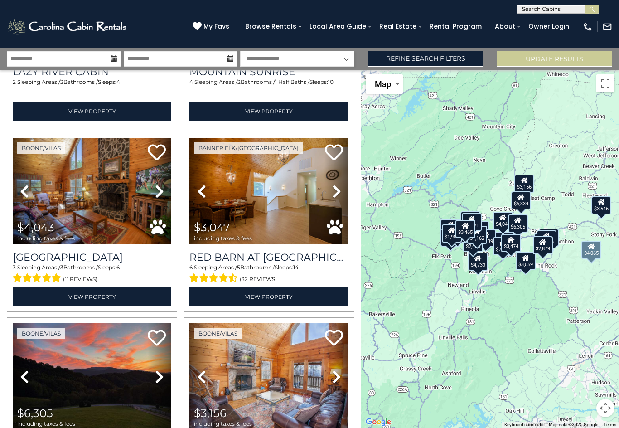
scroll to position [1081, 0]
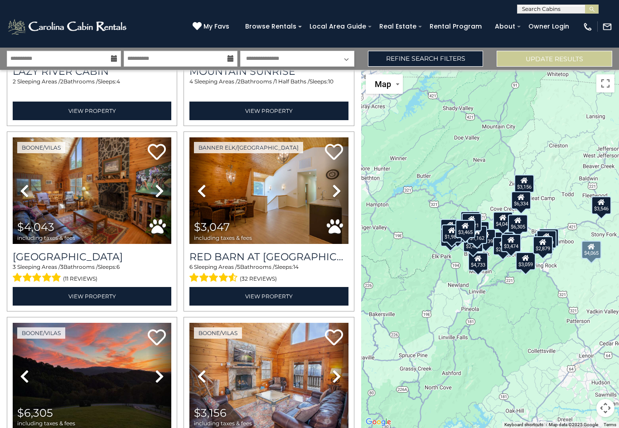
click at [112, 186] on img at bounding box center [92, 190] width 159 height 107
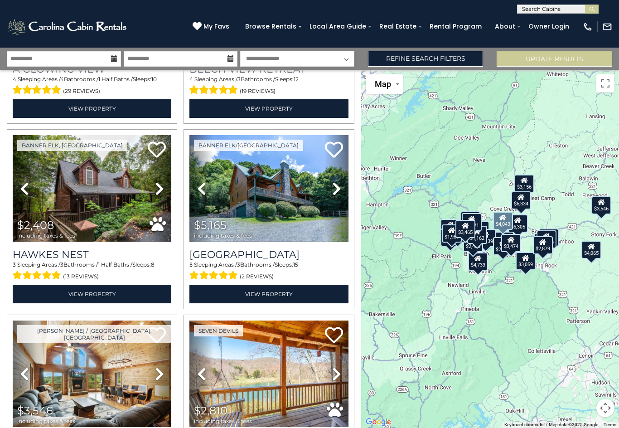
scroll to position [1471, 0]
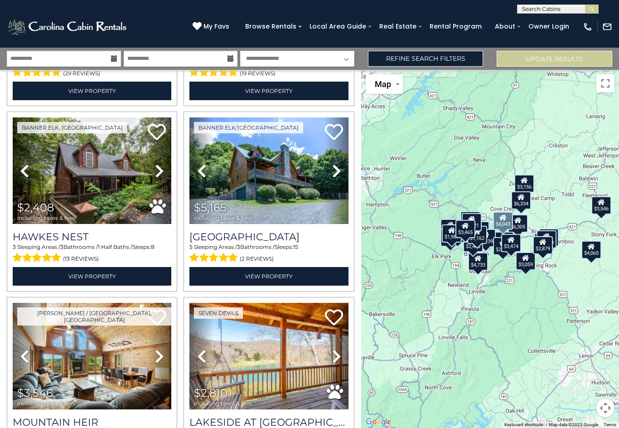
click at [443, 61] on link "Refine Search Filters" at bounding box center [426, 59] width 116 height 16
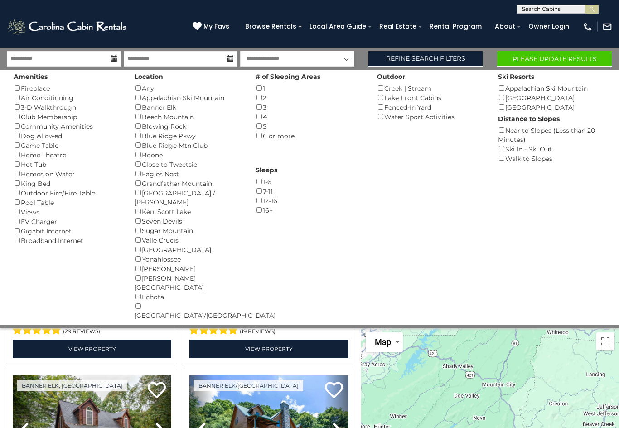
click at [574, 63] on button "Please Update Results" at bounding box center [555, 59] width 116 height 16
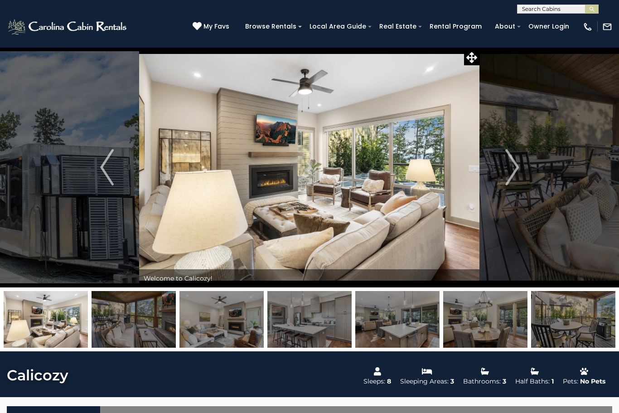
click at [136, 315] on img at bounding box center [134, 319] width 84 height 57
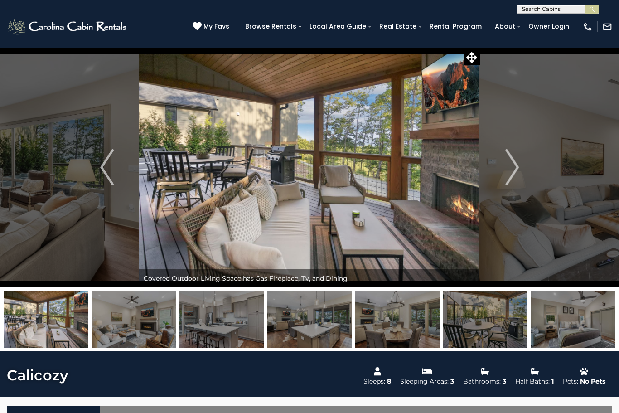
click at [506, 168] on img "Next" at bounding box center [512, 167] width 14 height 36
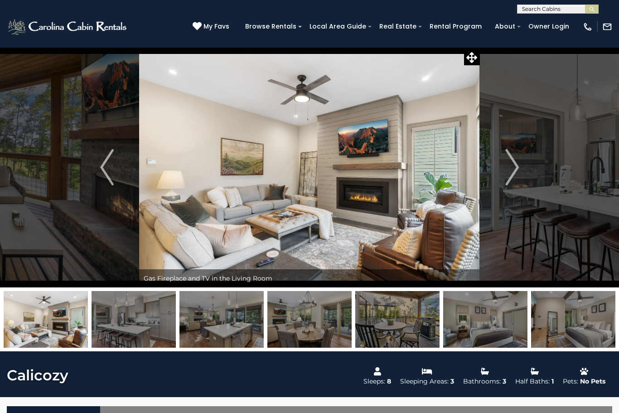
click at [515, 168] on img "Next" at bounding box center [512, 167] width 14 height 36
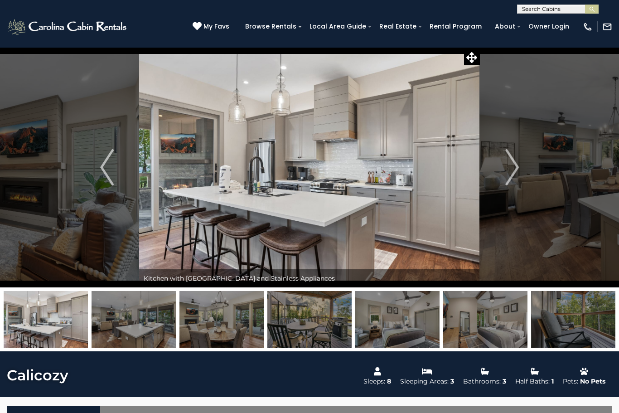
click at [507, 172] on img "Next" at bounding box center [512, 167] width 14 height 36
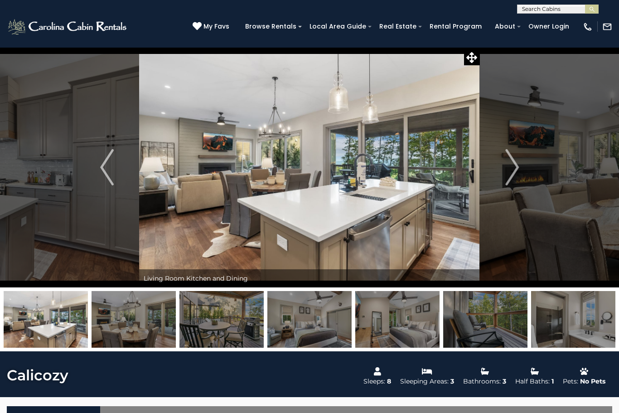
click at [514, 169] on img "Next" at bounding box center [512, 167] width 14 height 36
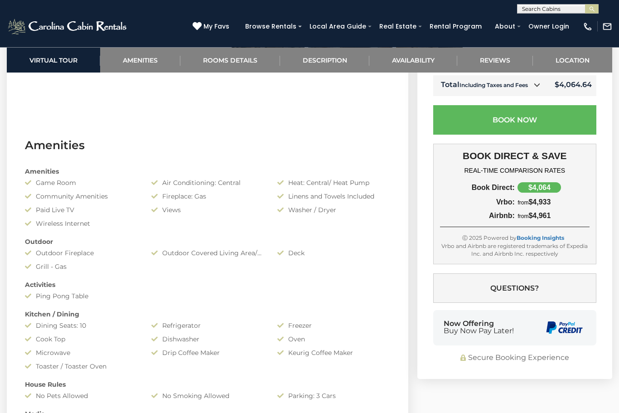
scroll to position [589, 0]
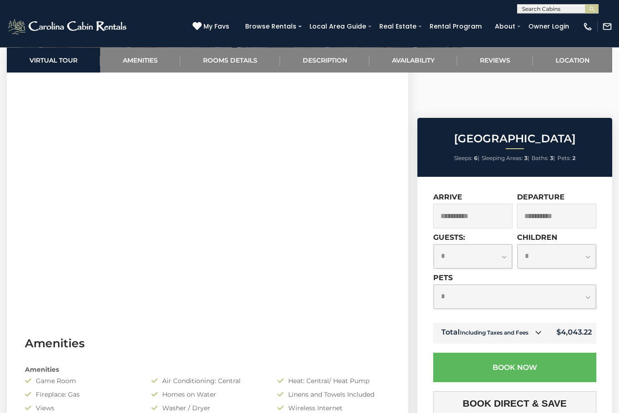
scroll to position [371, 0]
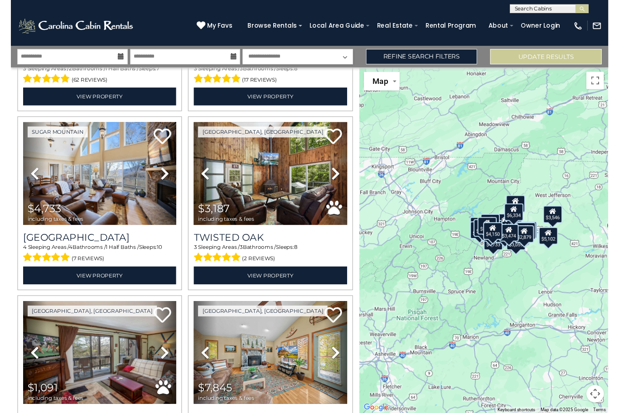
scroll to position [532, 0]
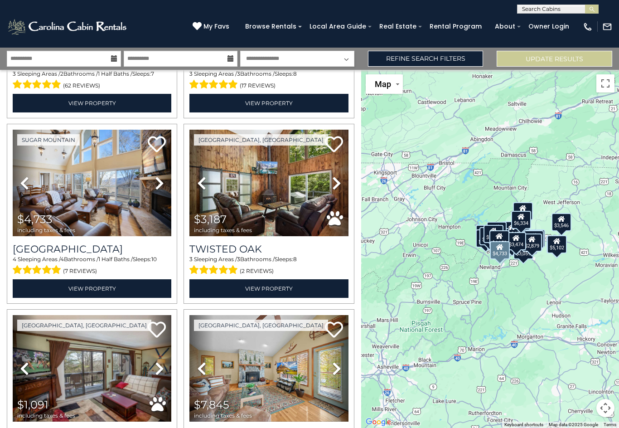
click at [131, 211] on img at bounding box center [92, 183] width 159 height 107
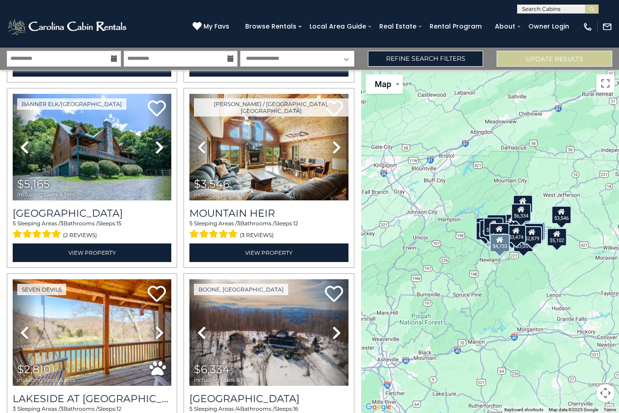
scroll to position [1500, 0]
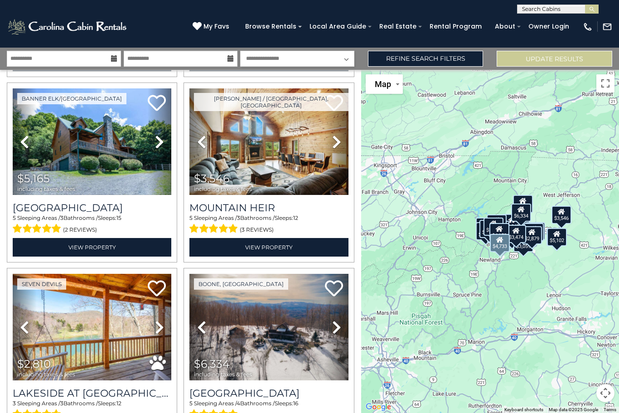
click at [287, 163] on img at bounding box center [268, 141] width 159 height 107
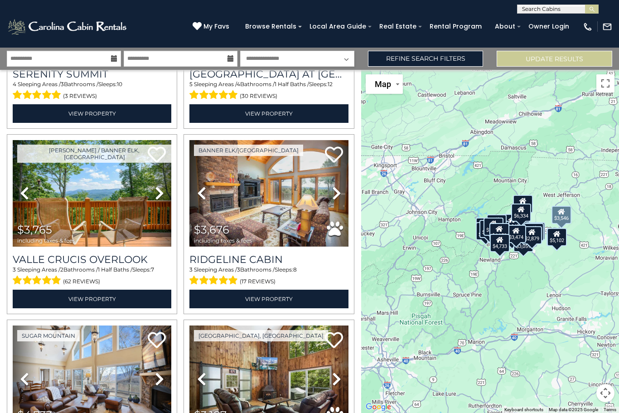
scroll to position [324, 0]
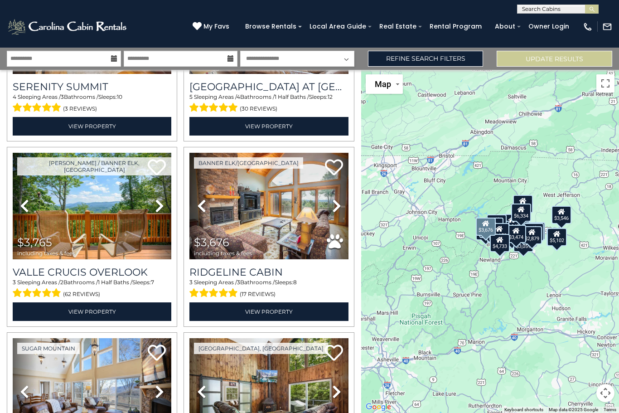
click at [270, 220] on img at bounding box center [268, 206] width 159 height 107
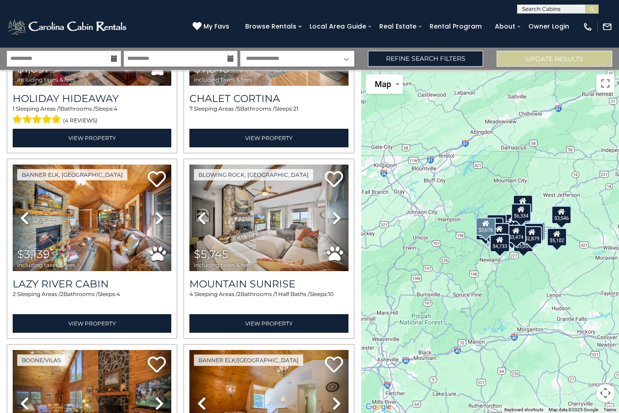
scroll to position [868, 0]
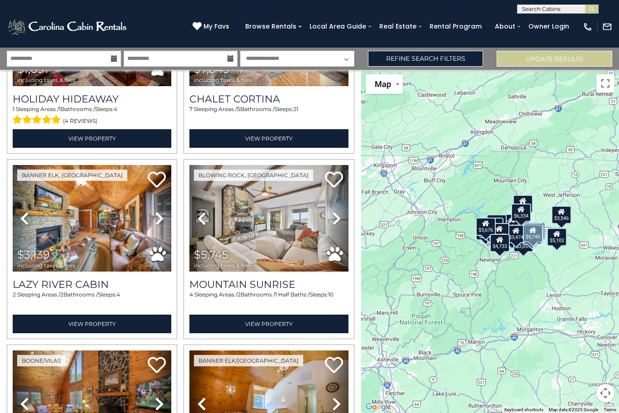
click at [307, 239] on img at bounding box center [268, 218] width 159 height 107
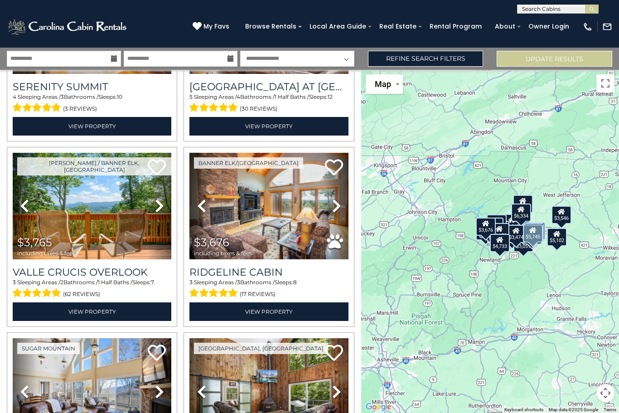
scroll to position [329, 0]
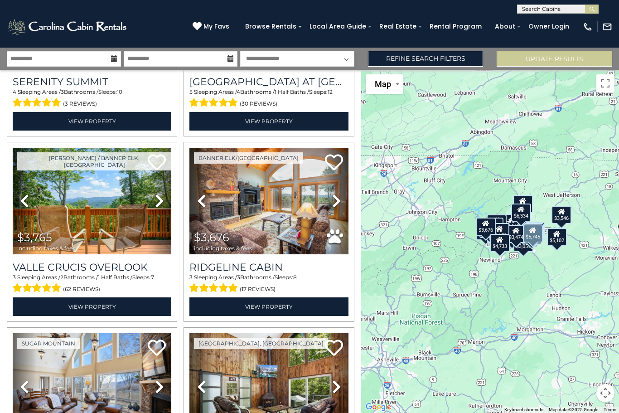
click at [311, 204] on img at bounding box center [268, 201] width 159 height 107
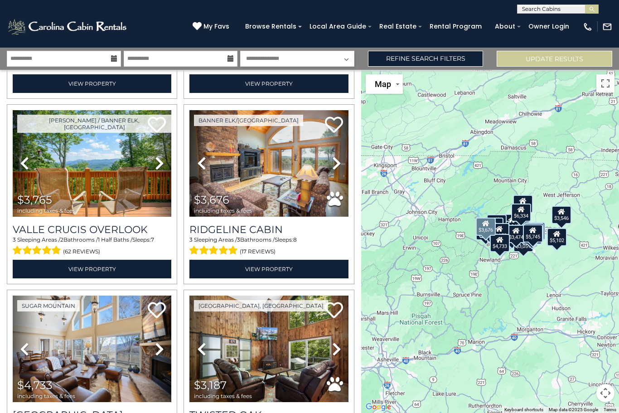
scroll to position [376, 0]
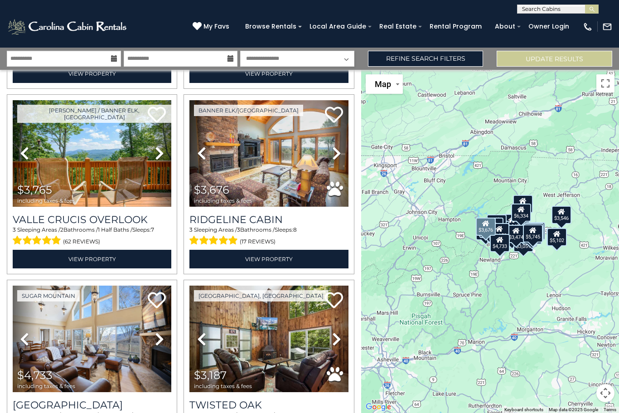
click at [269, 184] on img at bounding box center [268, 153] width 159 height 107
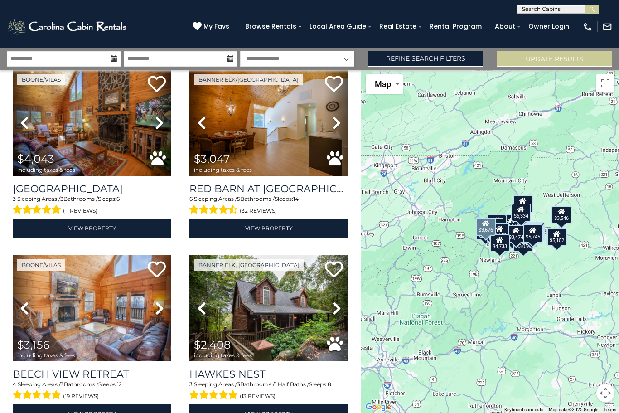
scroll to position [1149, 0]
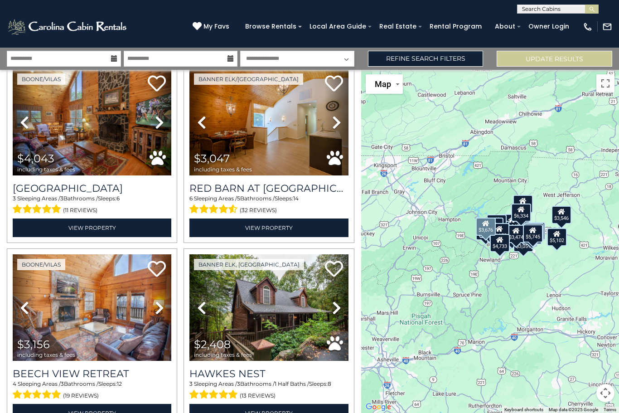
click at [448, 65] on link "Refine Search Filters" at bounding box center [426, 59] width 116 height 16
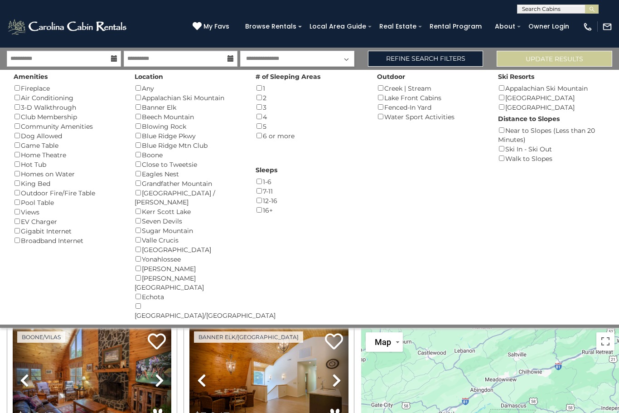
click at [458, 65] on link "Refine Search Filters" at bounding box center [426, 59] width 116 height 16
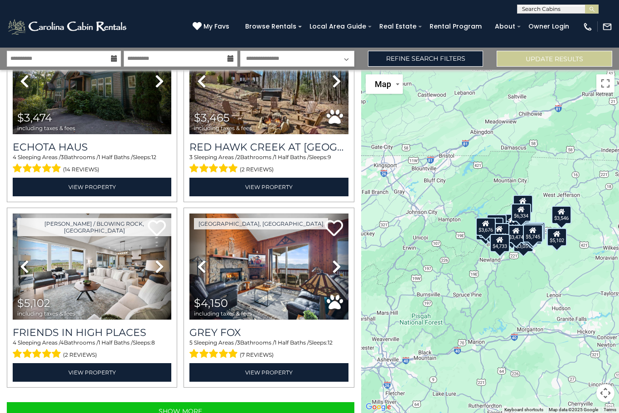
scroll to position [2488, 0]
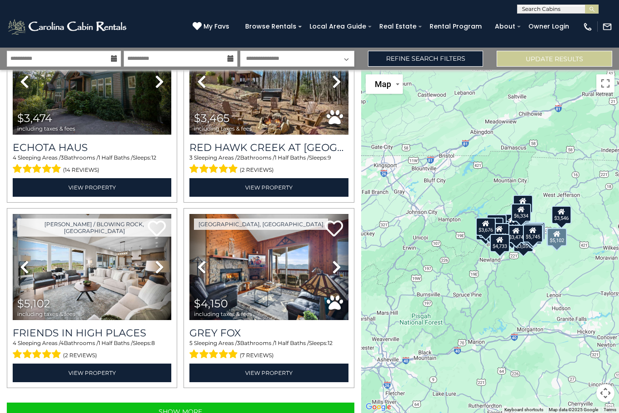
click at [101, 282] on img at bounding box center [92, 267] width 159 height 107
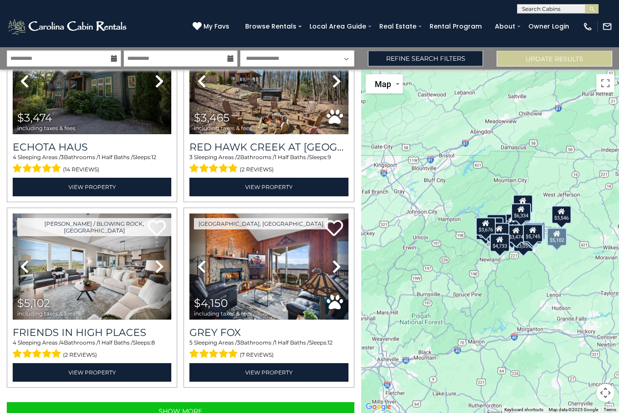
scroll to position [30, 0]
click at [192, 403] on button "Show More" at bounding box center [181, 412] width 348 height 18
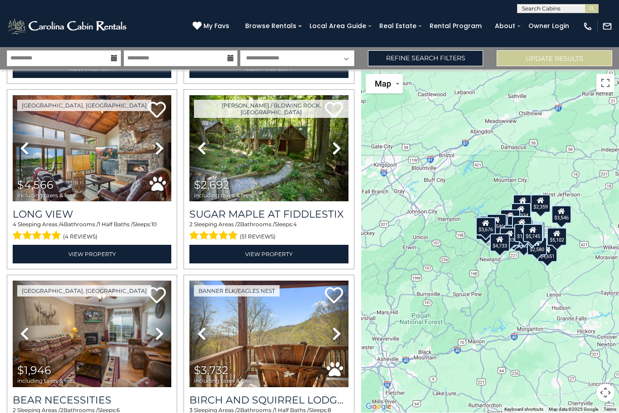
scroll to position [2792, 0]
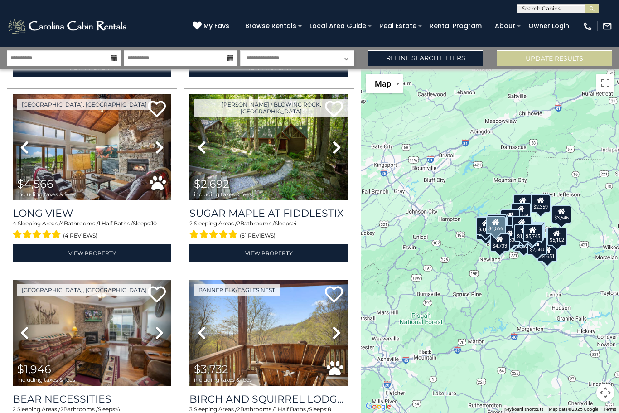
click at [124, 136] on img at bounding box center [92, 148] width 159 height 107
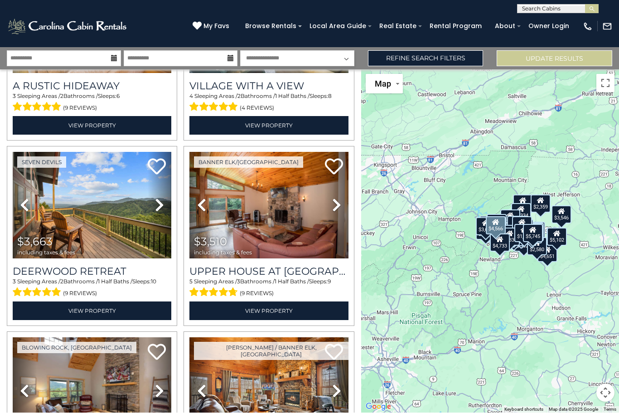
scroll to position [4219, 0]
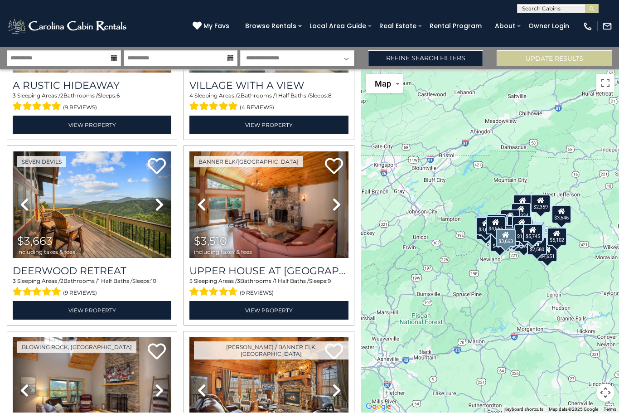
click at [100, 207] on img at bounding box center [92, 205] width 159 height 107
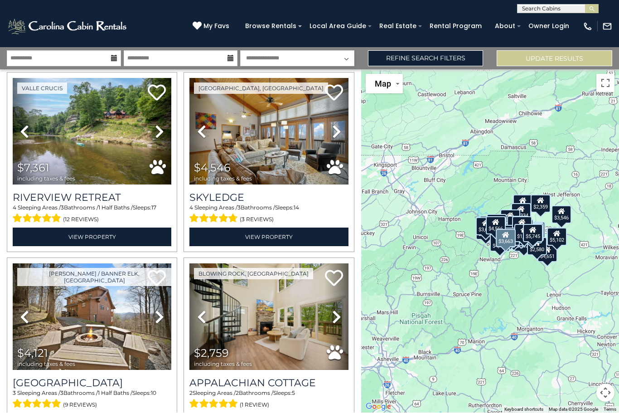
scroll to position [4664, 0]
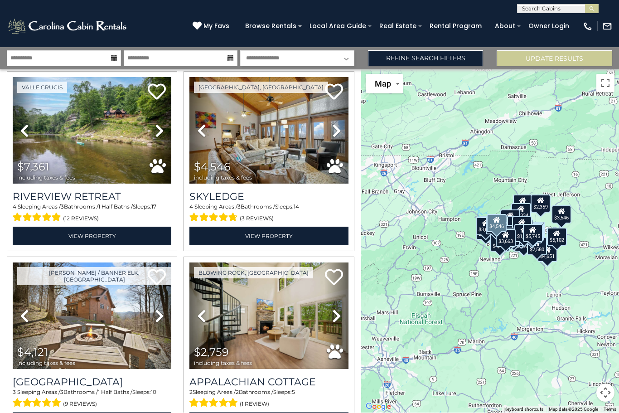
click at [338, 124] on icon at bounding box center [336, 131] width 9 height 15
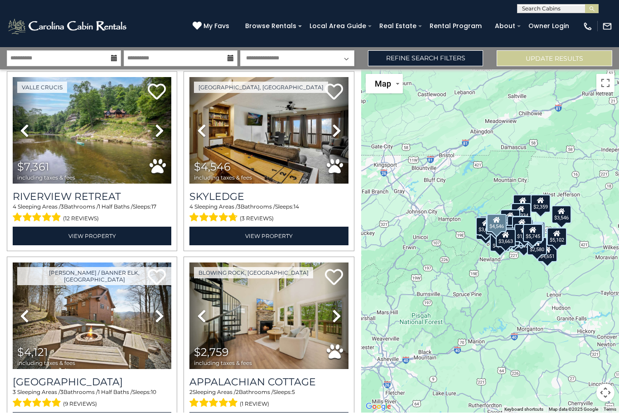
click at [339, 124] on icon at bounding box center [336, 131] width 9 height 15
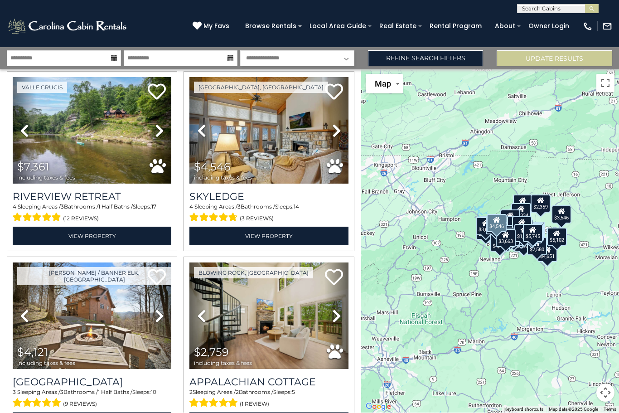
click at [338, 124] on icon at bounding box center [336, 131] width 9 height 15
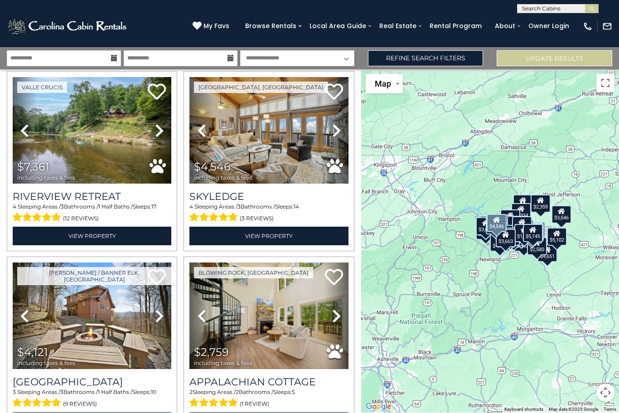
click at [333, 124] on icon at bounding box center [336, 131] width 9 height 15
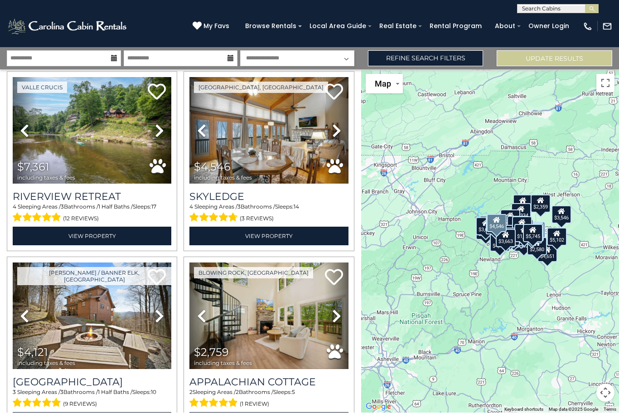
click at [343, 102] on link "Next" at bounding box center [337, 131] width 24 height 107
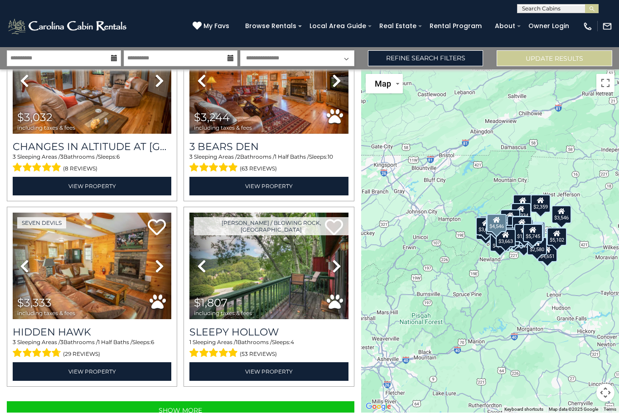
scroll to position [5269, 0]
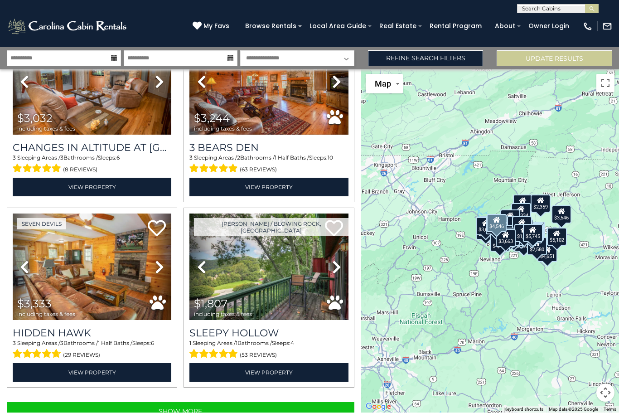
click at [181, 403] on button "Show More" at bounding box center [181, 412] width 348 height 18
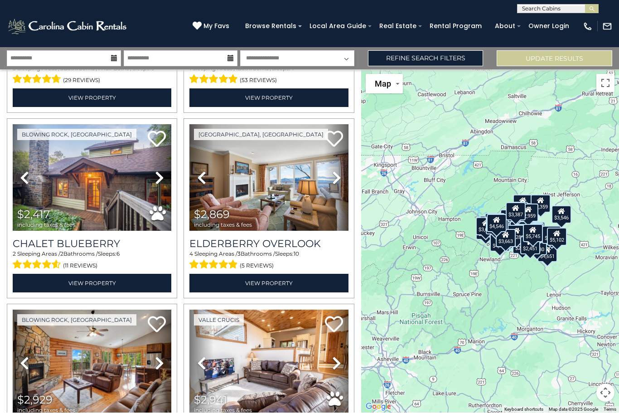
scroll to position [5544, 0]
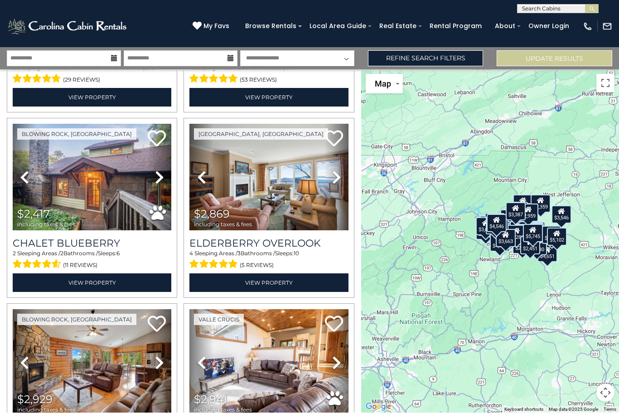
click at [309, 186] on img at bounding box center [268, 177] width 159 height 107
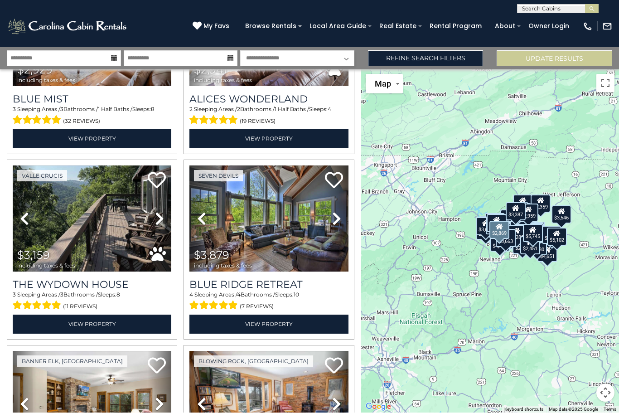
scroll to position [5875, 0]
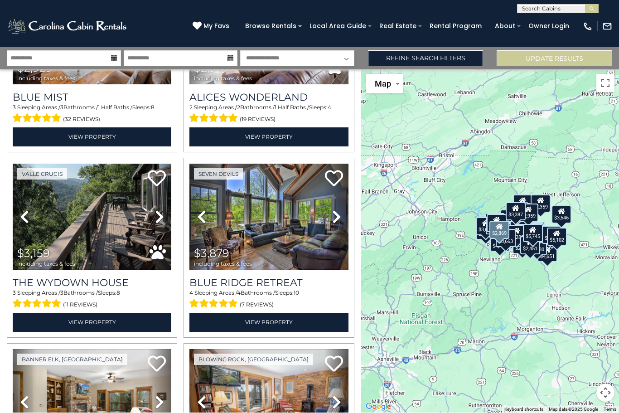
click at [267, 197] on img at bounding box center [268, 217] width 159 height 107
click at [120, 208] on img at bounding box center [92, 217] width 159 height 107
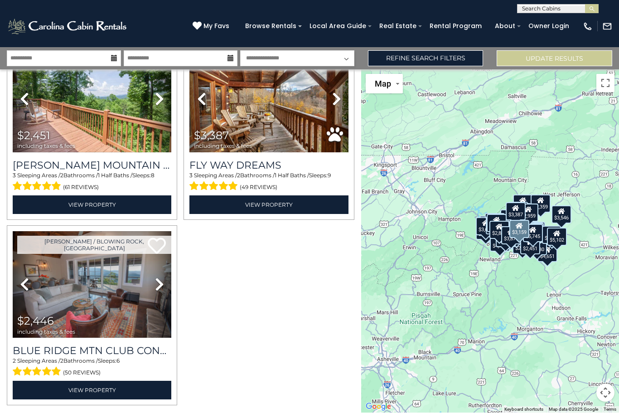
scroll to position [7476, 0]
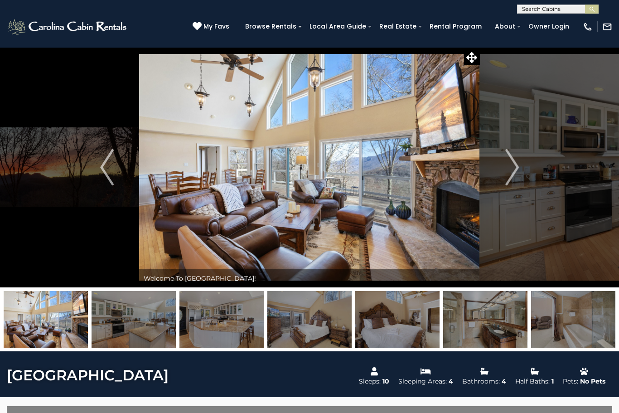
click at [517, 165] on img "Next" at bounding box center [512, 167] width 14 height 36
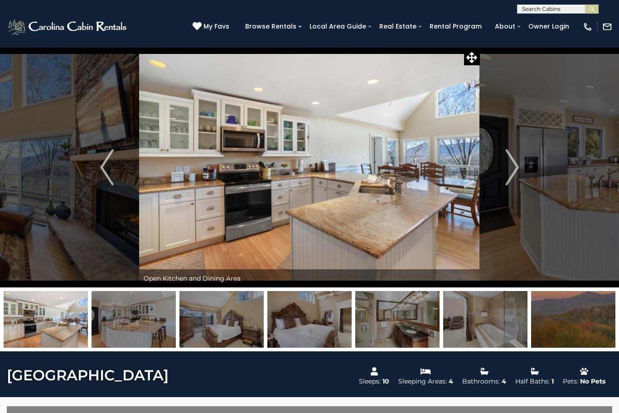
click at [512, 170] on img "Next" at bounding box center [512, 167] width 14 height 36
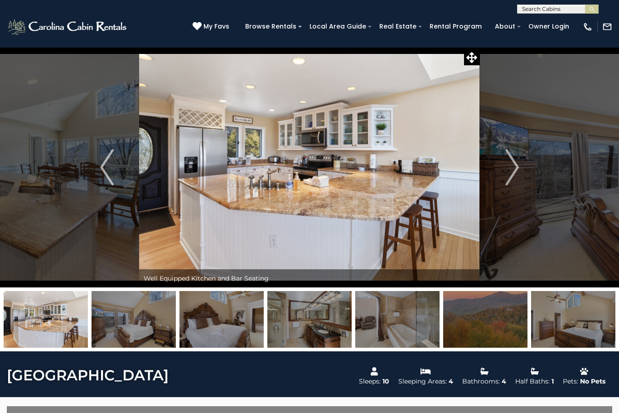
click at [514, 169] on img "Next" at bounding box center [512, 167] width 14 height 36
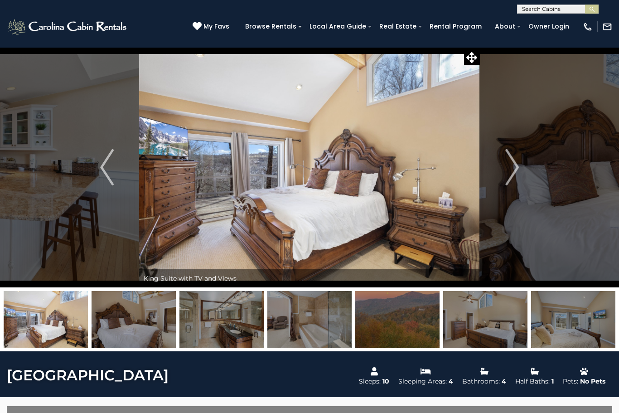
click at [522, 168] on button "Next" at bounding box center [512, 167] width 64 height 240
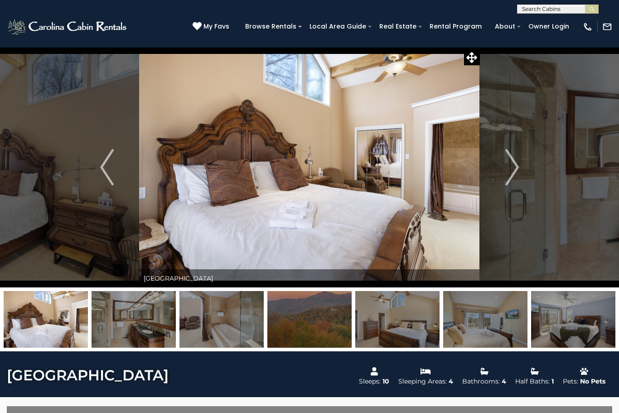
click at [522, 162] on button "Next" at bounding box center [512, 167] width 64 height 240
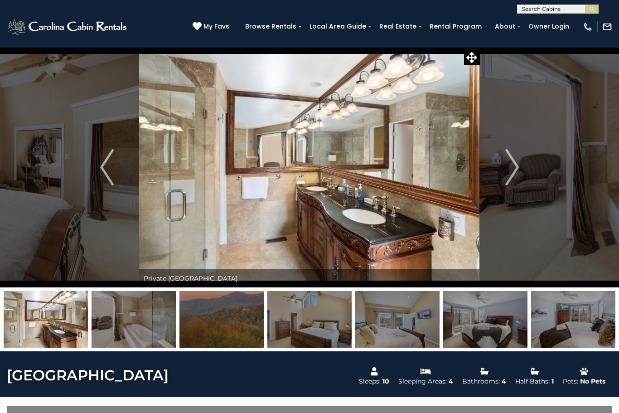
click at [515, 170] on img "Next" at bounding box center [512, 167] width 14 height 36
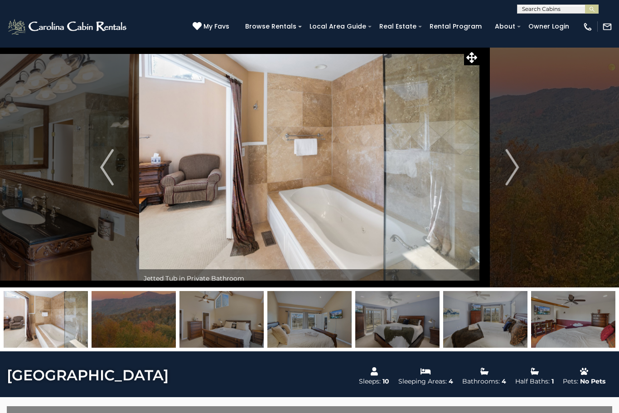
click at [516, 175] on img "Next" at bounding box center [512, 167] width 14 height 36
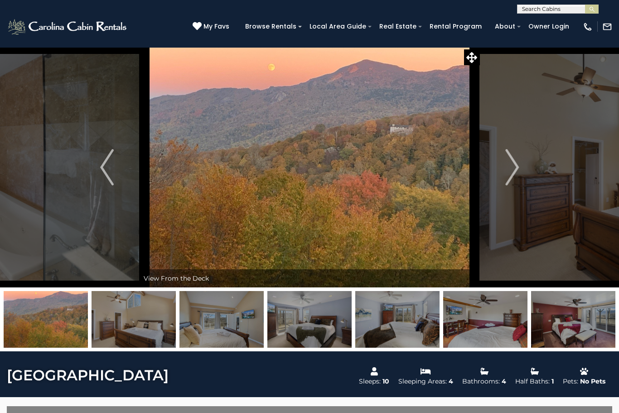
click at [518, 167] on img "Next" at bounding box center [512, 167] width 14 height 36
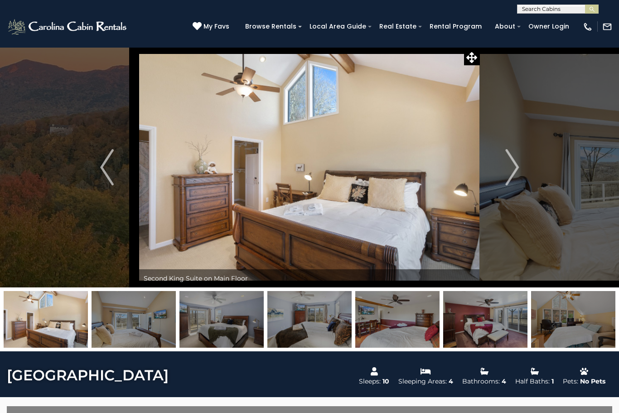
click at [518, 173] on img "Next" at bounding box center [512, 167] width 14 height 36
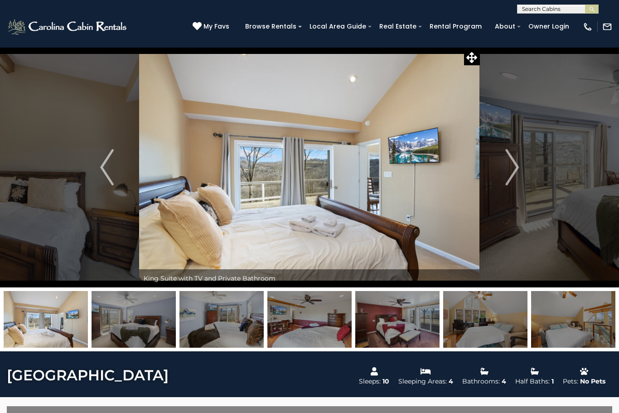
click at [517, 175] on img "Next" at bounding box center [512, 167] width 14 height 36
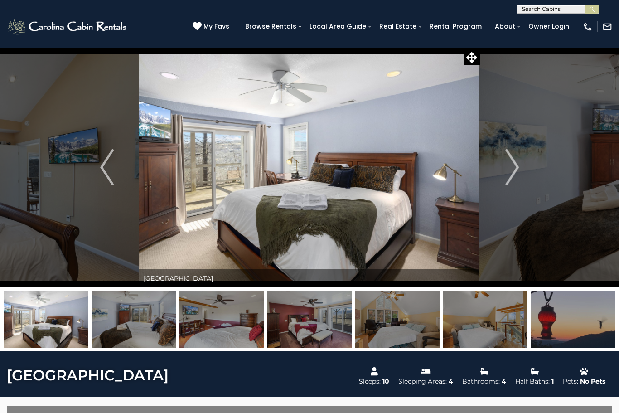
click at [517, 170] on img "Next" at bounding box center [512, 167] width 14 height 36
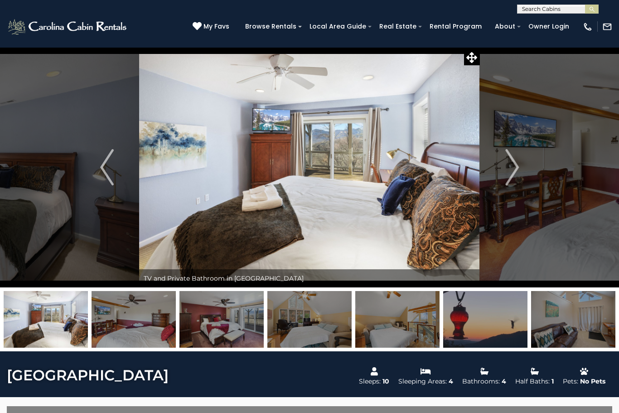
click at [523, 169] on button "Next" at bounding box center [512, 167] width 64 height 240
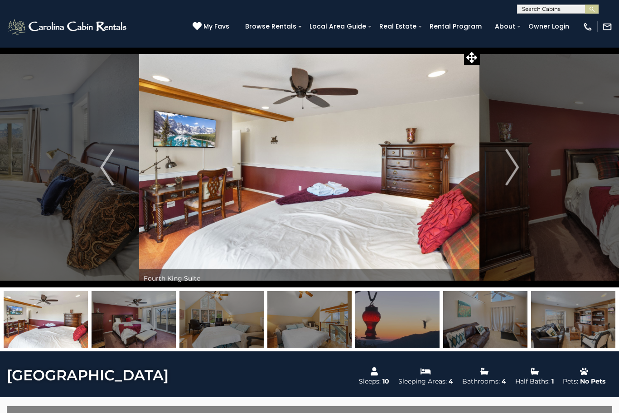
click at [519, 170] on button "Next" at bounding box center [512, 167] width 64 height 240
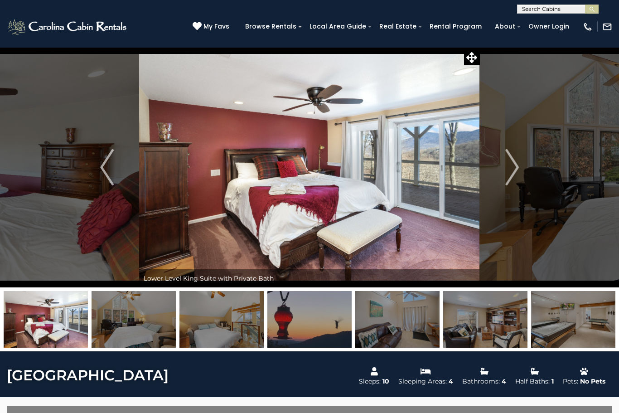
click at [520, 170] on button "Next" at bounding box center [512, 167] width 64 height 240
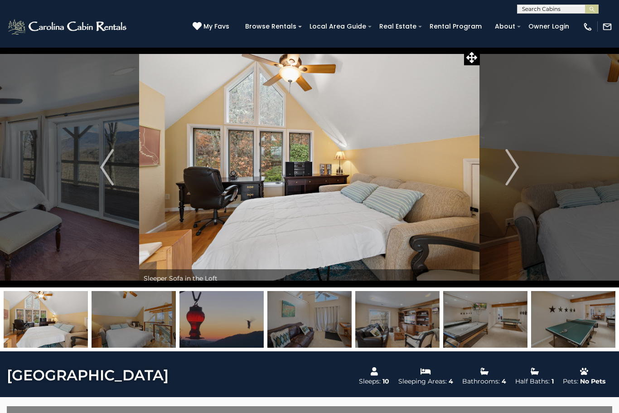
click at [514, 169] on img "Next" at bounding box center [512, 167] width 14 height 36
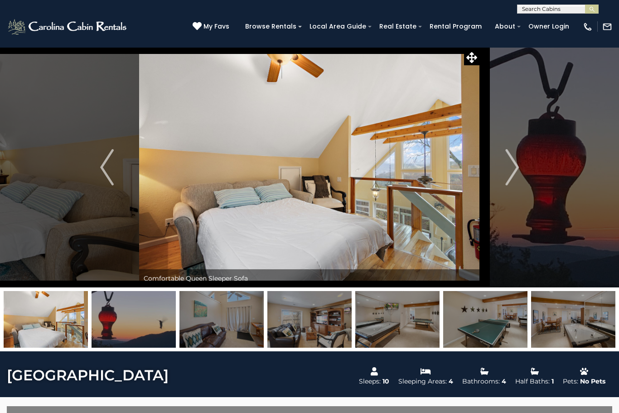
click at [518, 170] on img "Next" at bounding box center [512, 167] width 14 height 36
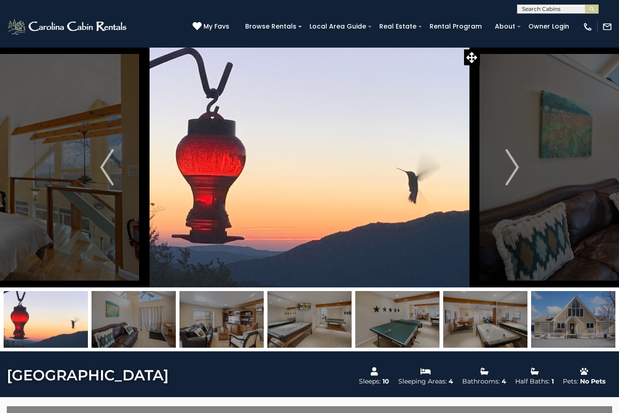
click at [522, 169] on button "Next" at bounding box center [512, 167] width 64 height 240
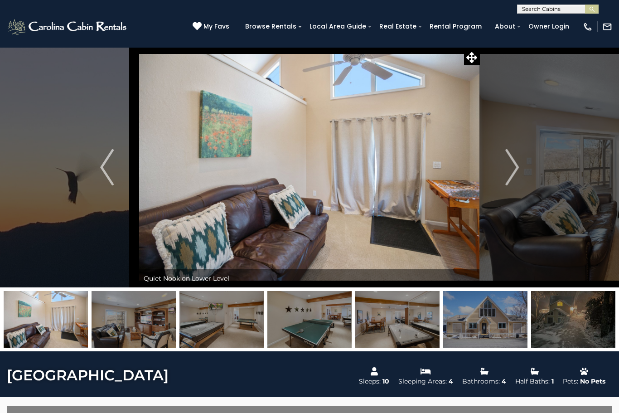
click at [521, 171] on button "Next" at bounding box center [512, 167] width 64 height 240
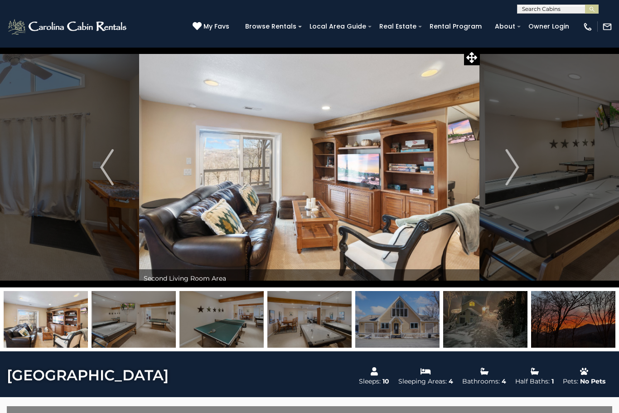
click at [516, 170] on img "Next" at bounding box center [512, 167] width 14 height 36
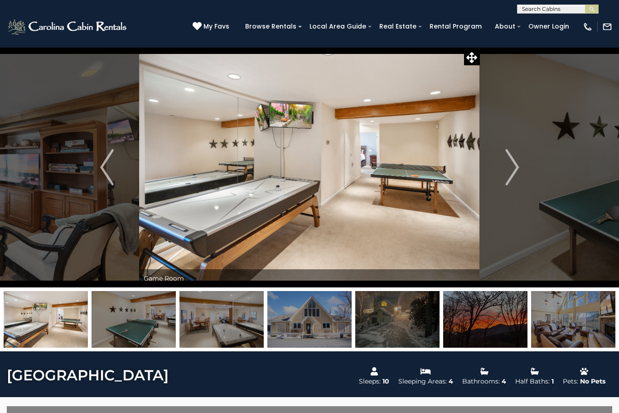
click at [518, 171] on img "Next" at bounding box center [512, 167] width 14 height 36
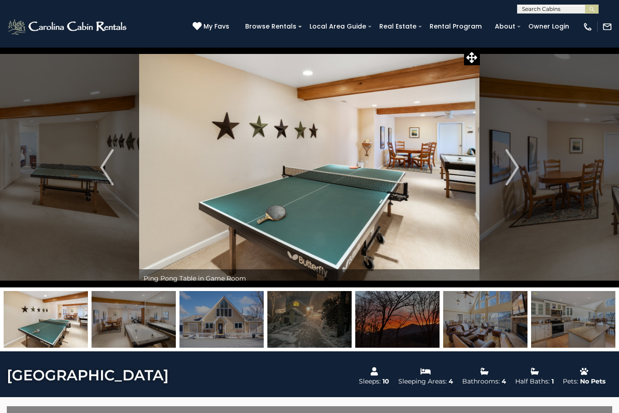
click at [507, 162] on img "Next" at bounding box center [512, 167] width 14 height 36
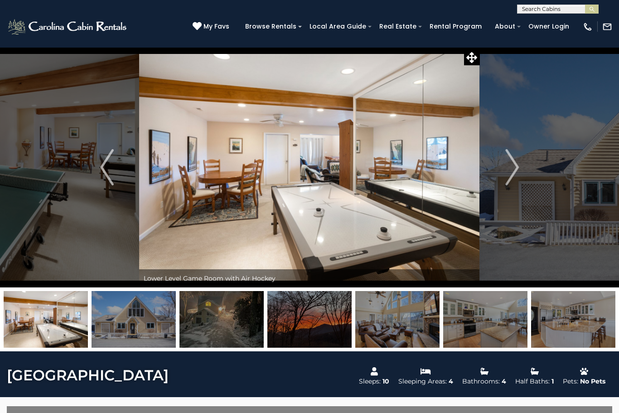
click at [516, 167] on img "Next" at bounding box center [512, 167] width 14 height 36
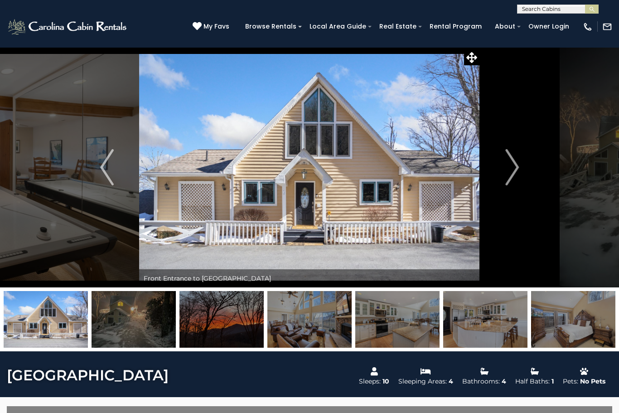
click at [506, 174] on img "Next" at bounding box center [512, 167] width 14 height 36
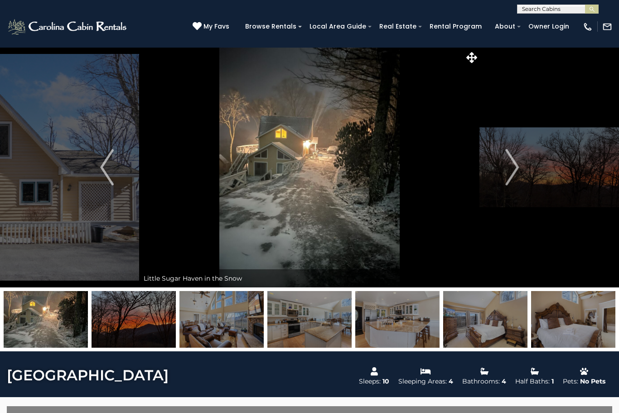
click at [505, 175] on img "Next" at bounding box center [512, 167] width 14 height 36
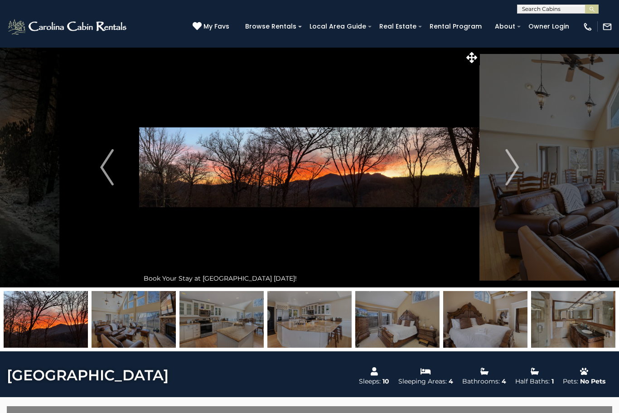
click at [501, 178] on button "Next" at bounding box center [512, 167] width 64 height 240
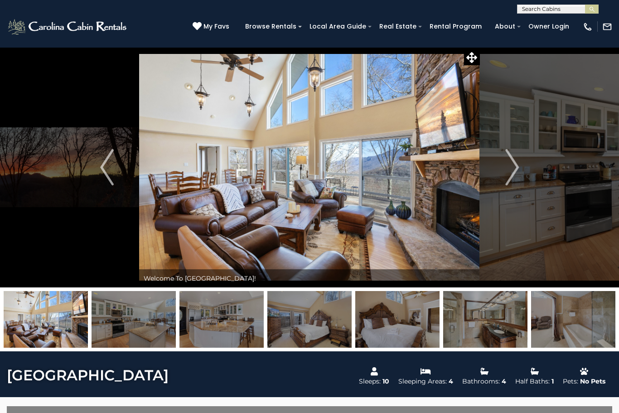
click at [514, 168] on img "Next" at bounding box center [512, 167] width 14 height 36
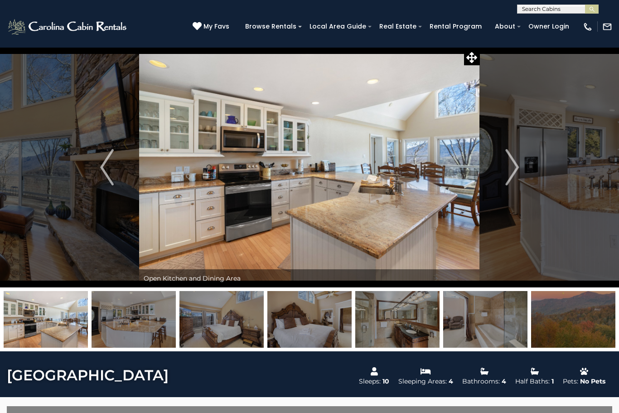
click at [503, 171] on button "Next" at bounding box center [512, 167] width 64 height 240
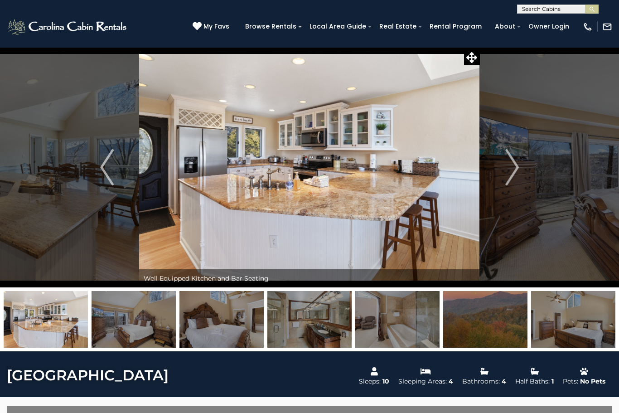
click at [506, 165] on img "Next" at bounding box center [512, 167] width 14 height 36
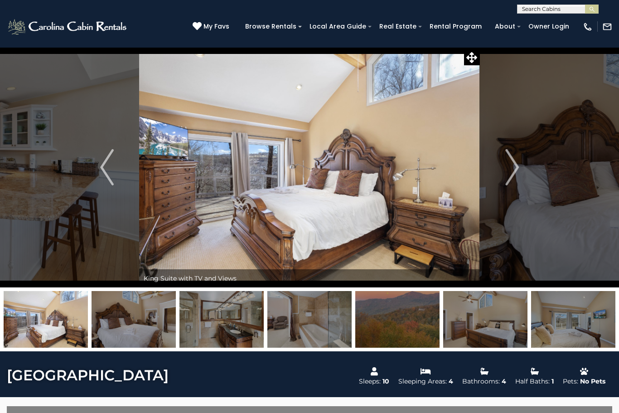
click at [511, 172] on img "Next" at bounding box center [512, 167] width 14 height 36
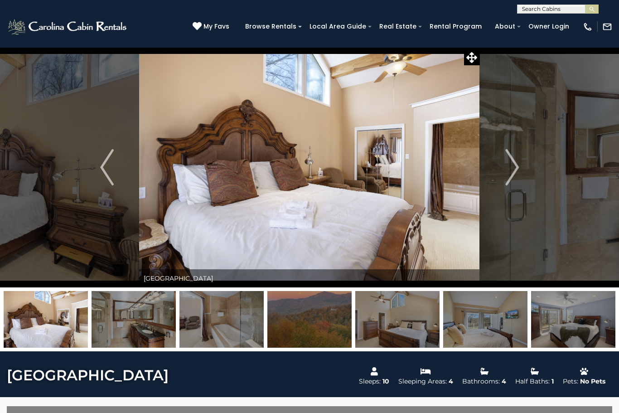
click at [510, 174] on img "Next" at bounding box center [512, 167] width 14 height 36
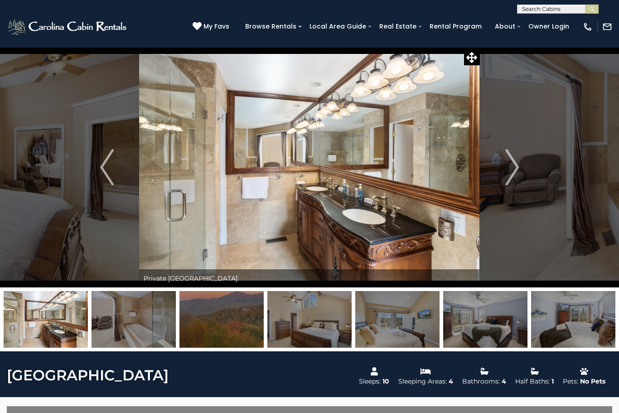
click at [301, 190] on img at bounding box center [309, 167] width 340 height 240
click at [471, 61] on icon at bounding box center [471, 57] width 11 height 11
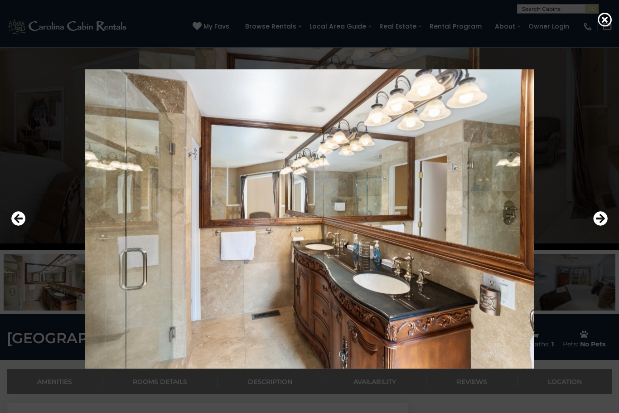
scroll to position [37, 0]
click at [589, 233] on div at bounding box center [310, 219] width 606 height 372
click at [19, 226] on icon "Previous" at bounding box center [18, 218] width 15 height 15
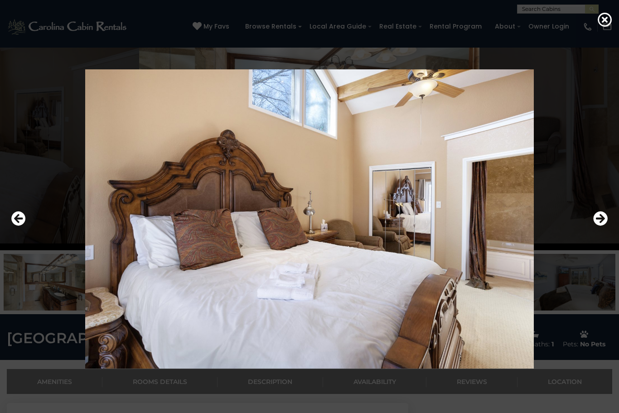
click at [20, 226] on icon "Previous" at bounding box center [18, 218] width 15 height 15
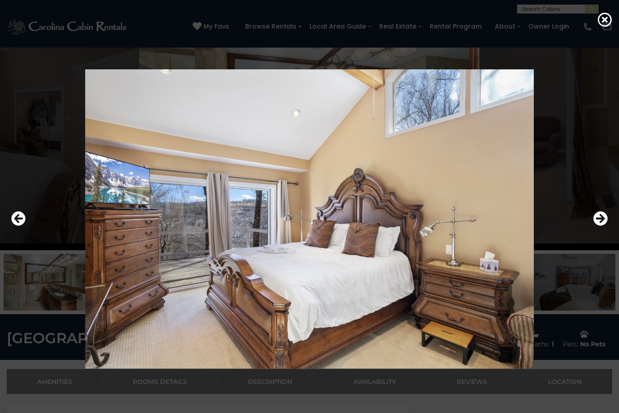
click at [11, 226] on icon "Previous" at bounding box center [18, 218] width 15 height 15
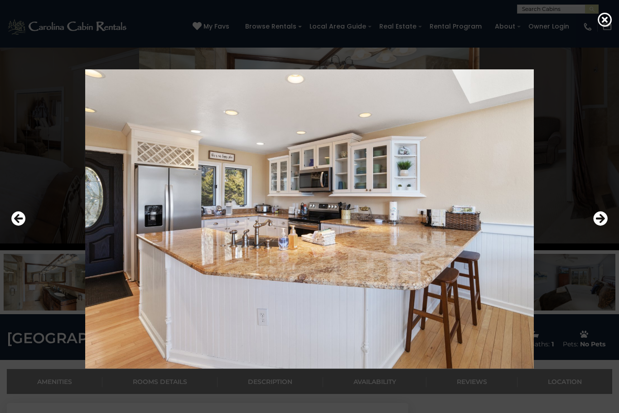
click at [12, 226] on icon "Previous" at bounding box center [18, 218] width 15 height 15
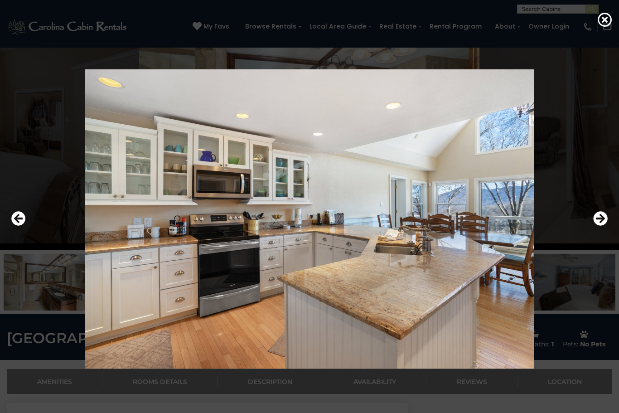
click at [12, 226] on icon "Previous" at bounding box center [18, 218] width 15 height 15
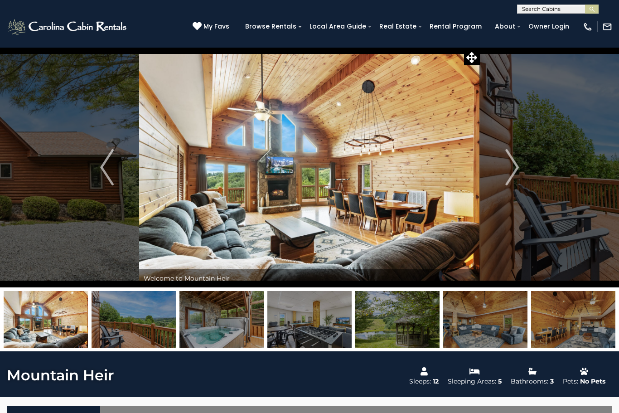
click at [521, 172] on button "Next" at bounding box center [512, 167] width 64 height 240
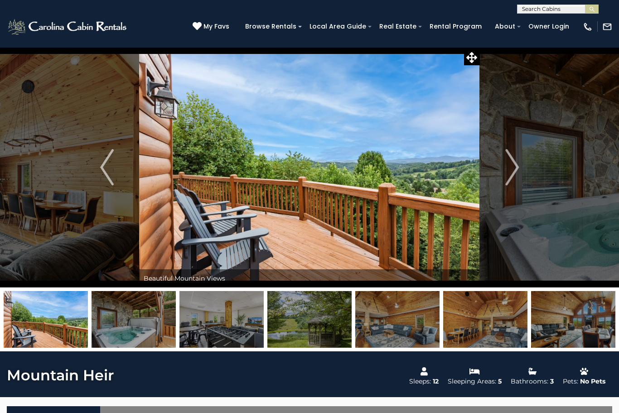
click at [512, 165] on img "Next" at bounding box center [512, 167] width 14 height 36
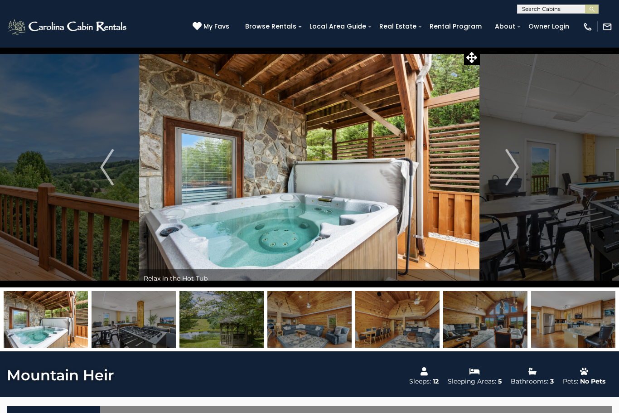
click at [512, 167] on img "Next" at bounding box center [512, 167] width 14 height 36
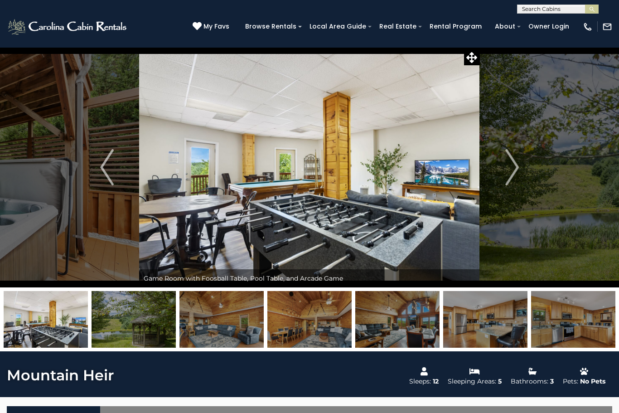
click at [509, 171] on img "Next" at bounding box center [512, 167] width 14 height 36
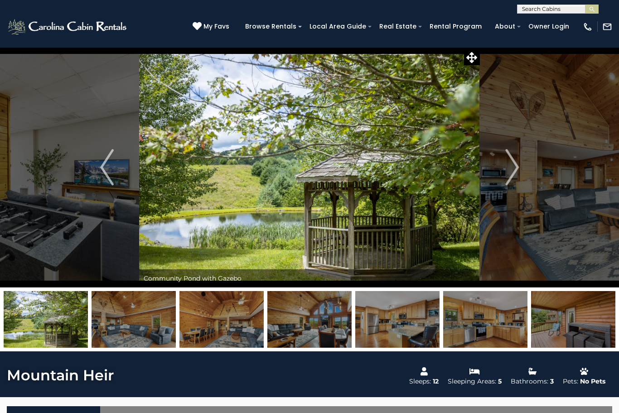
click at [512, 177] on img "Next" at bounding box center [512, 167] width 14 height 36
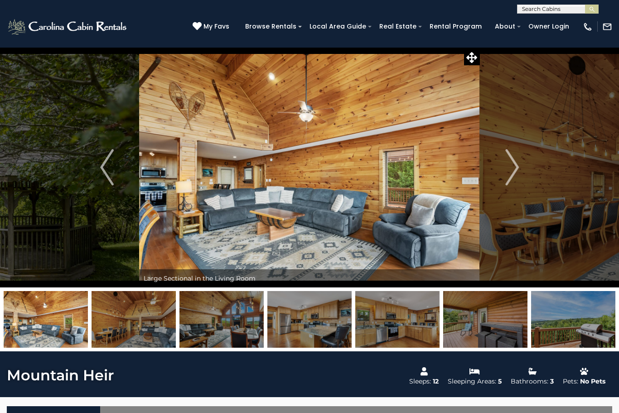
click at [519, 166] on img "Next" at bounding box center [512, 167] width 14 height 36
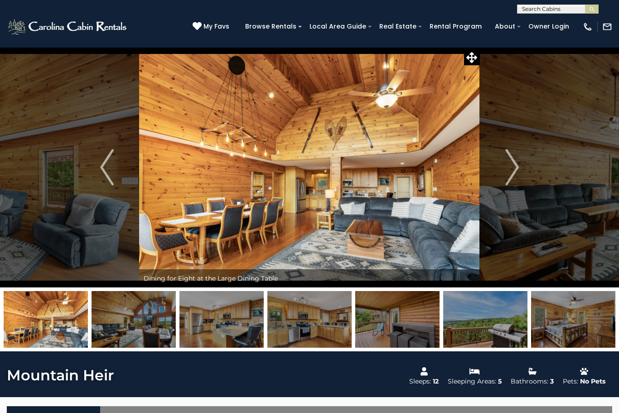
click at [516, 172] on img "Next" at bounding box center [512, 167] width 14 height 36
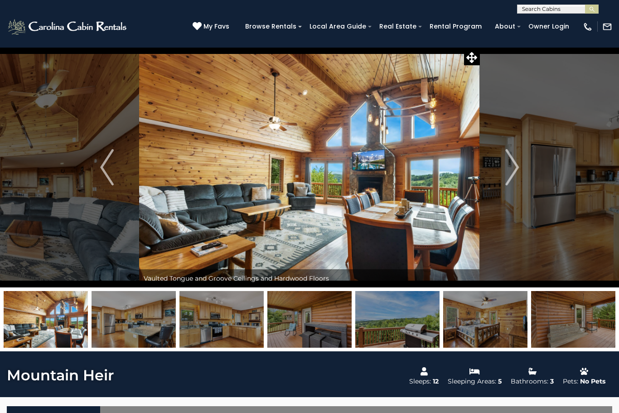
click at [519, 172] on button "Next" at bounding box center [512, 167] width 64 height 240
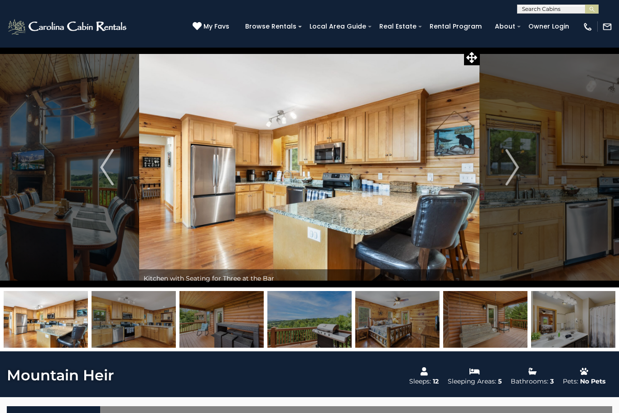
click at [510, 170] on img "Next" at bounding box center [512, 167] width 14 height 36
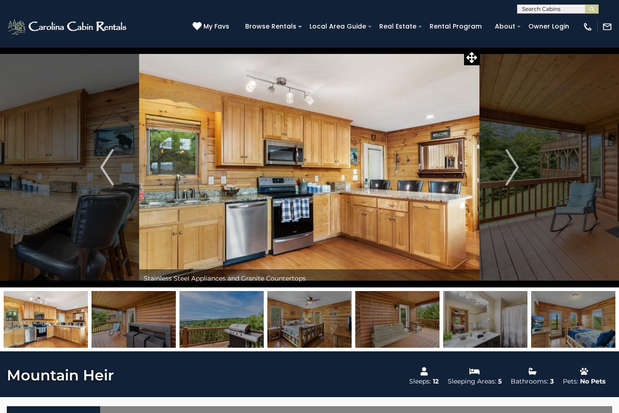
click at [511, 175] on img "Next" at bounding box center [512, 167] width 14 height 36
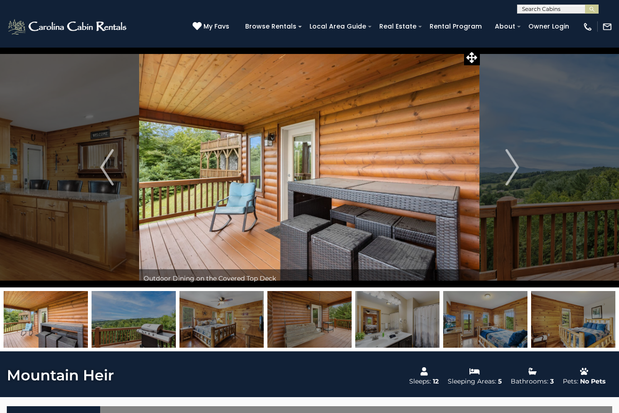
click at [509, 170] on img "Next" at bounding box center [512, 167] width 14 height 36
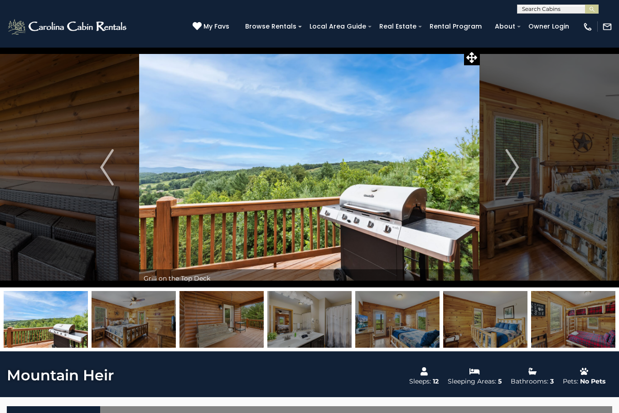
click at [515, 173] on img "Next" at bounding box center [512, 167] width 14 height 36
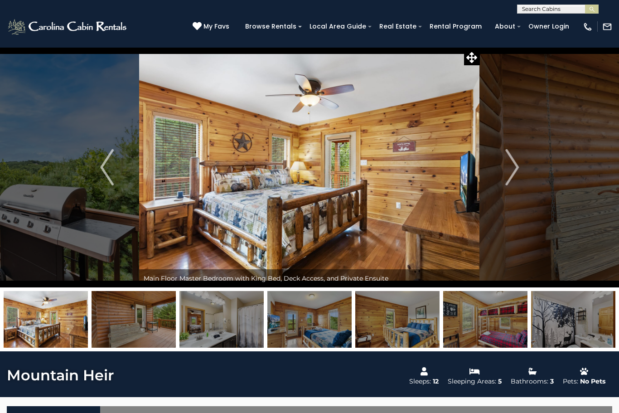
click at [496, 176] on button "Next" at bounding box center [512, 167] width 64 height 240
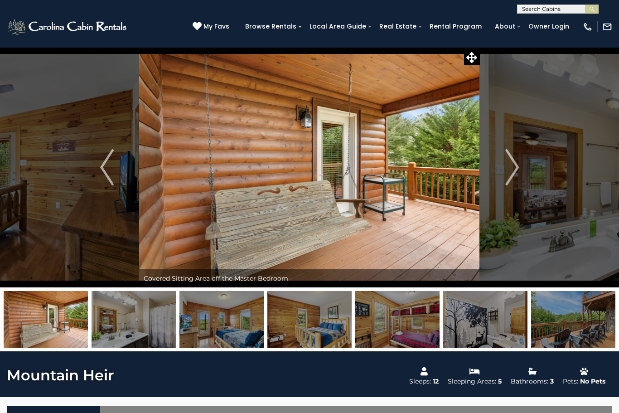
click at [512, 174] on img "Next" at bounding box center [512, 167] width 14 height 36
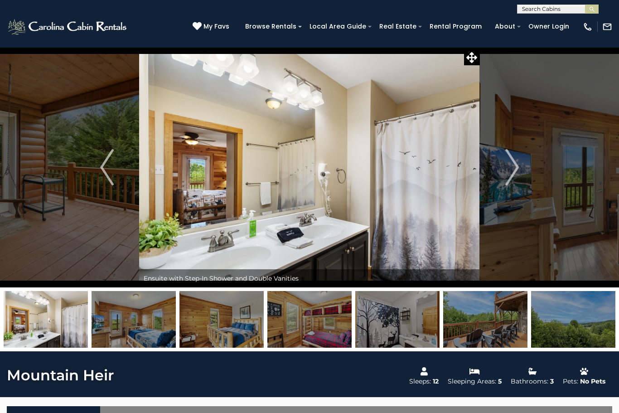
click at [516, 173] on img "Next" at bounding box center [512, 167] width 14 height 36
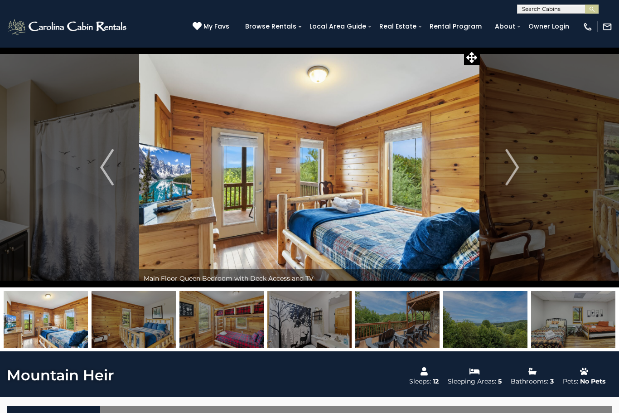
click at [517, 173] on img "Next" at bounding box center [512, 167] width 14 height 36
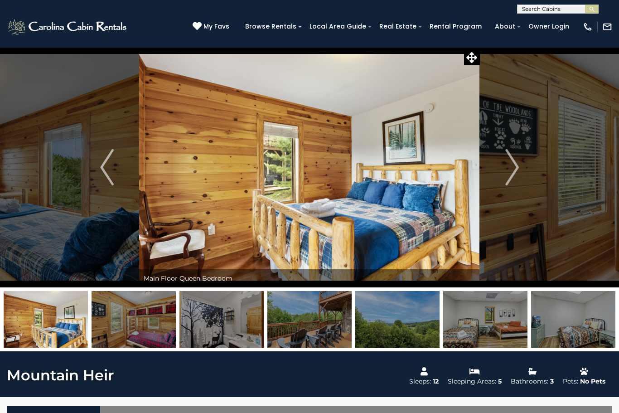
click at [514, 169] on img "Next" at bounding box center [512, 167] width 14 height 36
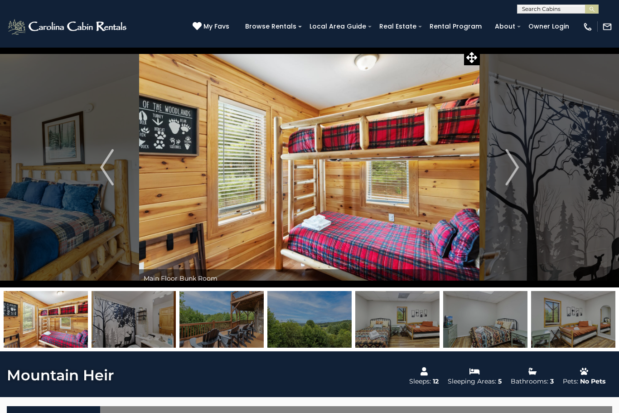
click at [509, 172] on img "Next" at bounding box center [512, 167] width 14 height 36
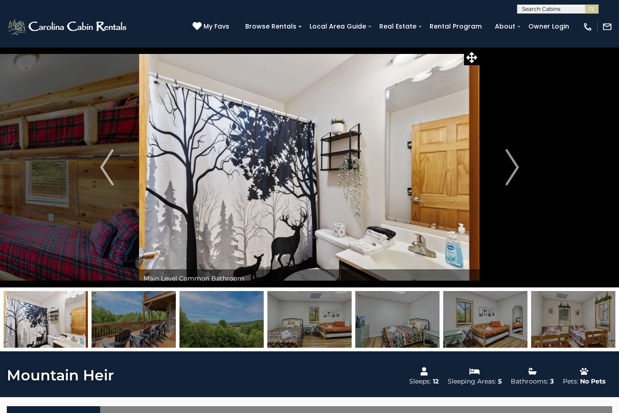
click at [512, 170] on img "Next" at bounding box center [512, 167] width 14 height 36
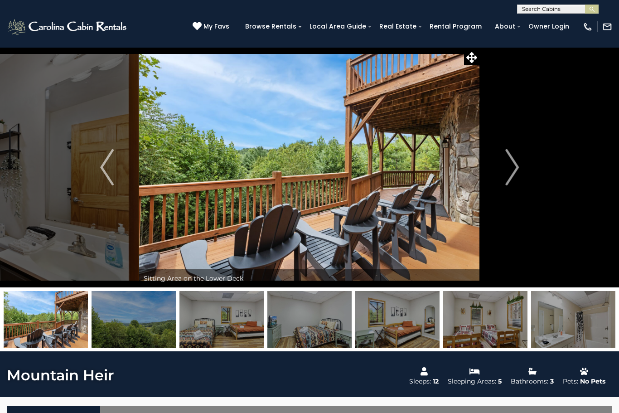
click at [515, 171] on img "Next" at bounding box center [512, 167] width 14 height 36
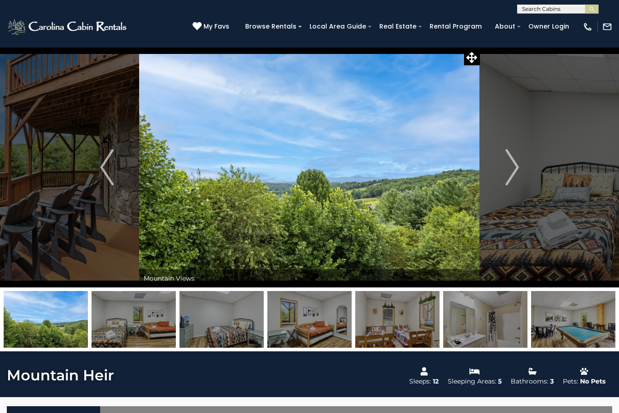
click at [520, 169] on button "Next" at bounding box center [512, 167] width 64 height 240
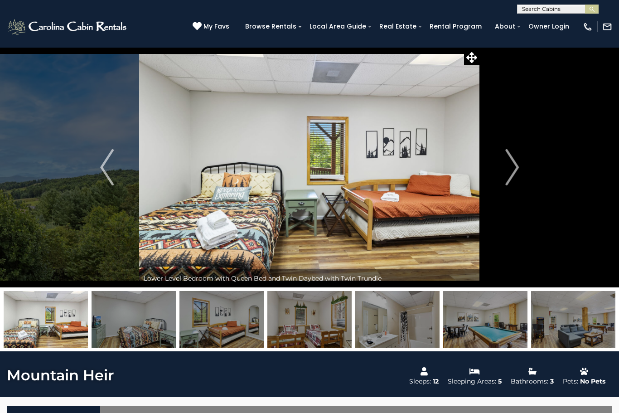
click at [518, 169] on img "Next" at bounding box center [512, 167] width 14 height 36
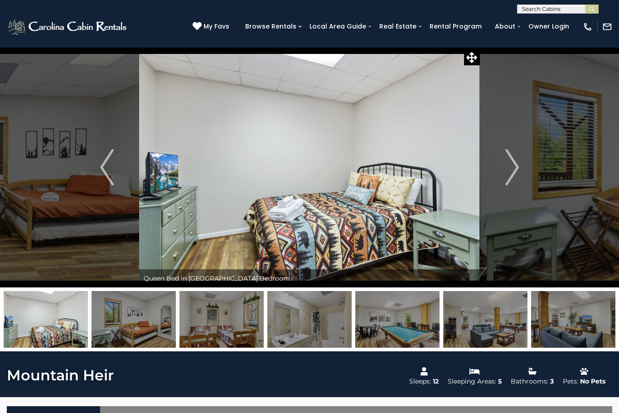
click at [520, 169] on button "Next" at bounding box center [512, 167] width 64 height 240
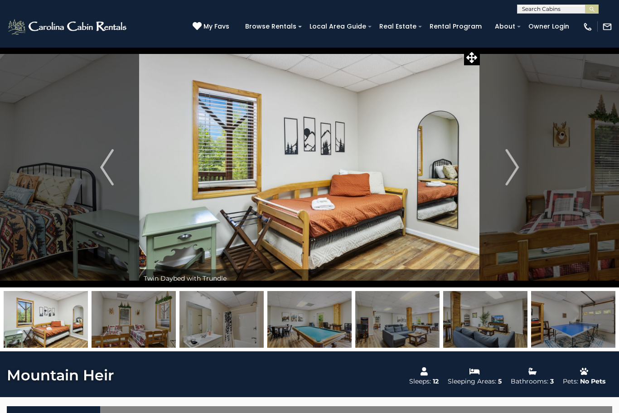
click at [519, 170] on img "Next" at bounding box center [512, 167] width 14 height 36
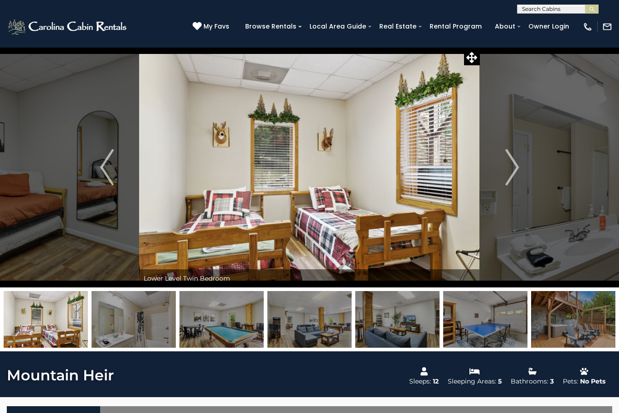
click at [516, 171] on img "Next" at bounding box center [512, 167] width 14 height 36
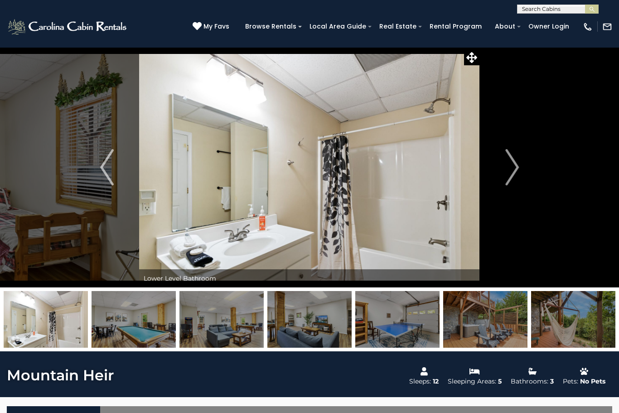
click at [521, 170] on button "Next" at bounding box center [512, 167] width 64 height 240
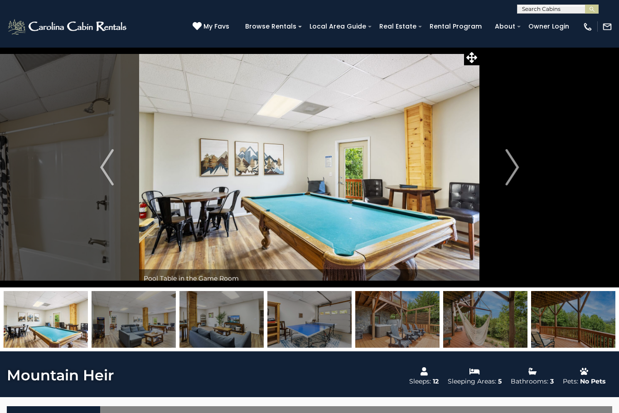
click at [520, 170] on button "Next" at bounding box center [512, 167] width 64 height 240
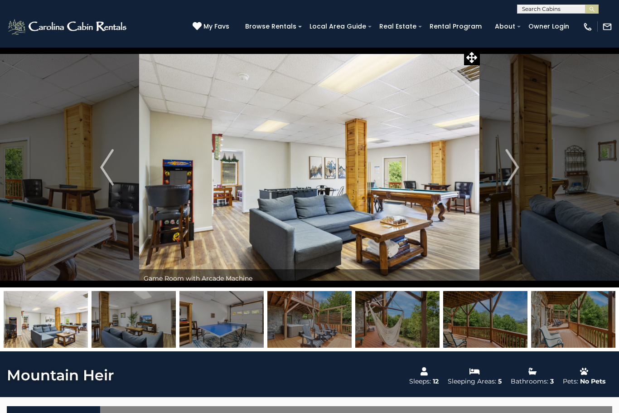
click at [517, 170] on img "Next" at bounding box center [512, 167] width 14 height 36
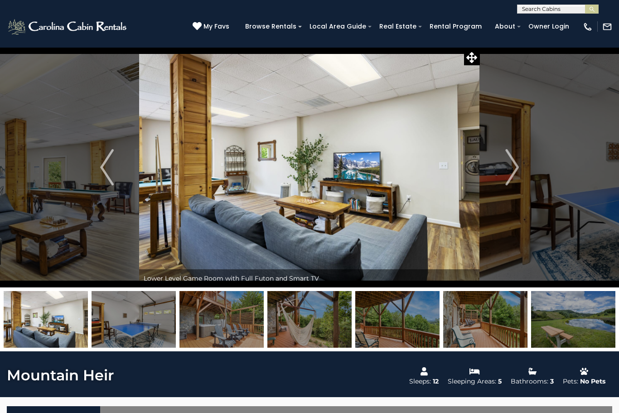
click at [517, 171] on img "Next" at bounding box center [512, 167] width 14 height 36
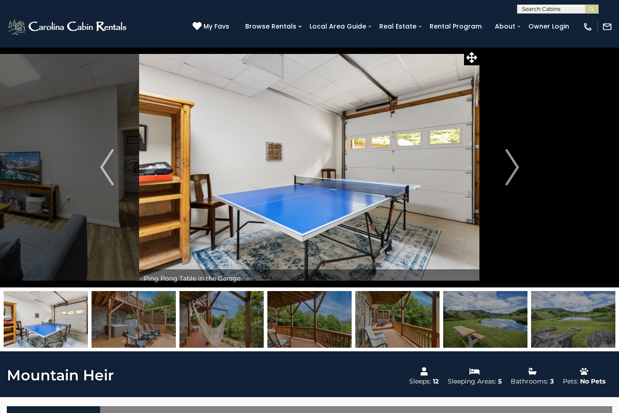
click at [524, 168] on button "Next" at bounding box center [512, 167] width 64 height 240
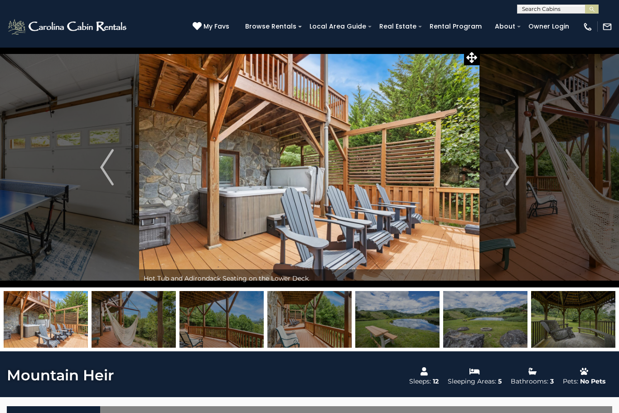
click at [535, 177] on button "Next" at bounding box center [512, 167] width 64 height 240
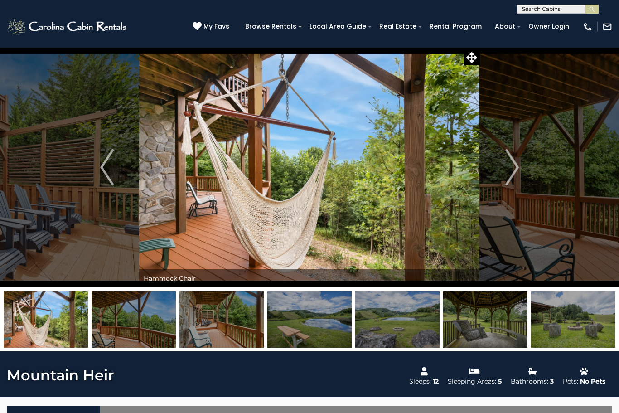
click at [519, 176] on button "Next" at bounding box center [512, 167] width 64 height 240
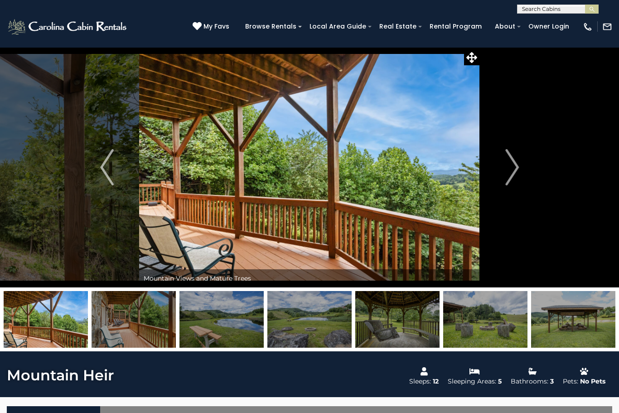
click at [515, 173] on img "Next" at bounding box center [512, 167] width 14 height 36
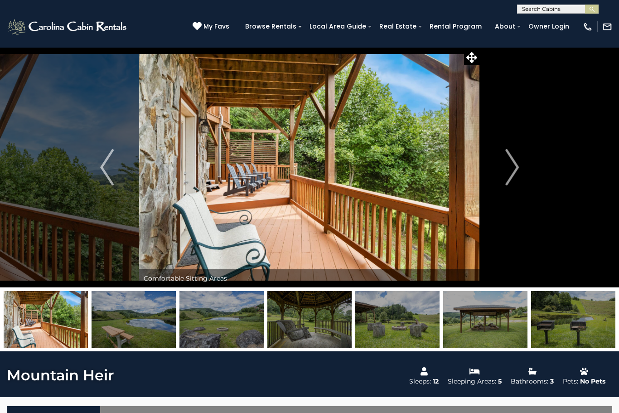
click at [514, 169] on img "Next" at bounding box center [512, 167] width 14 height 36
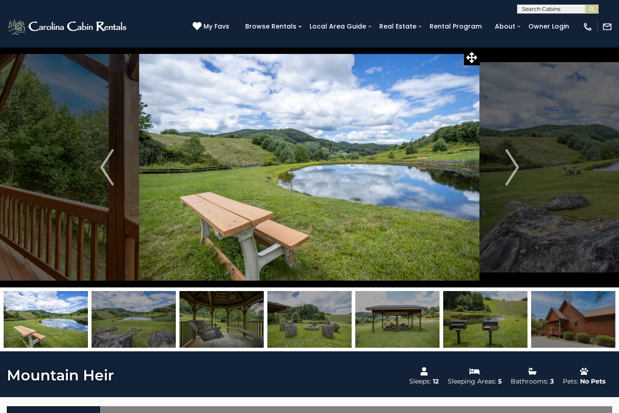
click at [510, 171] on img "Next" at bounding box center [512, 167] width 14 height 36
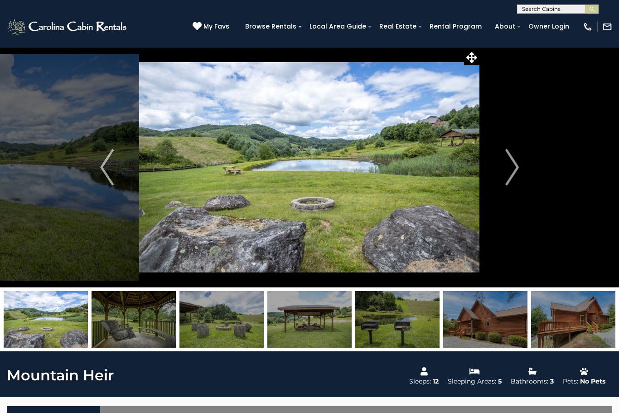
click at [507, 177] on img "Next" at bounding box center [512, 167] width 14 height 36
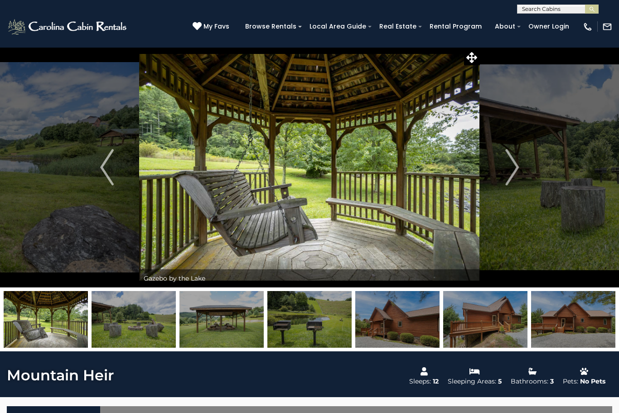
click at [505, 178] on img "Next" at bounding box center [512, 167] width 14 height 36
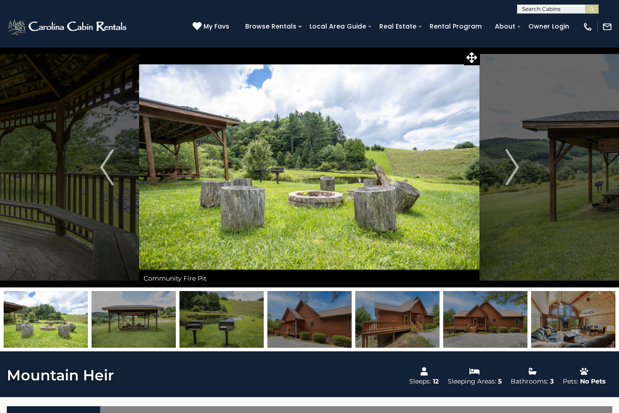
click at [512, 173] on img "Next" at bounding box center [512, 167] width 14 height 36
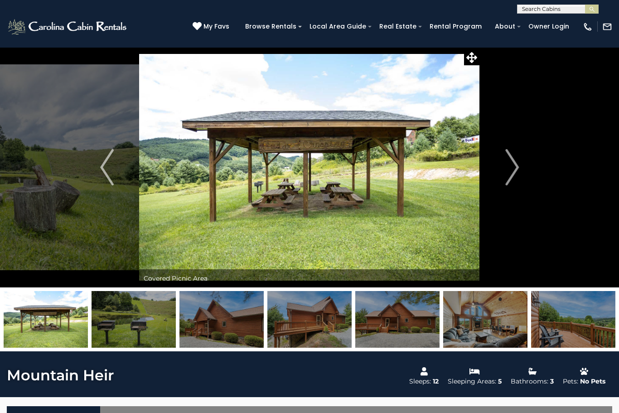
click at [516, 174] on img "Next" at bounding box center [512, 167] width 14 height 36
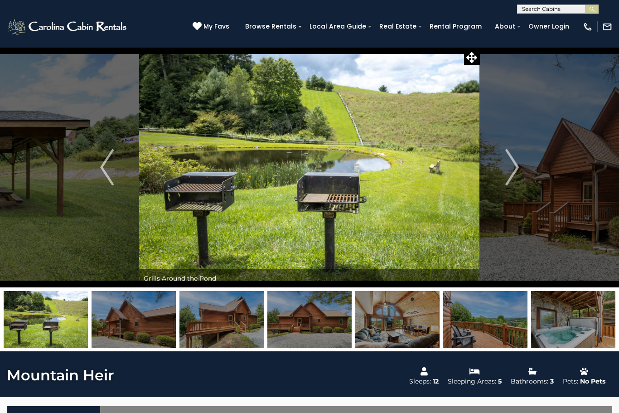
click at [509, 173] on img "Next" at bounding box center [512, 167] width 14 height 36
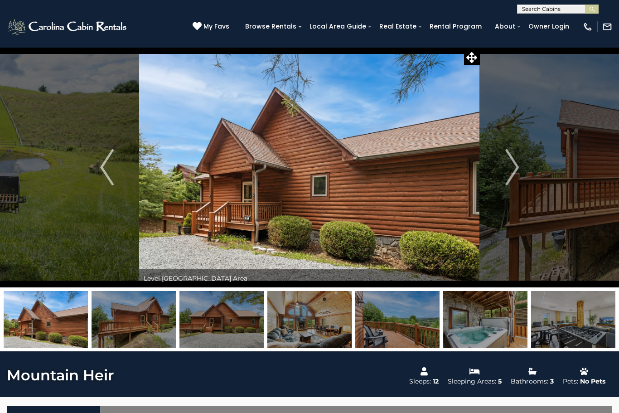
click at [510, 174] on img "Next" at bounding box center [512, 167] width 14 height 36
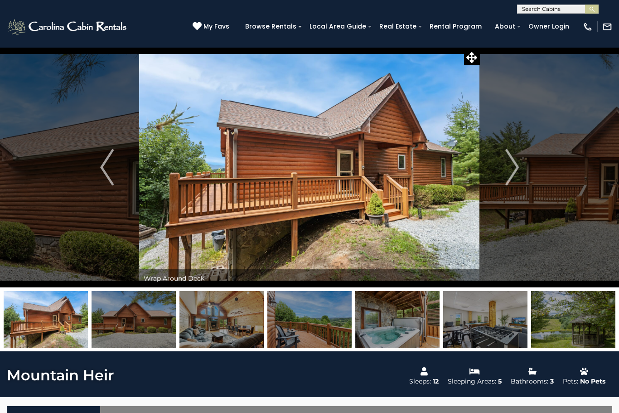
click at [515, 170] on img "Next" at bounding box center [512, 167] width 14 height 36
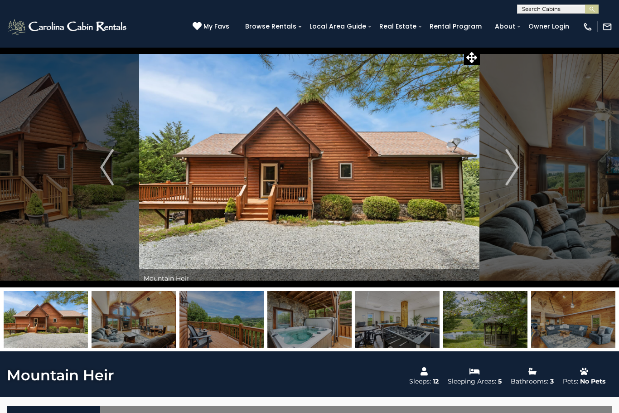
click at [519, 170] on button "Next" at bounding box center [512, 167] width 64 height 240
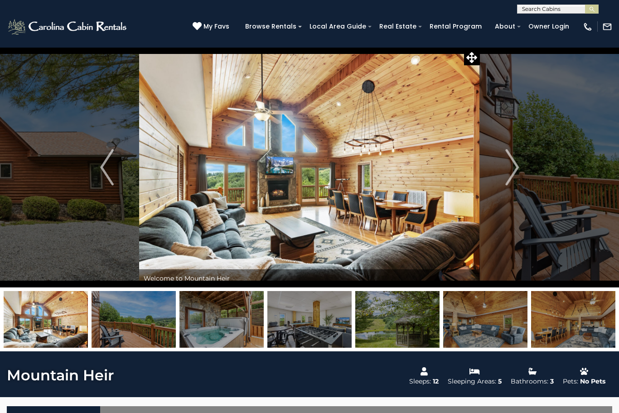
click at [514, 161] on img "Next" at bounding box center [512, 167] width 14 height 36
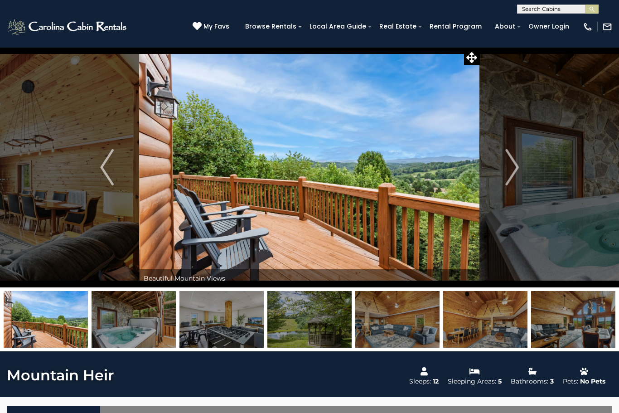
click at [520, 160] on button "Next" at bounding box center [512, 167] width 64 height 240
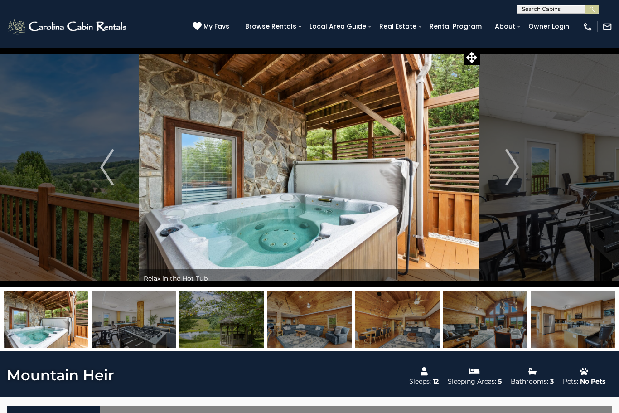
click at [517, 169] on img "Next" at bounding box center [512, 167] width 14 height 36
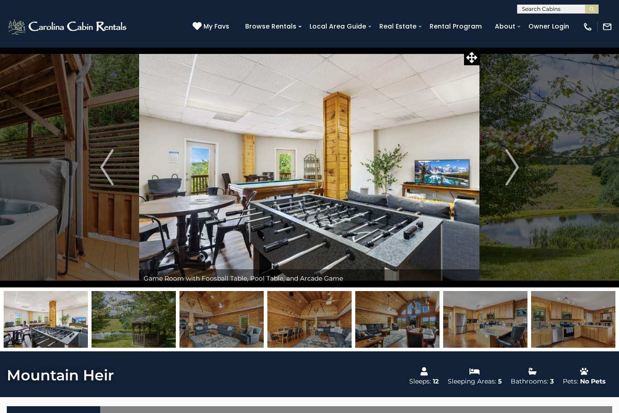
click at [512, 162] on img "Next" at bounding box center [512, 167] width 14 height 36
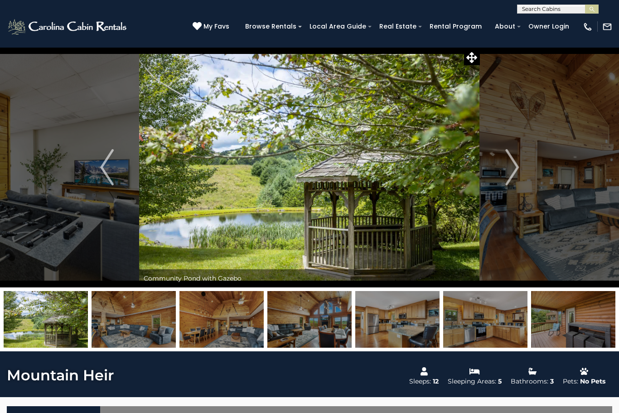
click at [518, 173] on img "Next" at bounding box center [512, 167] width 14 height 36
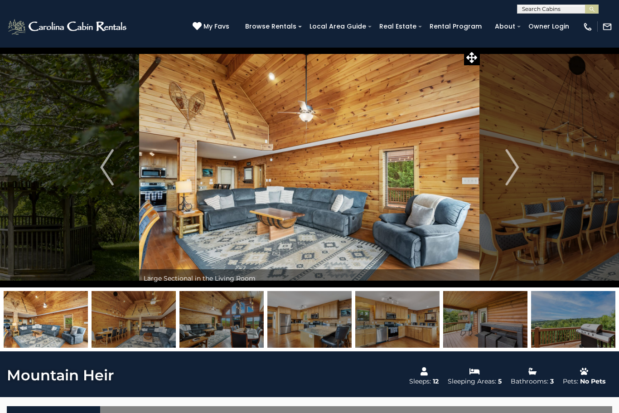
click at [522, 169] on button "Next" at bounding box center [512, 167] width 64 height 240
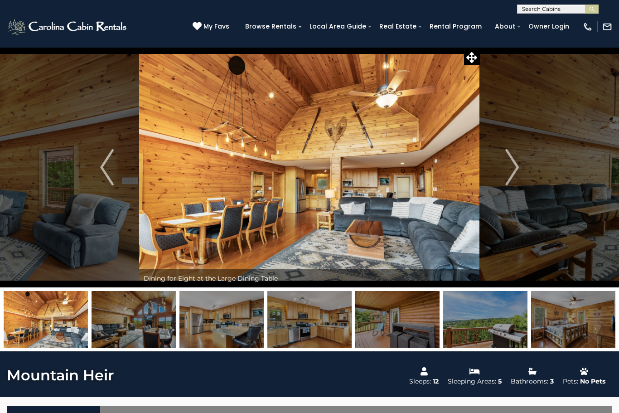
click at [518, 170] on img "Next" at bounding box center [512, 167] width 14 height 36
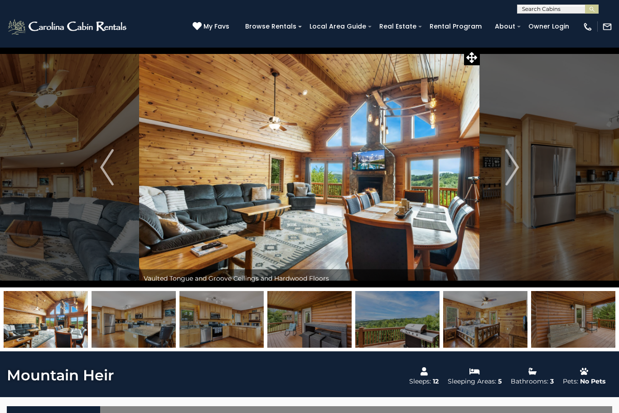
click at [524, 163] on button "Next" at bounding box center [512, 167] width 64 height 240
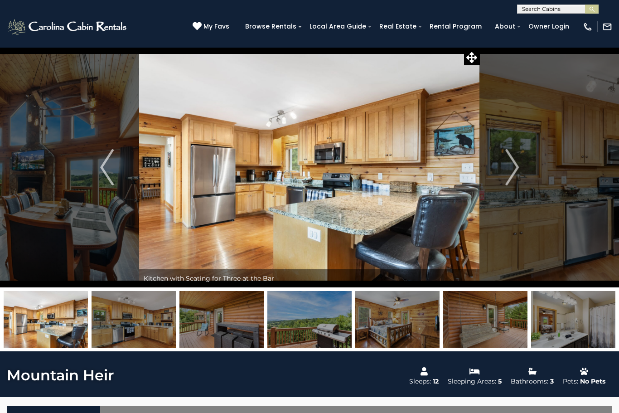
click at [512, 176] on img "Next" at bounding box center [512, 167] width 14 height 36
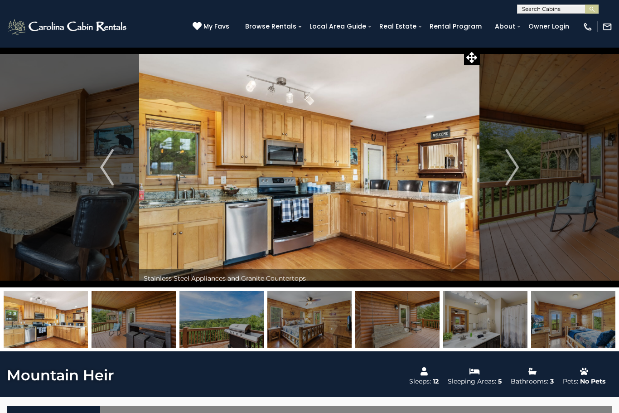
click at [504, 176] on button "Next" at bounding box center [512, 167] width 64 height 240
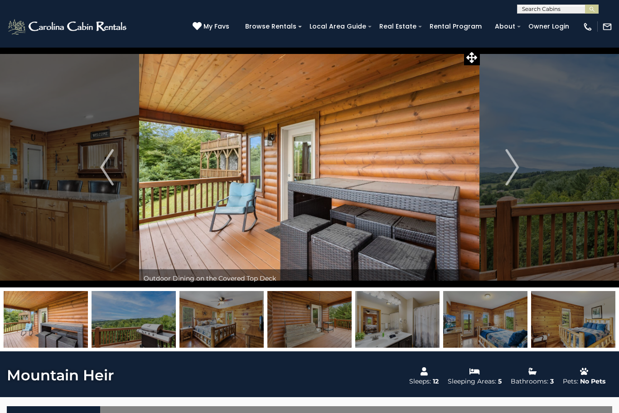
click at [506, 176] on img "Next" at bounding box center [512, 167] width 14 height 36
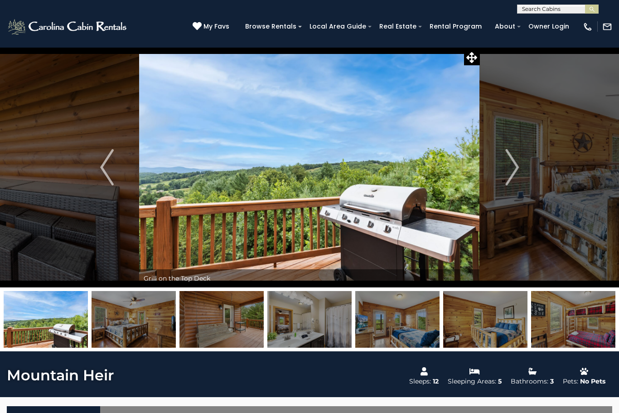
click at [505, 179] on img "Next" at bounding box center [512, 167] width 14 height 36
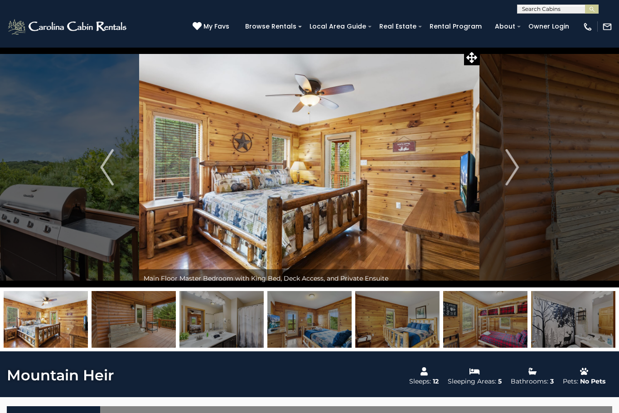
click at [513, 175] on img "Next" at bounding box center [512, 167] width 14 height 36
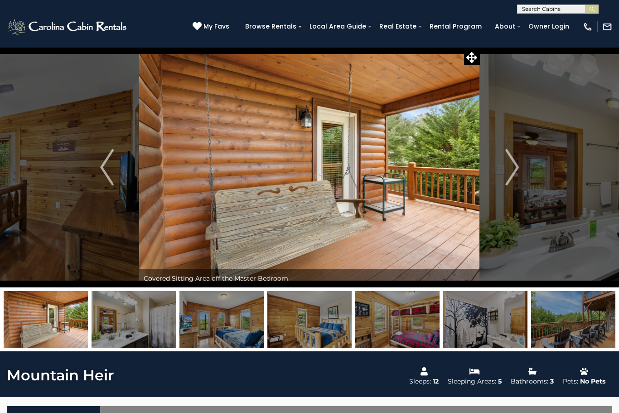
click at [515, 172] on img "Next" at bounding box center [512, 167] width 14 height 36
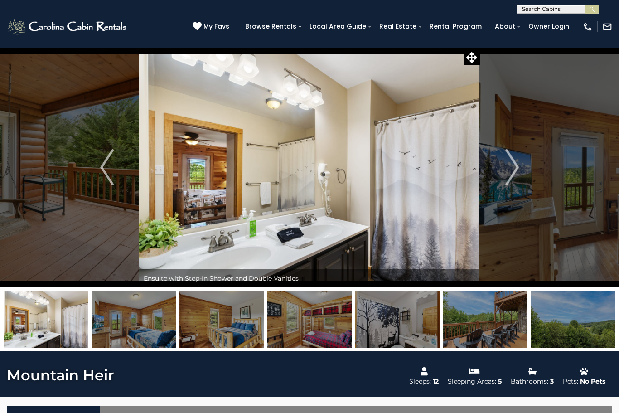
click at [511, 173] on img "Next" at bounding box center [512, 167] width 14 height 36
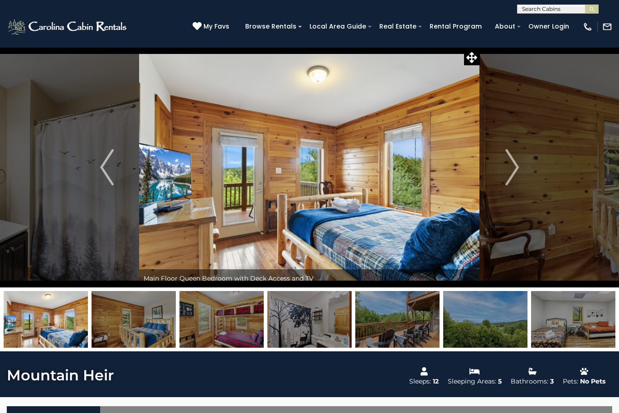
click at [517, 176] on img "Next" at bounding box center [512, 167] width 14 height 36
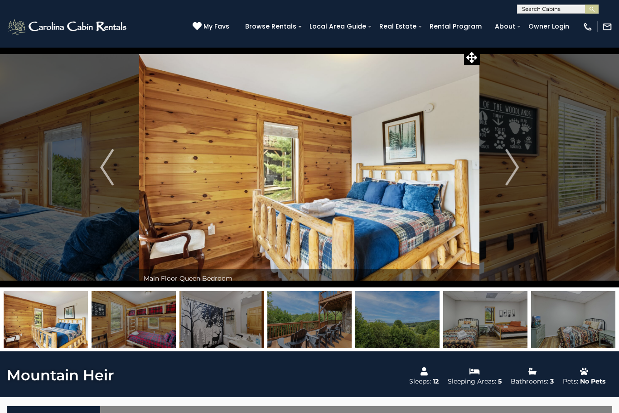
click at [511, 172] on img "Next" at bounding box center [512, 167] width 14 height 36
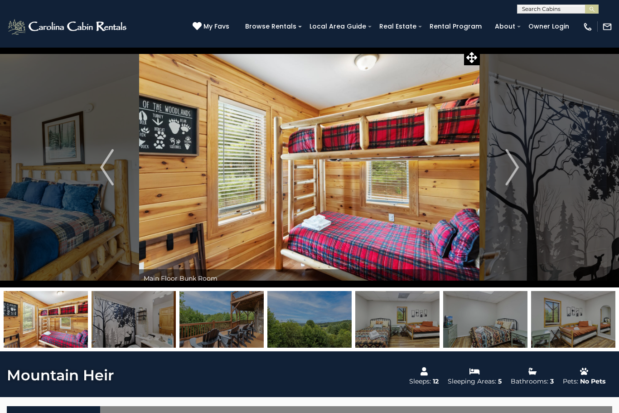
click at [518, 172] on img "Next" at bounding box center [512, 167] width 14 height 36
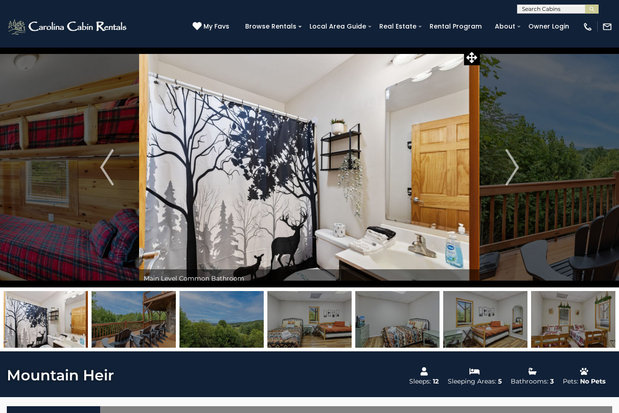
click at [515, 173] on img "Next" at bounding box center [512, 167] width 14 height 36
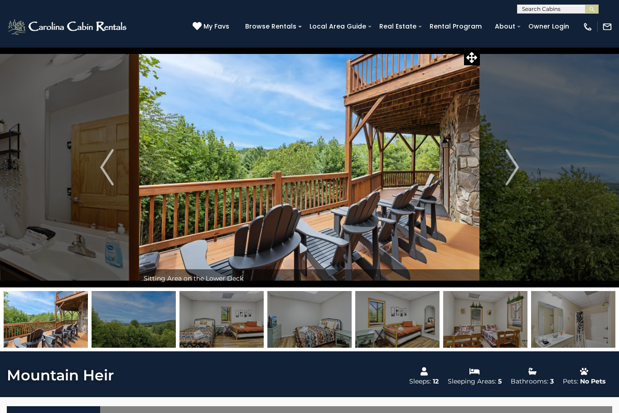
click at [506, 171] on img "Next" at bounding box center [512, 167] width 14 height 36
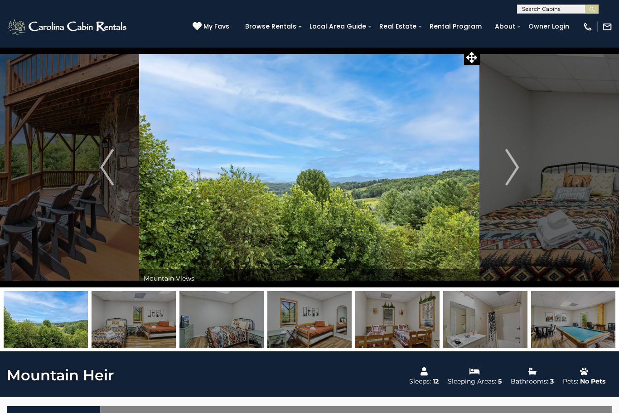
click at [310, 0] on div "**********" at bounding box center [309, 7] width 619 height 14
click at [473, 61] on icon at bounding box center [471, 57] width 11 height 11
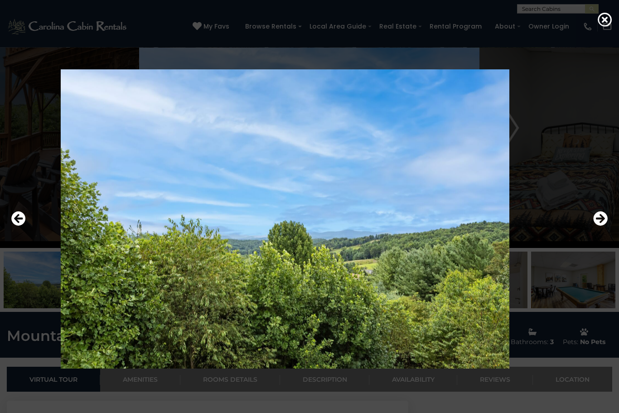
scroll to position [39, 0]
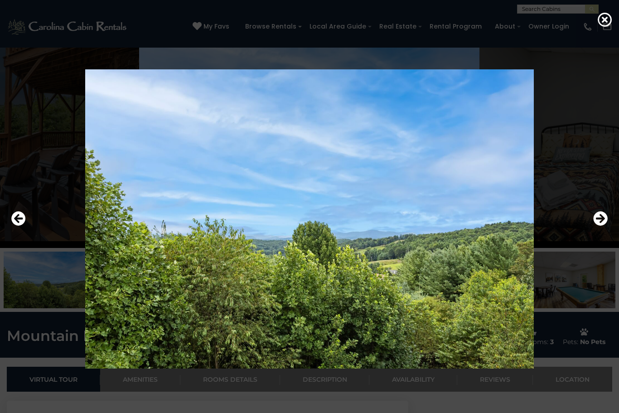
click at [601, 226] on icon "Next" at bounding box center [600, 218] width 15 height 15
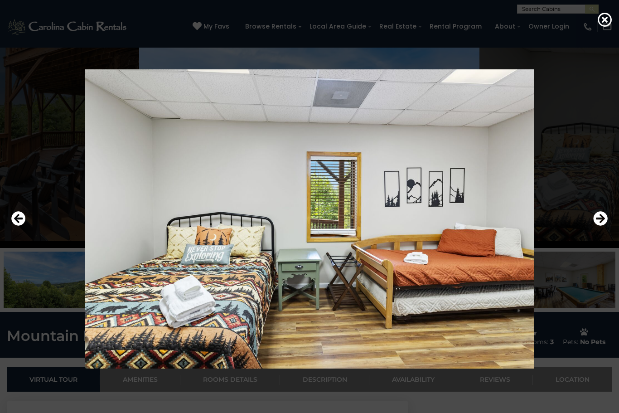
click at [17, 226] on icon "Previous" at bounding box center [18, 218] width 15 height 15
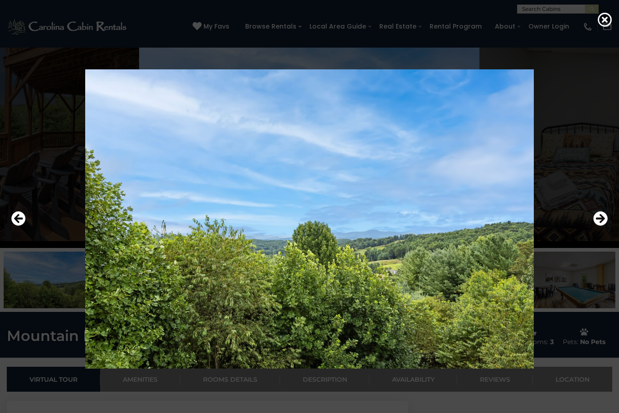
click at [12, 226] on icon "Previous" at bounding box center [18, 218] width 15 height 15
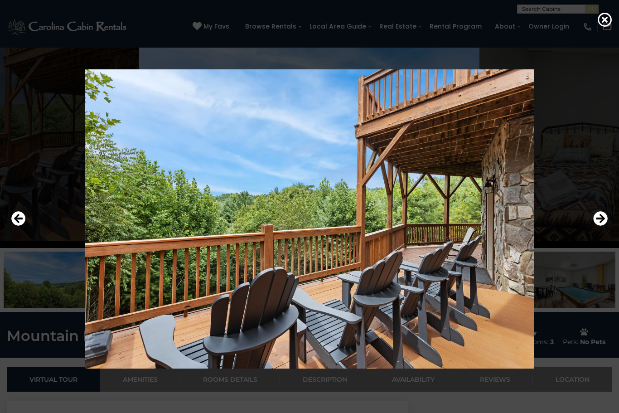
click at [17, 226] on icon "Previous" at bounding box center [18, 218] width 15 height 15
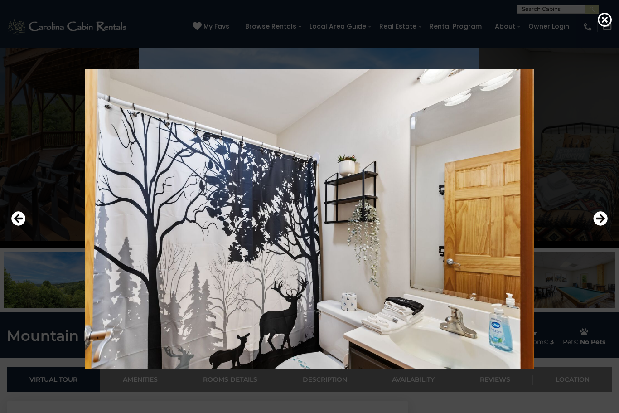
click at [19, 226] on icon "Previous" at bounding box center [18, 218] width 15 height 15
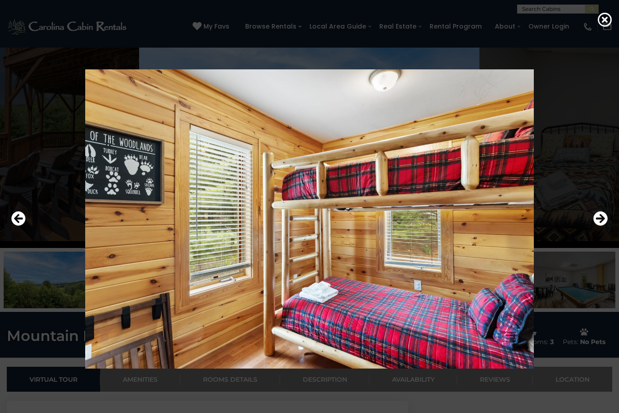
click at [15, 226] on icon "Previous" at bounding box center [18, 218] width 15 height 15
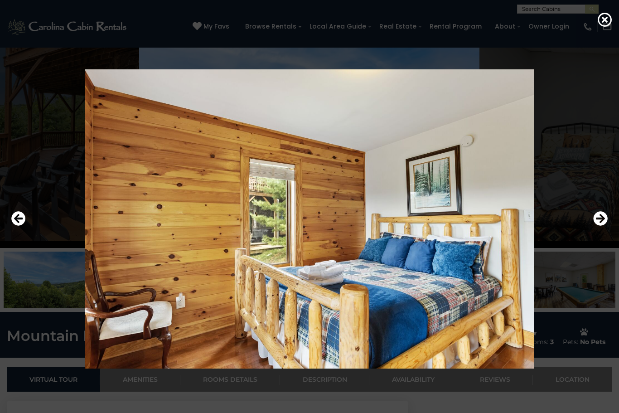
click at [23, 226] on icon "Previous" at bounding box center [18, 218] width 15 height 15
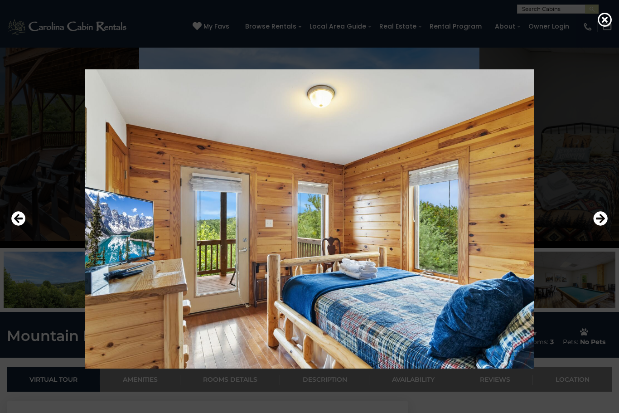
click at [12, 226] on icon "Previous" at bounding box center [18, 218] width 15 height 15
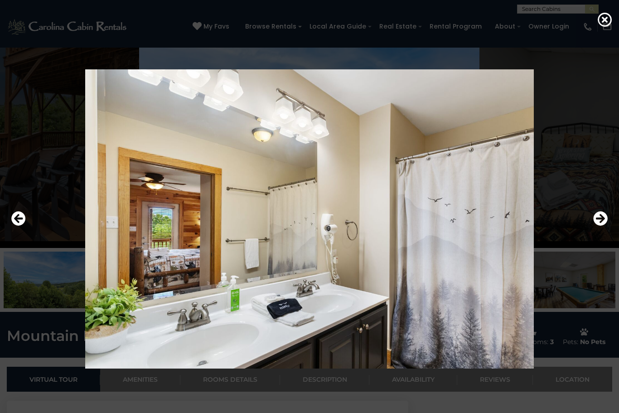
click at [15, 226] on icon "Previous" at bounding box center [18, 218] width 15 height 15
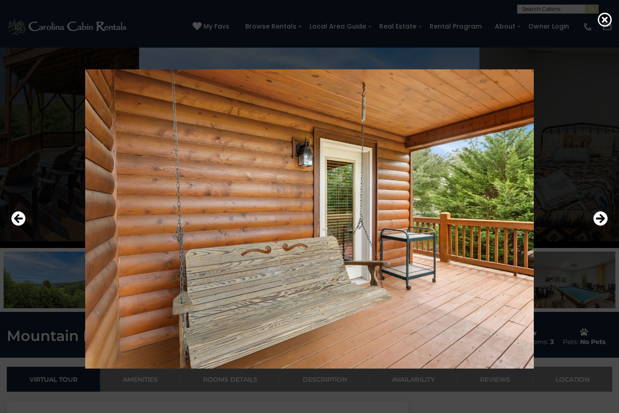
click at [20, 226] on icon "Previous" at bounding box center [18, 218] width 15 height 15
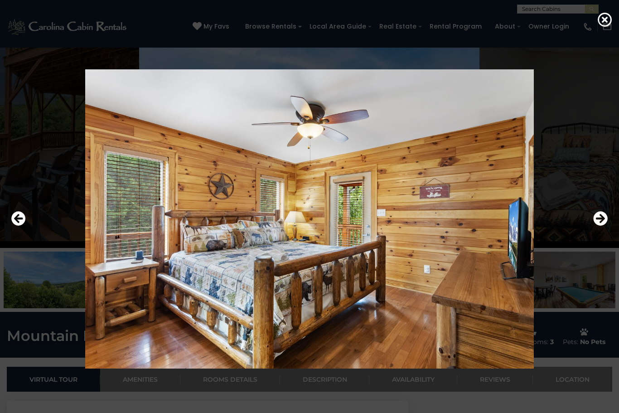
click at [15, 226] on icon "Previous" at bounding box center [18, 218] width 15 height 15
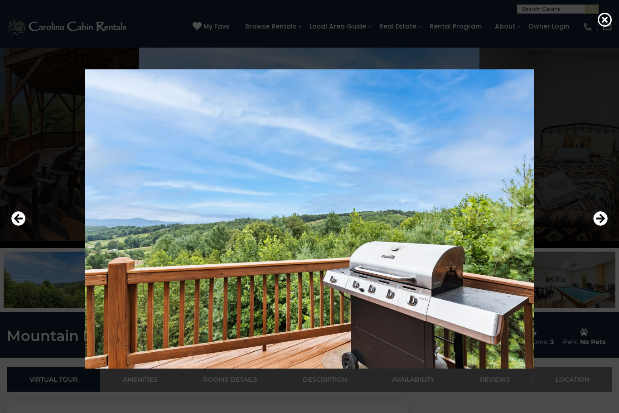
click at [18, 226] on icon "Previous" at bounding box center [18, 218] width 15 height 15
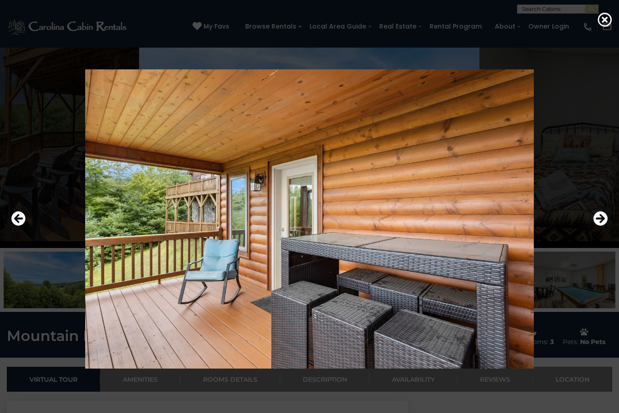
click at [14, 226] on icon "Previous" at bounding box center [18, 218] width 15 height 15
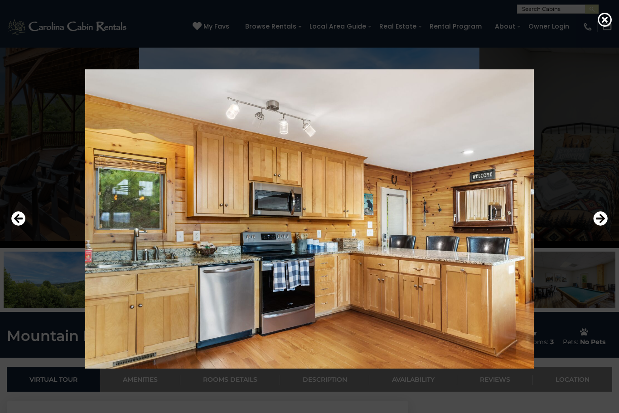
click at [24, 226] on icon "Previous" at bounding box center [18, 218] width 15 height 15
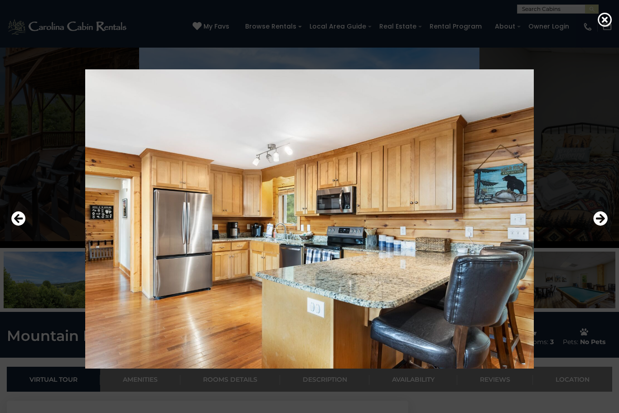
click at [16, 226] on icon "Previous" at bounding box center [18, 218] width 15 height 15
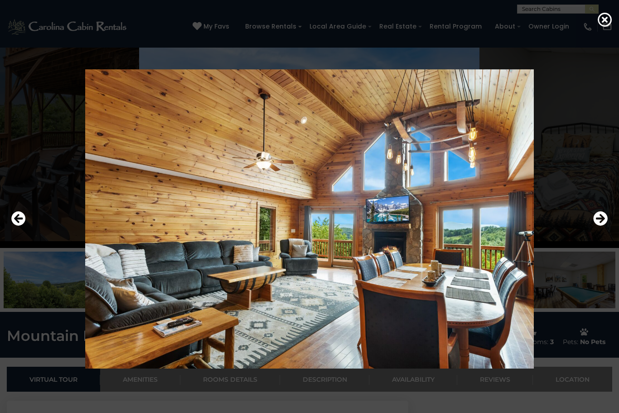
click at [15, 226] on icon "Previous" at bounding box center [18, 218] width 15 height 15
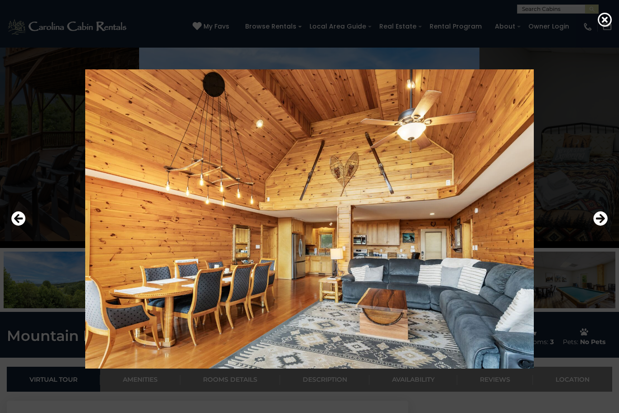
click at [23, 226] on icon "Previous" at bounding box center [18, 218] width 15 height 15
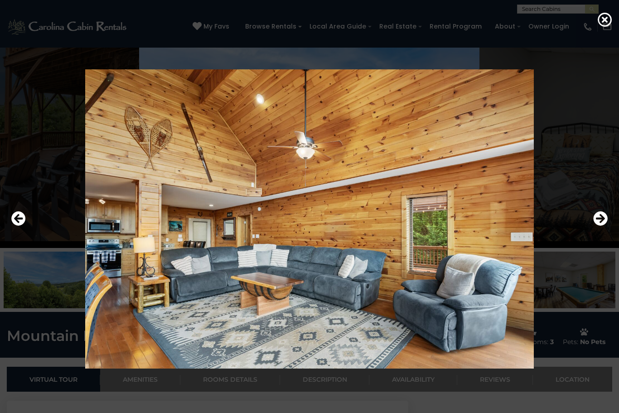
click at [4, 233] on div at bounding box center [309, 219] width 619 height 372
click at [17, 226] on icon "Previous" at bounding box center [18, 218] width 15 height 15
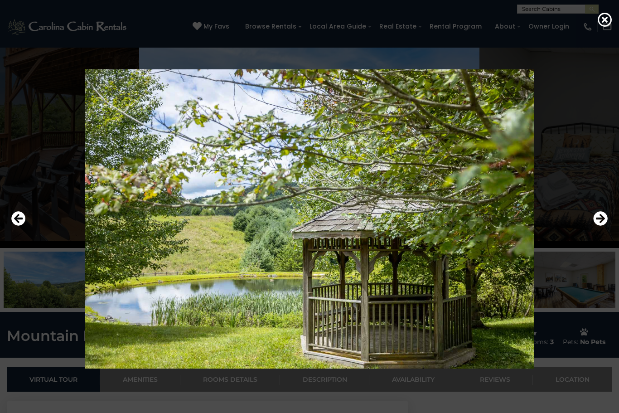
click at [11, 226] on icon "Previous" at bounding box center [18, 218] width 15 height 15
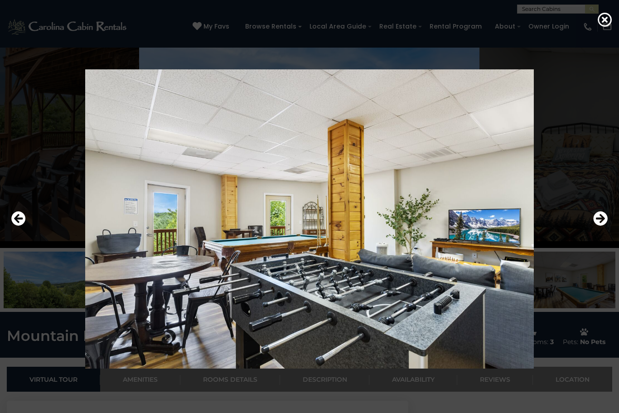
click at [14, 226] on button "Previous" at bounding box center [18, 219] width 15 height 21
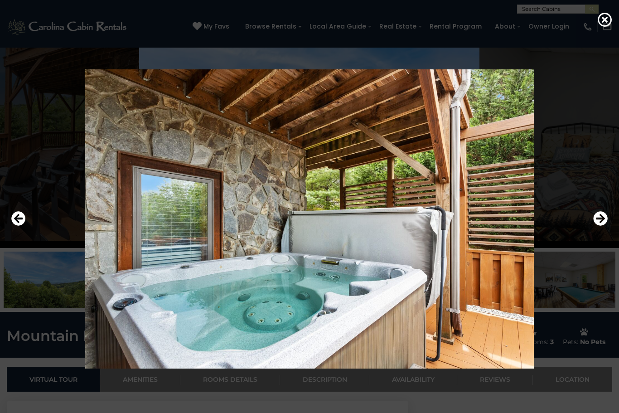
click at [12, 226] on icon "Previous" at bounding box center [18, 218] width 15 height 15
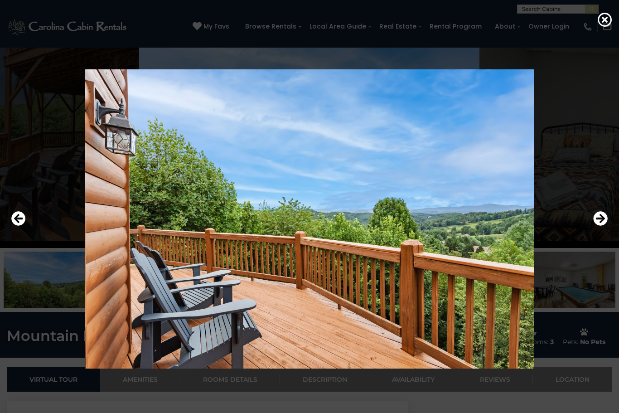
click at [20, 226] on icon "Previous" at bounding box center [18, 218] width 15 height 15
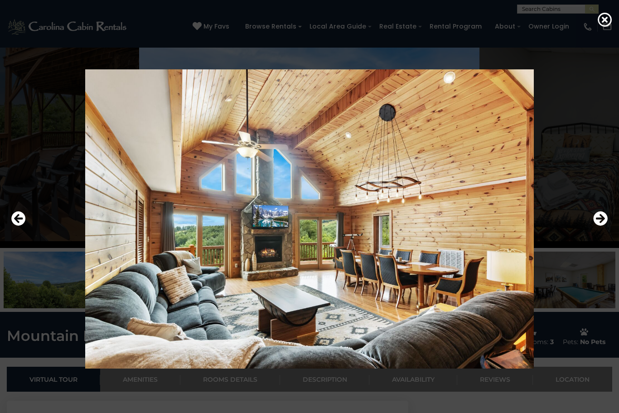
click at [17, 226] on icon "Previous" at bounding box center [18, 218] width 15 height 15
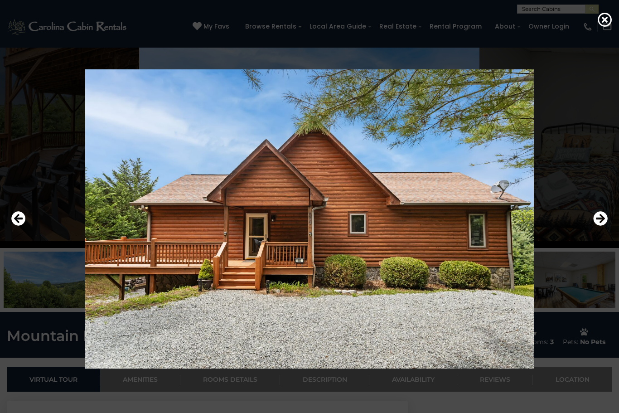
click at [13, 226] on icon "Previous" at bounding box center [18, 218] width 15 height 15
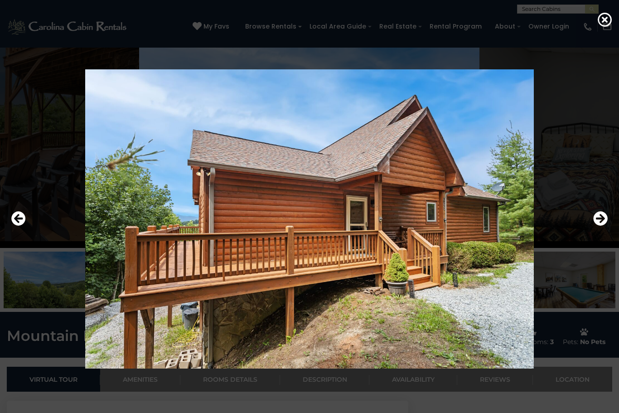
click at [15, 226] on icon "Previous" at bounding box center [18, 218] width 15 height 15
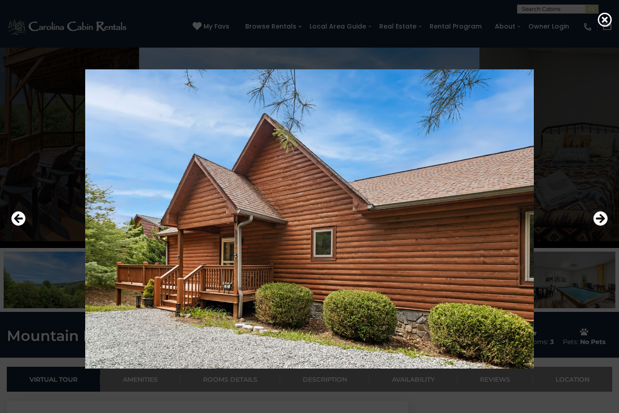
click at [14, 226] on icon "Previous" at bounding box center [18, 218] width 15 height 15
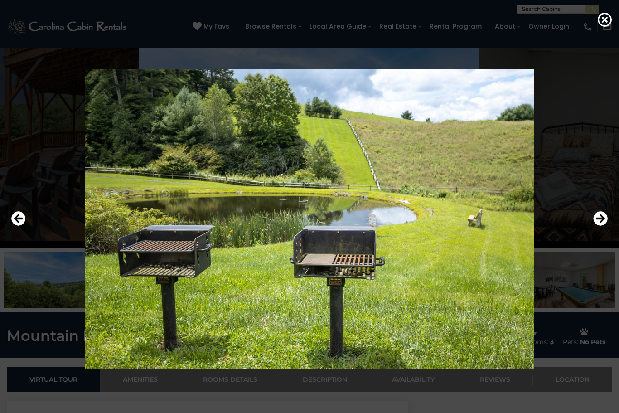
click at [6, 233] on div at bounding box center [309, 219] width 619 height 372
click at [12, 226] on icon "Previous" at bounding box center [18, 218] width 15 height 15
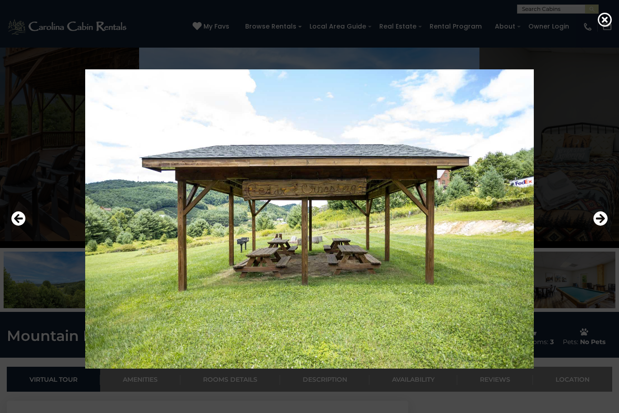
click at [18, 226] on icon "Previous" at bounding box center [18, 218] width 15 height 15
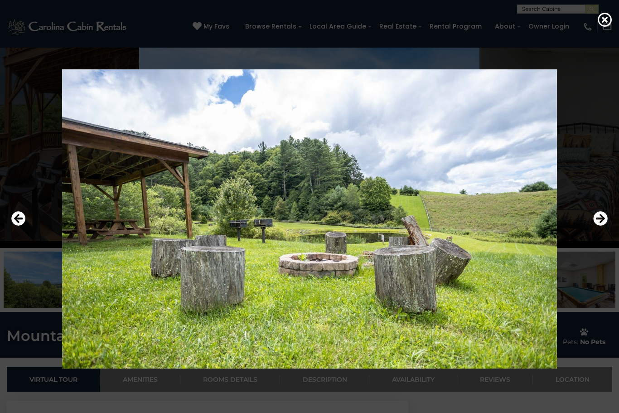
click at [18, 226] on icon "Previous" at bounding box center [18, 218] width 15 height 15
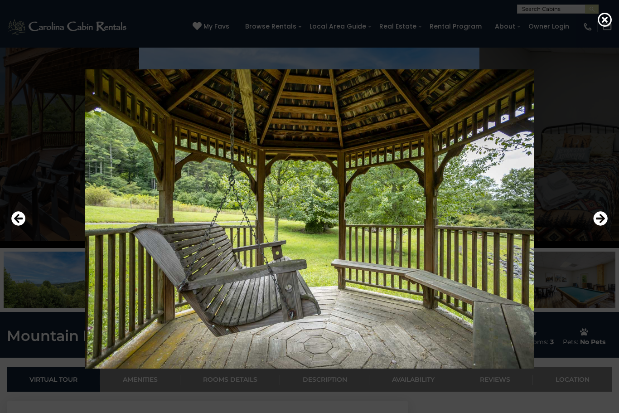
click at [13, 226] on icon "Previous" at bounding box center [18, 218] width 15 height 15
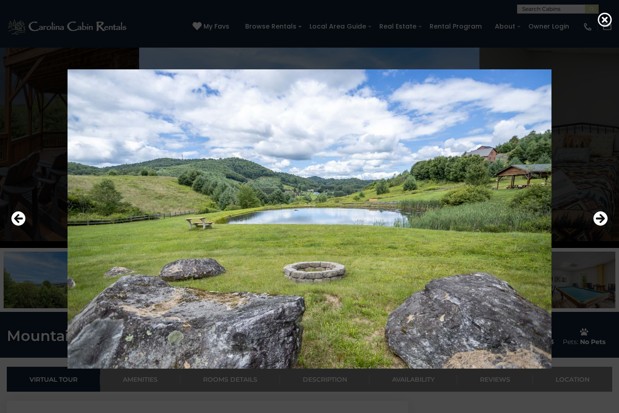
click at [7, 231] on div at bounding box center [310, 219] width 606 height 372
click at [15, 226] on icon "Previous" at bounding box center [18, 218] width 15 height 15
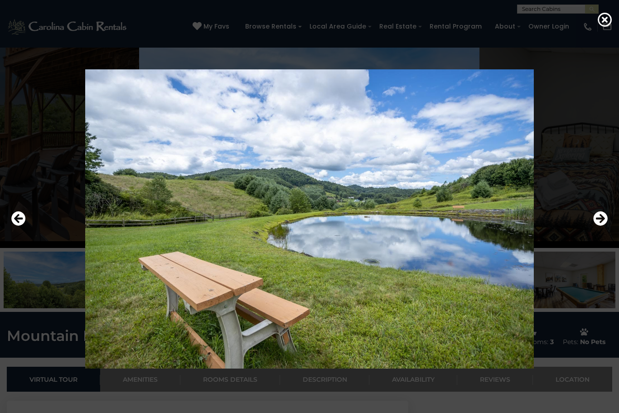
click at [19, 226] on icon "Previous" at bounding box center [18, 218] width 15 height 15
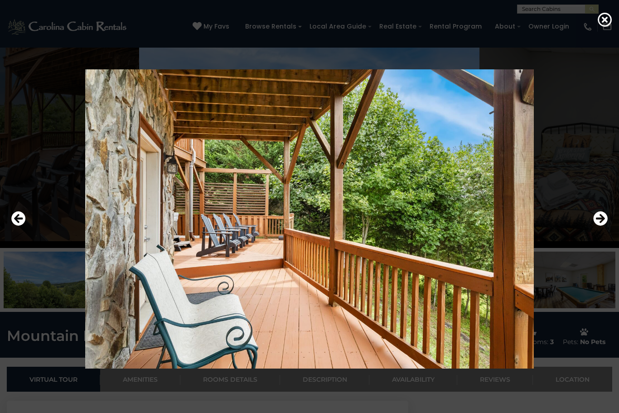
click at [19, 226] on icon "Previous" at bounding box center [18, 218] width 15 height 15
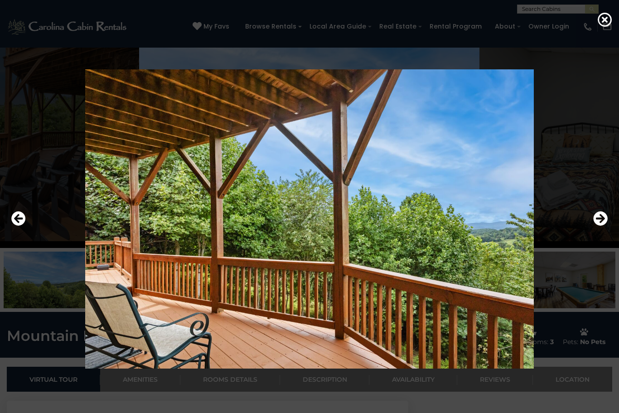
click at [607, 20] on icon at bounding box center [605, 19] width 15 height 15
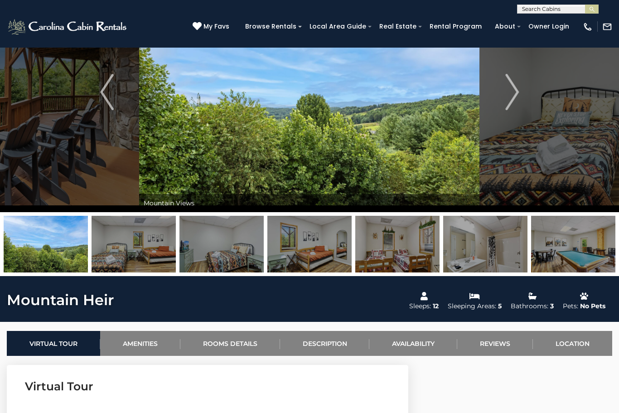
scroll to position [75, 0]
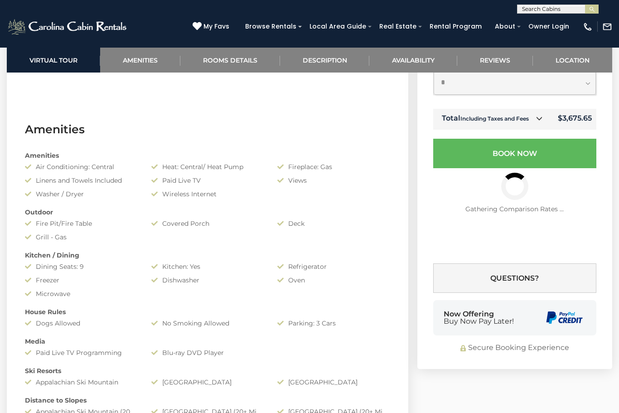
scroll to position [588, 0]
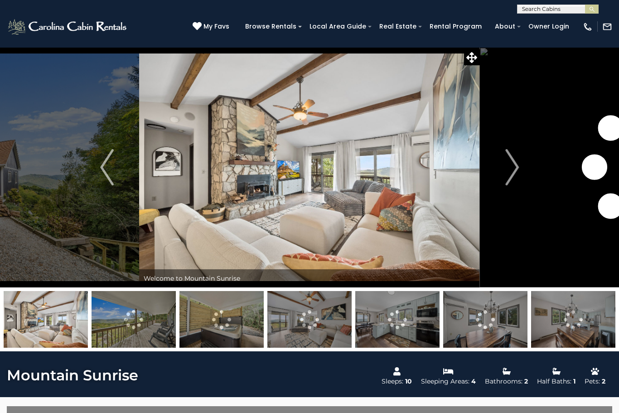
click at [103, 169] on img "Previous" at bounding box center [107, 167] width 14 height 36
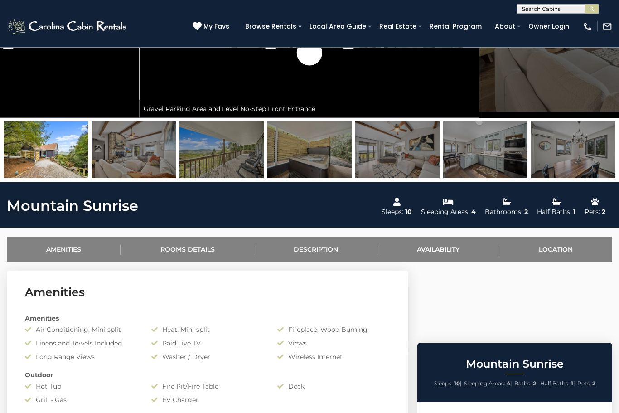
scroll to position [157, 0]
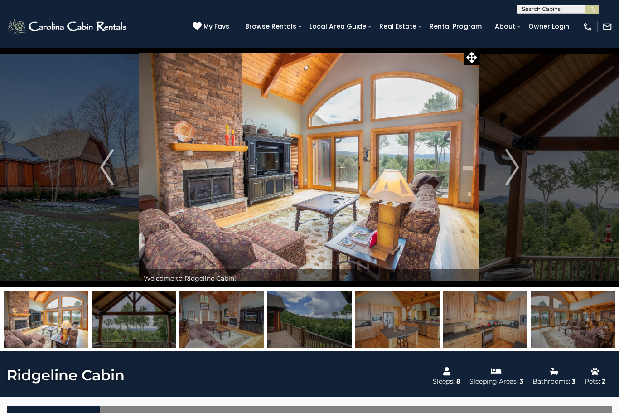
click at [515, 172] on img "Next" at bounding box center [512, 167] width 14 height 36
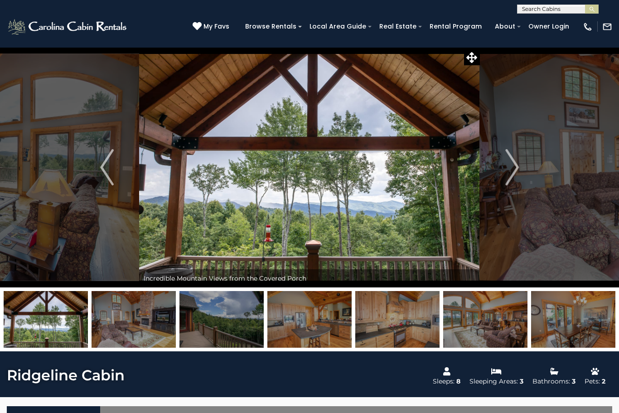
click at [506, 164] on img "Next" at bounding box center [512, 167] width 14 height 36
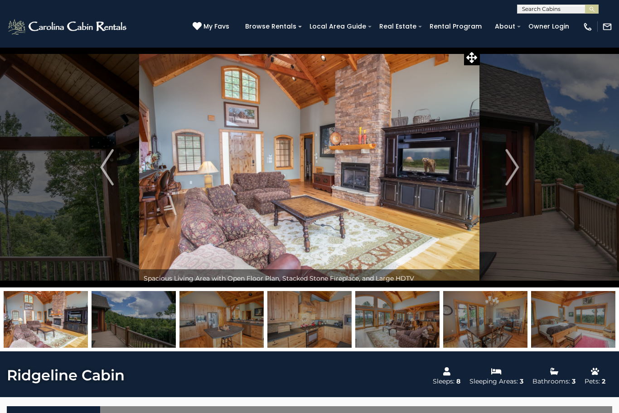
click at [509, 168] on img "Next" at bounding box center [512, 167] width 14 height 36
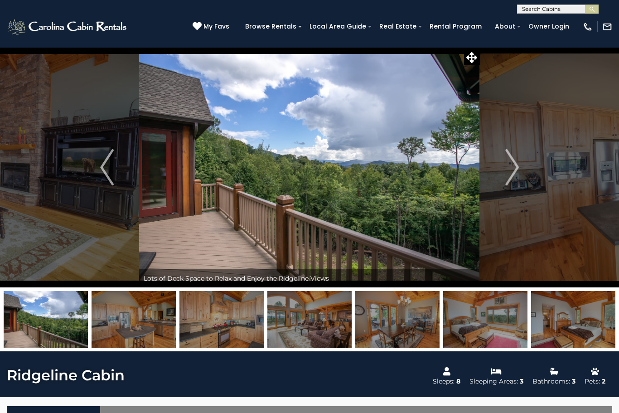
click at [511, 169] on img "Next" at bounding box center [512, 167] width 14 height 36
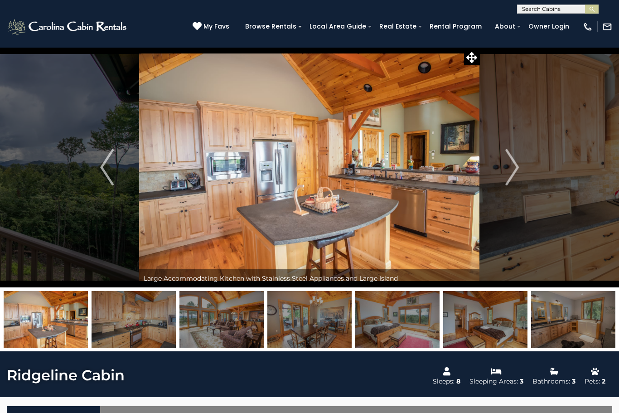
click at [505, 165] on img "Next" at bounding box center [512, 167] width 14 height 36
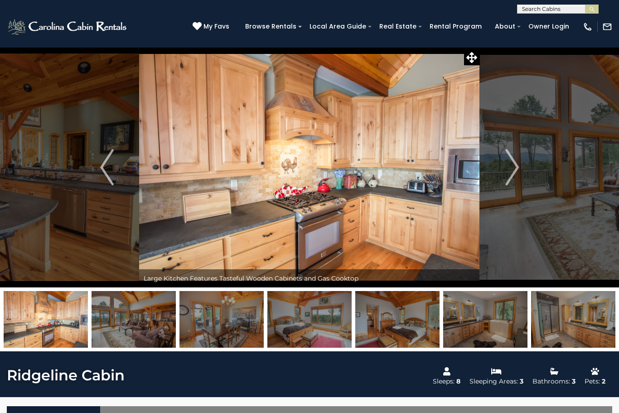
click at [508, 183] on img "Next" at bounding box center [512, 167] width 14 height 36
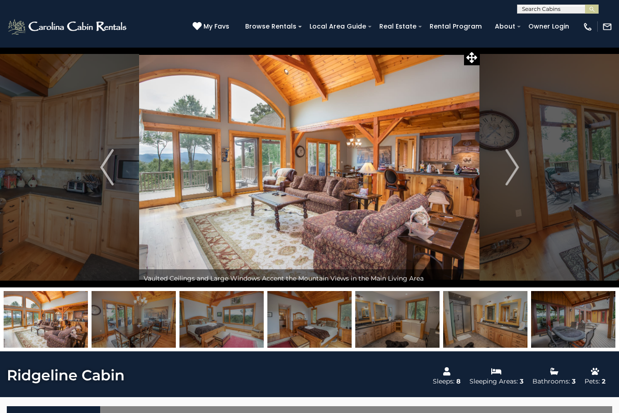
click at [109, 175] on img "Previous" at bounding box center [107, 167] width 14 height 36
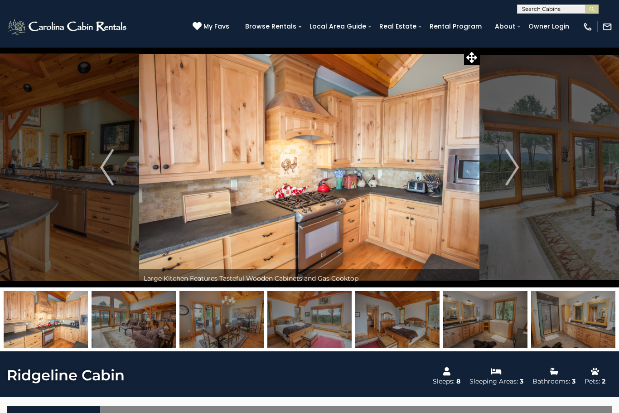
click at [502, 170] on button "Next" at bounding box center [512, 167] width 64 height 240
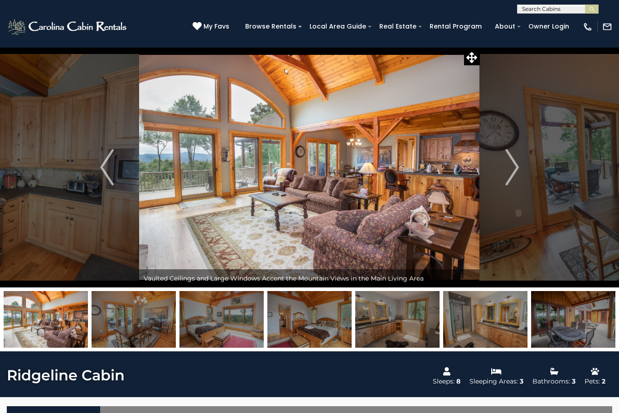
click at [511, 165] on img "Next" at bounding box center [512, 167] width 14 height 36
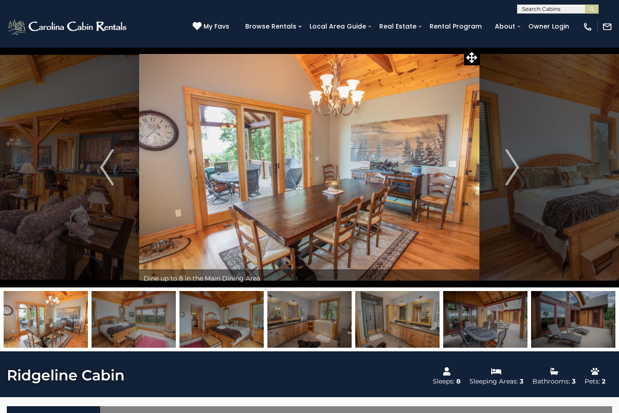
click at [500, 169] on button "Next" at bounding box center [512, 167] width 64 height 240
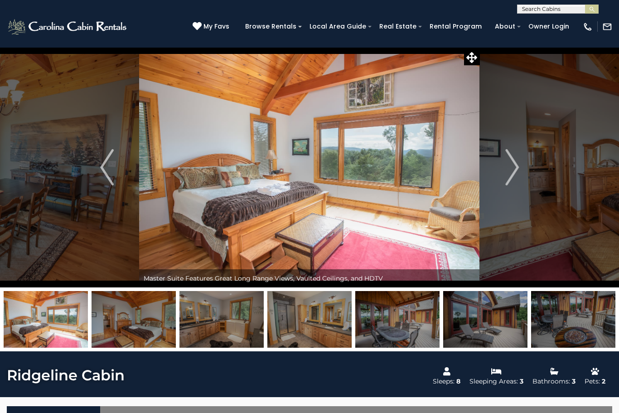
click at [507, 167] on img "Next" at bounding box center [512, 167] width 14 height 36
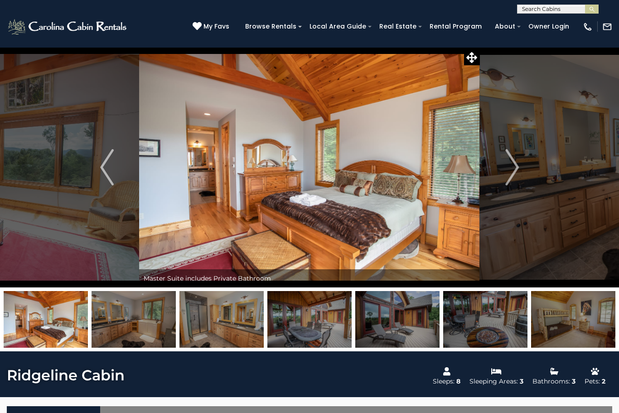
click at [107, 177] on img "Previous" at bounding box center [107, 167] width 14 height 36
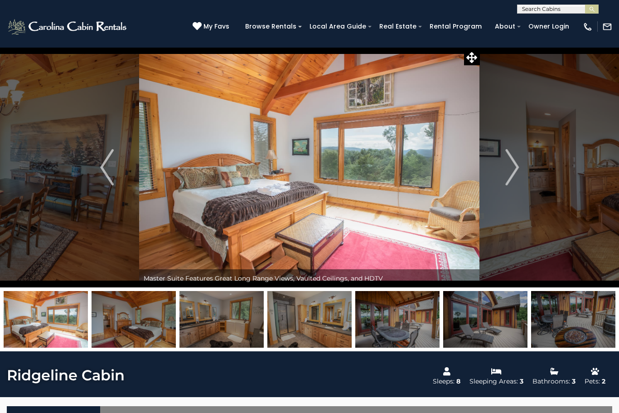
click at [524, 162] on button "Next" at bounding box center [512, 167] width 64 height 240
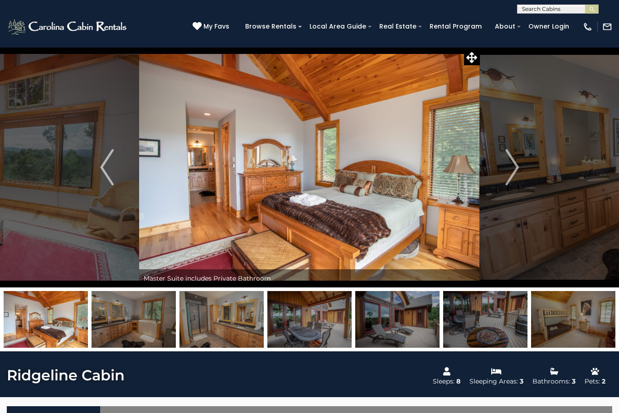
click at [507, 179] on img "Next" at bounding box center [512, 167] width 14 height 36
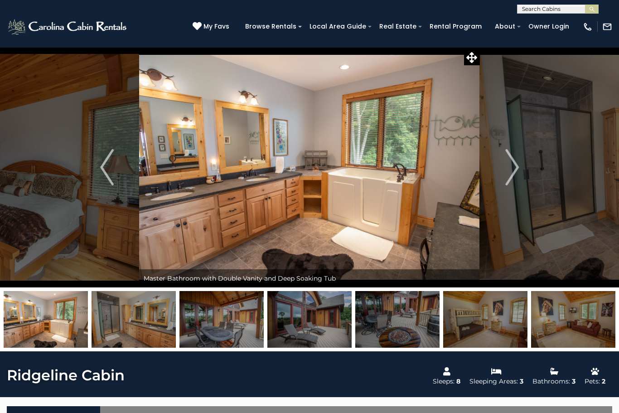
click at [514, 169] on img "Next" at bounding box center [512, 167] width 14 height 36
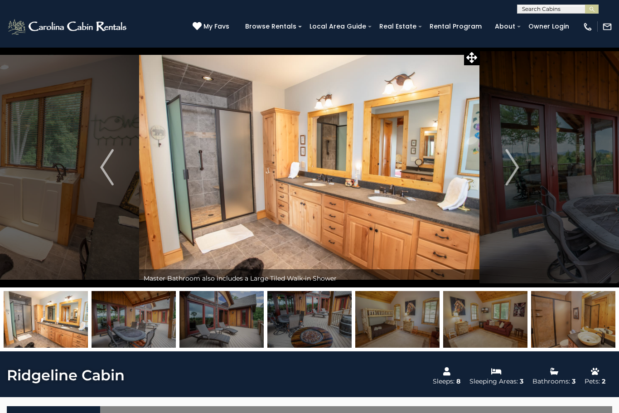
click at [513, 172] on img "Next" at bounding box center [512, 167] width 14 height 36
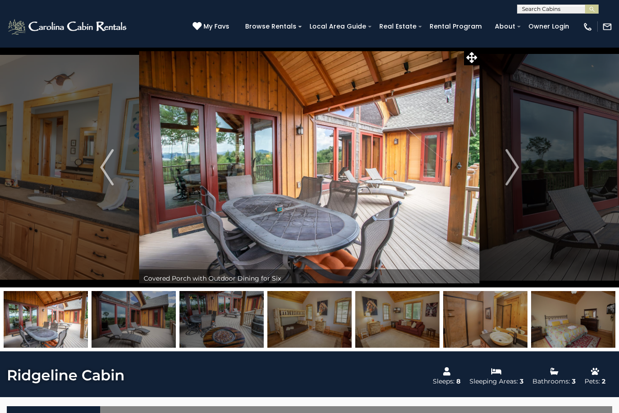
click at [515, 177] on img "Next" at bounding box center [512, 167] width 14 height 36
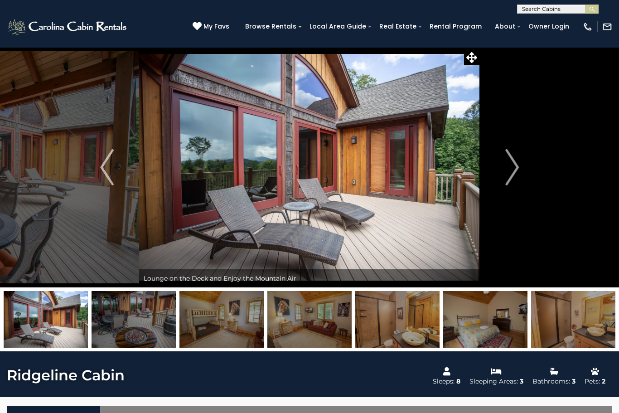
click at [515, 170] on img "Next" at bounding box center [512, 167] width 14 height 36
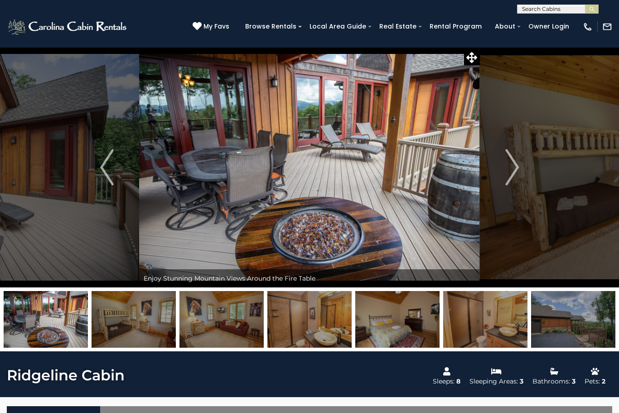
click at [518, 165] on img "Next" at bounding box center [512, 167] width 14 height 36
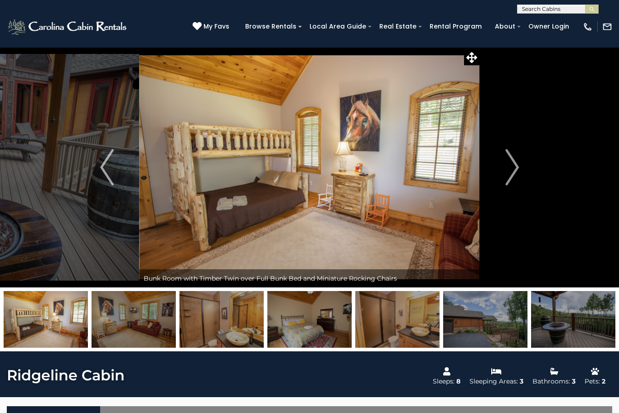
click at [515, 178] on img "Next" at bounding box center [512, 167] width 14 height 36
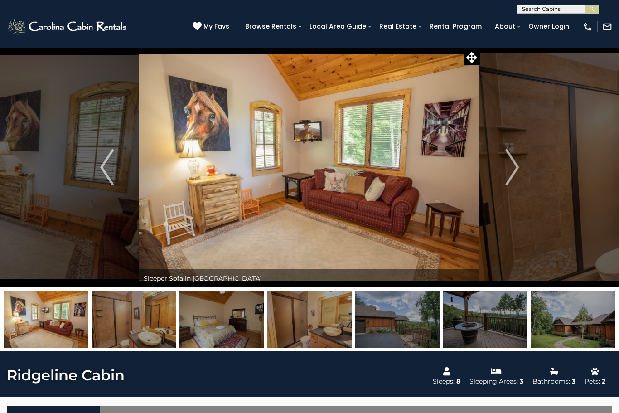
click at [521, 166] on button "Next" at bounding box center [512, 167] width 64 height 240
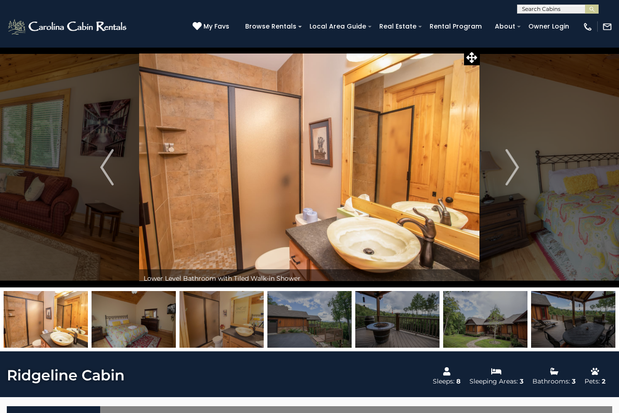
click at [519, 176] on img "Next" at bounding box center [512, 167] width 14 height 36
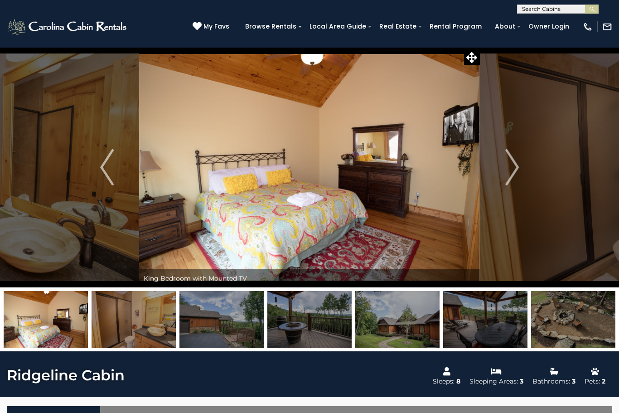
click at [522, 175] on button "Next" at bounding box center [512, 167] width 64 height 240
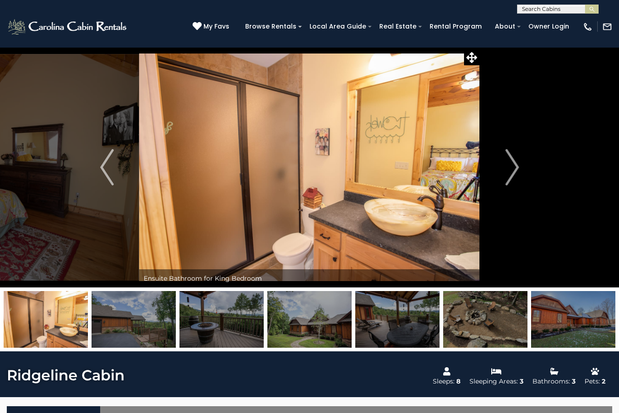
click at [517, 167] on img "Next" at bounding box center [512, 167] width 14 height 36
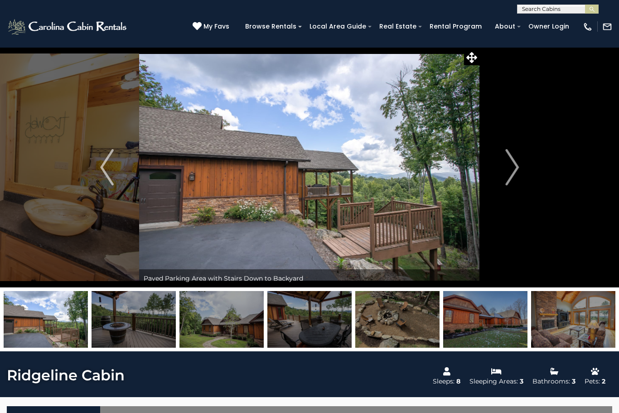
click at [515, 164] on img "Next" at bounding box center [512, 167] width 14 height 36
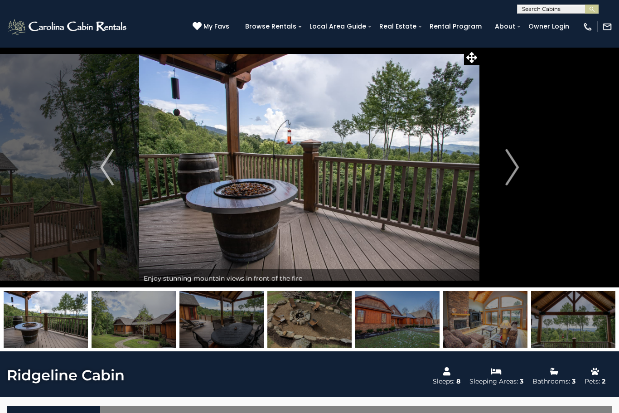
click at [517, 170] on img "Next" at bounding box center [512, 167] width 14 height 36
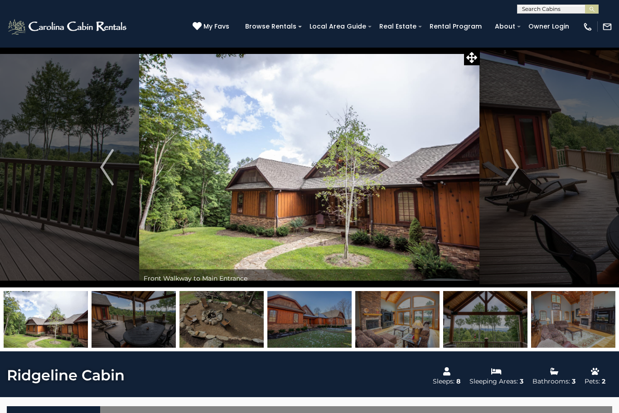
click at [518, 186] on button "Next" at bounding box center [512, 167] width 64 height 240
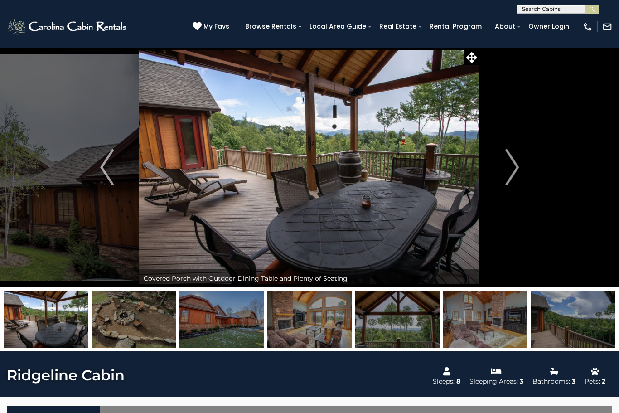
click at [521, 183] on button "Next" at bounding box center [512, 167] width 64 height 240
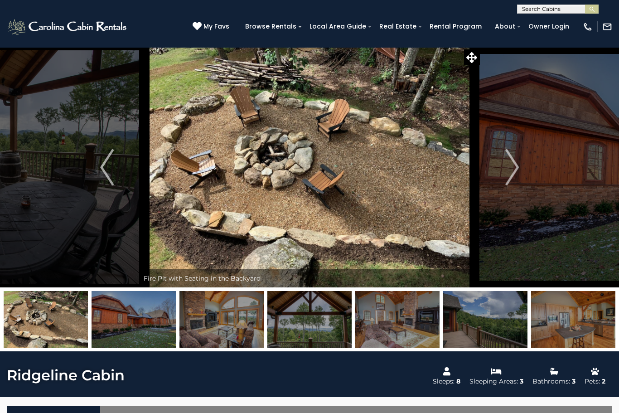
click at [514, 169] on img "Next" at bounding box center [512, 167] width 14 height 36
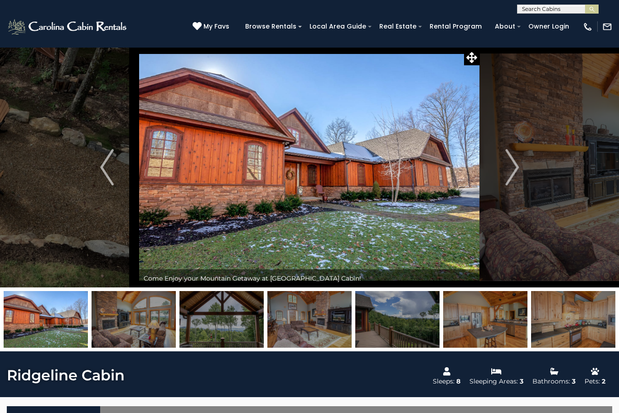
click at [515, 168] on img "Next" at bounding box center [512, 167] width 14 height 36
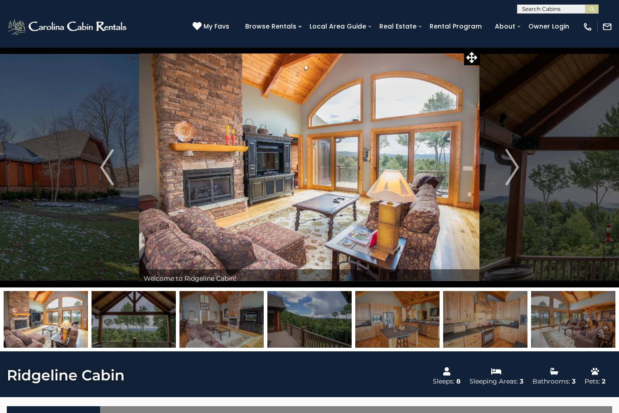
click at [518, 177] on img "Next" at bounding box center [512, 167] width 14 height 36
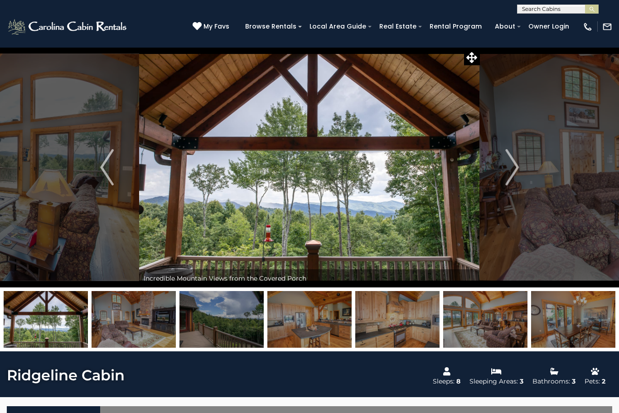
click at [522, 173] on button "Next" at bounding box center [512, 167] width 64 height 240
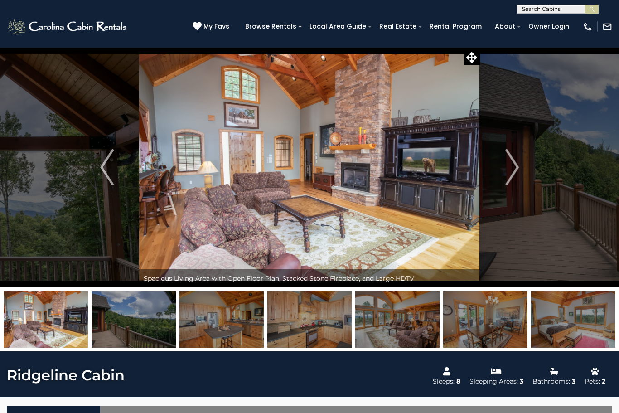
click at [510, 165] on img "Next" at bounding box center [512, 167] width 14 height 36
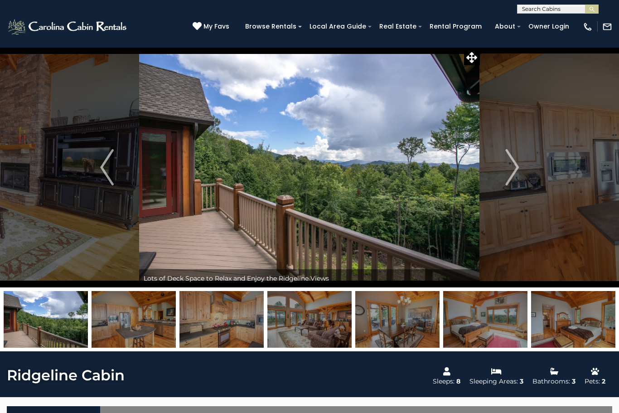
click at [515, 165] on img "Next" at bounding box center [512, 167] width 14 height 36
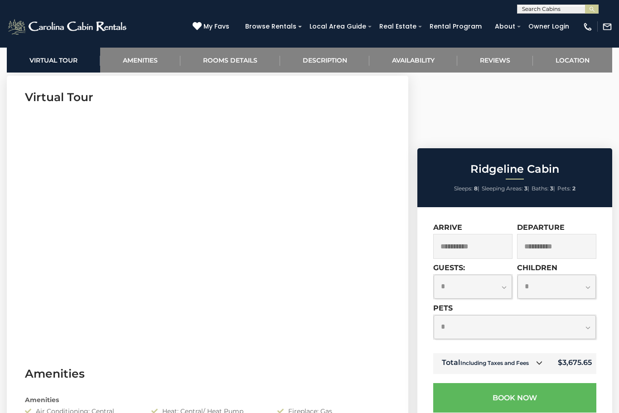
scroll to position [360, 0]
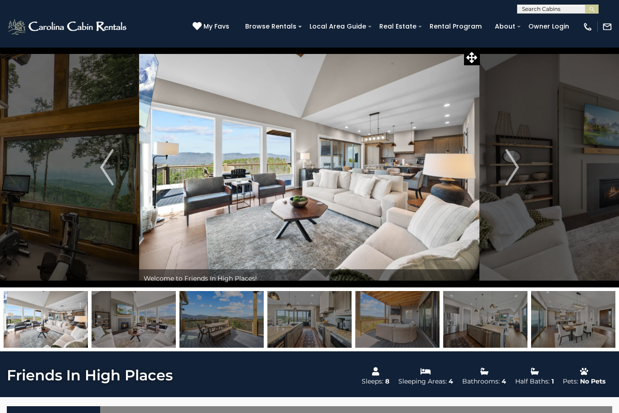
click at [515, 171] on img "Next" at bounding box center [512, 167] width 14 height 36
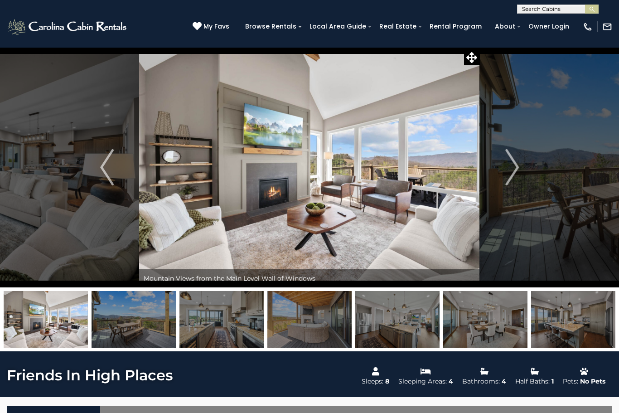
click at [513, 176] on img "Next" at bounding box center [512, 167] width 14 height 36
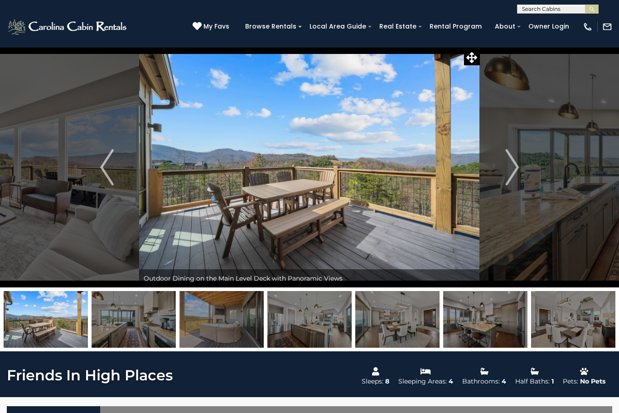
click at [514, 179] on img "Next" at bounding box center [512, 167] width 14 height 36
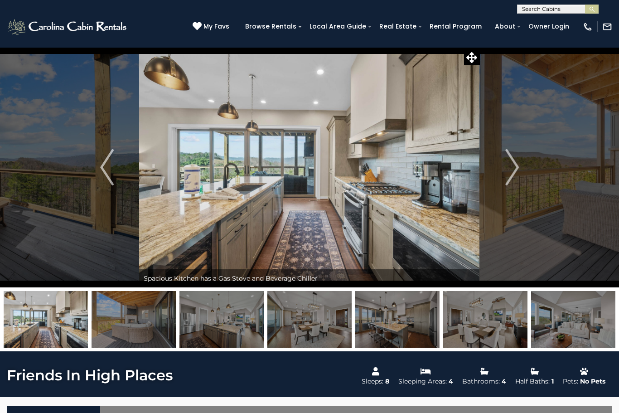
click at [514, 170] on img "Next" at bounding box center [512, 167] width 14 height 36
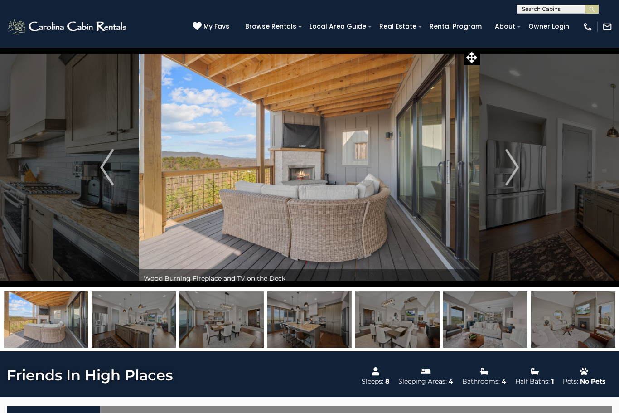
click at [507, 176] on img "Next" at bounding box center [512, 167] width 14 height 36
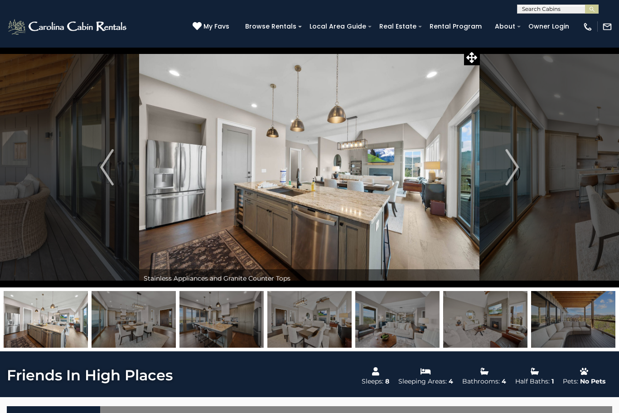
click at [512, 172] on img "Next" at bounding box center [512, 167] width 14 height 36
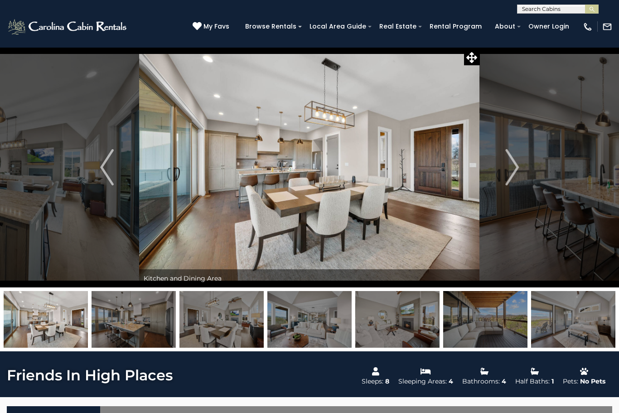
click at [501, 179] on button "Next" at bounding box center [512, 167] width 64 height 240
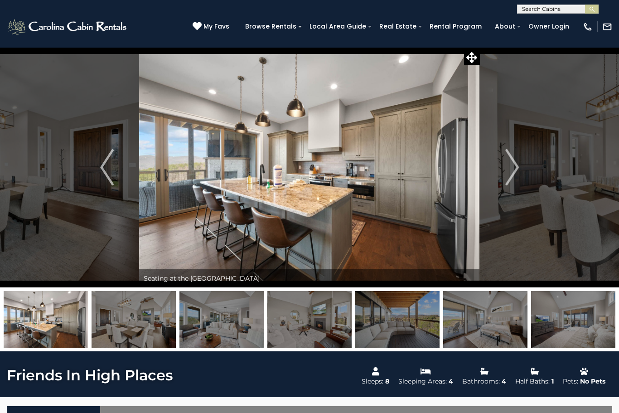
click at [519, 173] on img "Next" at bounding box center [512, 167] width 14 height 36
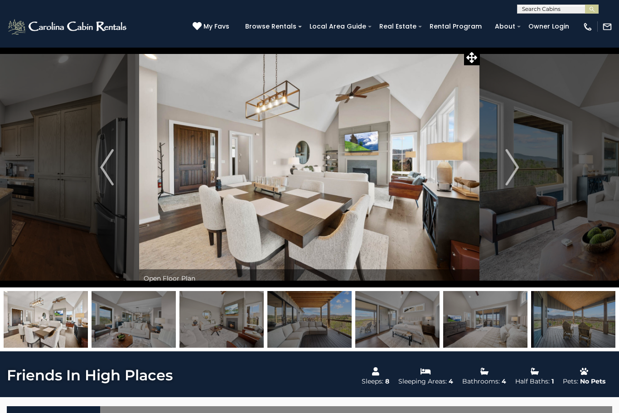
click at [506, 175] on img "Next" at bounding box center [512, 167] width 14 height 36
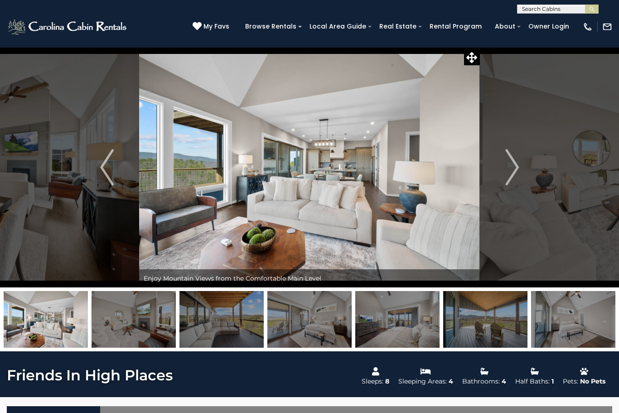
click at [511, 175] on img "Next" at bounding box center [512, 167] width 14 height 36
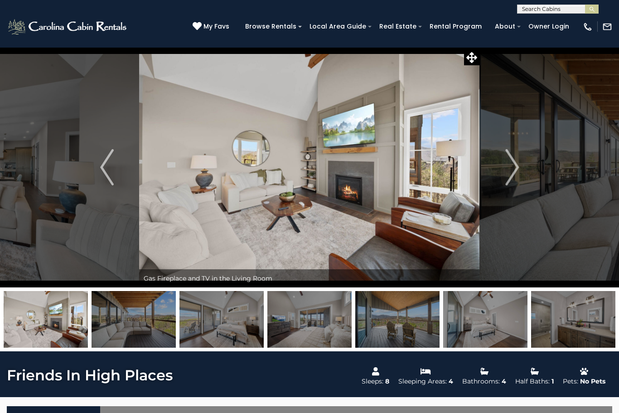
click at [513, 176] on img "Next" at bounding box center [512, 167] width 14 height 36
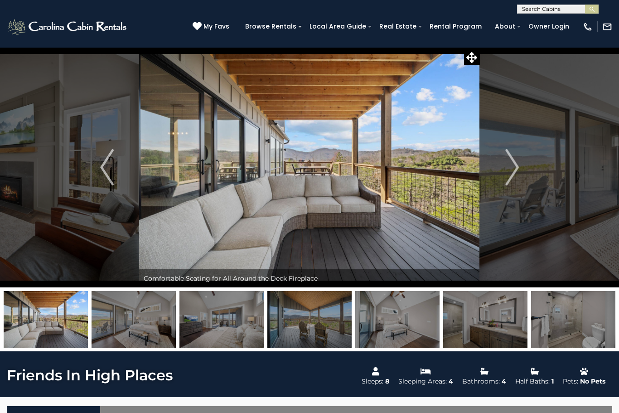
click at [513, 170] on img "Next" at bounding box center [512, 167] width 14 height 36
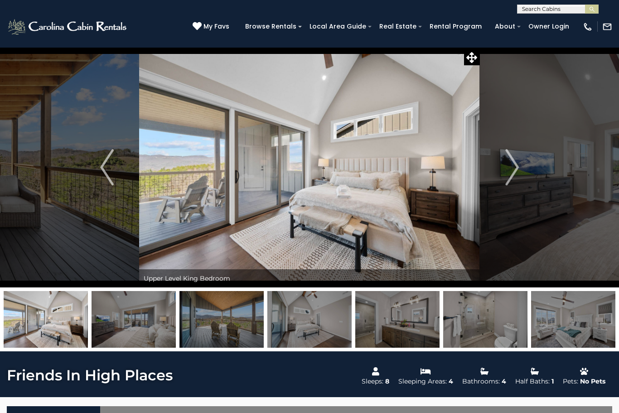
click at [512, 171] on img "Next" at bounding box center [512, 167] width 14 height 36
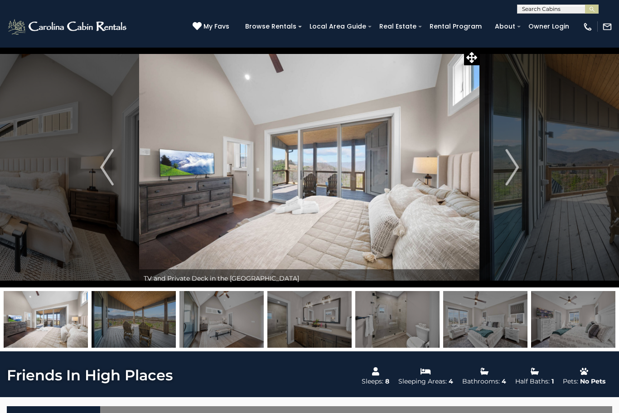
click at [517, 169] on img "Next" at bounding box center [512, 167] width 14 height 36
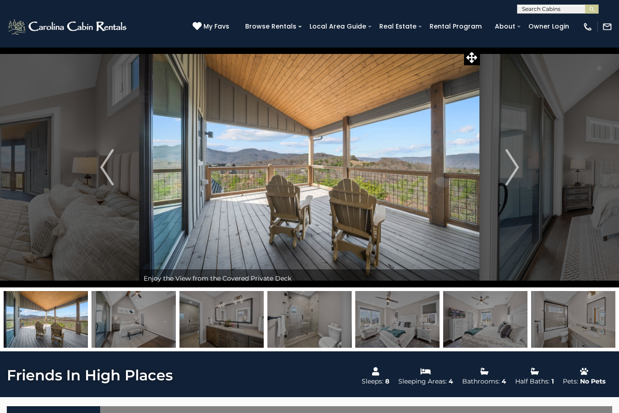
click at [513, 175] on img "Next" at bounding box center [512, 167] width 14 height 36
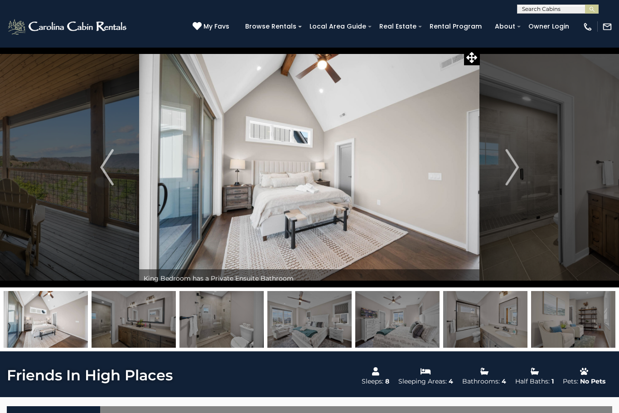
click at [515, 174] on img "Next" at bounding box center [512, 167] width 14 height 36
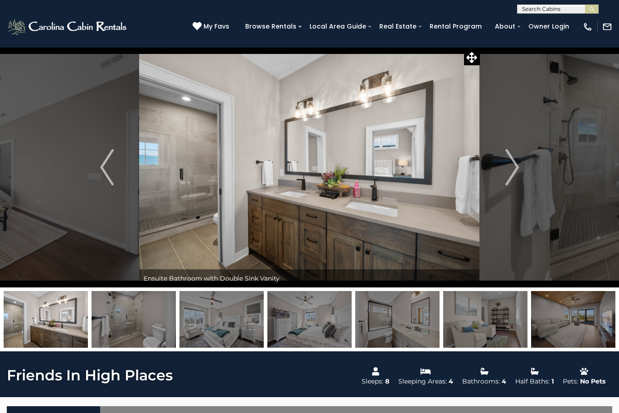
click at [522, 173] on button "Next" at bounding box center [512, 167] width 64 height 240
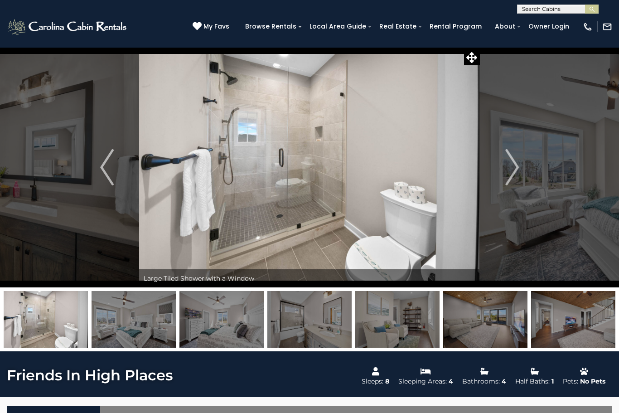
click at [509, 175] on img "Next" at bounding box center [512, 167] width 14 height 36
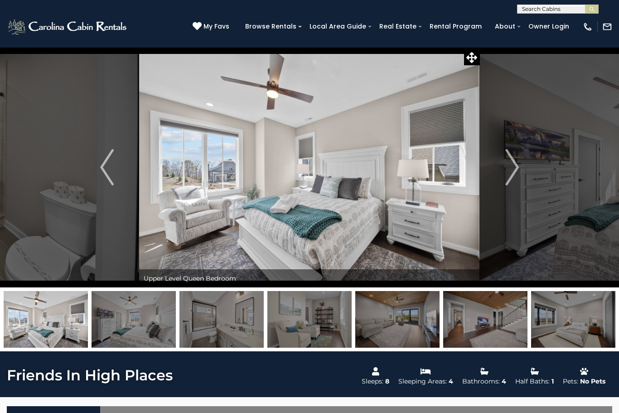
click at [506, 173] on img "Next" at bounding box center [512, 167] width 14 height 36
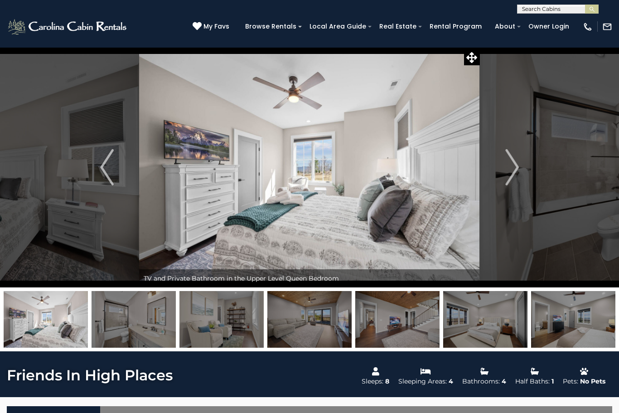
click at [512, 174] on img "Next" at bounding box center [512, 167] width 14 height 36
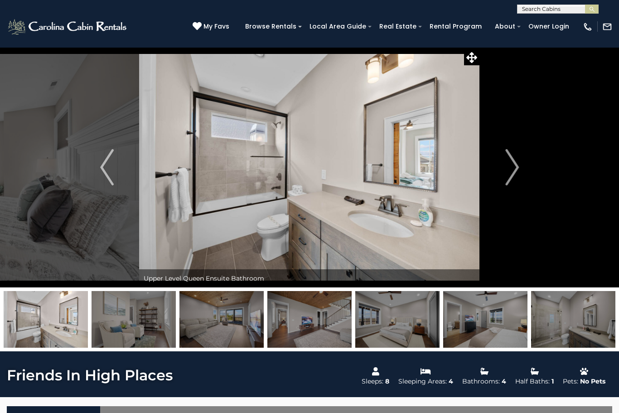
click at [518, 166] on img "Next" at bounding box center [512, 167] width 14 height 36
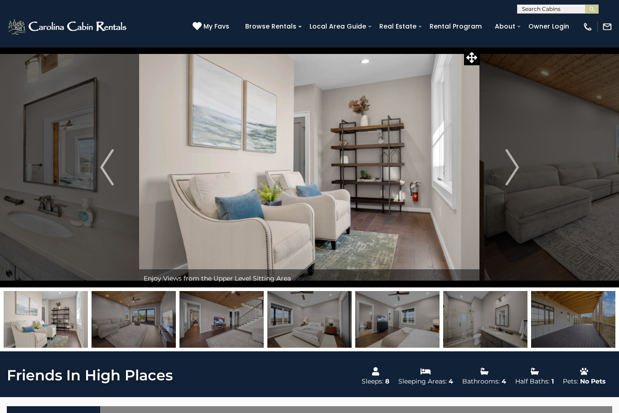
click at [511, 171] on img "Next" at bounding box center [512, 167] width 14 height 36
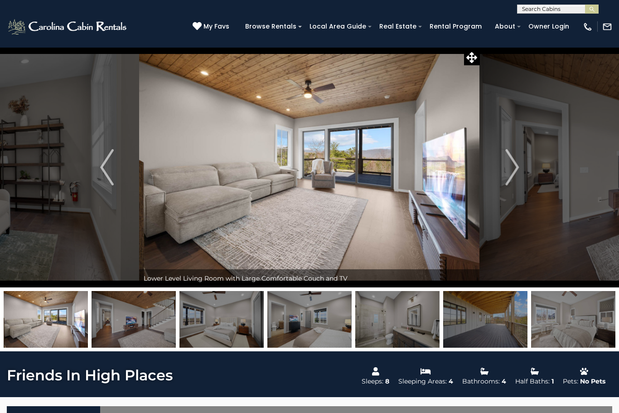
click at [512, 173] on img "Next" at bounding box center [512, 167] width 14 height 36
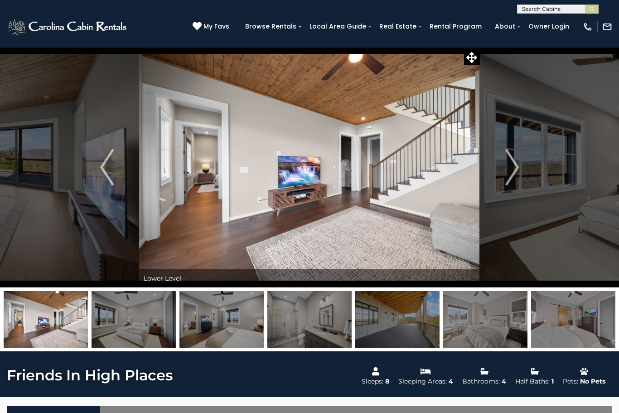
click at [510, 175] on img "Next" at bounding box center [512, 167] width 14 height 36
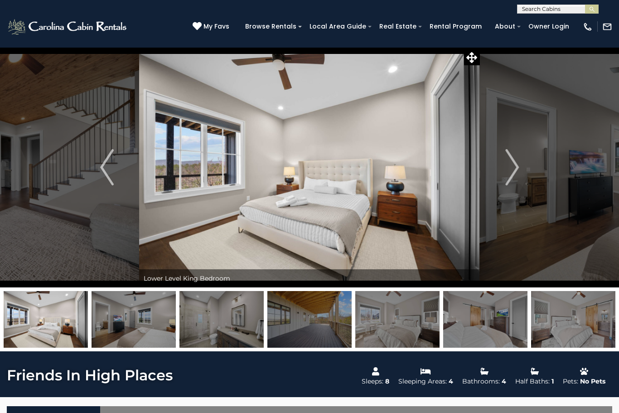
click at [515, 174] on img "Next" at bounding box center [512, 167] width 14 height 36
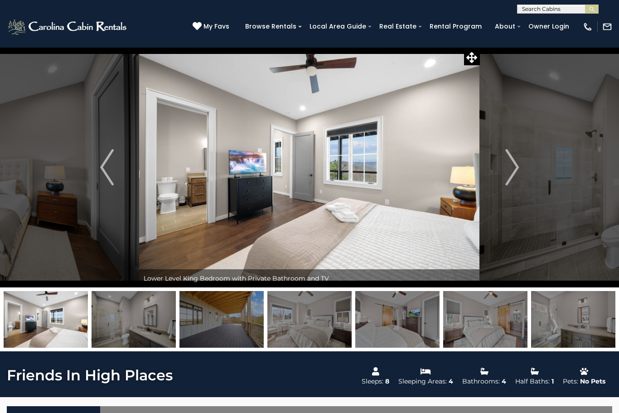
click at [519, 172] on img "Next" at bounding box center [512, 167] width 14 height 36
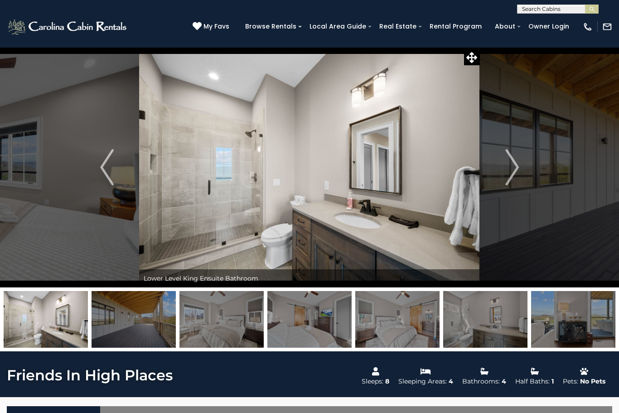
click at [518, 173] on img "Next" at bounding box center [512, 167] width 14 height 36
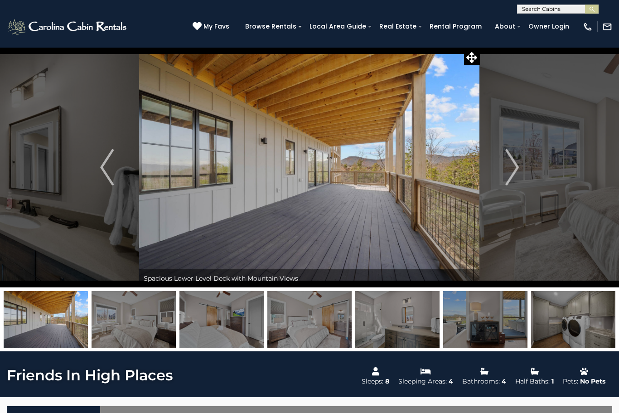
click at [511, 175] on img "Next" at bounding box center [512, 167] width 14 height 36
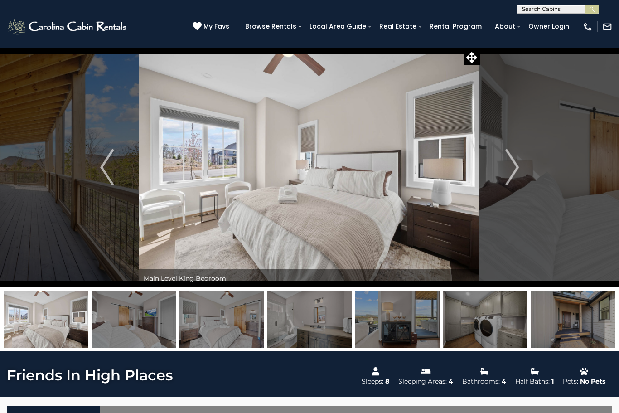
click at [503, 178] on button "Next" at bounding box center [512, 167] width 64 height 240
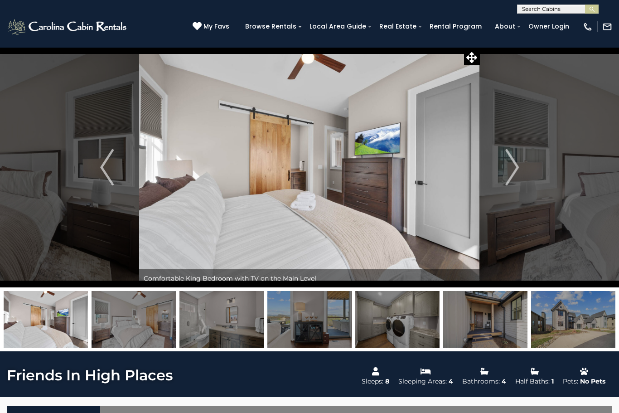
click at [510, 173] on img "Next" at bounding box center [512, 167] width 14 height 36
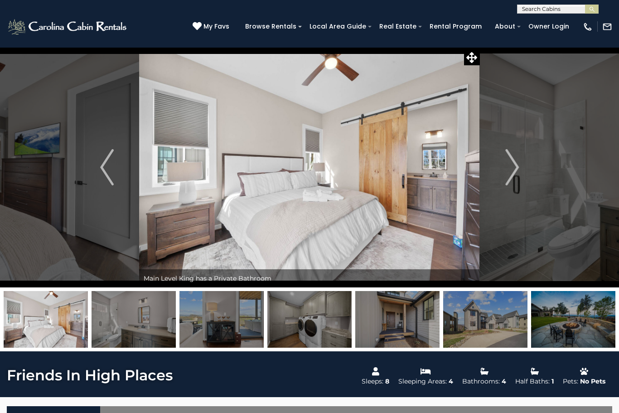
click at [515, 172] on img "Next" at bounding box center [512, 167] width 14 height 36
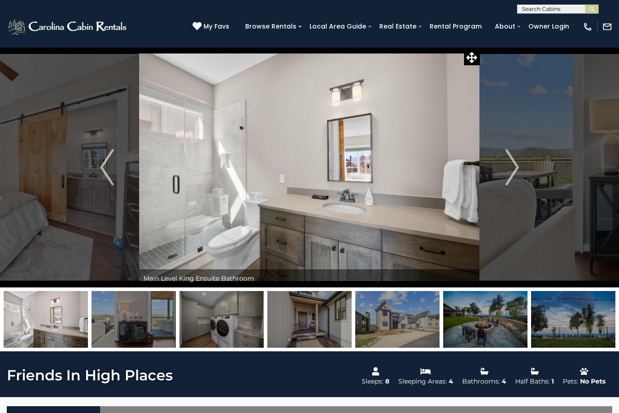
click at [510, 174] on img "Next" at bounding box center [512, 167] width 14 height 36
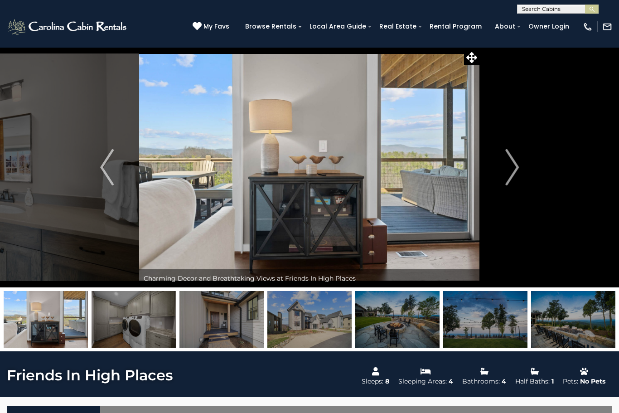
click at [518, 172] on img "Next" at bounding box center [512, 167] width 14 height 36
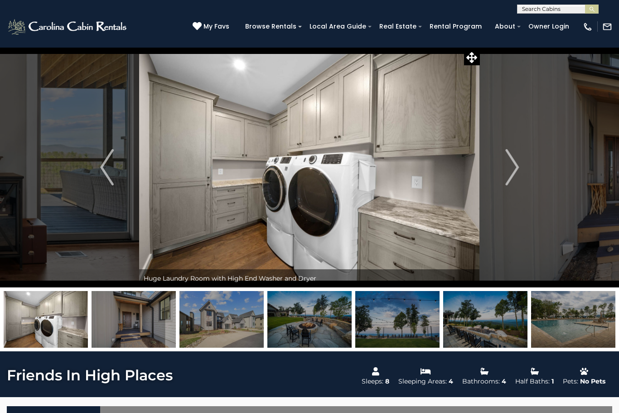
click at [508, 176] on img "Next" at bounding box center [512, 167] width 14 height 36
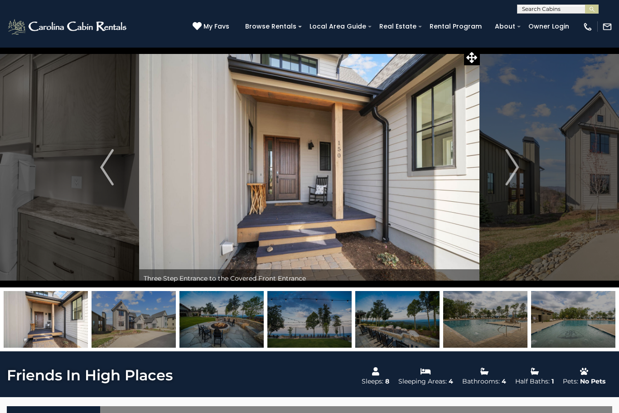
click at [509, 177] on img "Next" at bounding box center [512, 167] width 14 height 36
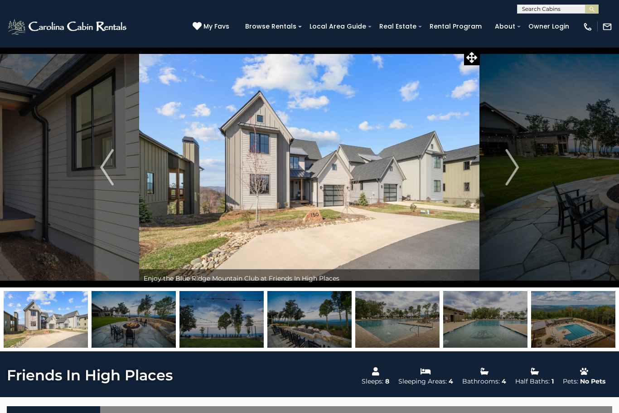
click at [508, 175] on img "Next" at bounding box center [512, 167] width 14 height 36
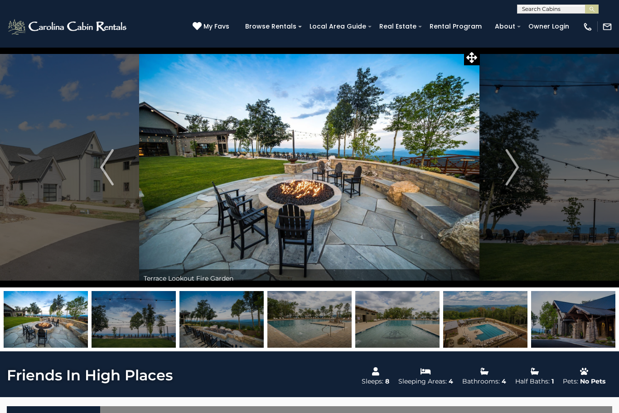
click at [511, 179] on img "Next" at bounding box center [512, 167] width 14 height 36
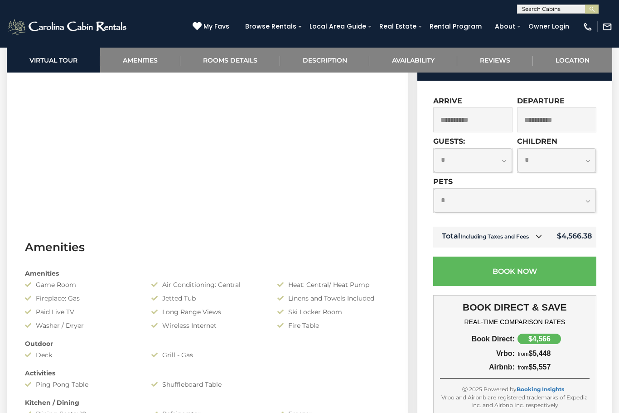
scroll to position [478, 0]
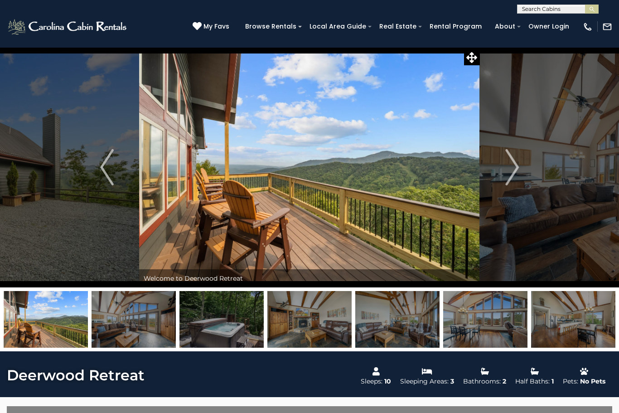
click at [515, 165] on img "Next" at bounding box center [512, 167] width 14 height 36
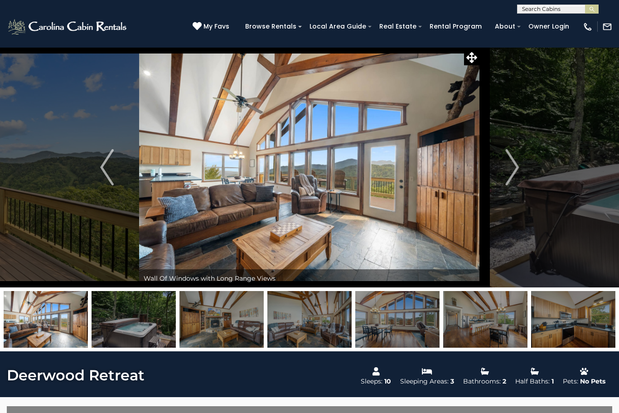
click at [519, 170] on button "Next" at bounding box center [512, 167] width 64 height 240
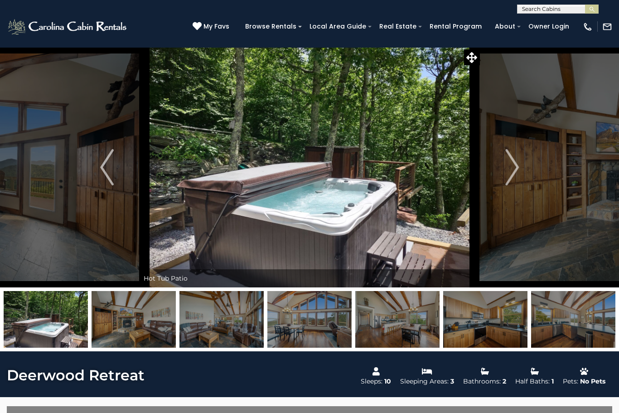
click at [517, 172] on img "Next" at bounding box center [512, 167] width 14 height 36
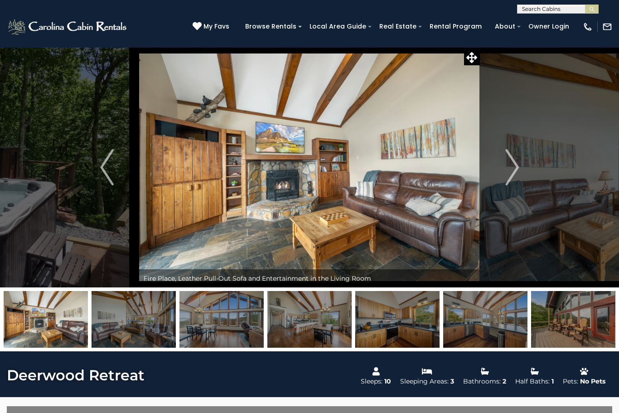
click at [519, 166] on img "Next" at bounding box center [512, 167] width 14 height 36
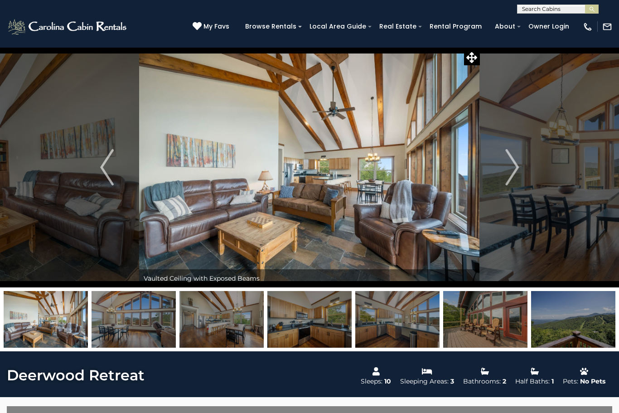
click at [509, 175] on img "Next" at bounding box center [512, 167] width 14 height 36
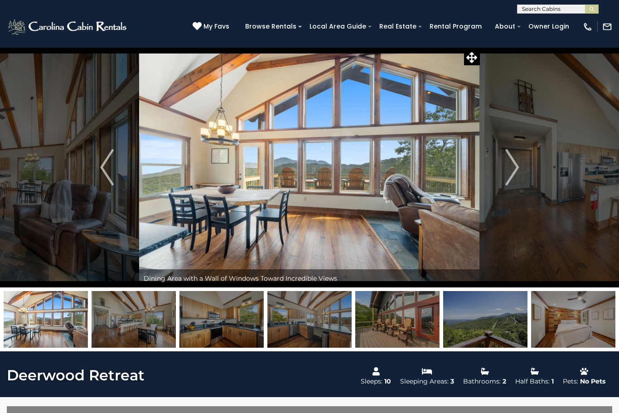
click at [524, 169] on button "Next" at bounding box center [512, 167] width 64 height 240
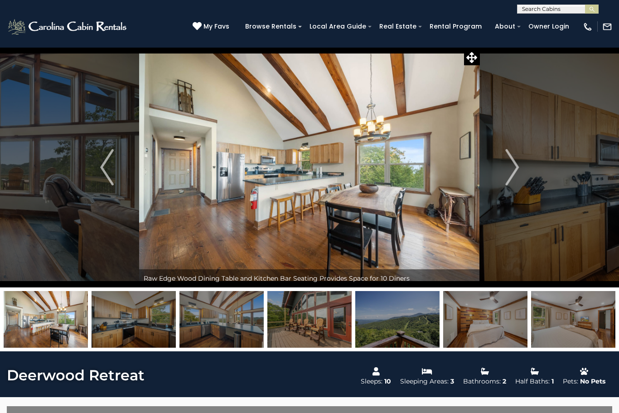
click at [513, 171] on img "Next" at bounding box center [512, 167] width 14 height 36
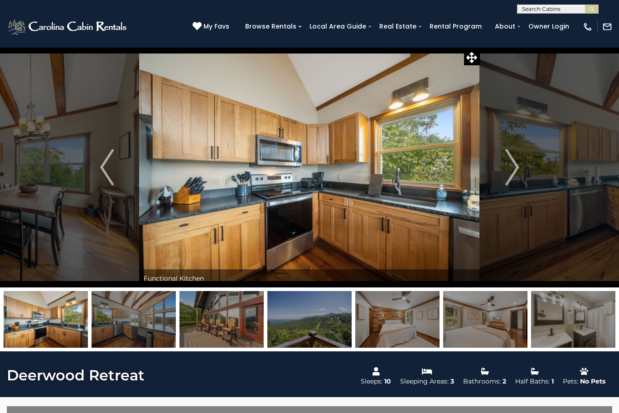
click at [511, 173] on img "Next" at bounding box center [512, 167] width 14 height 36
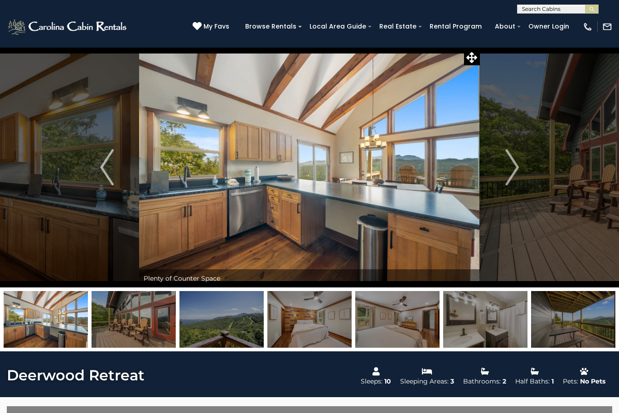
click at [515, 169] on img "Next" at bounding box center [512, 167] width 14 height 36
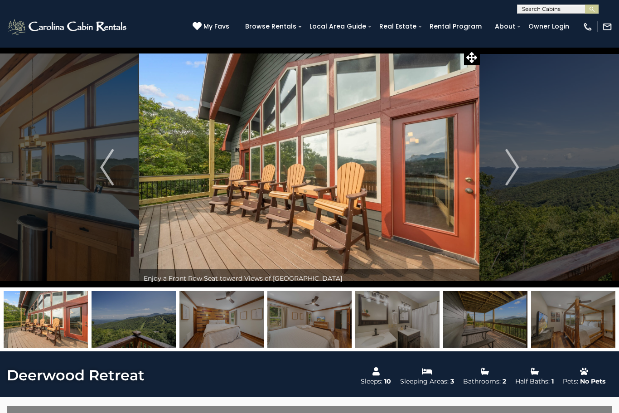
click at [507, 173] on img "Next" at bounding box center [512, 167] width 14 height 36
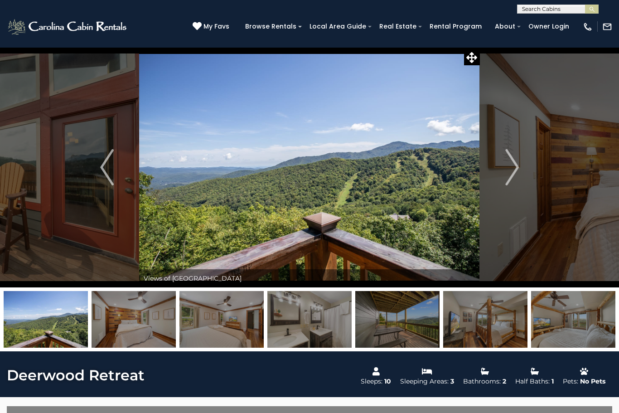
click at [508, 165] on img "Next" at bounding box center [512, 167] width 14 height 36
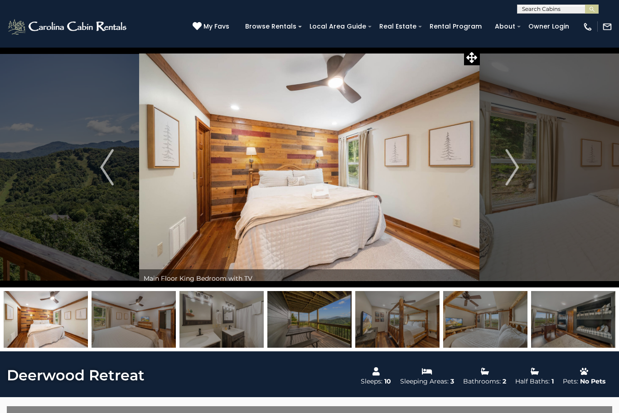
click at [512, 168] on img "Next" at bounding box center [512, 167] width 14 height 36
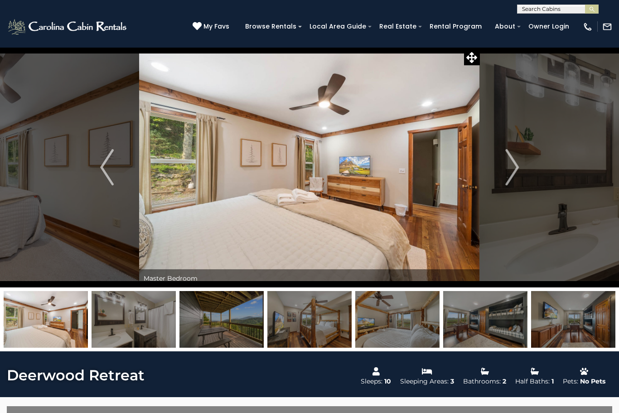
click at [512, 168] on img "Next" at bounding box center [512, 167] width 14 height 36
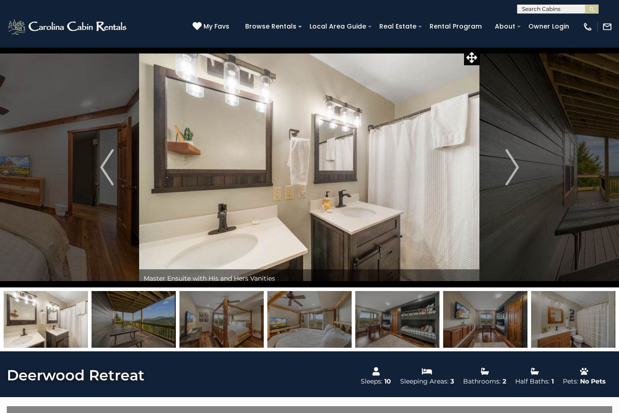
click at [508, 171] on img "Next" at bounding box center [512, 167] width 14 height 36
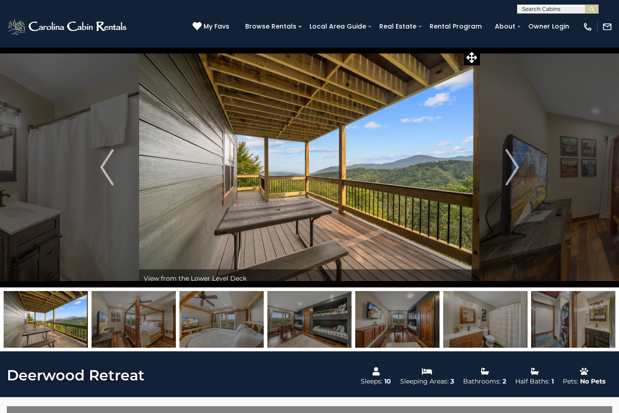
click at [510, 169] on img "Next" at bounding box center [512, 167] width 14 height 36
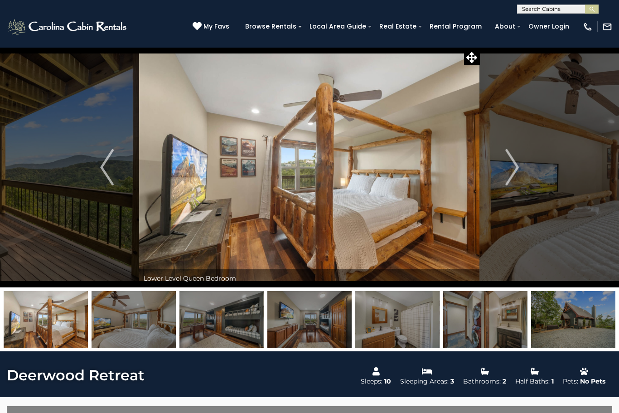
click at [510, 174] on img "Next" at bounding box center [512, 167] width 14 height 36
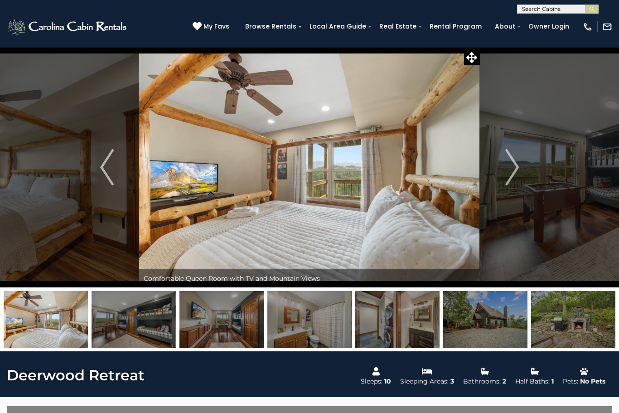
click at [518, 169] on img "Next" at bounding box center [512, 167] width 14 height 36
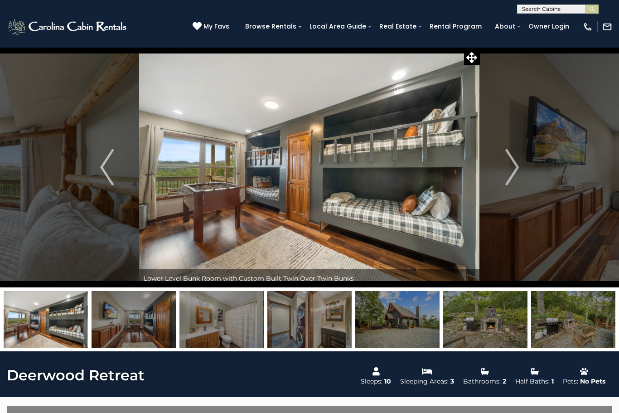
click at [515, 170] on img "Next" at bounding box center [512, 167] width 14 height 36
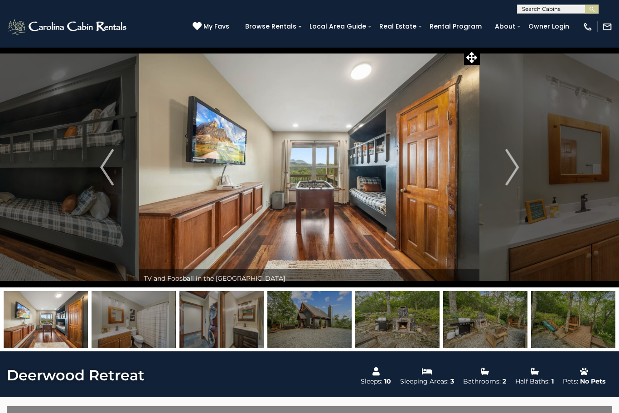
click at [513, 173] on img "Next" at bounding box center [512, 167] width 14 height 36
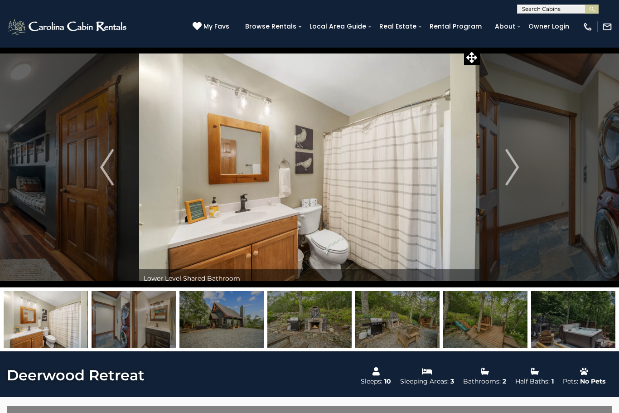
click at [515, 171] on img "Next" at bounding box center [512, 167] width 14 height 36
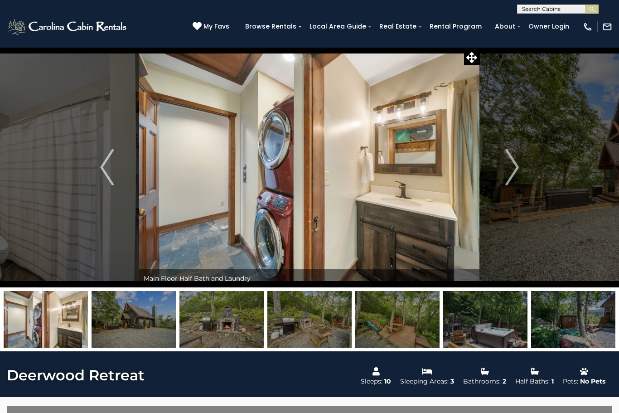
click at [515, 172] on img "Next" at bounding box center [512, 167] width 14 height 36
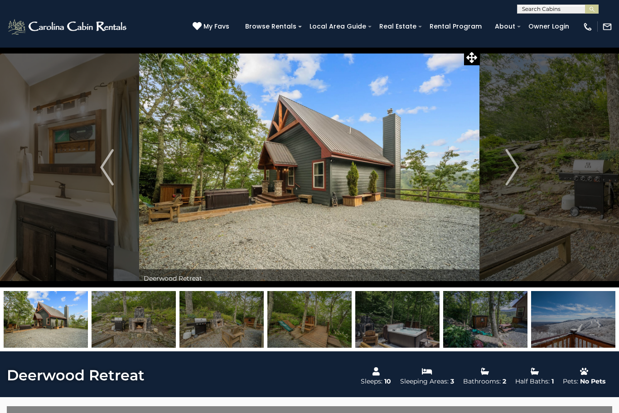
click at [517, 170] on img "Next" at bounding box center [512, 167] width 14 height 36
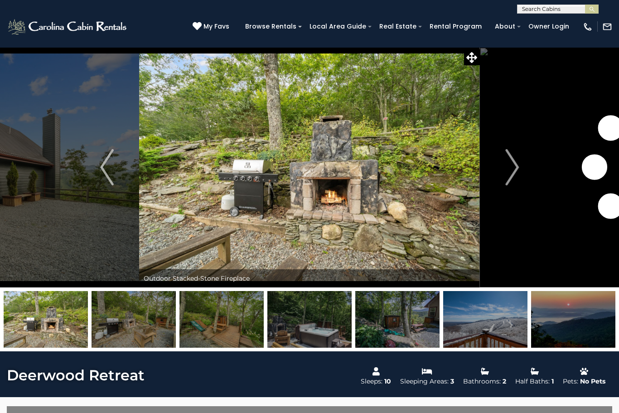
click at [517, 171] on img "Next" at bounding box center [512, 167] width 14 height 36
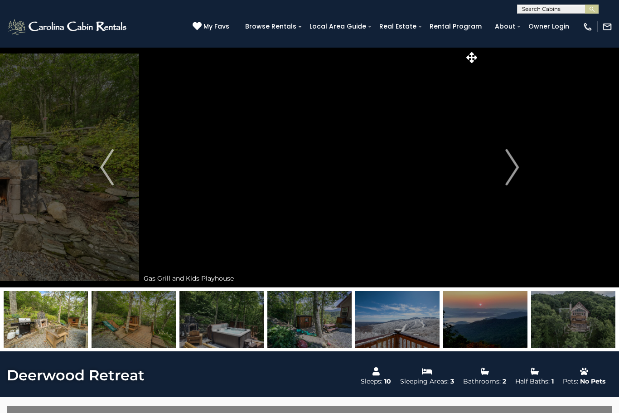
click at [510, 173] on img "Next" at bounding box center [512, 167] width 14 height 36
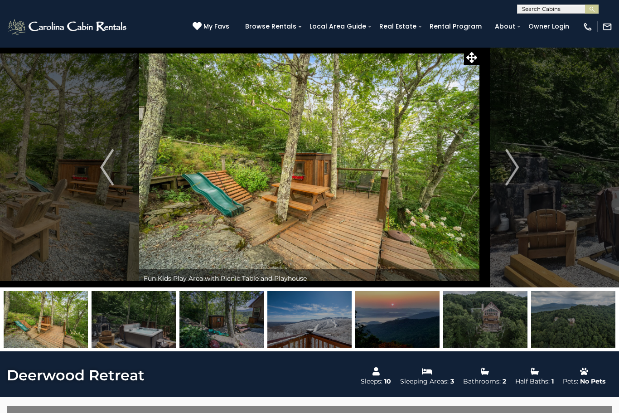
click at [508, 173] on img "Next" at bounding box center [512, 167] width 14 height 36
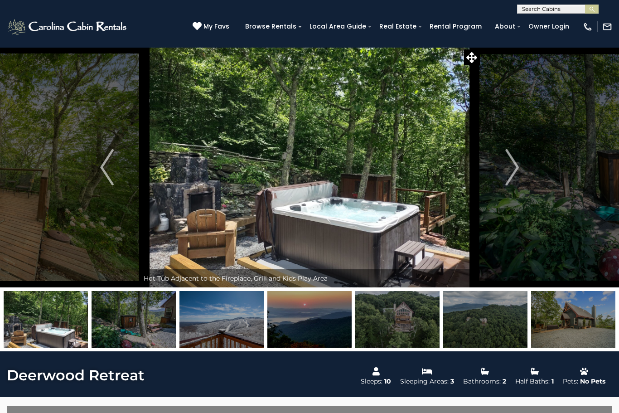
click at [514, 172] on img "Next" at bounding box center [512, 167] width 14 height 36
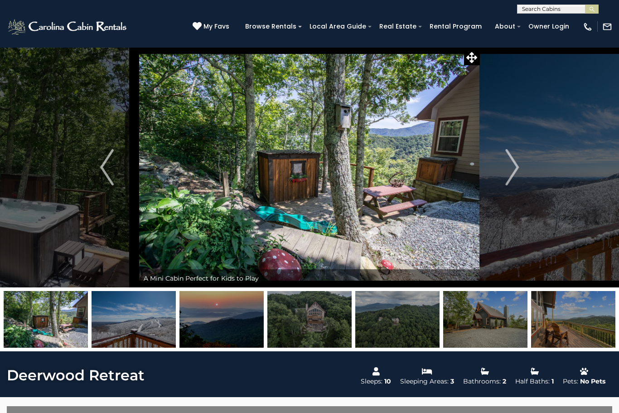
click at [507, 175] on img "Next" at bounding box center [512, 167] width 14 height 36
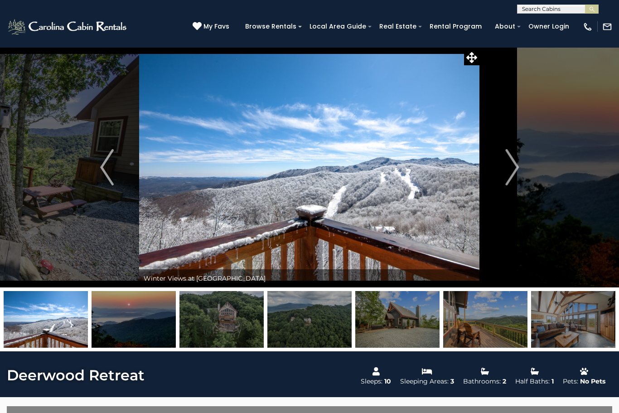
click at [512, 172] on img "Next" at bounding box center [512, 167] width 14 height 36
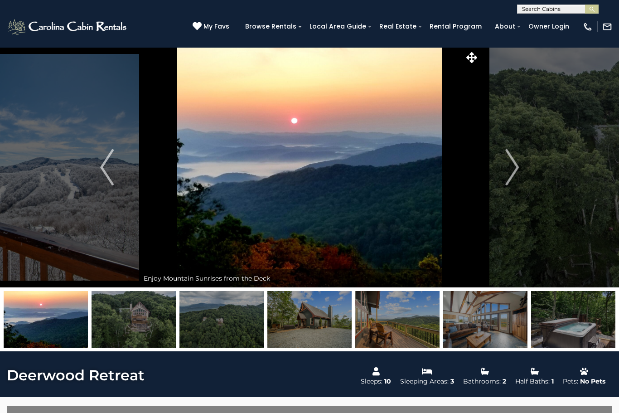
click at [516, 171] on img "Next" at bounding box center [512, 167] width 14 height 36
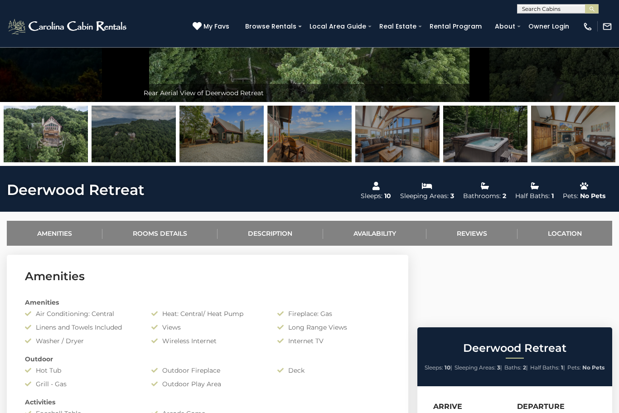
scroll to position [172, 0]
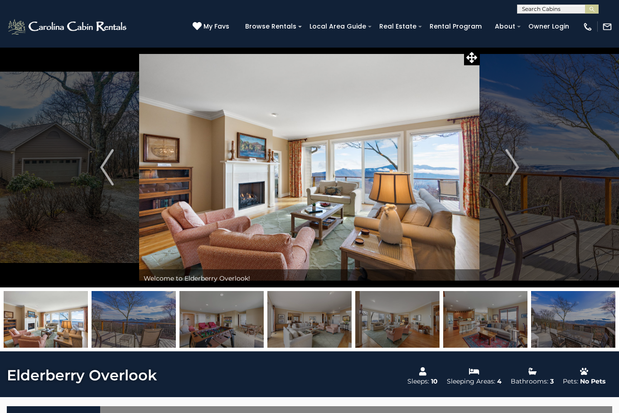
click at [505, 176] on img "Next" at bounding box center [512, 167] width 14 height 36
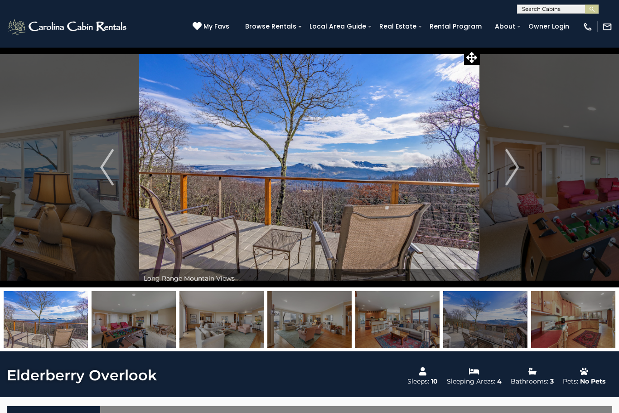
click at [502, 181] on button "Next" at bounding box center [512, 167] width 64 height 240
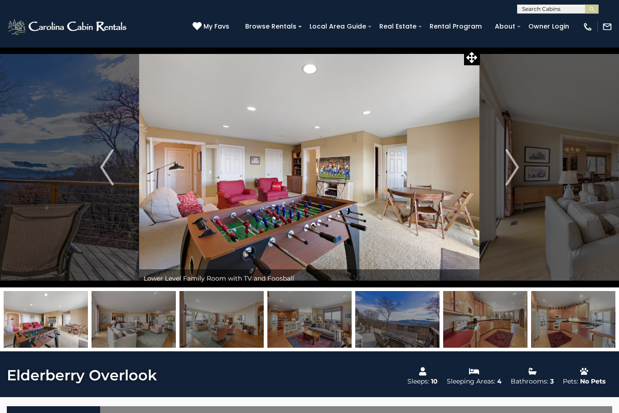
click at [506, 176] on img "Next" at bounding box center [512, 167] width 14 height 36
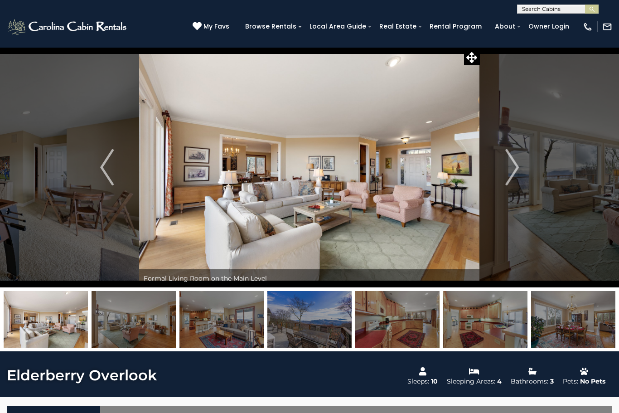
click at [508, 174] on img "Next" at bounding box center [512, 167] width 14 height 36
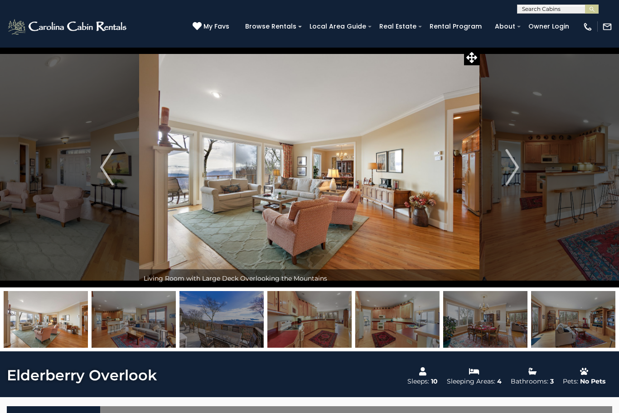
click at [518, 173] on img "Next" at bounding box center [512, 167] width 14 height 36
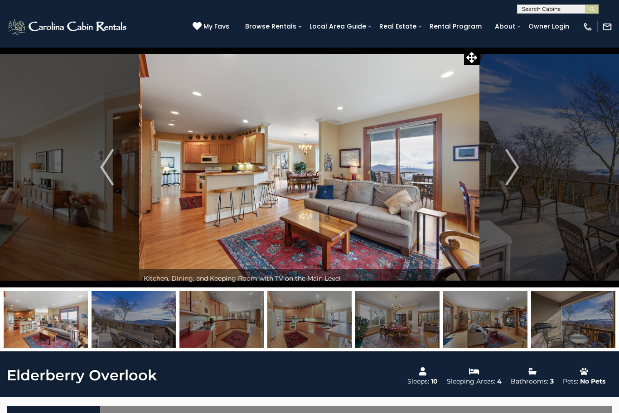
click at [513, 173] on img "Next" at bounding box center [512, 167] width 14 height 36
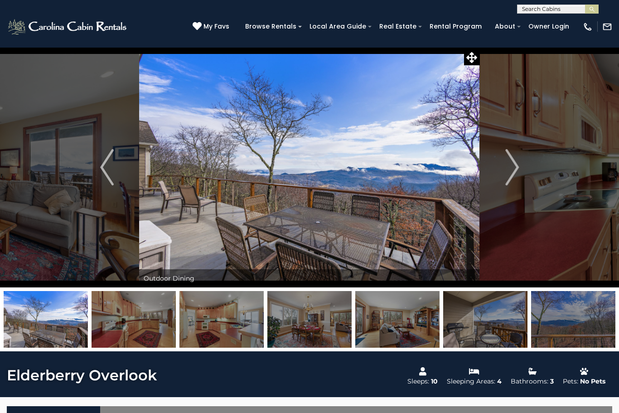
click at [510, 177] on img "Next" at bounding box center [512, 167] width 14 height 36
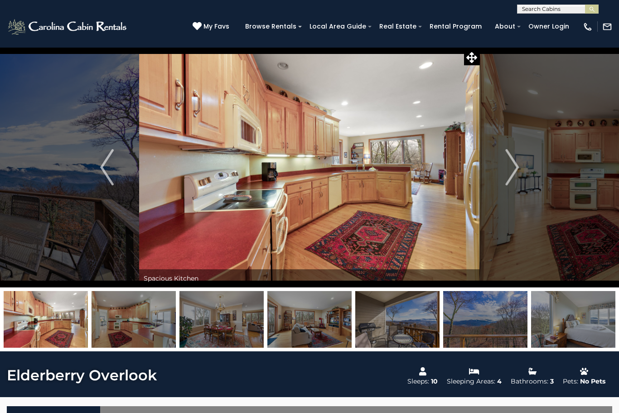
click at [509, 177] on img "Next" at bounding box center [512, 167] width 14 height 36
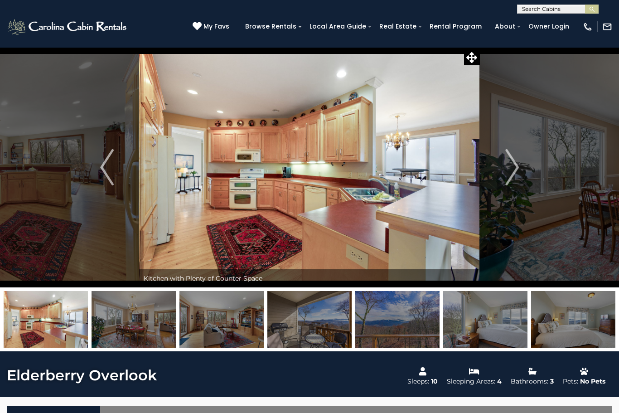
click at [507, 175] on img "Next" at bounding box center [512, 167] width 14 height 36
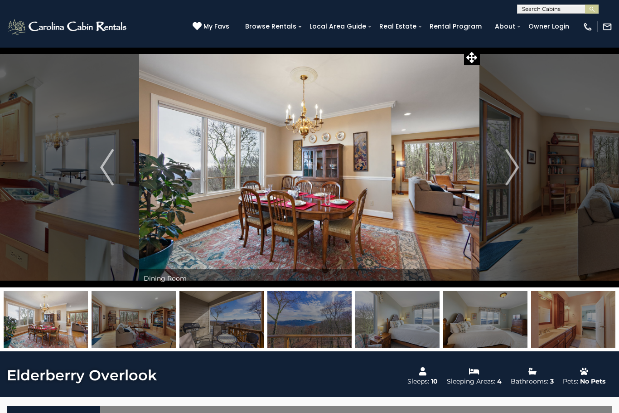
click at [509, 174] on img "Next" at bounding box center [512, 167] width 14 height 36
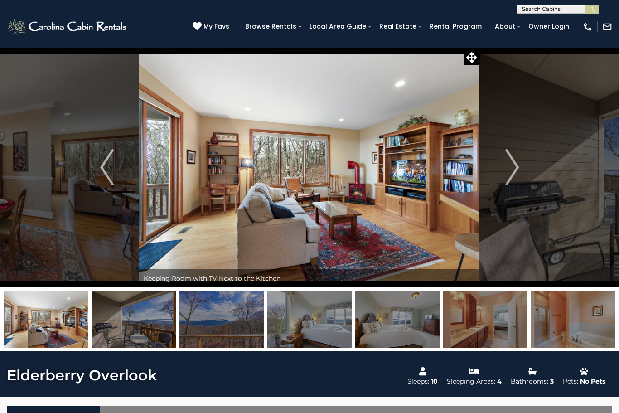
click at [510, 171] on img "Next" at bounding box center [512, 167] width 14 height 36
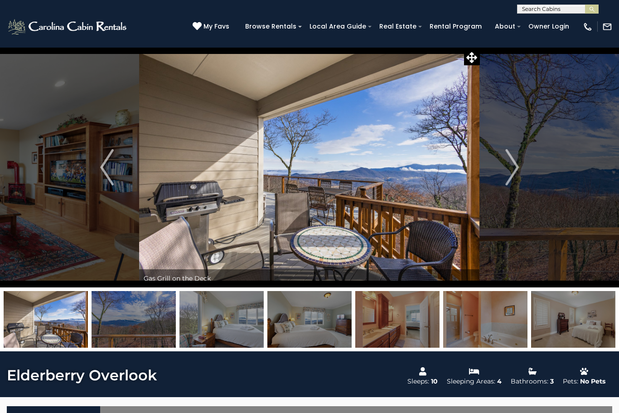
click at [513, 178] on img "Next" at bounding box center [512, 167] width 14 height 36
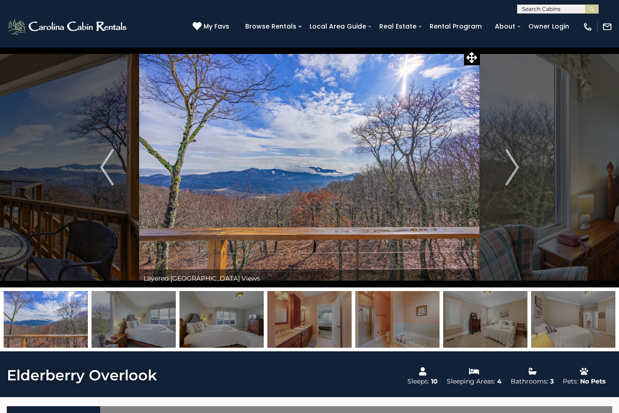
click at [510, 171] on img "Next" at bounding box center [512, 167] width 14 height 36
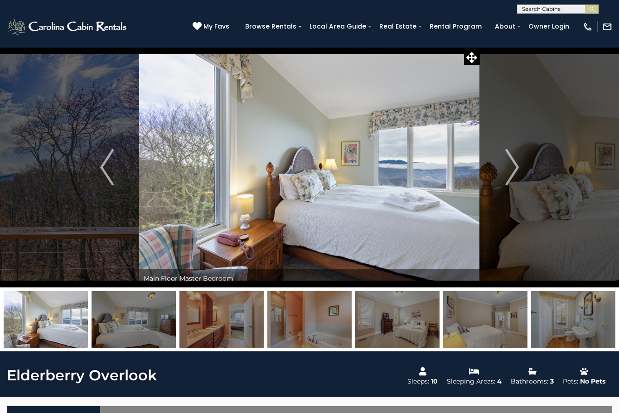
click at [507, 173] on img "Next" at bounding box center [512, 167] width 14 height 36
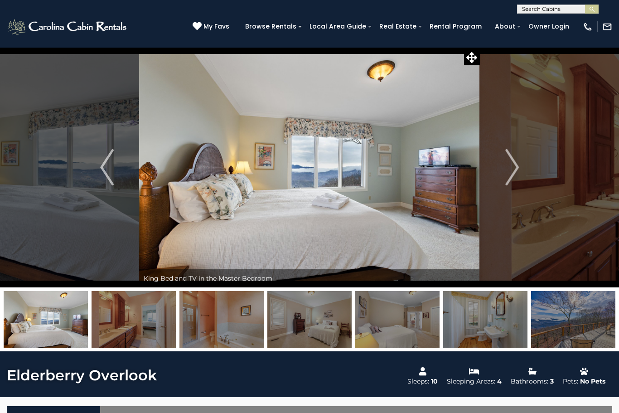
click at [515, 169] on img "Next" at bounding box center [512, 167] width 14 height 36
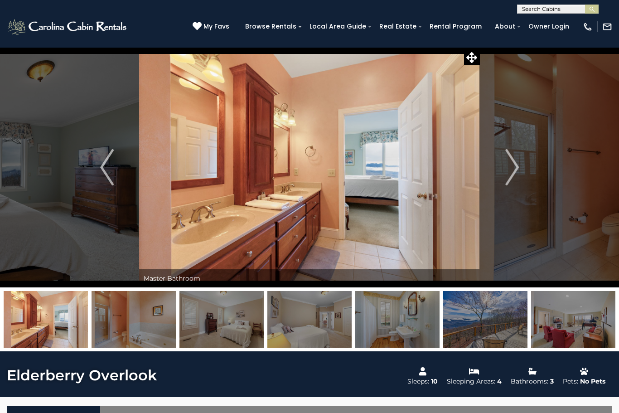
click at [510, 171] on img "Next" at bounding box center [512, 167] width 14 height 36
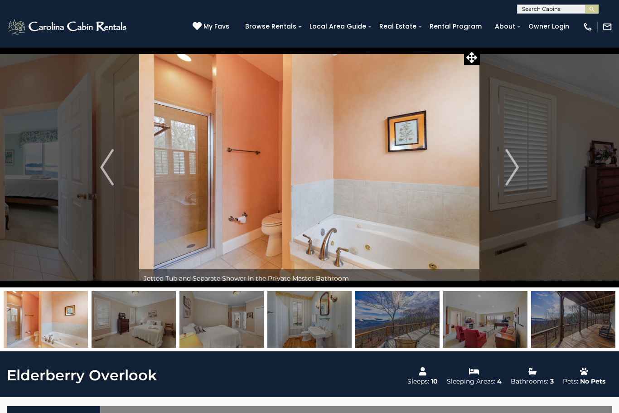
click at [515, 172] on img "Next" at bounding box center [512, 167] width 14 height 36
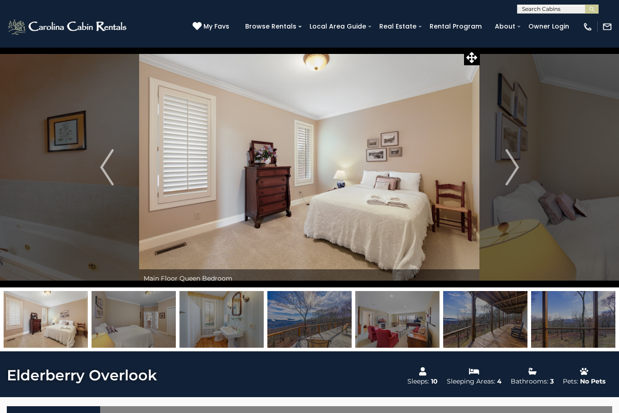
click at [511, 173] on img "Next" at bounding box center [512, 167] width 14 height 36
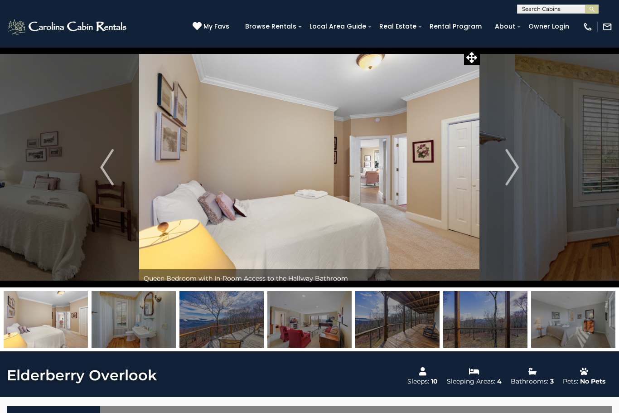
click at [512, 174] on img "Next" at bounding box center [512, 167] width 14 height 36
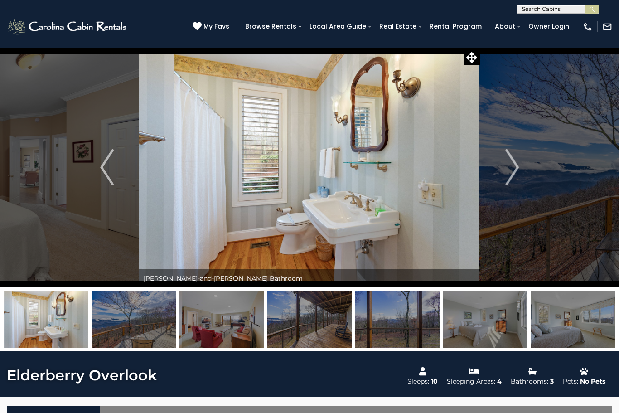
click at [515, 174] on img "Next" at bounding box center [512, 167] width 14 height 36
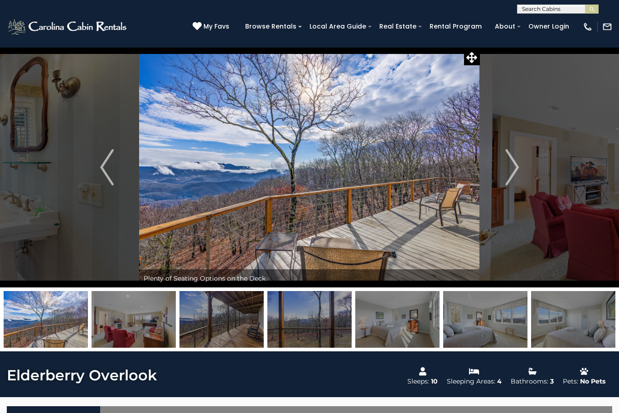
click at [509, 175] on img "Next" at bounding box center [512, 167] width 14 height 36
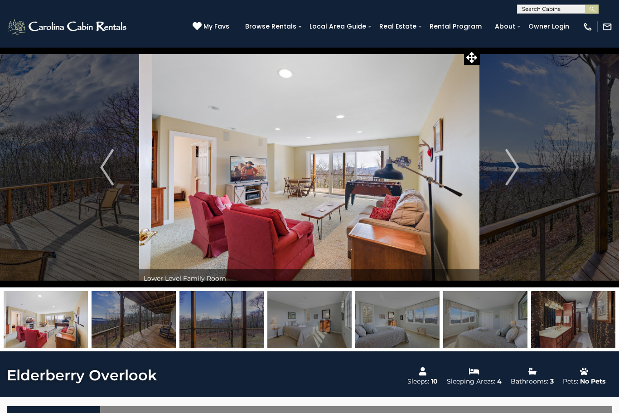
click at [509, 173] on img "Next" at bounding box center [512, 167] width 14 height 36
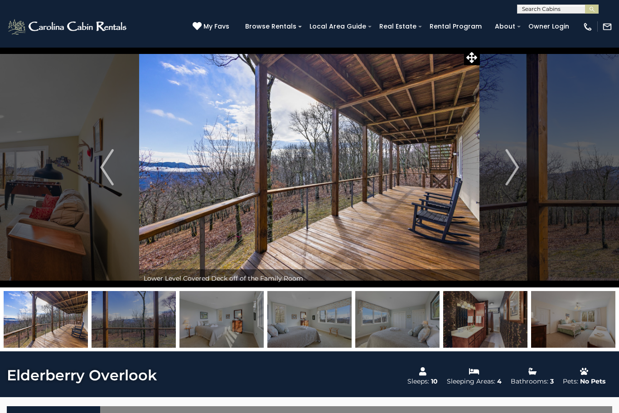
click at [512, 172] on img "Next" at bounding box center [512, 167] width 14 height 36
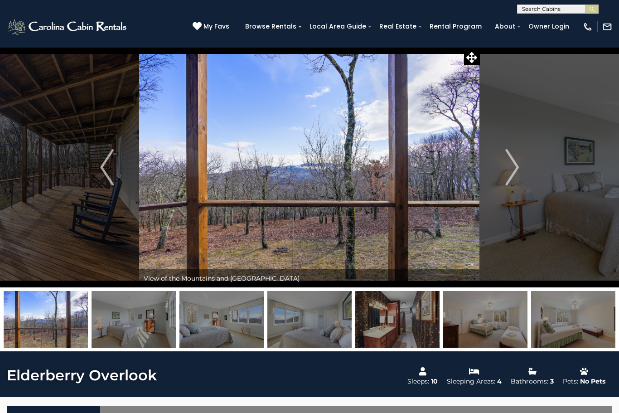
click at [511, 174] on img "Next" at bounding box center [512, 167] width 14 height 36
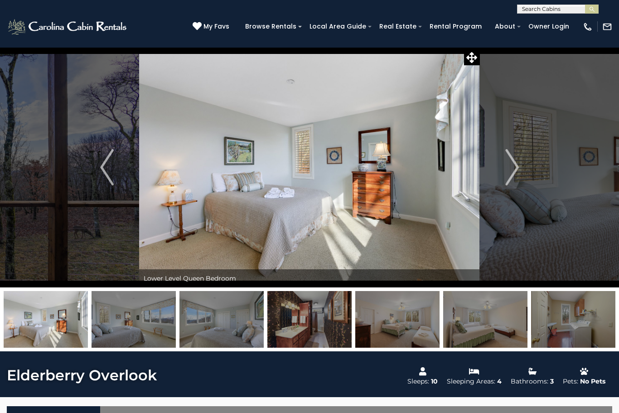
click at [512, 172] on img "Next" at bounding box center [512, 167] width 14 height 36
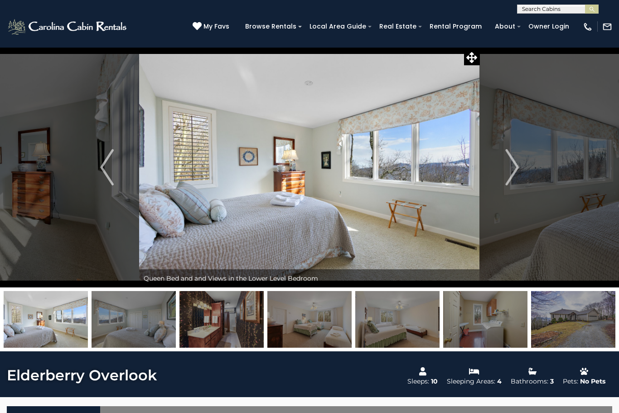
click at [508, 175] on img "Next" at bounding box center [512, 167] width 14 height 36
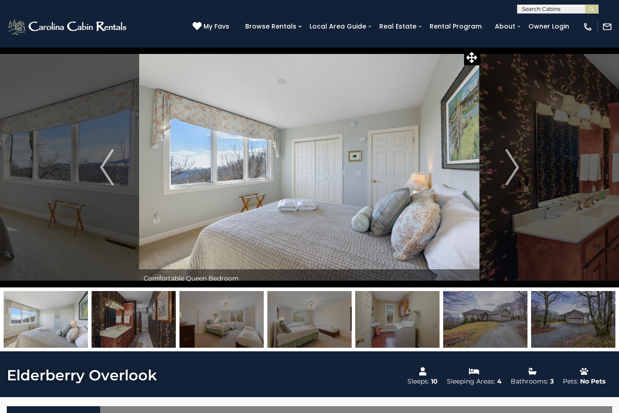
click at [508, 175] on img "Next" at bounding box center [512, 167] width 14 height 36
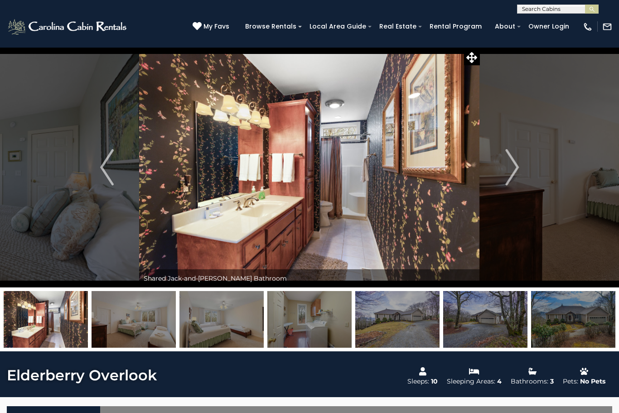
click at [506, 170] on img "Next" at bounding box center [512, 167] width 14 height 36
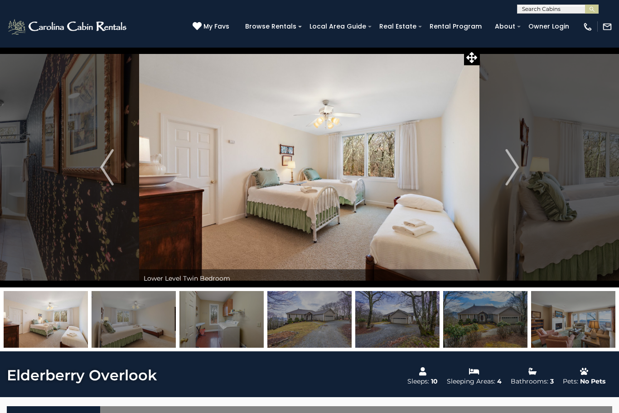
click at [514, 170] on img "Next" at bounding box center [512, 167] width 14 height 36
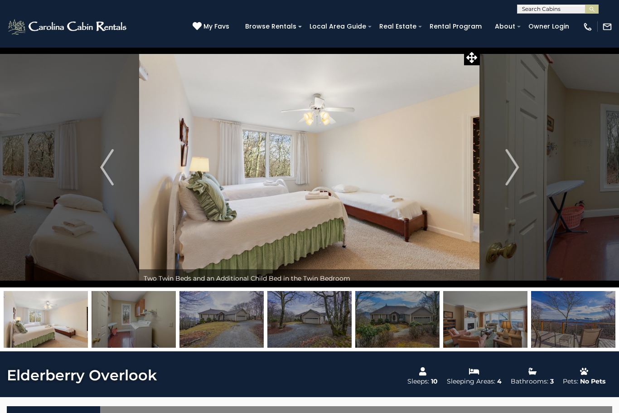
click at [515, 168] on img "Next" at bounding box center [512, 167] width 14 height 36
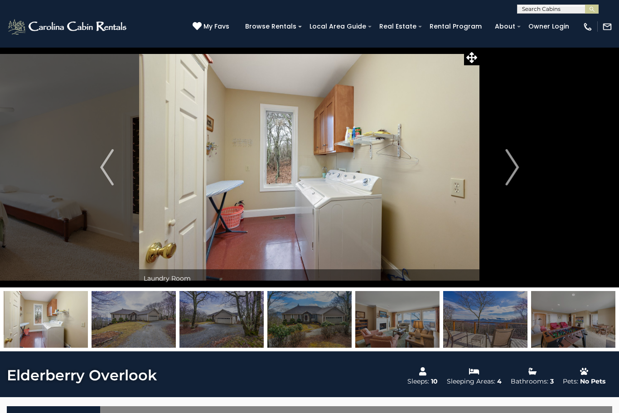
click at [514, 170] on img "Next" at bounding box center [512, 167] width 14 height 36
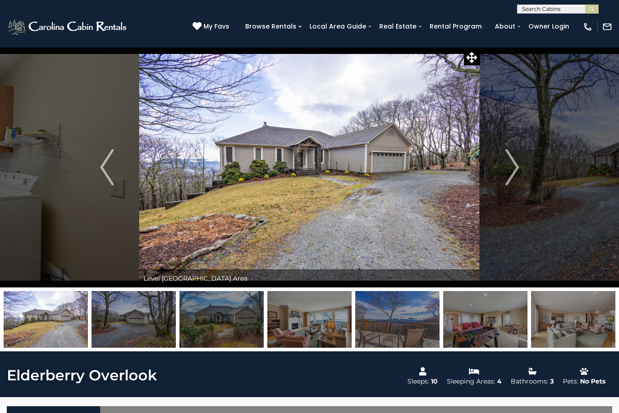
click at [510, 173] on img "Next" at bounding box center [512, 167] width 14 height 36
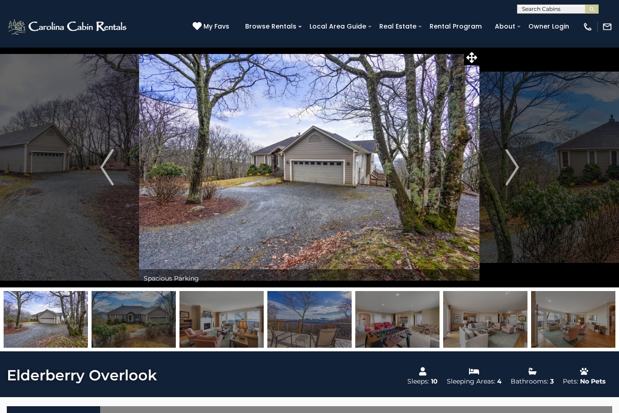
click at [516, 172] on img "Next" at bounding box center [512, 167] width 14 height 36
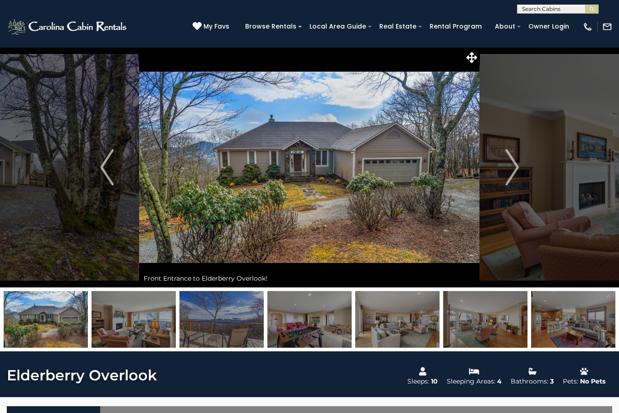
click at [511, 174] on img "Next" at bounding box center [512, 167] width 14 height 36
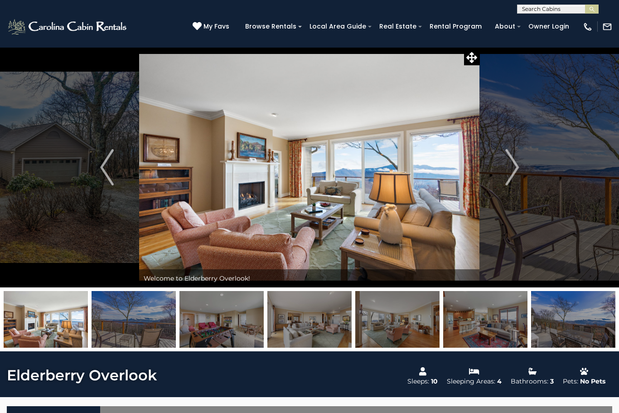
click at [516, 170] on img "Next" at bounding box center [512, 167] width 14 height 36
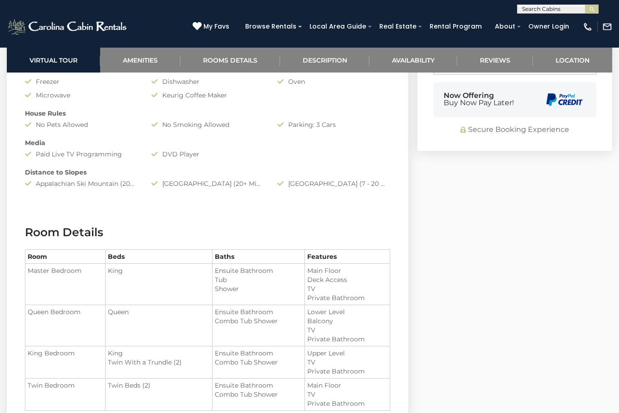
scroll to position [799, 0]
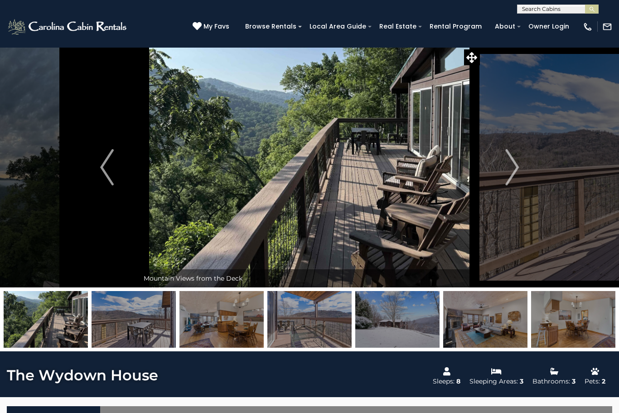
click at [222, 308] on img at bounding box center [222, 319] width 84 height 57
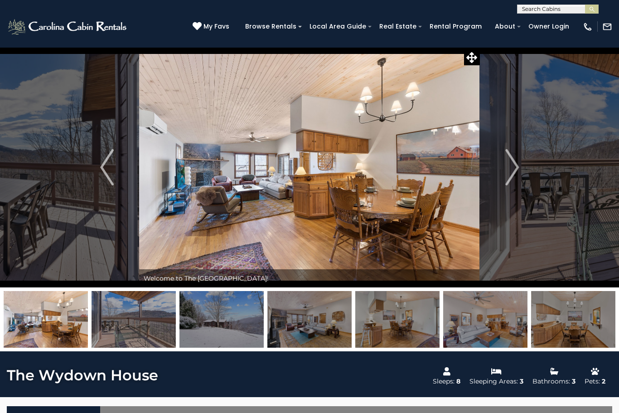
click at [320, 316] on img at bounding box center [309, 319] width 84 height 57
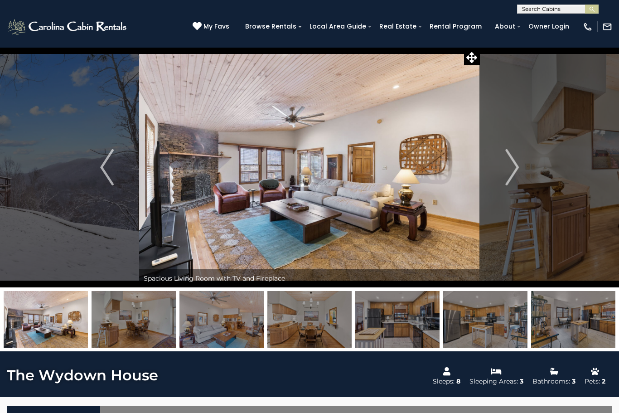
click at [408, 323] on img at bounding box center [397, 319] width 84 height 57
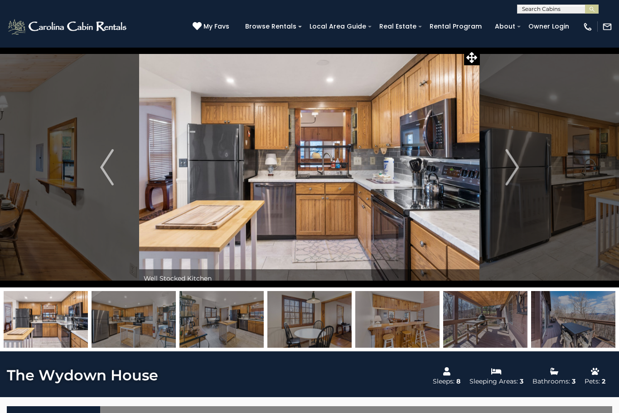
click at [414, 321] on img at bounding box center [397, 319] width 84 height 57
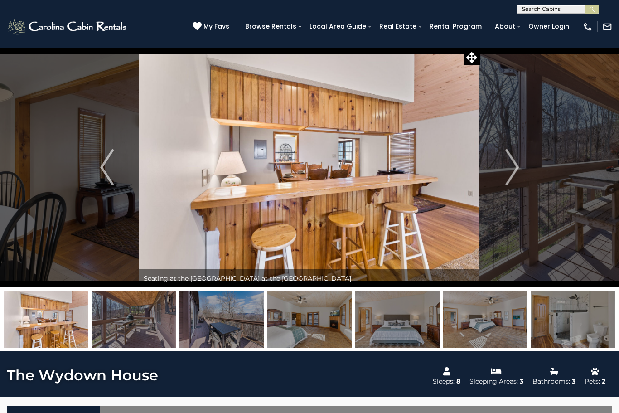
click at [144, 322] on img at bounding box center [134, 319] width 84 height 57
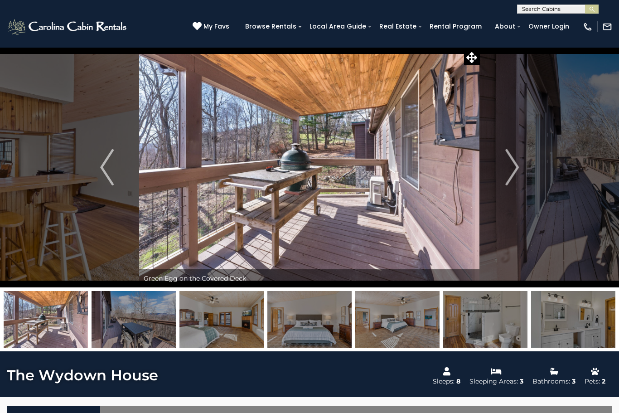
click at [234, 304] on img at bounding box center [222, 319] width 84 height 57
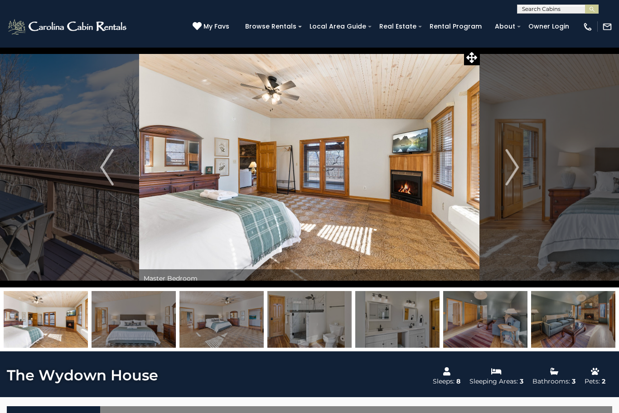
click at [525, 166] on button "Next" at bounding box center [512, 167] width 64 height 240
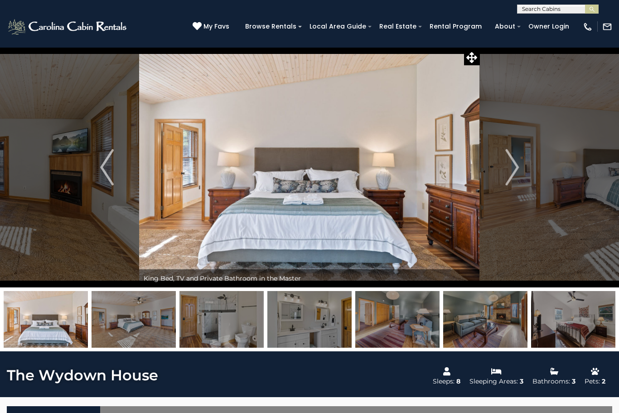
click at [520, 162] on button "Next" at bounding box center [512, 167] width 64 height 240
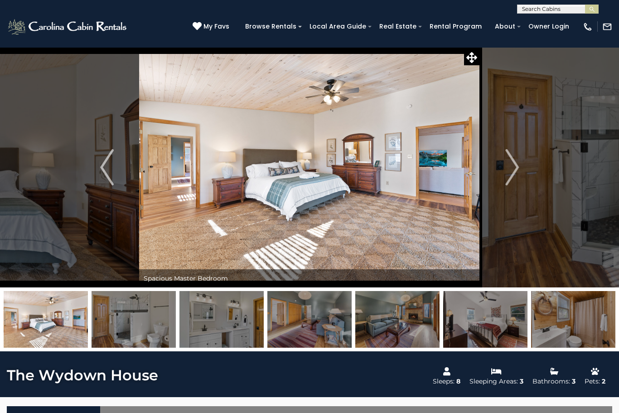
click at [515, 161] on img "Next" at bounding box center [512, 167] width 14 height 36
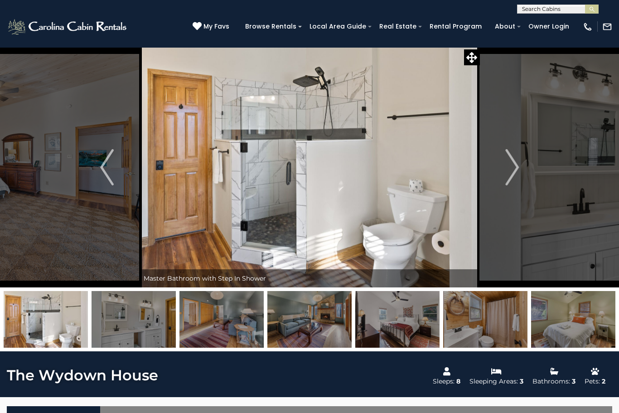
click at [515, 172] on img "Next" at bounding box center [512, 167] width 14 height 36
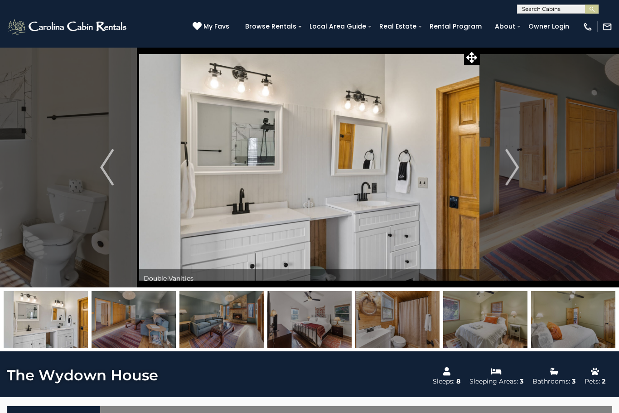
click at [515, 173] on img "Next" at bounding box center [512, 167] width 14 height 36
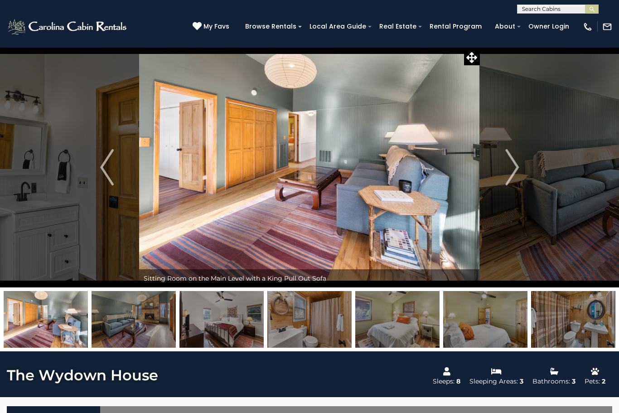
click at [509, 171] on img "Next" at bounding box center [512, 167] width 14 height 36
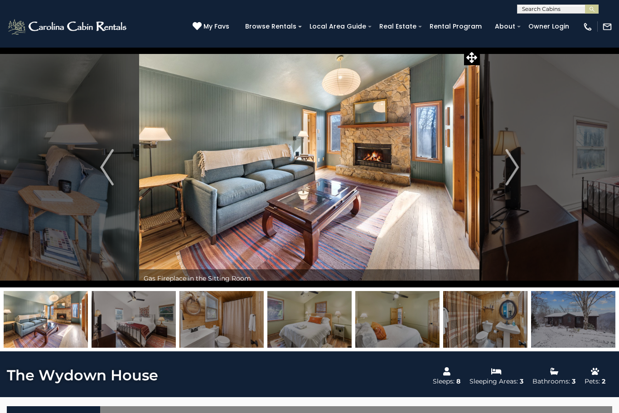
click at [515, 179] on img "Next" at bounding box center [512, 167] width 14 height 36
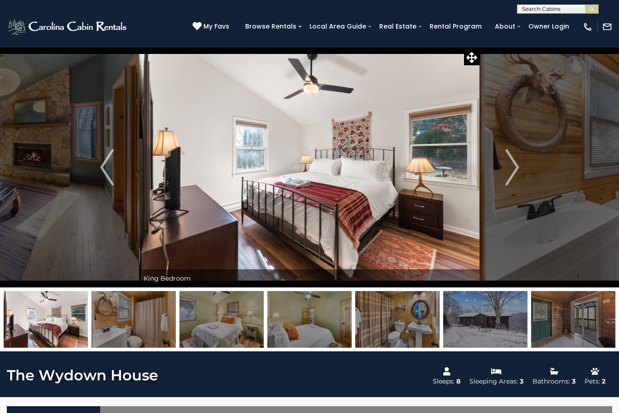
click at [509, 174] on img "Next" at bounding box center [512, 167] width 14 height 36
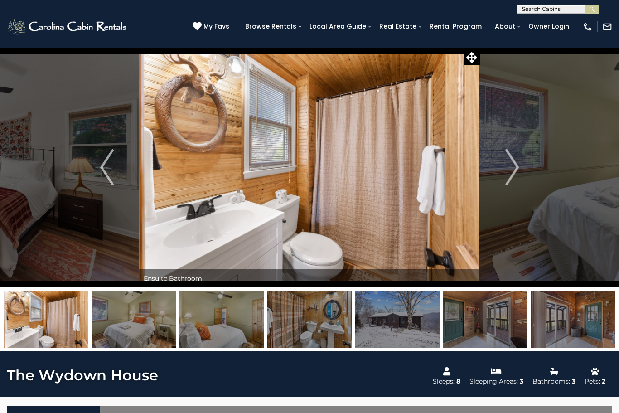
click at [511, 170] on img "Next" at bounding box center [512, 167] width 14 height 36
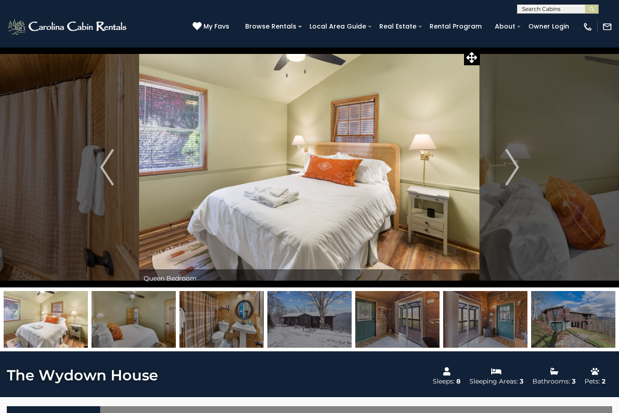
click at [516, 167] on img "Next" at bounding box center [512, 167] width 14 height 36
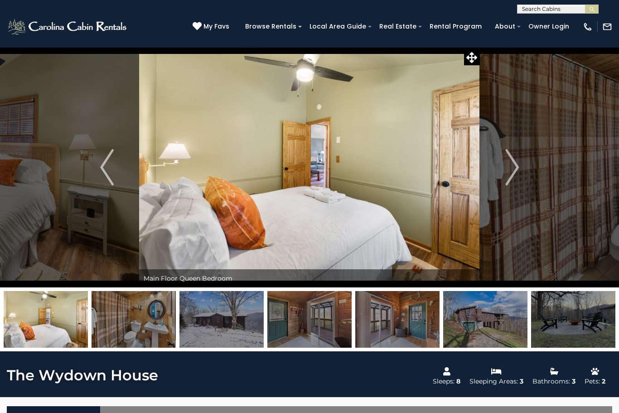
click at [514, 170] on img "Next" at bounding box center [512, 167] width 14 height 36
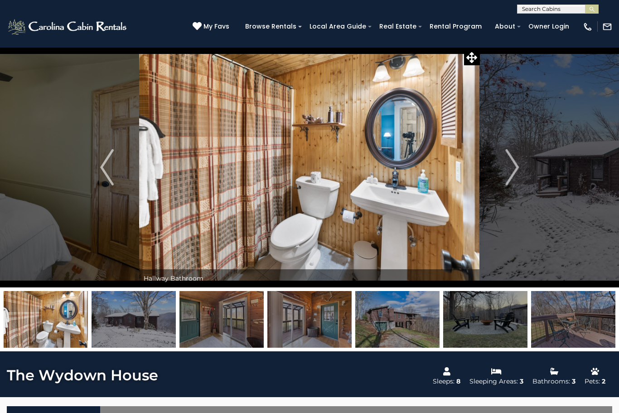
click at [515, 169] on img "Next" at bounding box center [512, 167] width 14 height 36
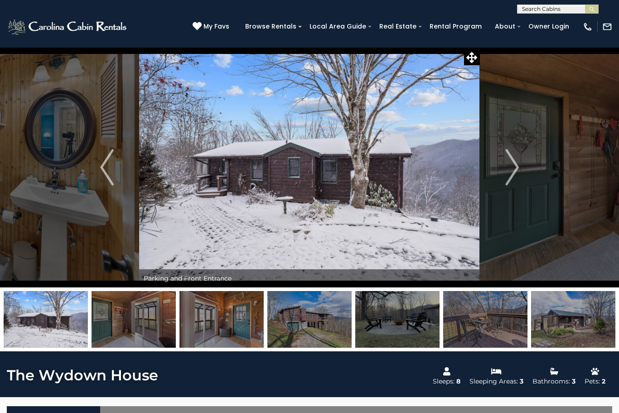
click at [520, 171] on button "Next" at bounding box center [512, 167] width 64 height 240
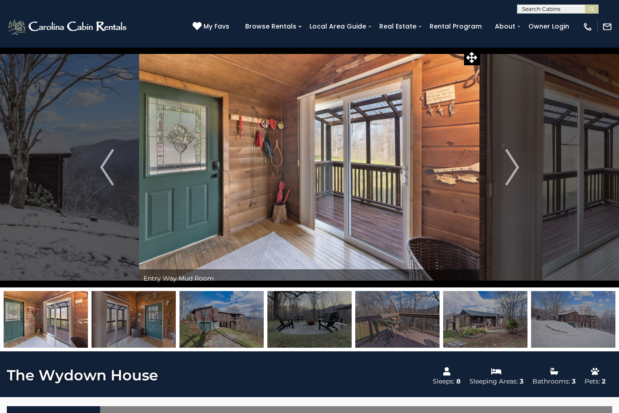
click at [515, 171] on img "Next" at bounding box center [512, 167] width 14 height 36
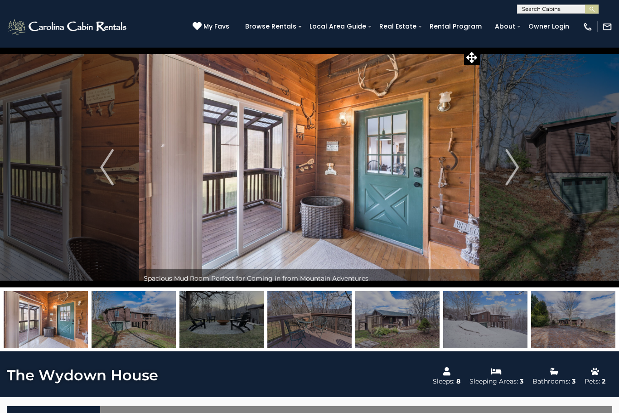
click at [516, 169] on img "Next" at bounding box center [512, 167] width 14 height 36
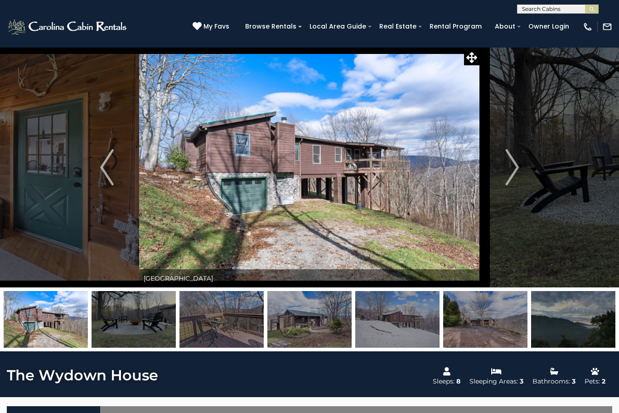
click at [512, 169] on img "Next" at bounding box center [512, 167] width 14 height 36
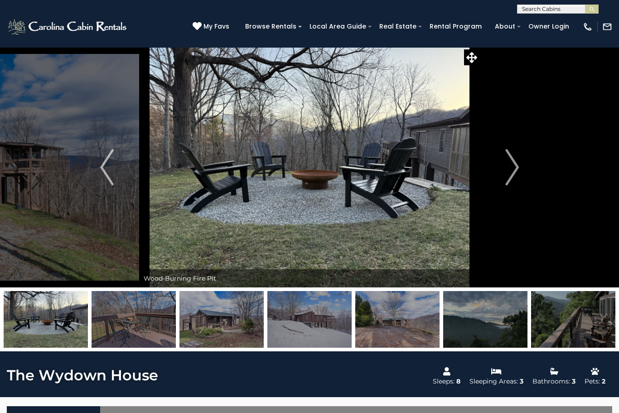
click at [511, 171] on img "Next" at bounding box center [512, 167] width 14 height 36
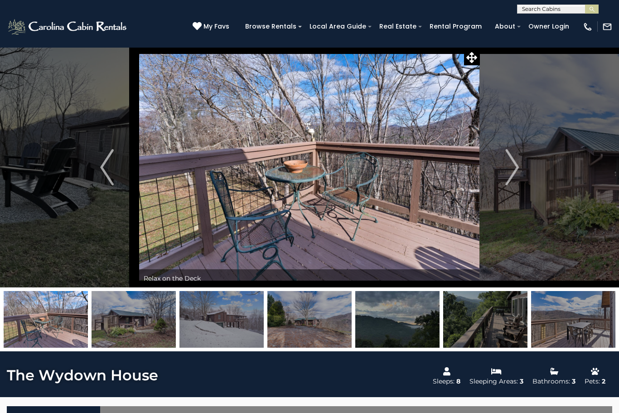
click at [508, 167] on img "Next" at bounding box center [512, 167] width 14 height 36
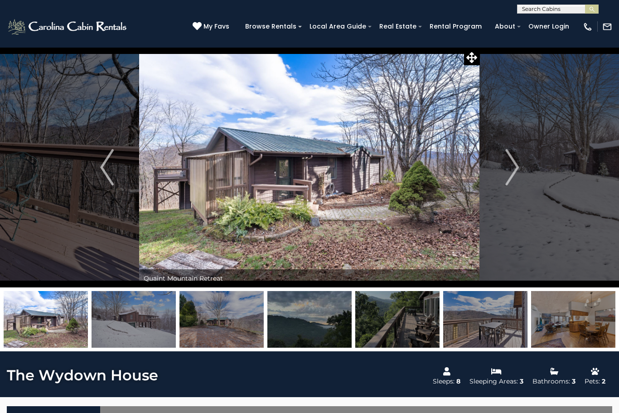
click at [513, 167] on img "Next" at bounding box center [512, 167] width 14 height 36
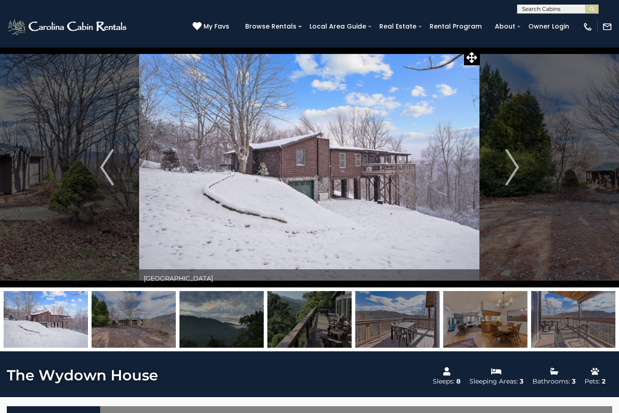
click at [520, 161] on button "Next" at bounding box center [512, 167] width 64 height 240
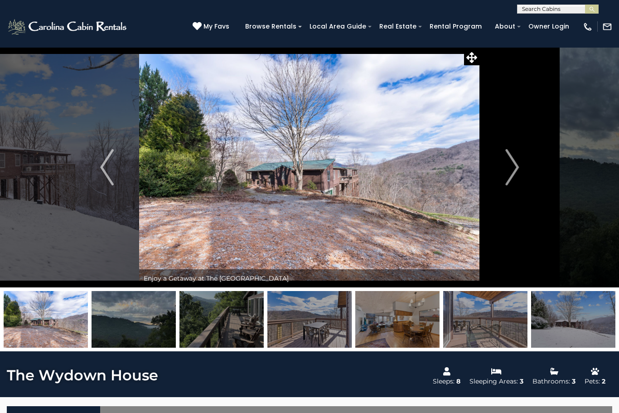
click at [514, 166] on img "Next" at bounding box center [512, 167] width 14 height 36
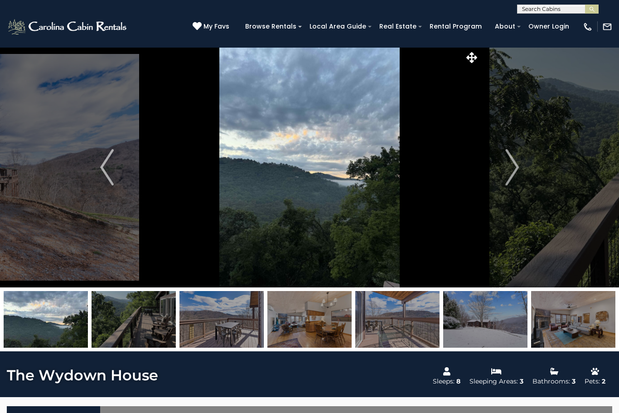
click at [515, 166] on img "Next" at bounding box center [512, 167] width 14 height 36
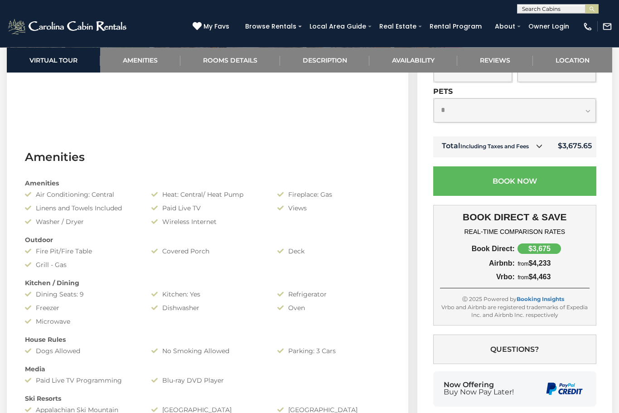
scroll to position [569, 0]
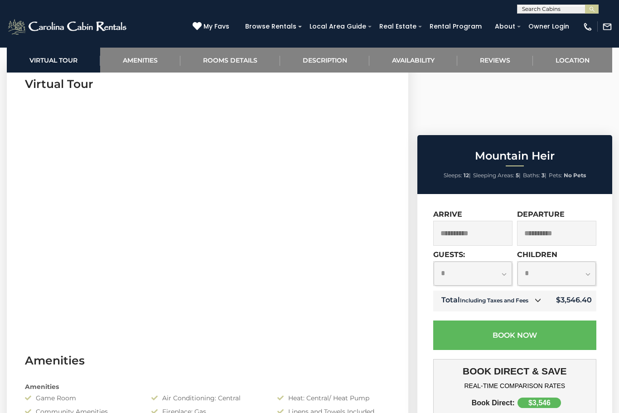
scroll to position [408, 0]
